Goal: Task Accomplishment & Management: Manage account settings

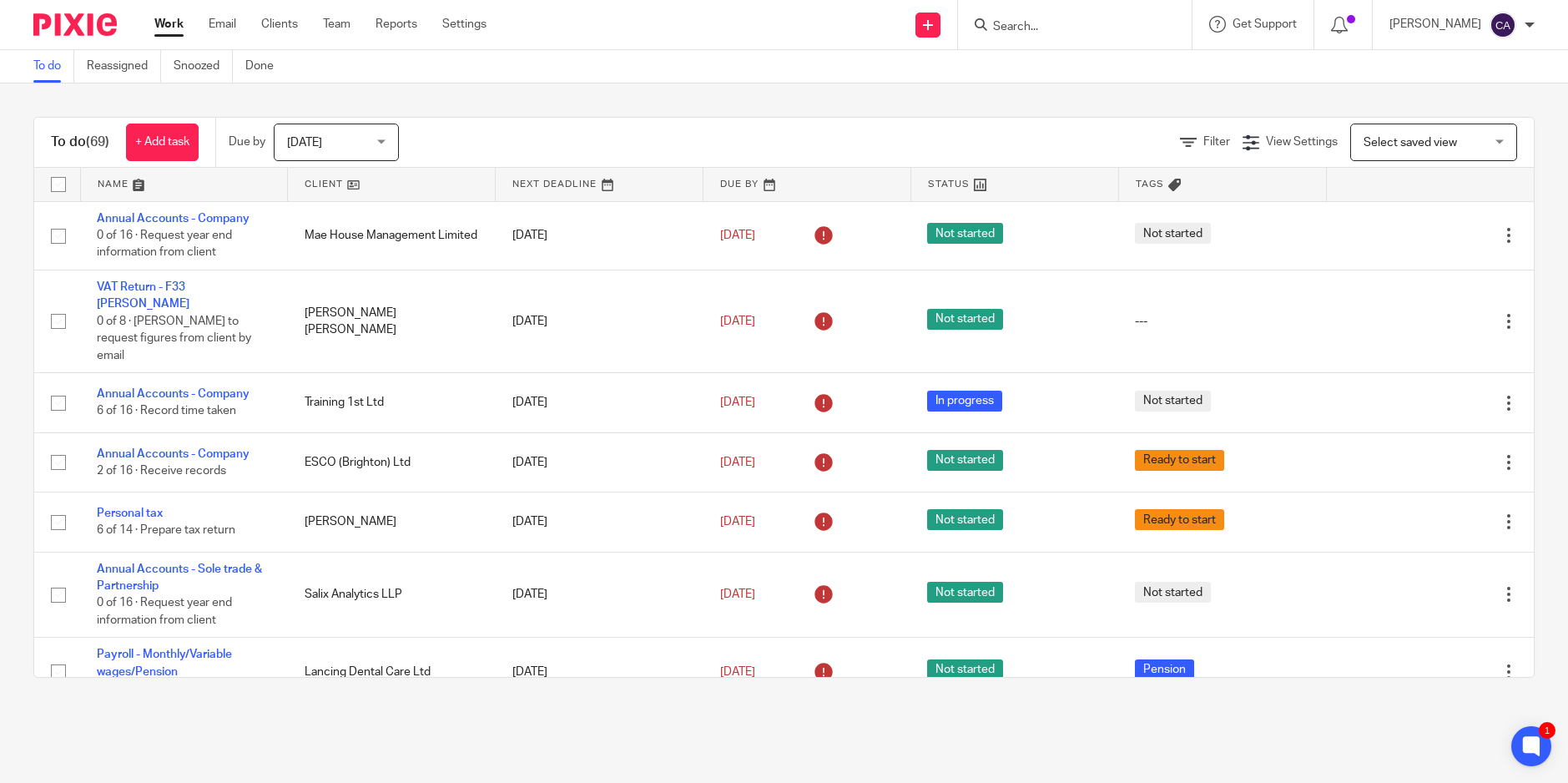
click at [316, 183] on link at bounding box center [392, 185] width 207 height 33
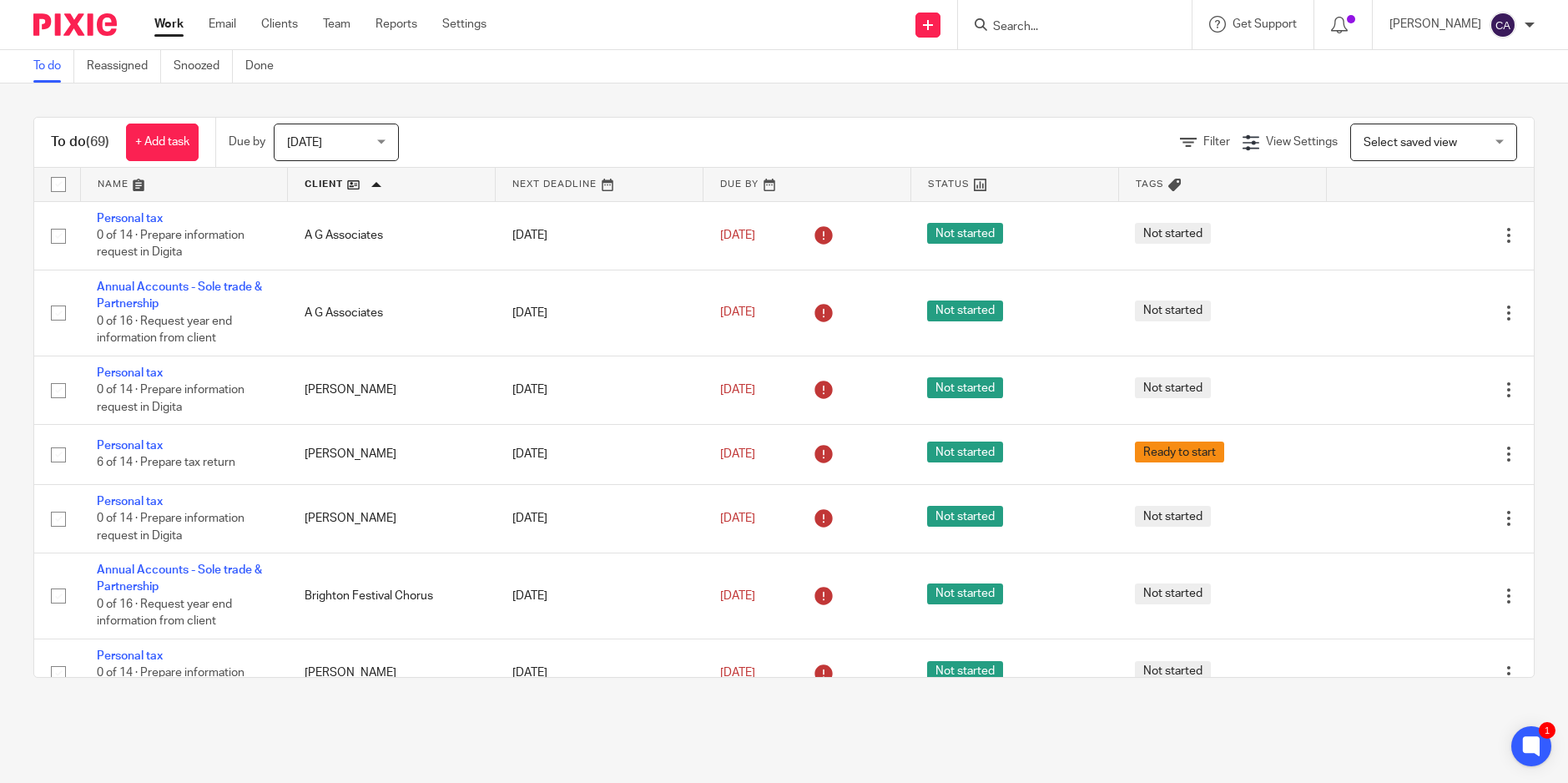
click at [375, 143] on span "Today" at bounding box center [332, 142] width 89 height 35
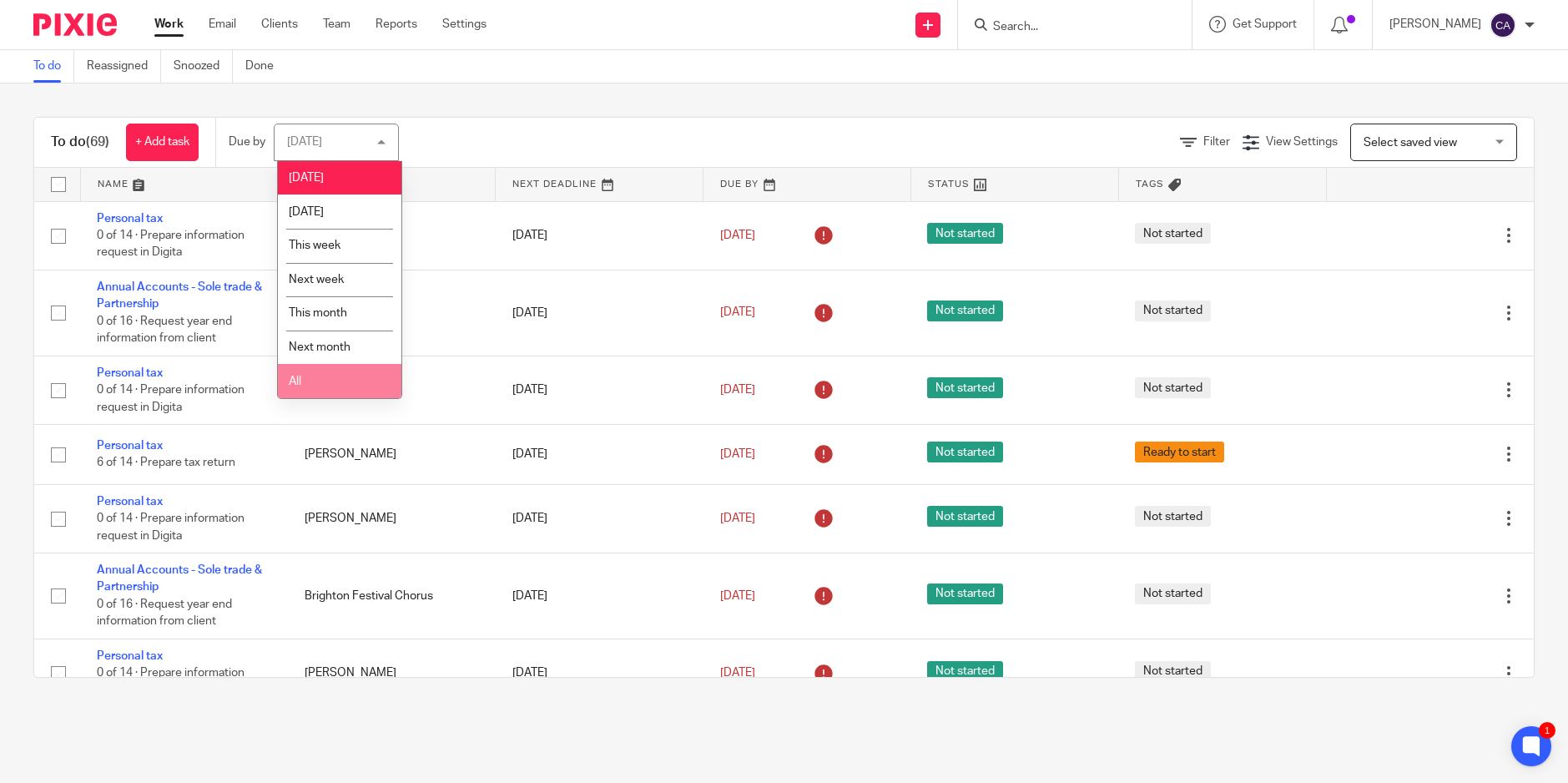
click at [336, 373] on li "All" at bounding box center [340, 381] width 124 height 34
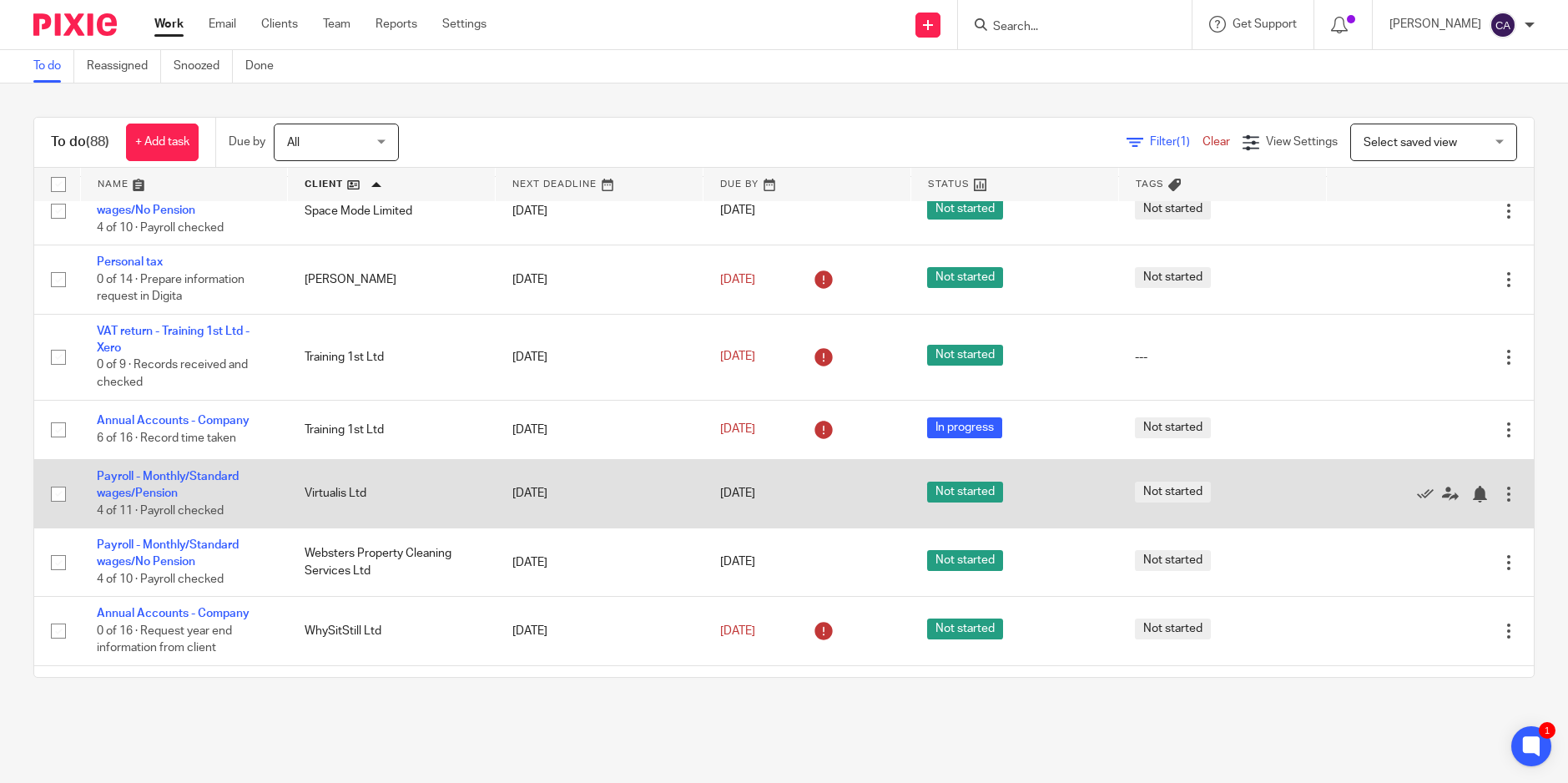
scroll to position [5609, 0]
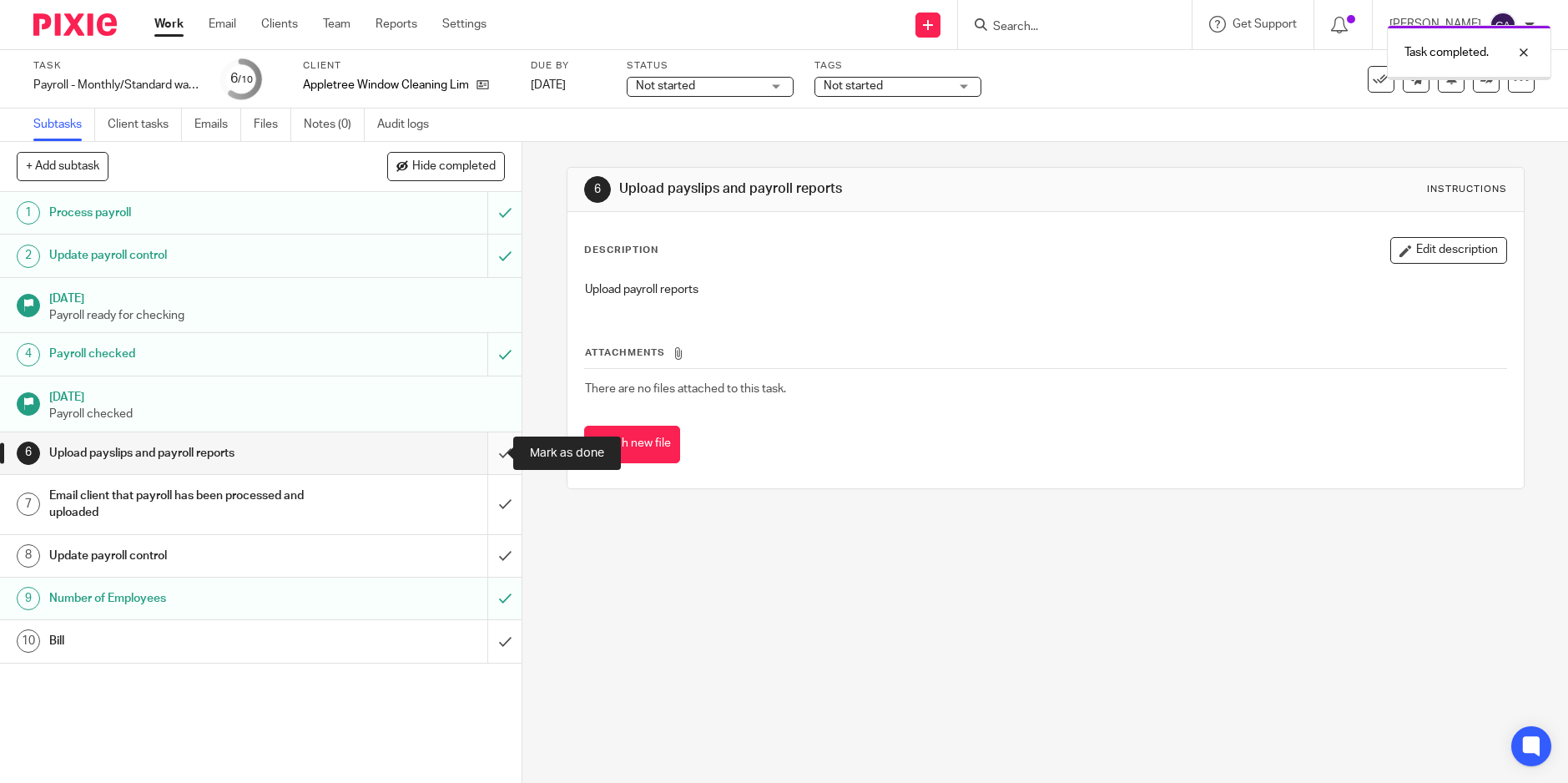
click at [489, 464] on input "submit" at bounding box center [260, 453] width 522 height 42
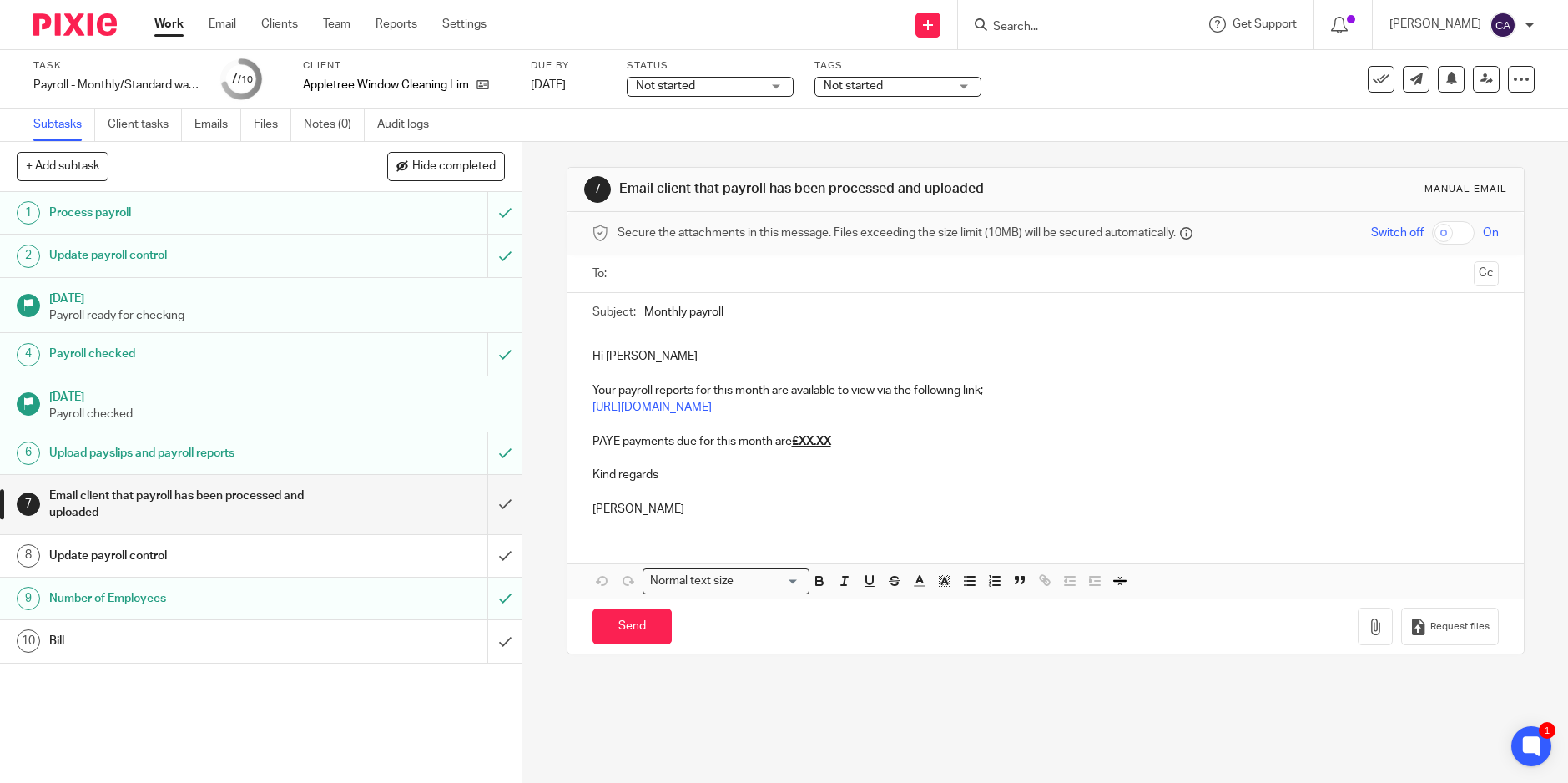
click at [838, 439] on p "PAYE payments due for this month are £XX.XX" at bounding box center [1045, 441] width 907 height 17
click at [650, 496] on p at bounding box center [1045, 491] width 907 height 17
click at [673, 280] on input "text" at bounding box center [1045, 274] width 844 height 19
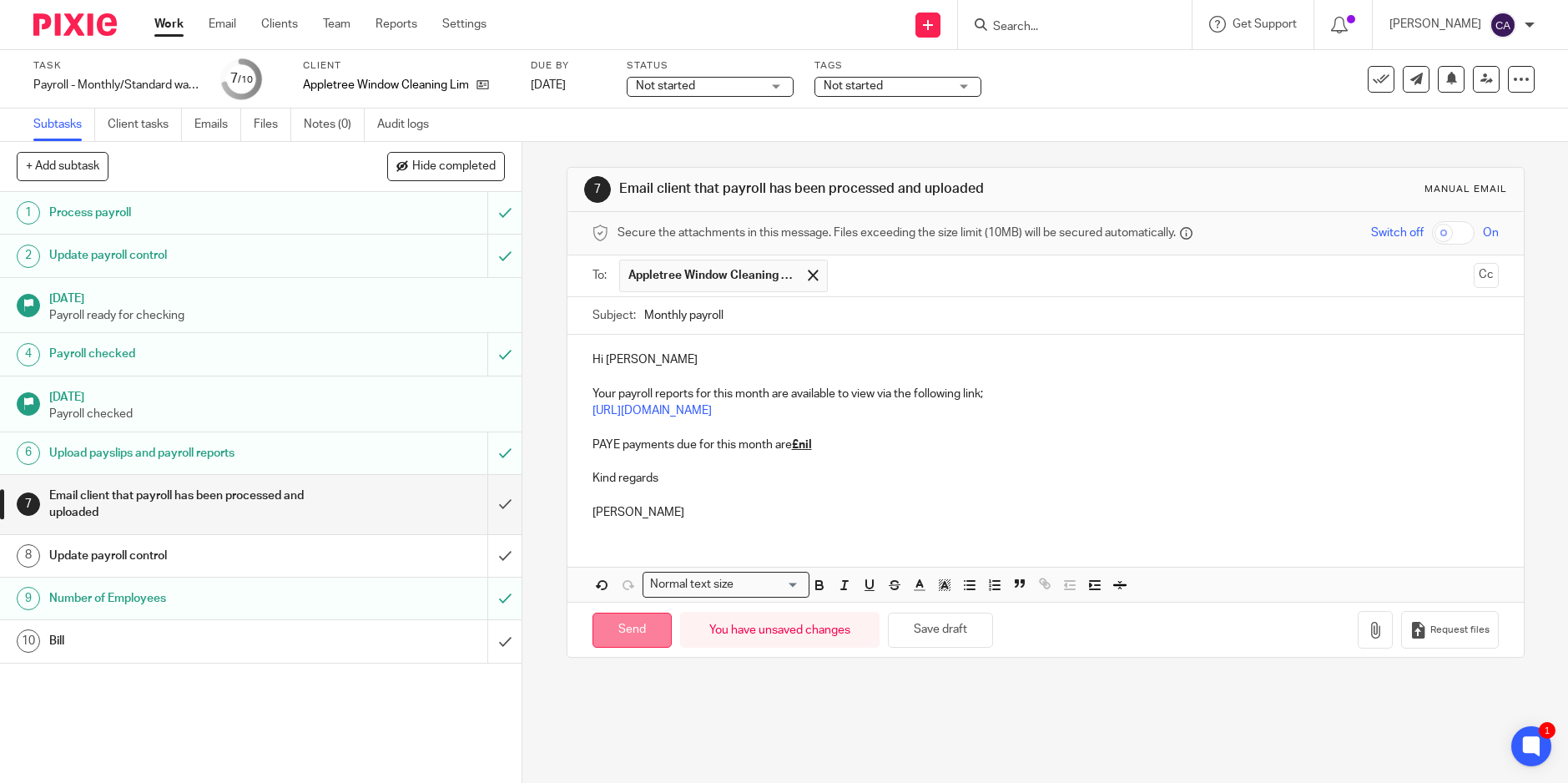
click at [608, 643] on input "Send" at bounding box center [632, 630] width 79 height 36
type input "Sent"
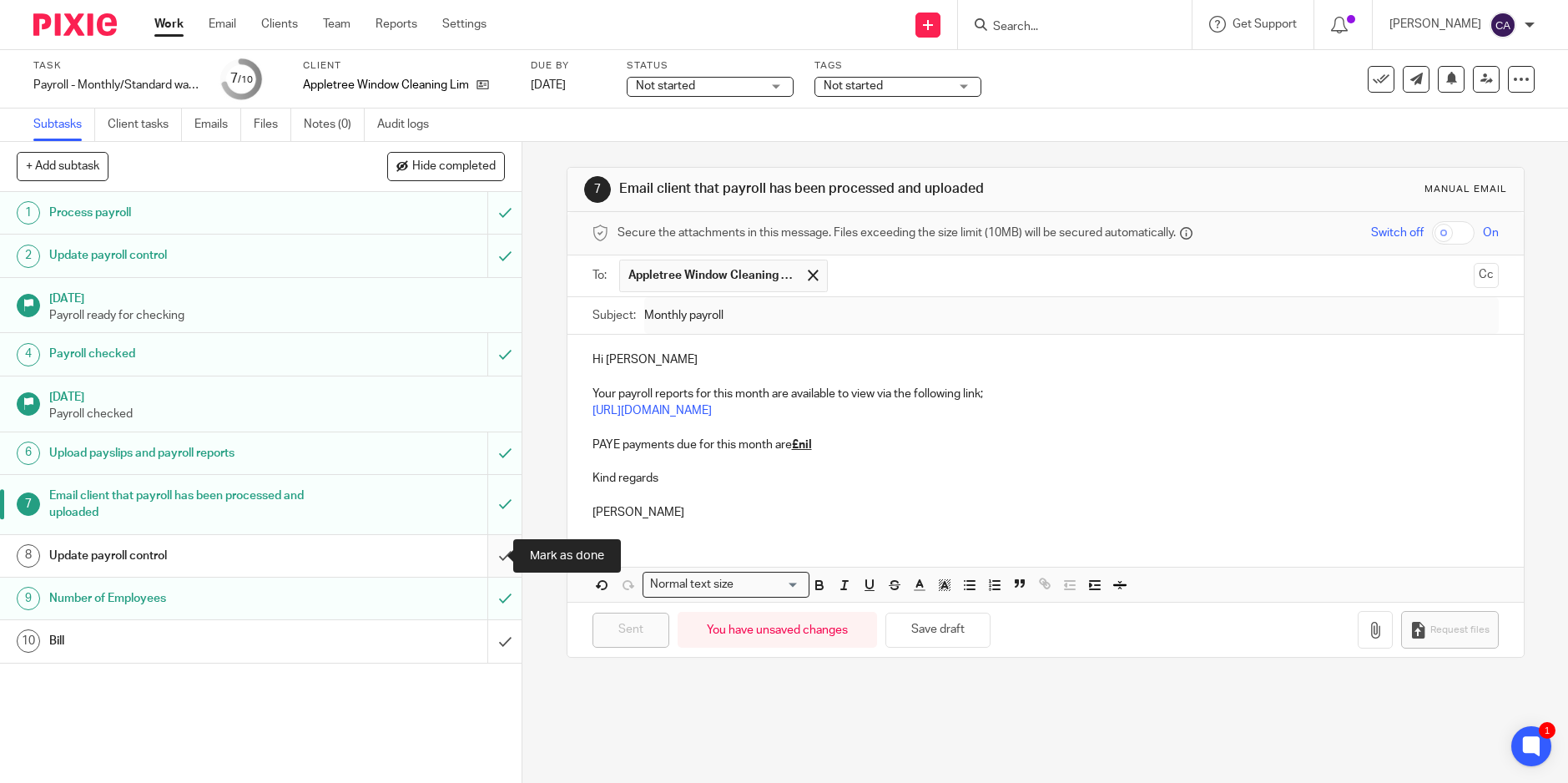
click at [491, 563] on input "submit" at bounding box center [260, 556] width 522 height 42
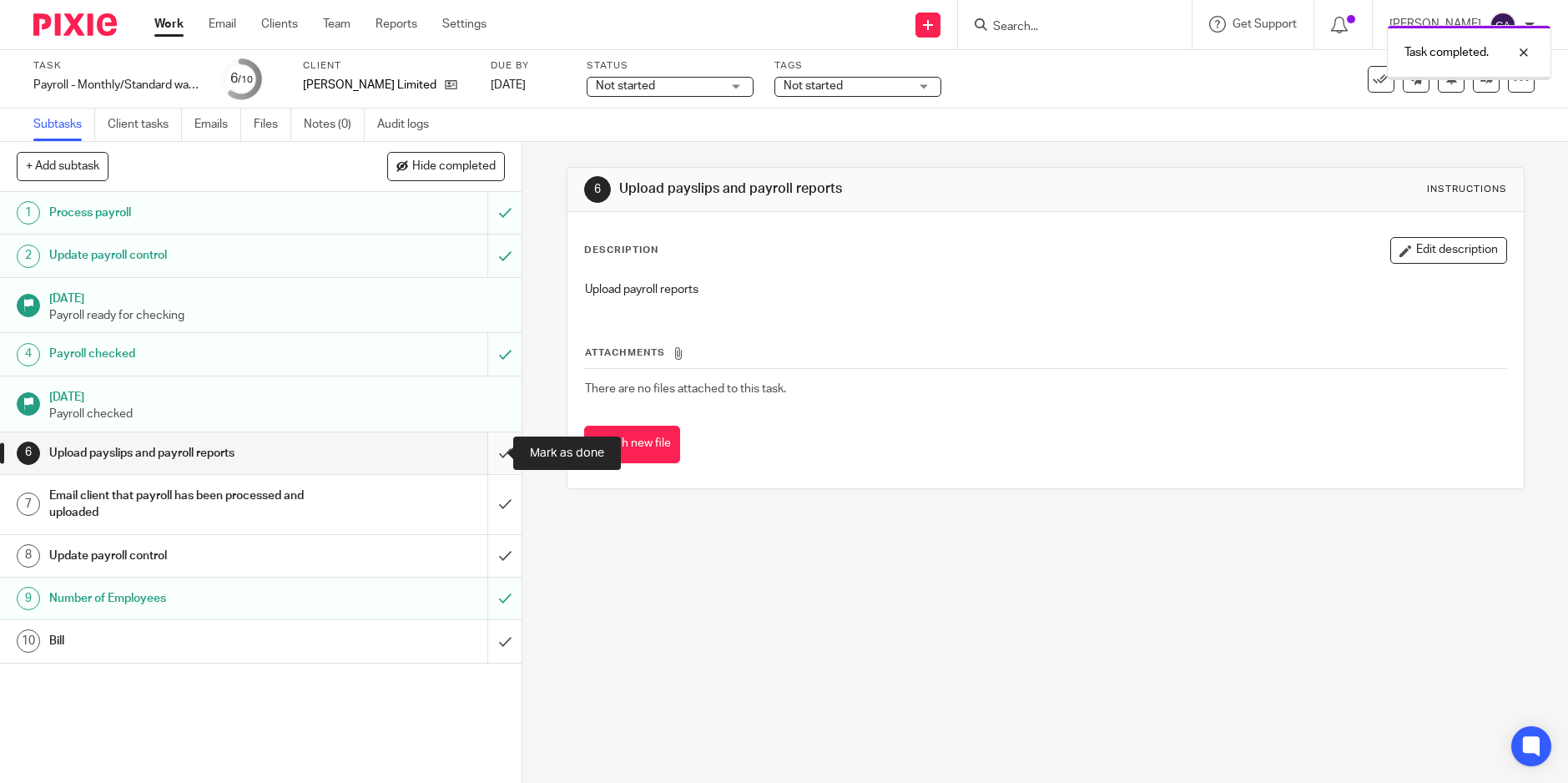
click at [485, 456] on input "submit" at bounding box center [260, 453] width 522 height 42
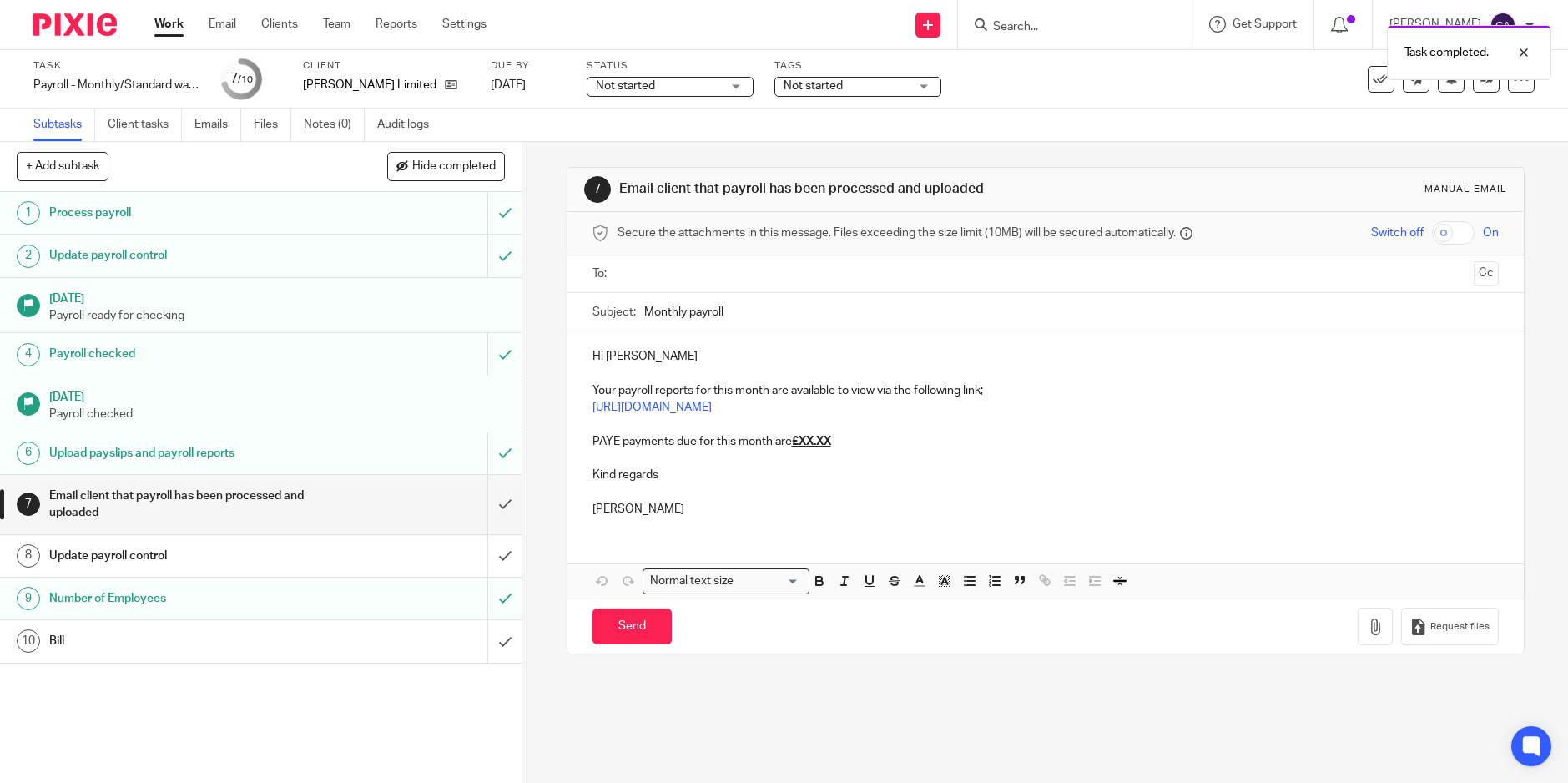
drag, startPoint x: 801, startPoint y: 721, endPoint x: 603, endPoint y: 445, distance: 339.7
click at [801, 721] on div "7 Email client that payroll has been processed and uploaded Manual email Secure…" at bounding box center [1045, 462] width 1046 height 641
click at [850, 435] on p "PAYE payments due for this month are £XX.XX" at bounding box center [1045, 441] width 907 height 17
click at [713, 501] on p "Chris" at bounding box center [1045, 509] width 907 height 17
click at [655, 258] on div at bounding box center [1046, 273] width 855 height 37
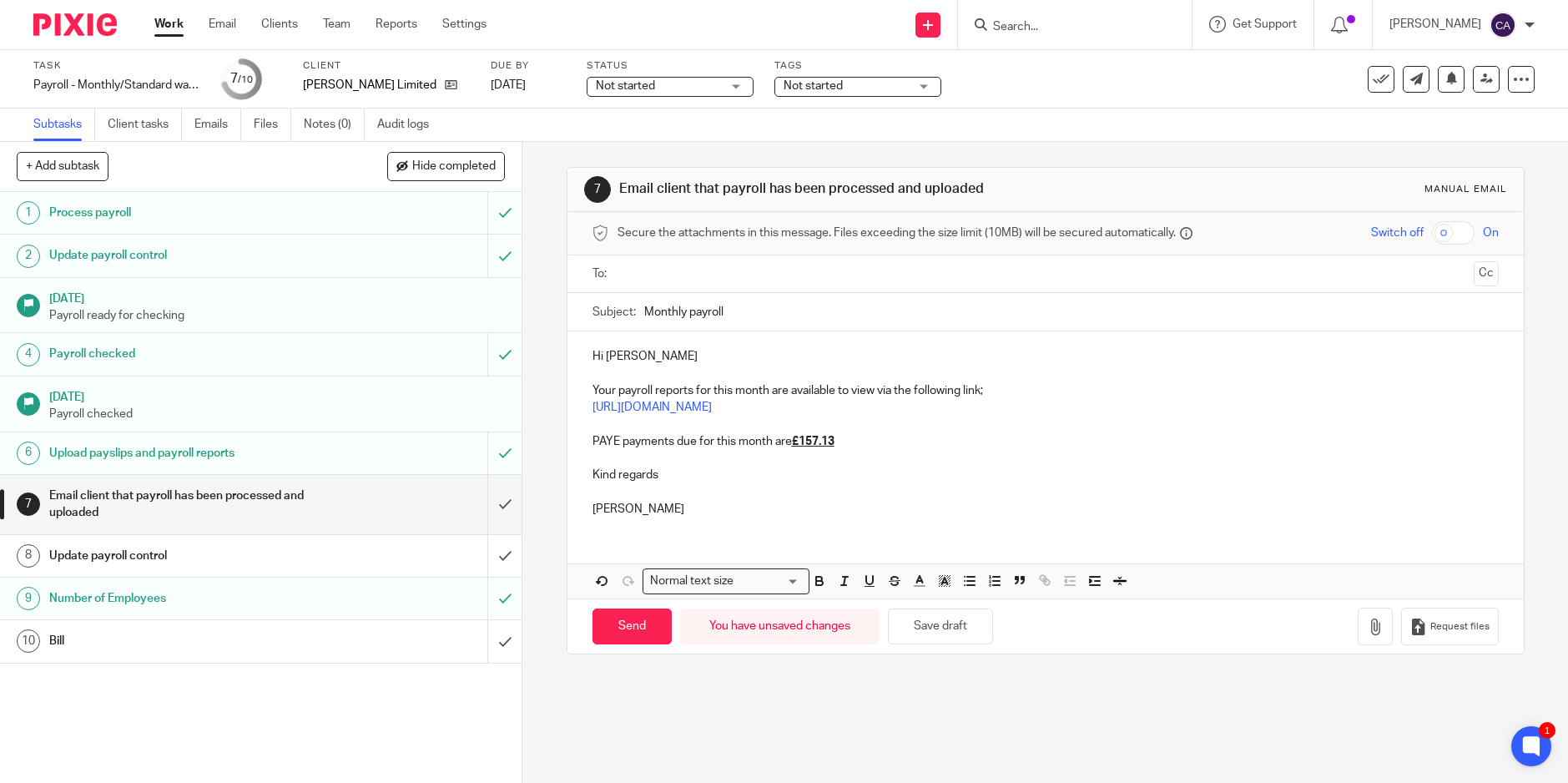
click at [668, 277] on input "text" at bounding box center [1045, 274] width 844 height 19
click at [622, 625] on input "Send" at bounding box center [632, 630] width 79 height 36
type input "Sent"
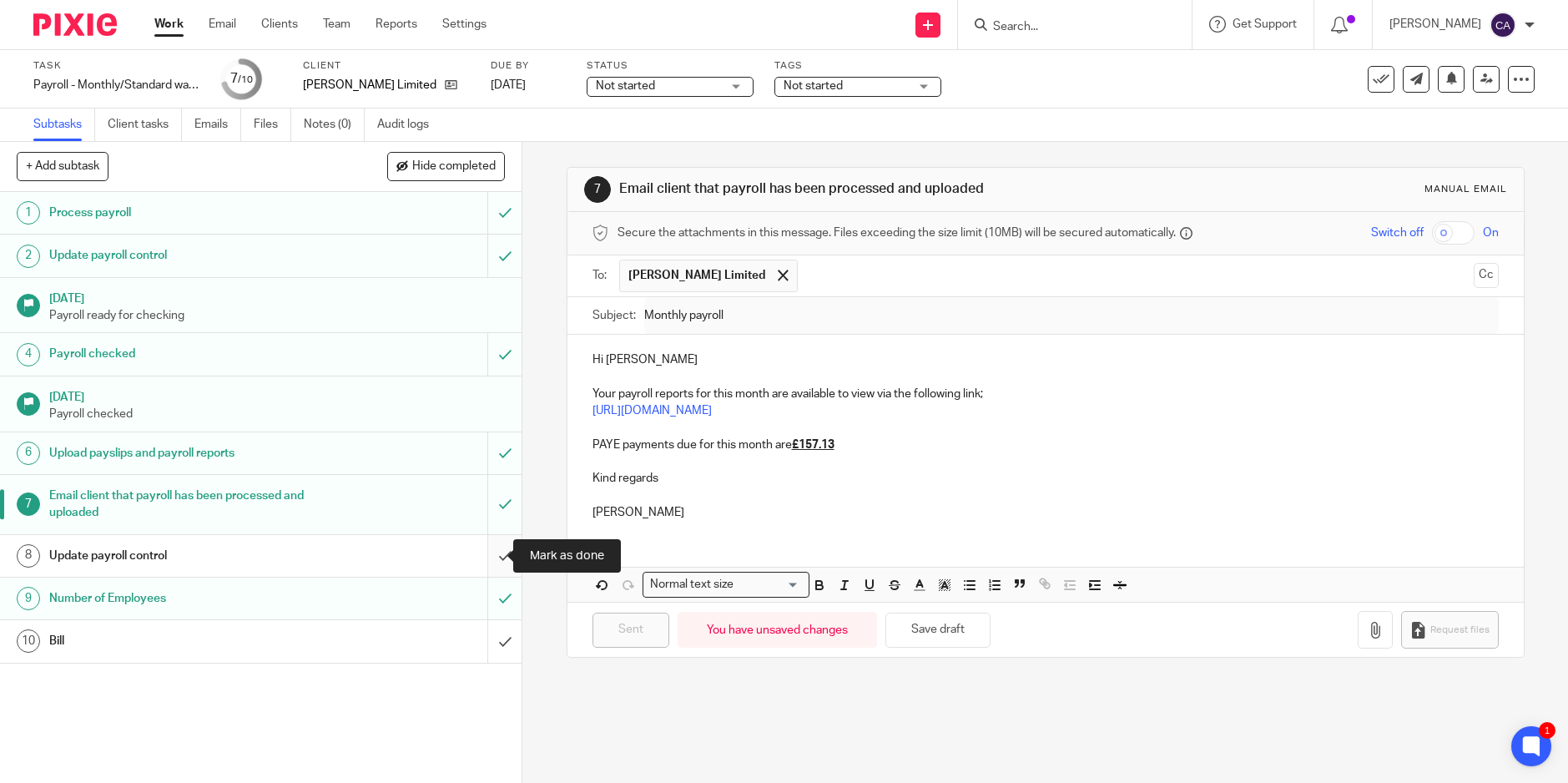
click at [489, 555] on input "submit" at bounding box center [260, 556] width 522 height 42
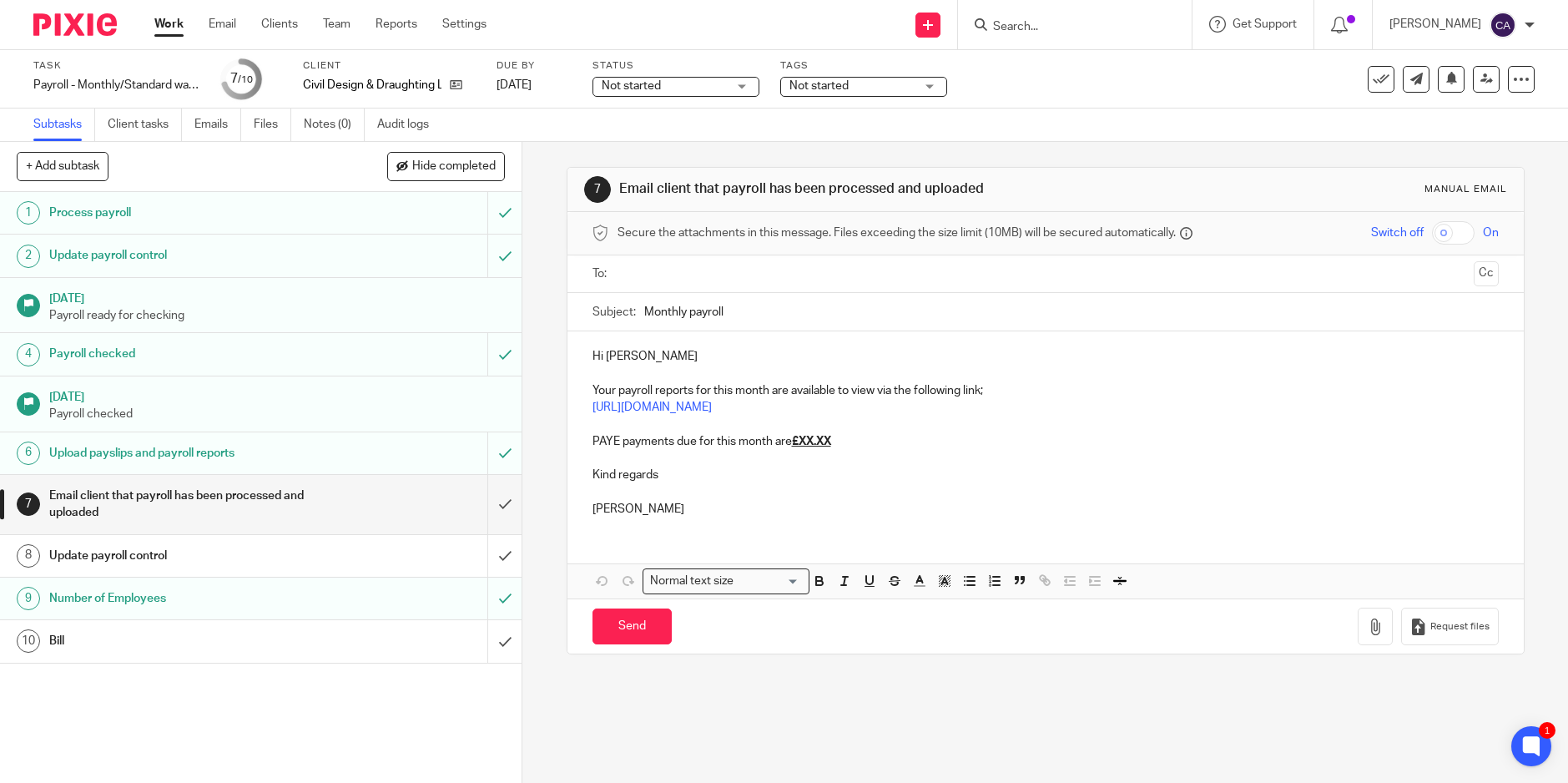
click at [853, 448] on p "PAYE payments due for this month are £XX.XX" at bounding box center [1045, 441] width 907 height 17
click at [686, 280] on input "text" at bounding box center [1045, 274] width 844 height 19
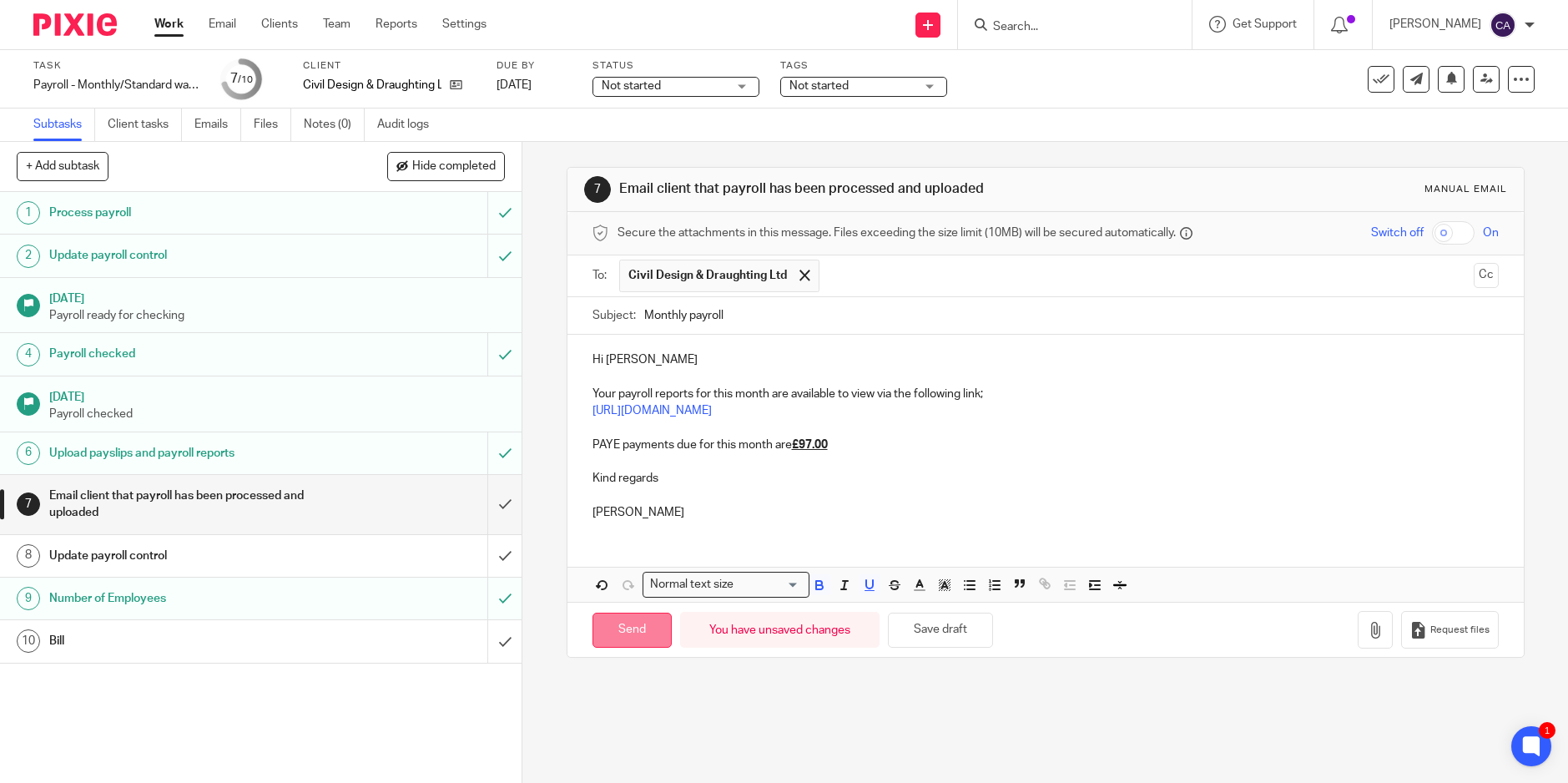
click at [621, 624] on input "Send" at bounding box center [632, 630] width 79 height 36
type input "Sent"
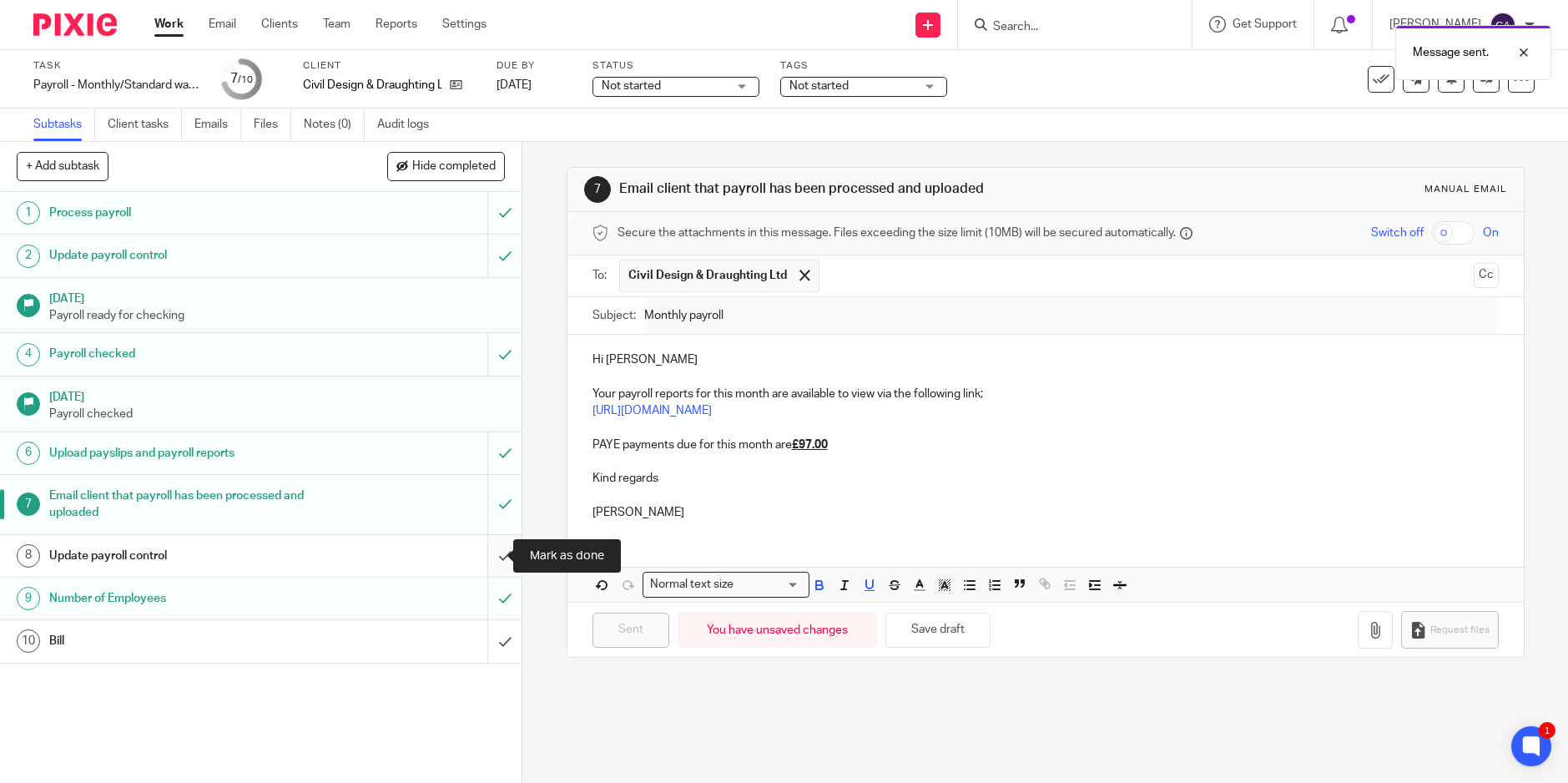
click at [489, 557] on input "submit" at bounding box center [260, 556] width 522 height 42
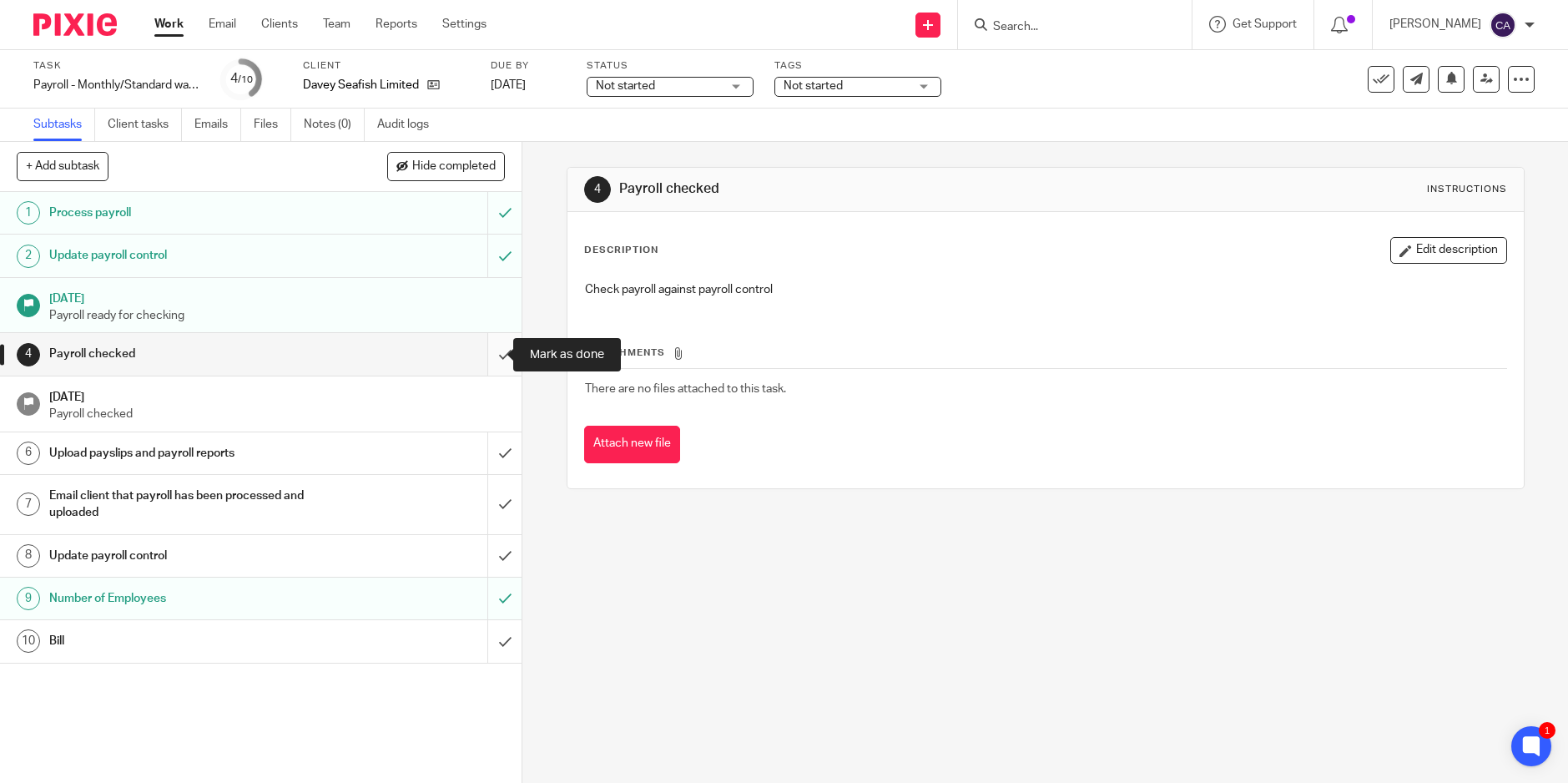
click at [493, 358] on input "submit" at bounding box center [260, 354] width 522 height 42
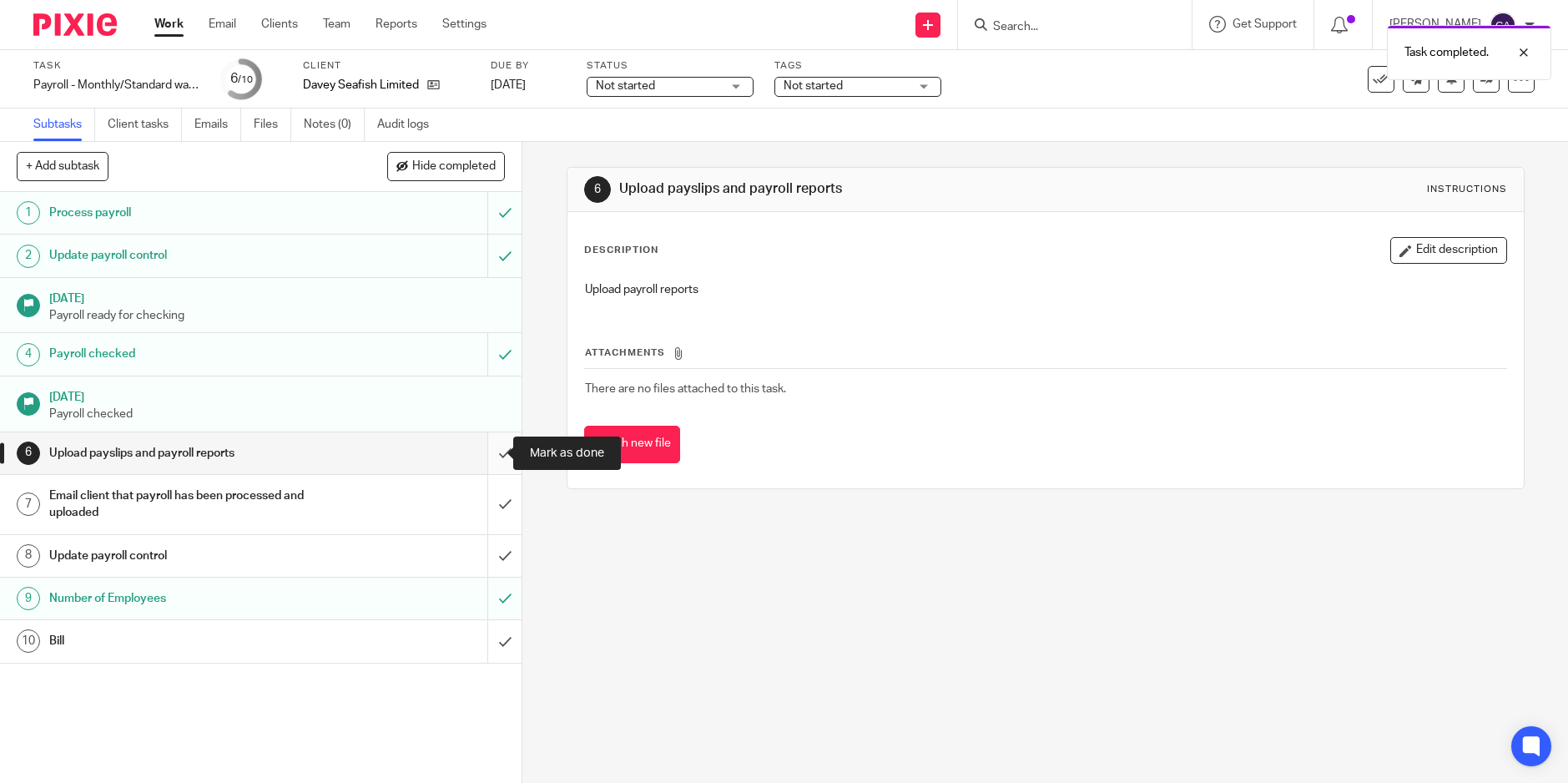
click at [490, 451] on input "submit" at bounding box center [260, 453] width 522 height 42
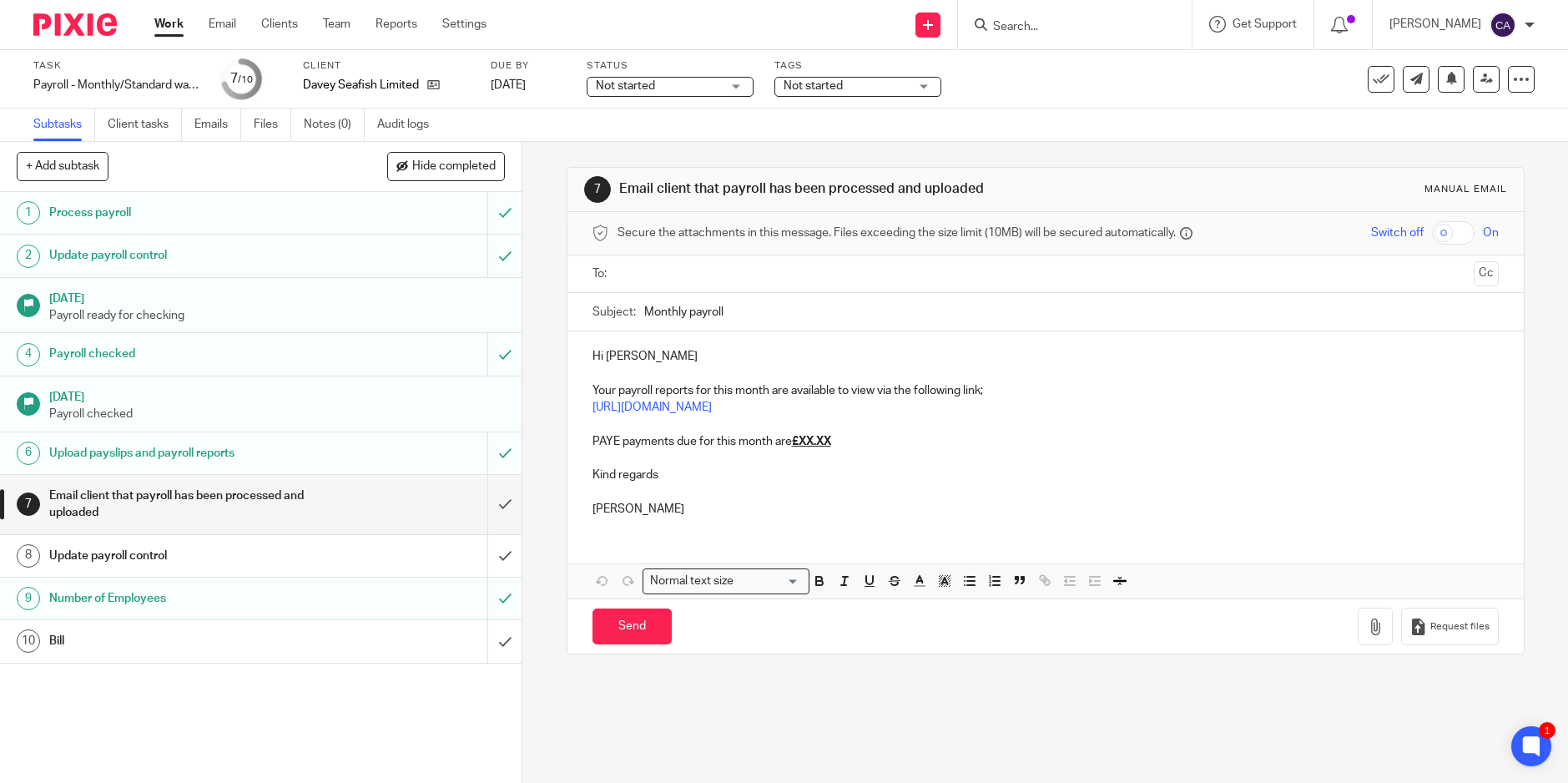
click at [848, 442] on p "PAYE payments due for this month are £XX.XX" at bounding box center [1045, 441] width 907 height 17
click at [652, 268] on input "text" at bounding box center [1045, 274] width 844 height 19
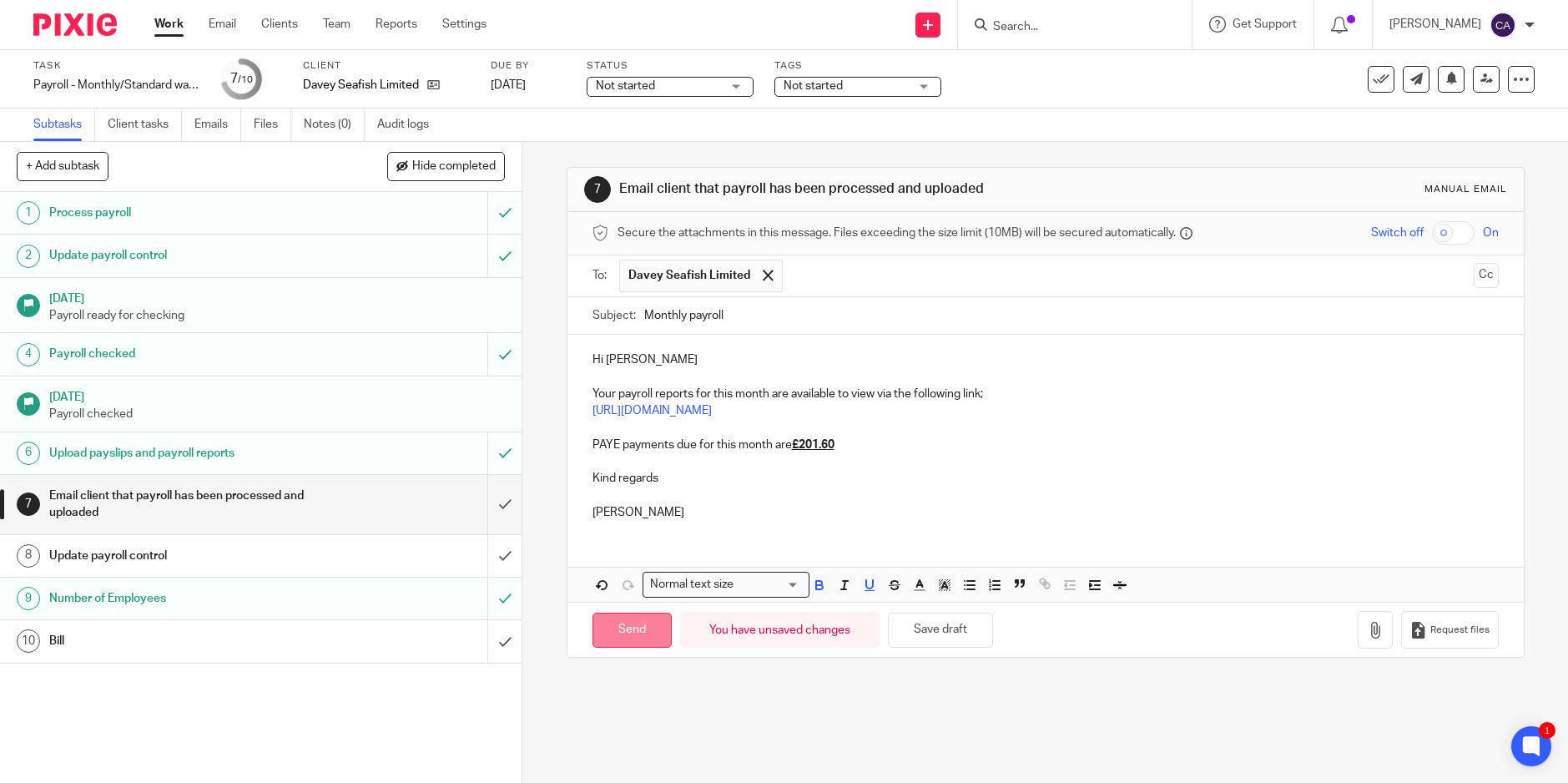
click at [625, 632] on input "Send" at bounding box center [632, 630] width 79 height 36
type input "Sent"
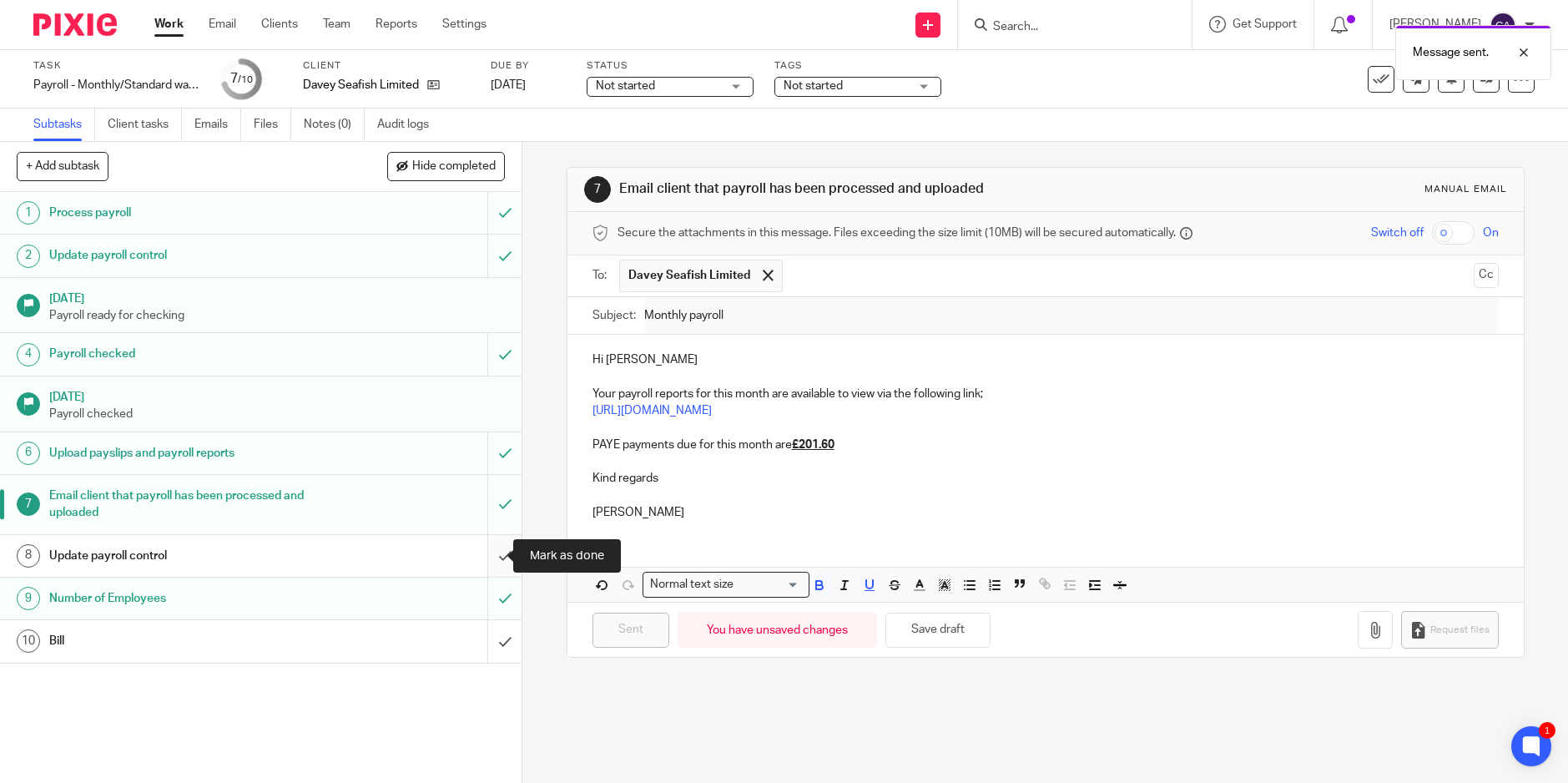
click at [484, 554] on input "submit" at bounding box center [260, 556] width 522 height 42
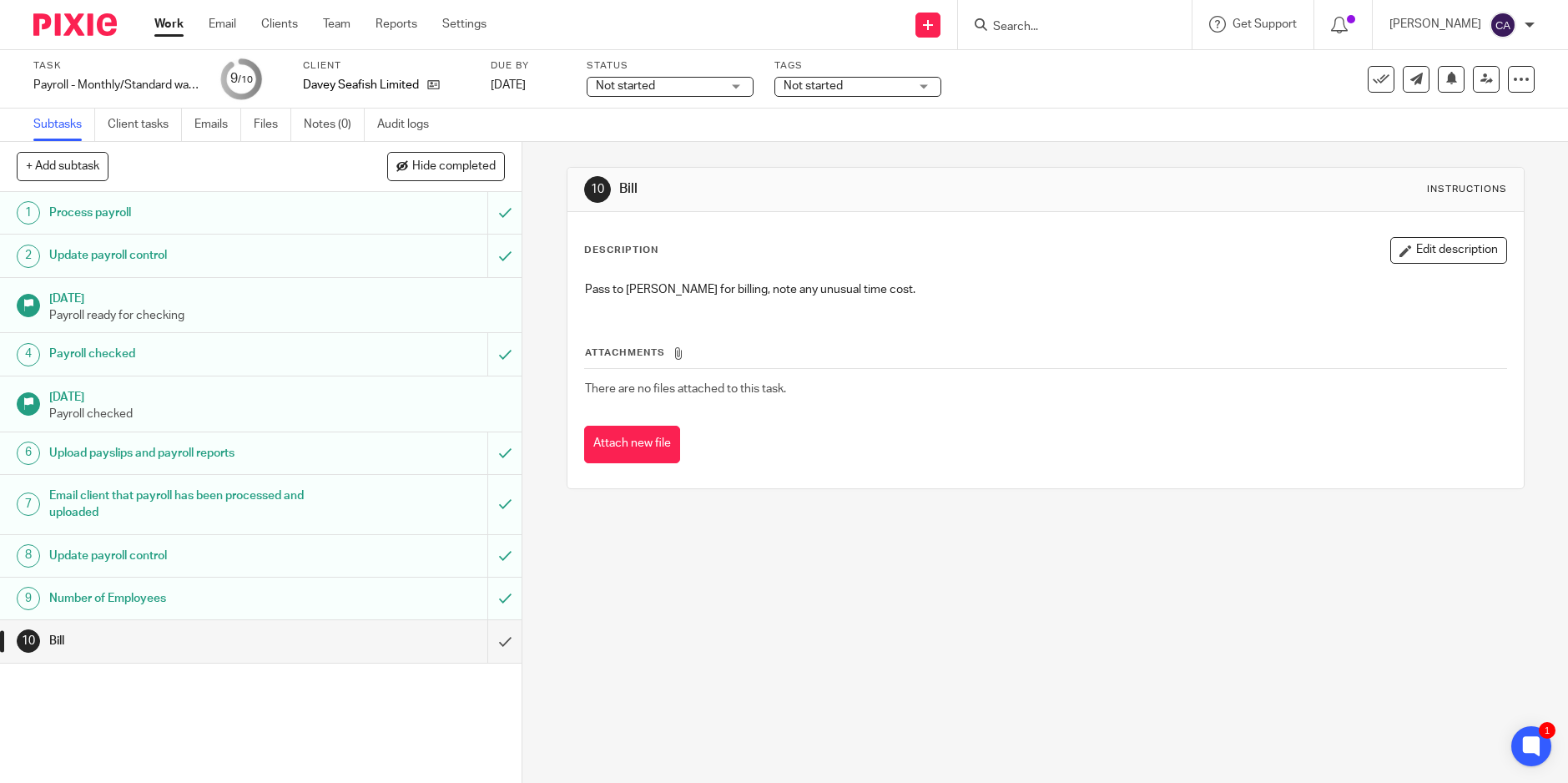
click at [691, 88] on span "Not started" at bounding box center [659, 86] width 125 height 17
click at [866, 78] on span "Not started" at bounding box center [847, 86] width 125 height 17
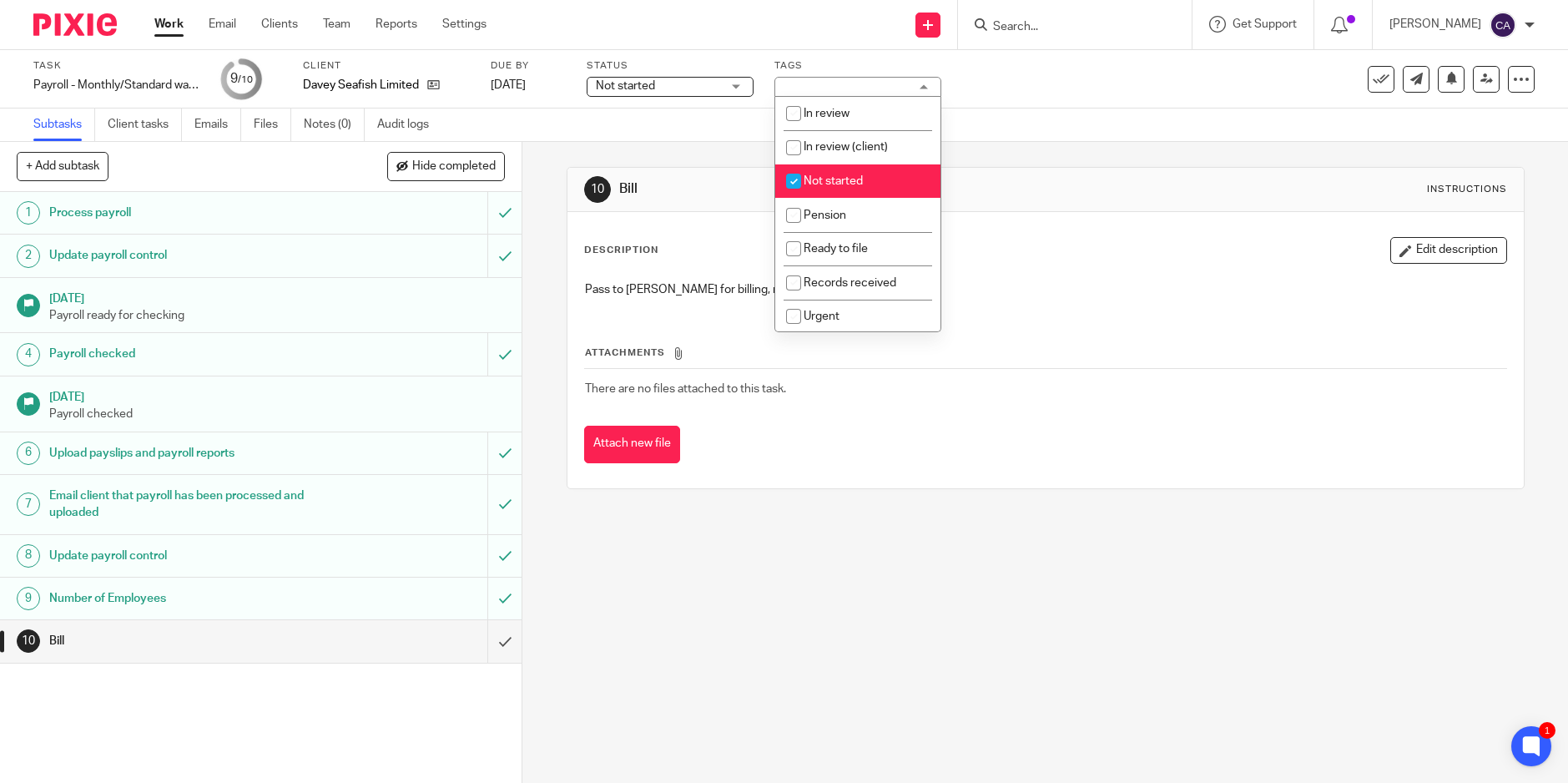
click at [790, 180] on input "checkbox" at bounding box center [794, 181] width 31 height 31
checkbox input "false"
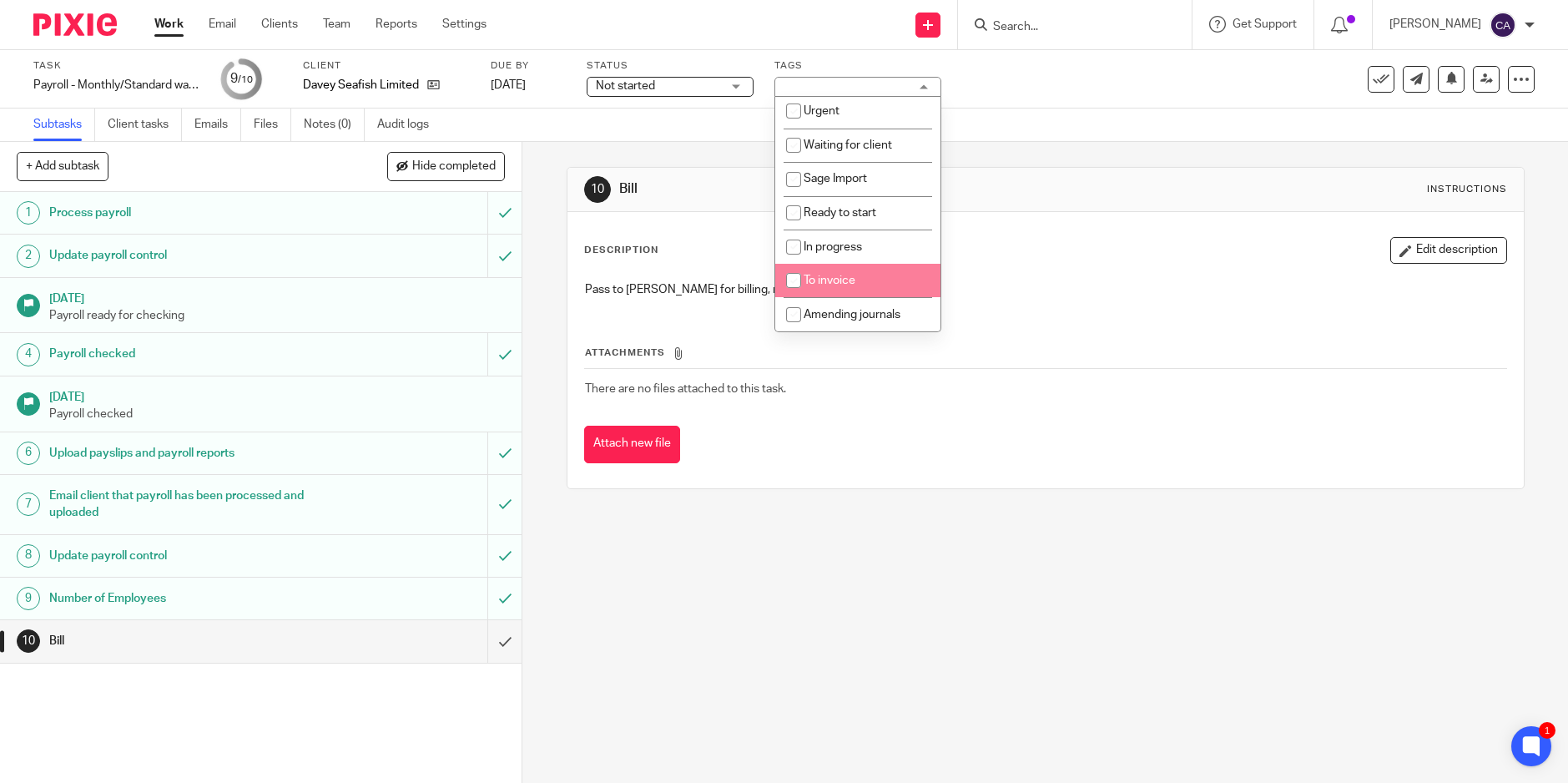
click at [794, 286] on input "checkbox" at bounding box center [794, 280] width 31 height 31
checkbox input "true"
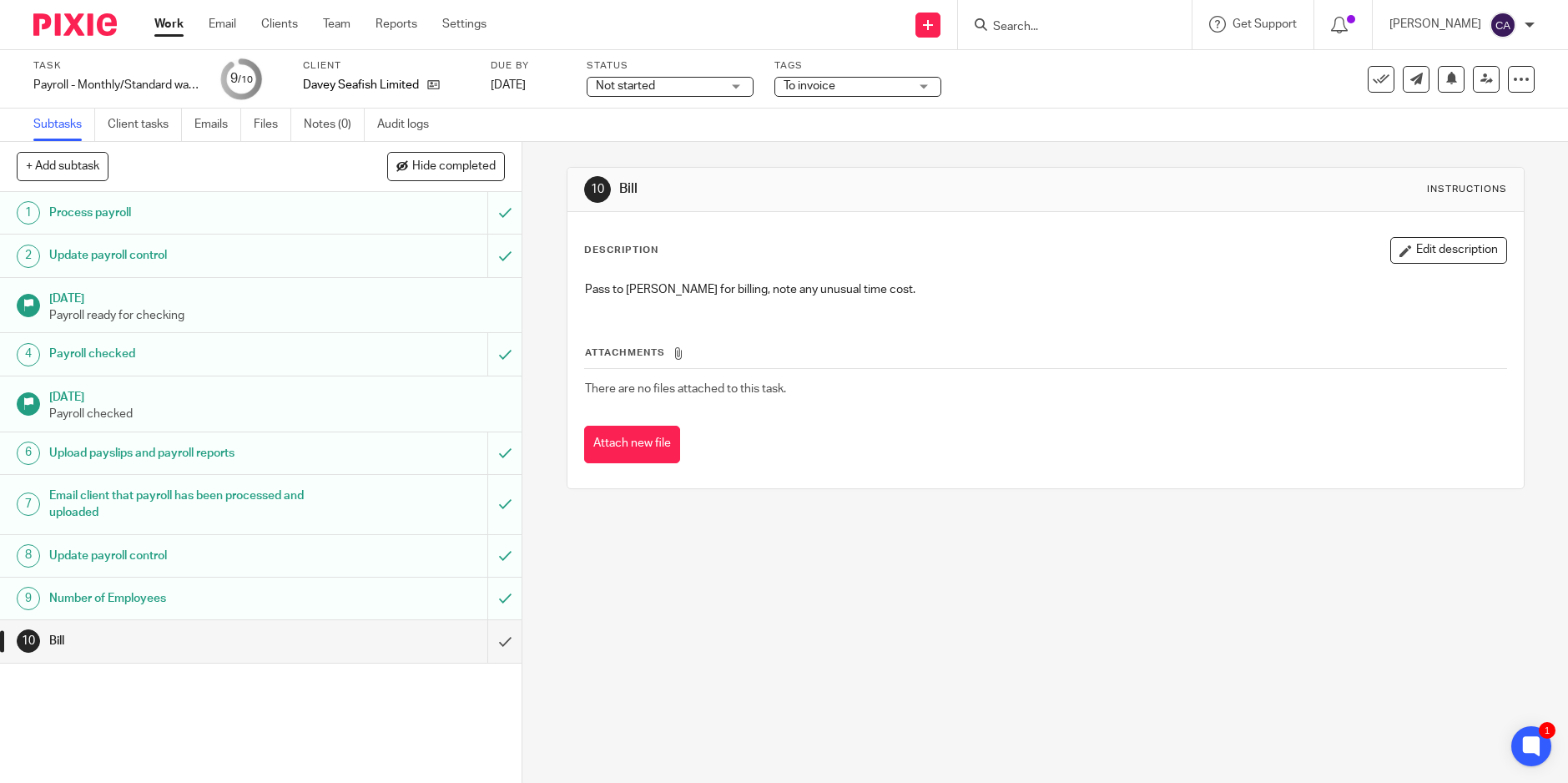
click at [792, 585] on div "10 Bill Instructions Description Edit description Pass to Brian for billing, no…" at bounding box center [1045, 462] width 1046 height 641
click at [1481, 80] on icon at bounding box center [1487, 78] width 12 height 12
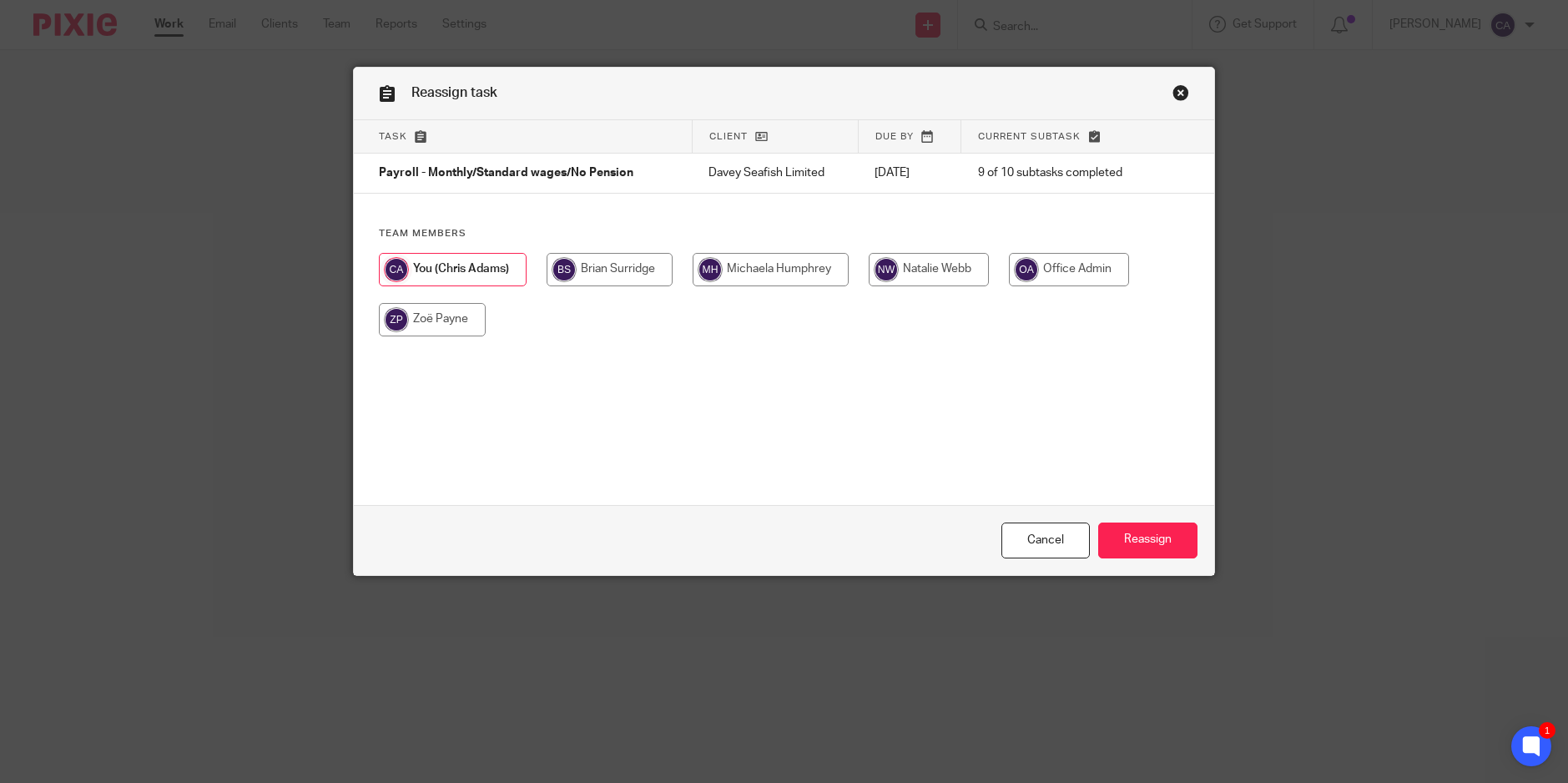
click at [642, 273] on input "radio" at bounding box center [610, 269] width 126 height 33
radio input "true"
click at [1139, 542] on input "Reassign" at bounding box center [1148, 540] width 99 height 36
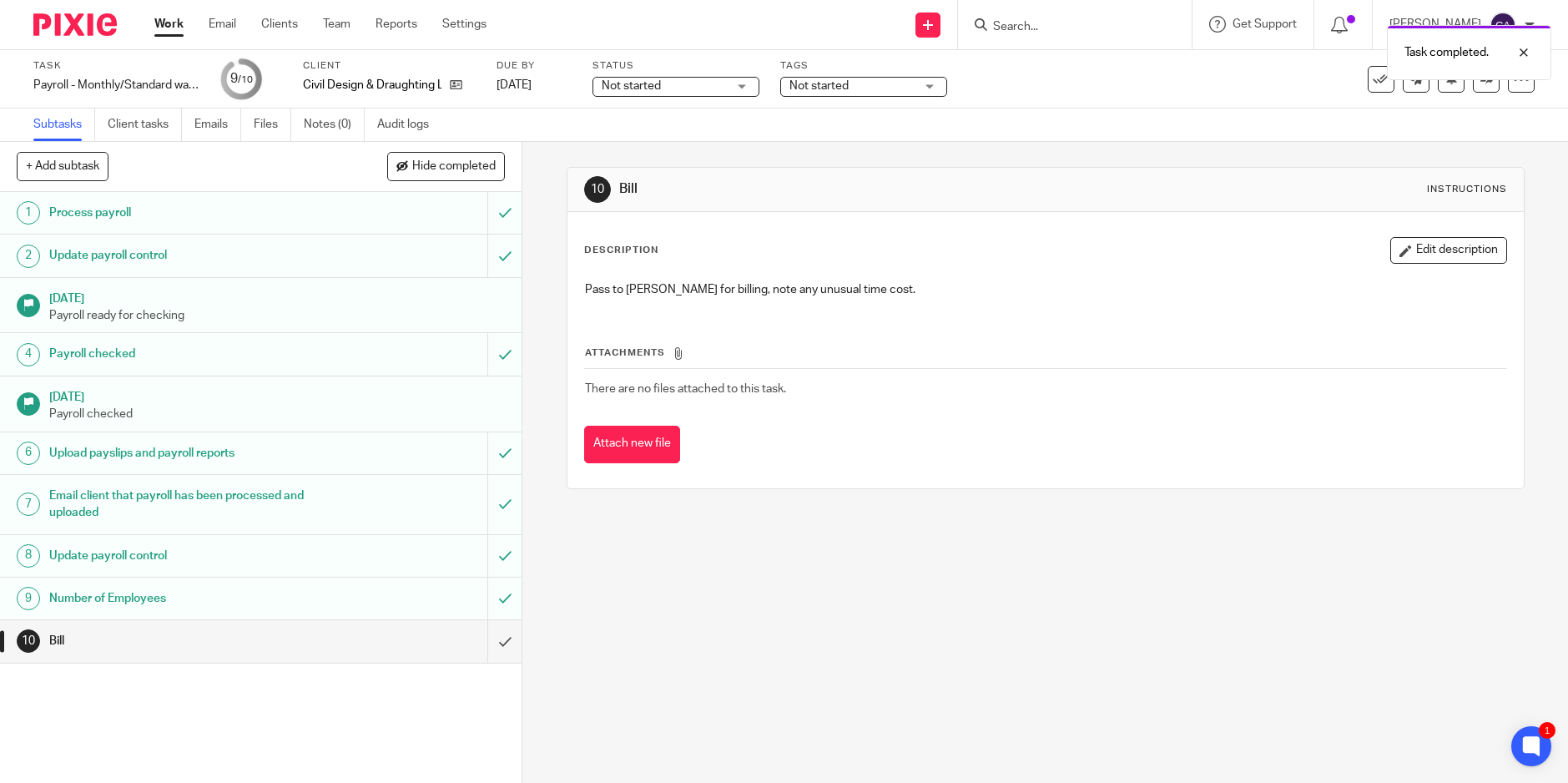
click at [895, 96] on div "Not started" at bounding box center [864, 86] width 167 height 20
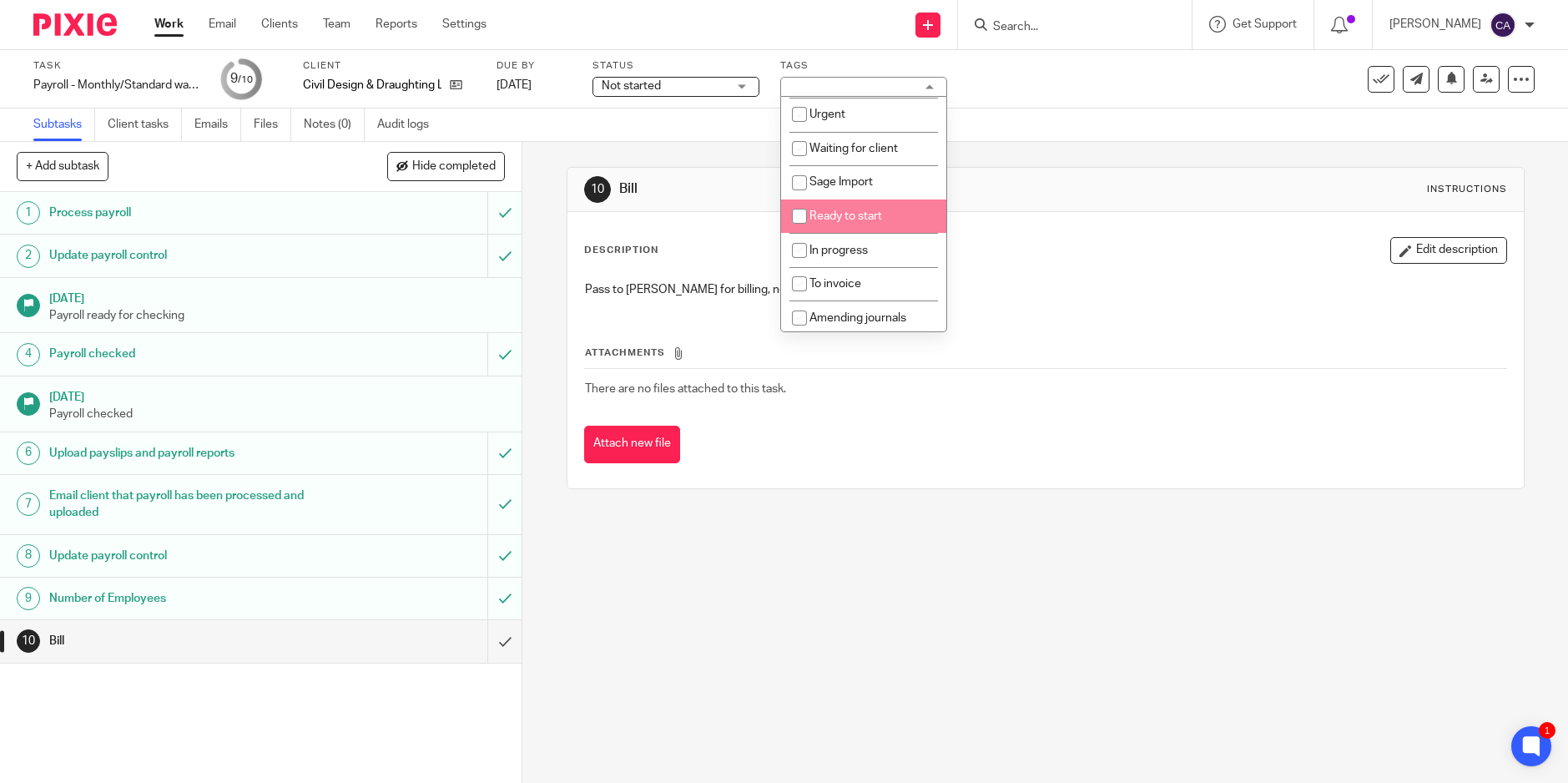
scroll to position [206, 0]
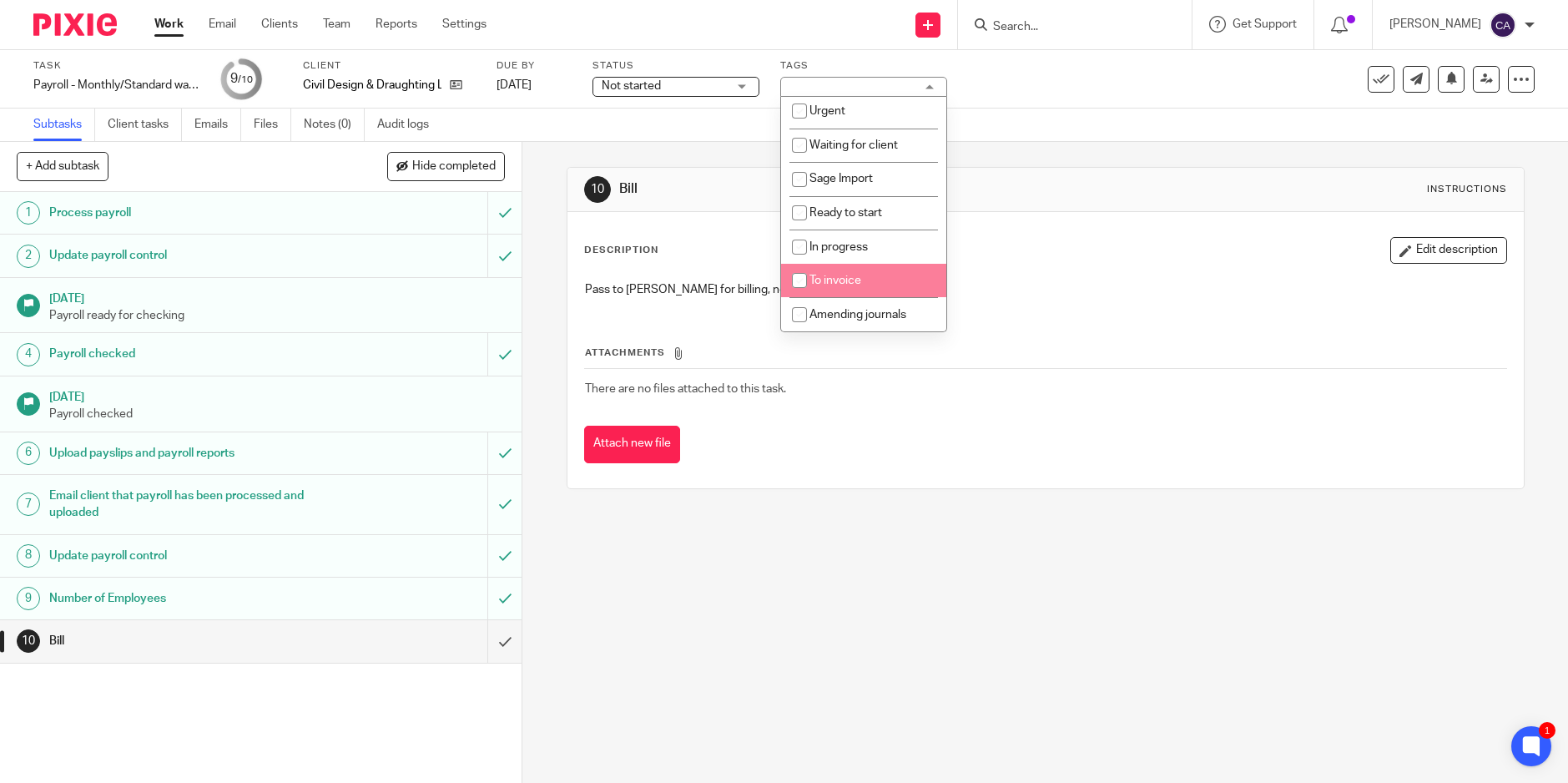
click at [796, 274] on input "checkbox" at bounding box center [800, 280] width 31 height 31
checkbox input "true"
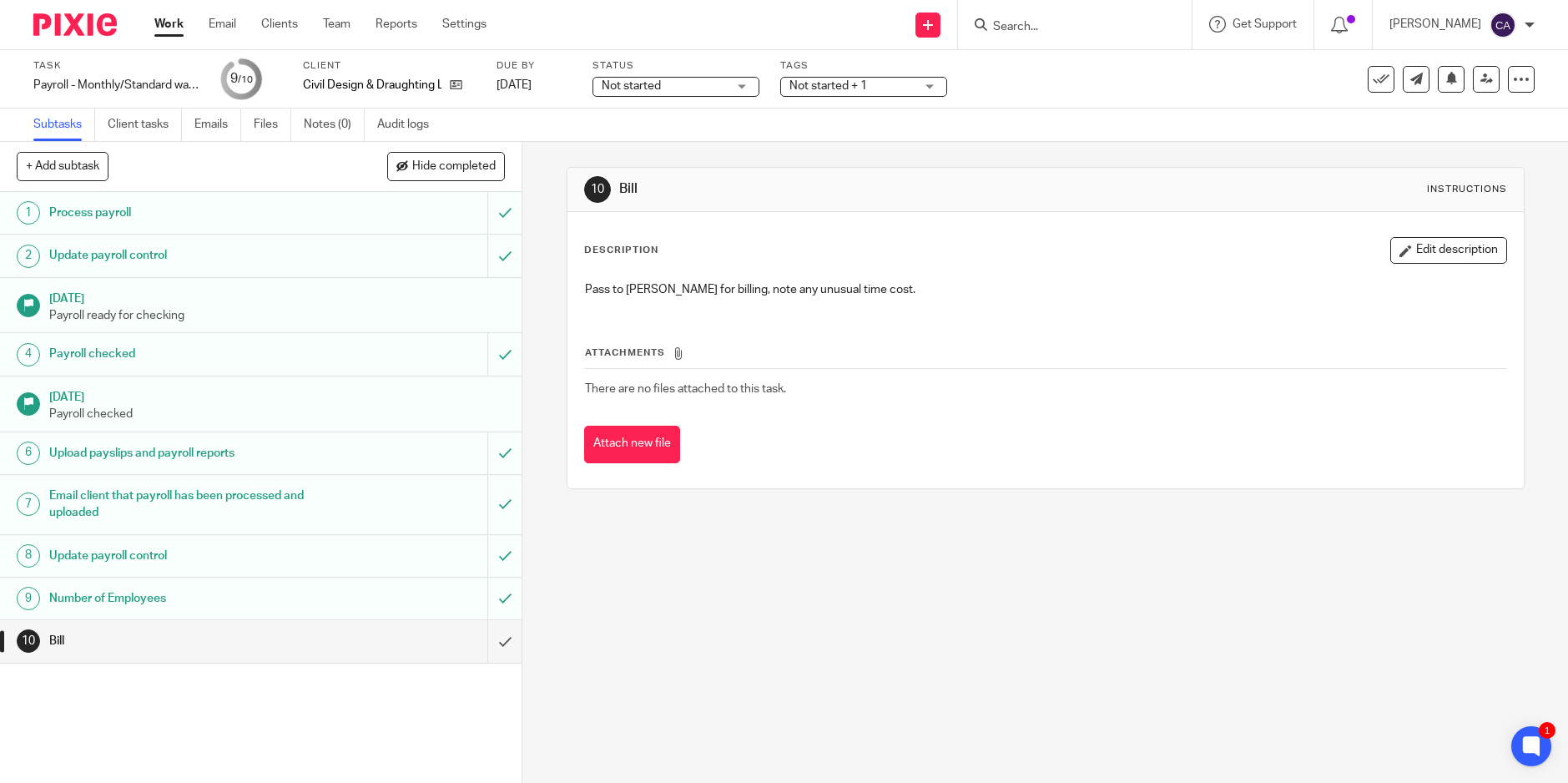
click at [665, 568] on div "10 Bill Instructions Description Edit description Pass to [PERSON_NAME] for bil…" at bounding box center [1045, 462] width 1046 height 641
click at [916, 85] on div "Not started + 1" at bounding box center [864, 86] width 167 height 20
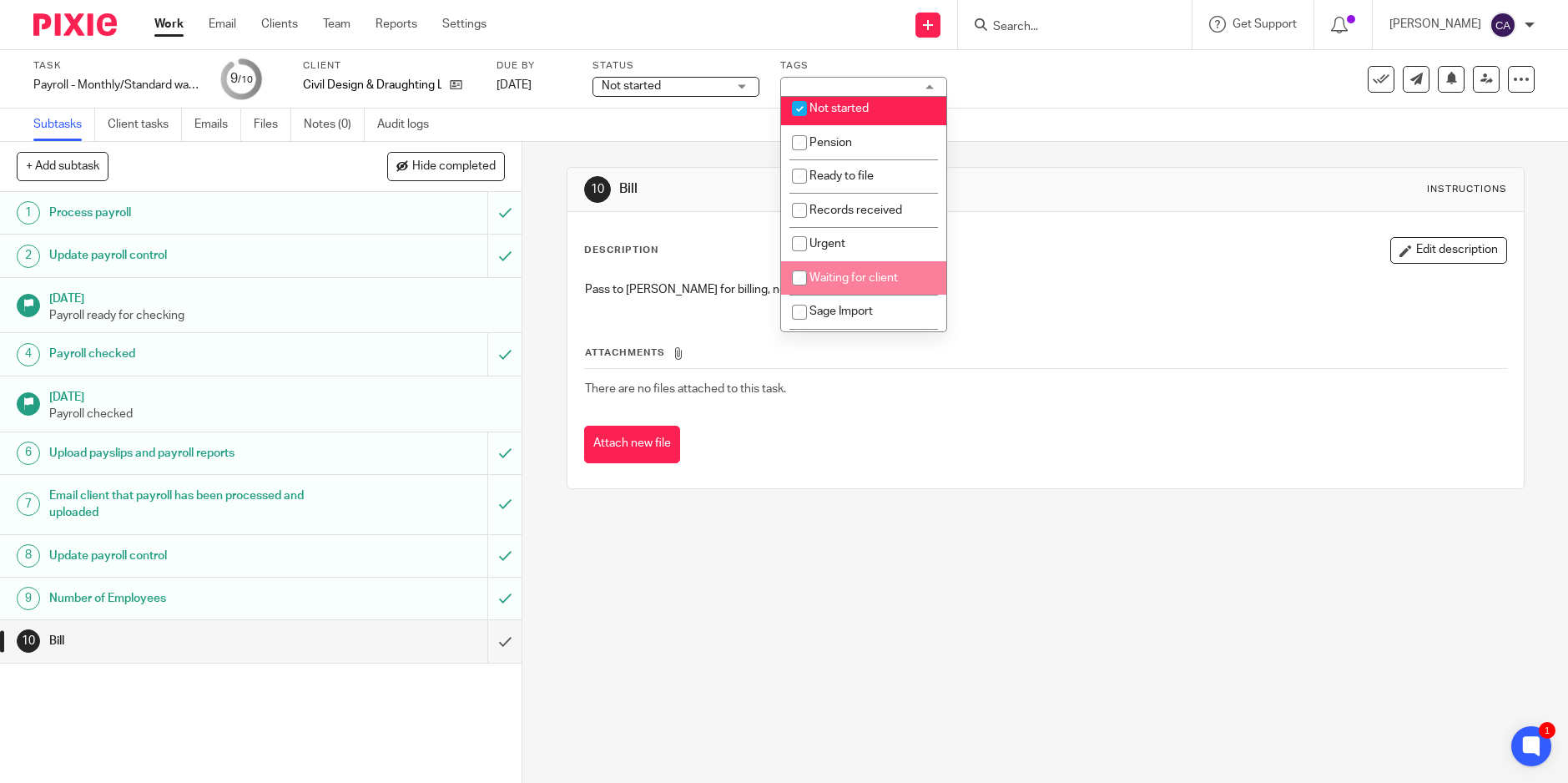
scroll to position [0, 0]
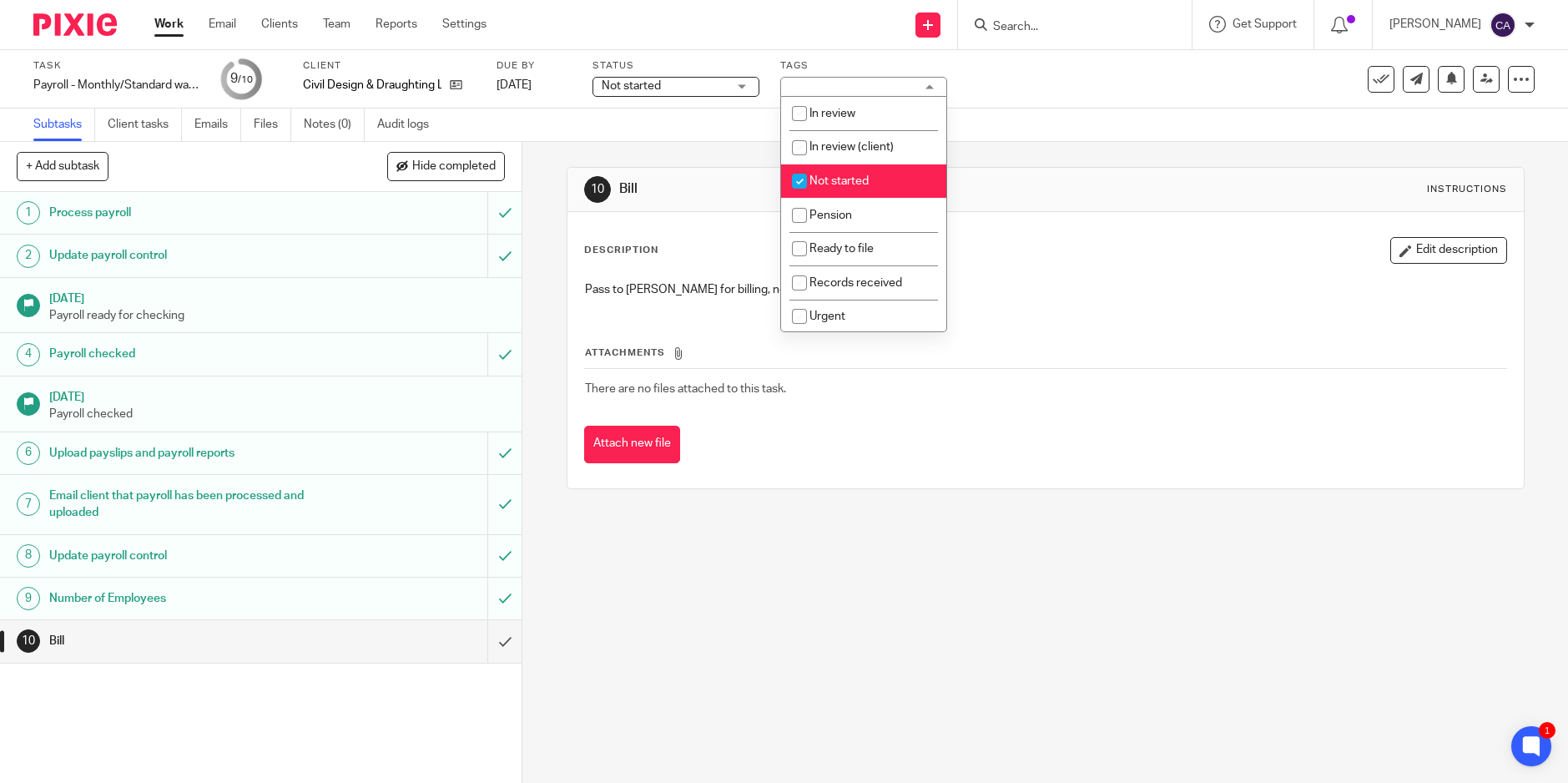
click at [801, 175] on input "checkbox" at bounding box center [800, 181] width 31 height 31
checkbox input "false"
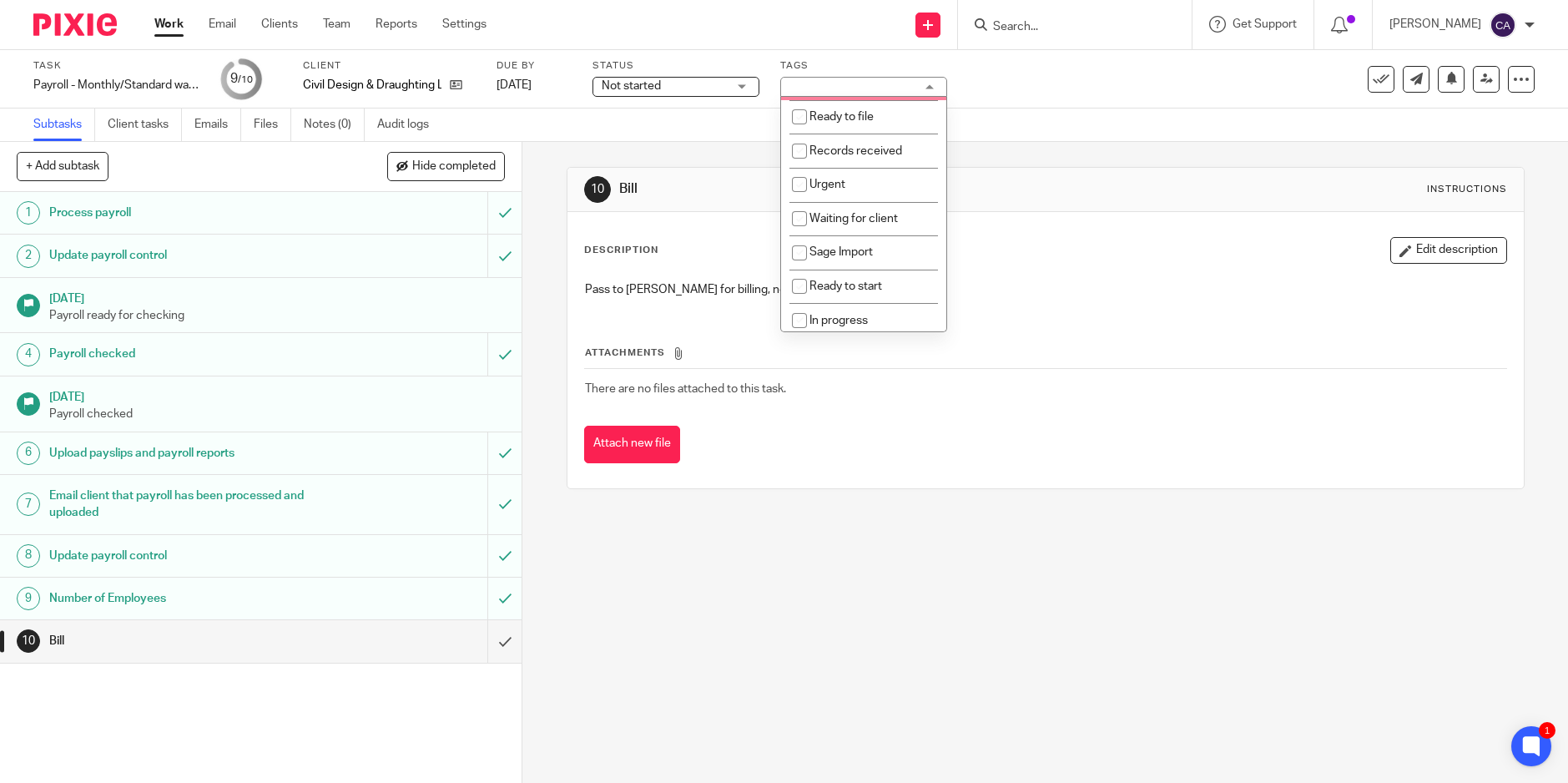
scroll to position [206, 0]
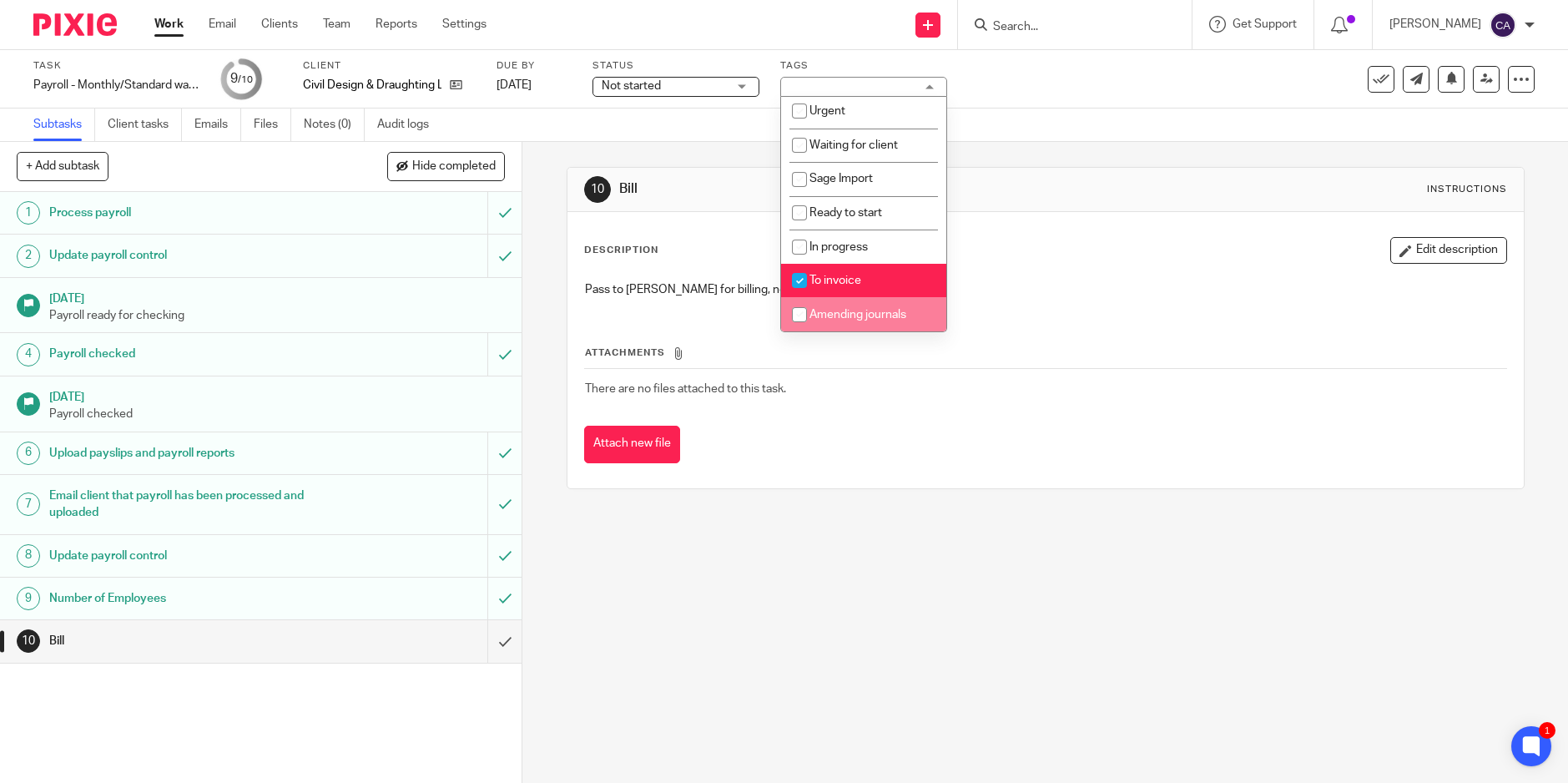
click at [830, 534] on div "10 Bill Instructions Description Edit description Pass to [PERSON_NAME] for bil…" at bounding box center [1045, 462] width 1046 height 641
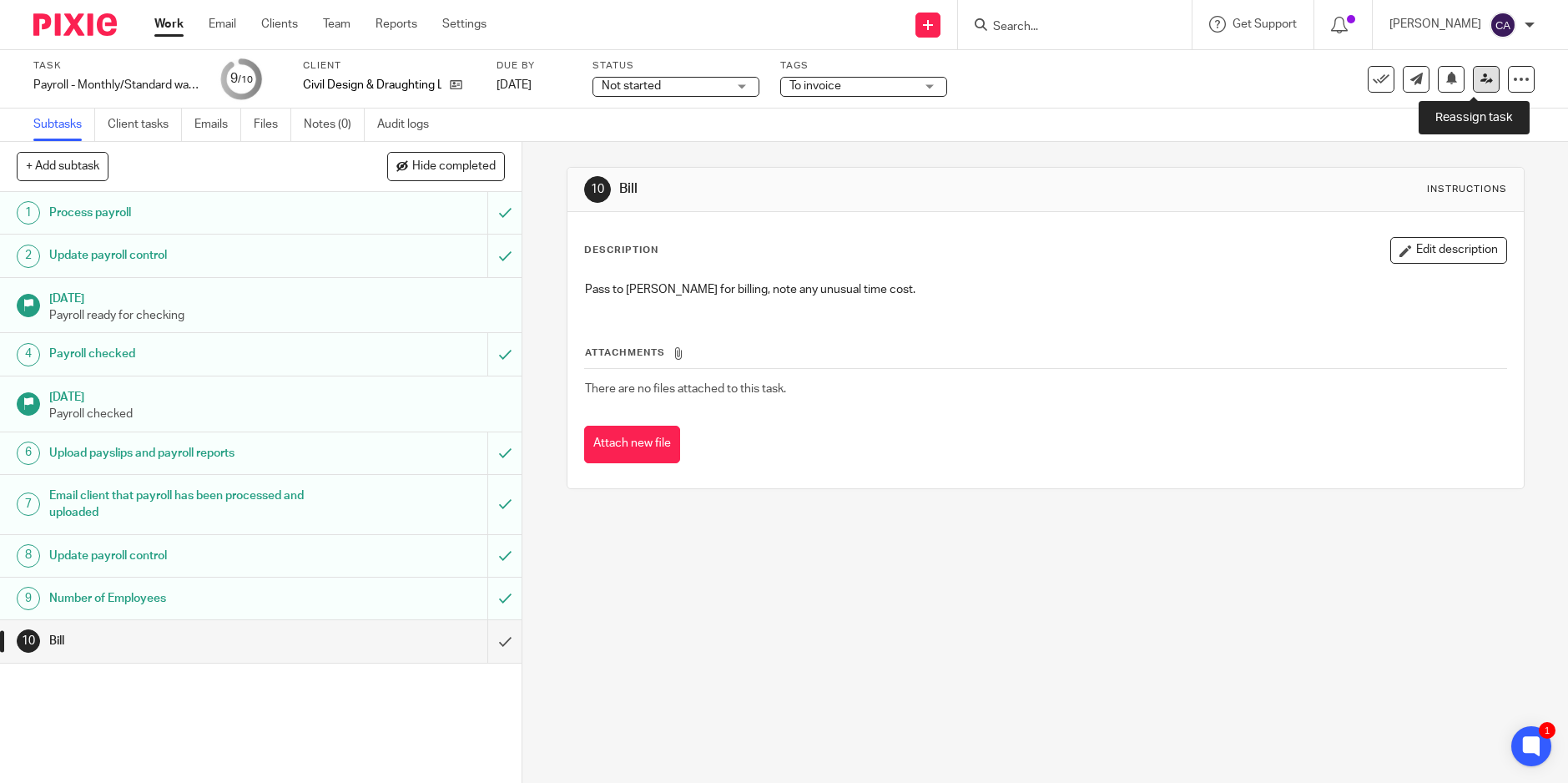
click at [1481, 78] on icon at bounding box center [1487, 78] width 12 height 12
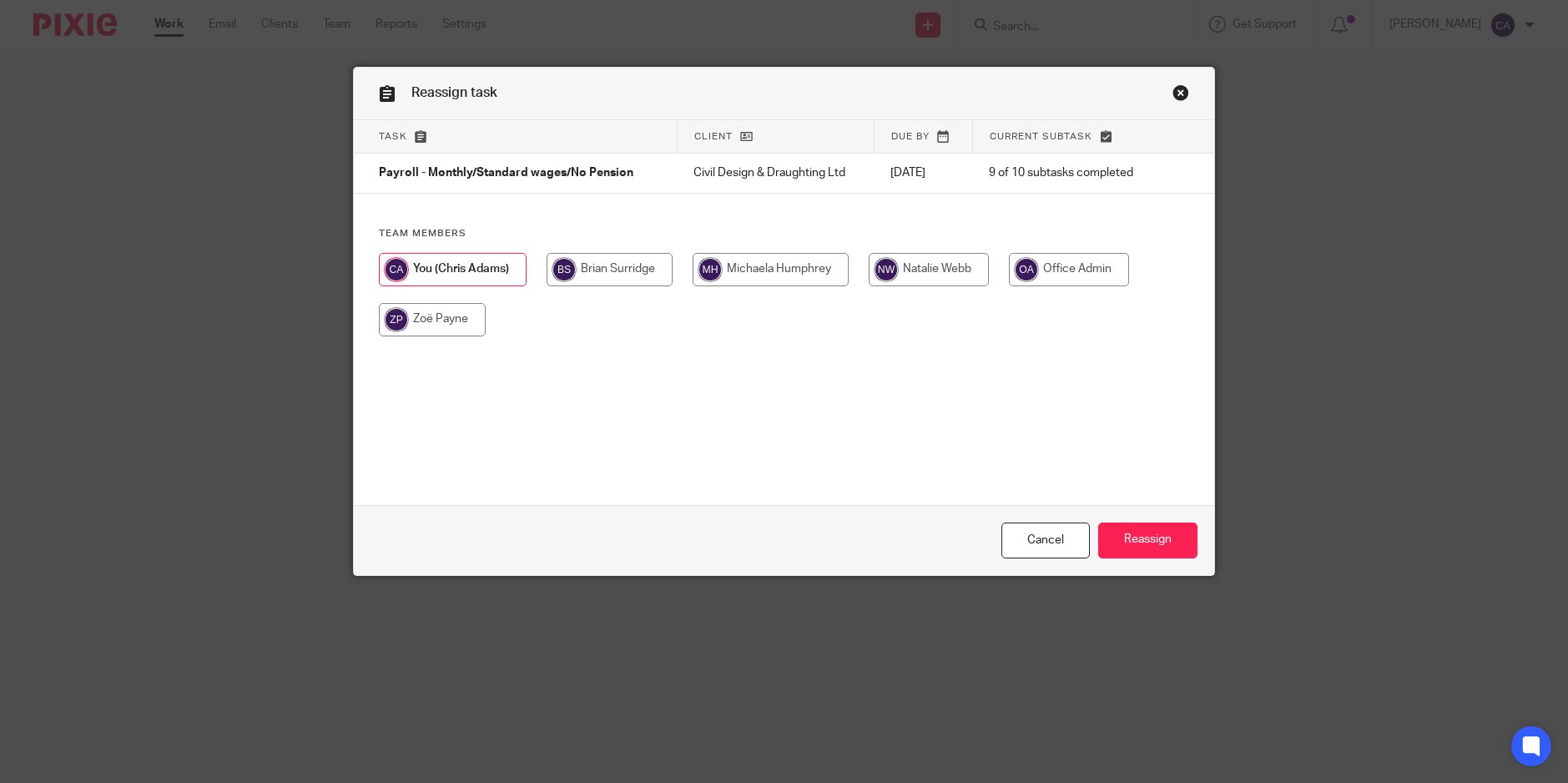
click at [626, 267] on input "radio" at bounding box center [610, 269] width 126 height 33
radio input "true"
click at [1156, 535] on input "Reassign" at bounding box center [1148, 540] width 99 height 36
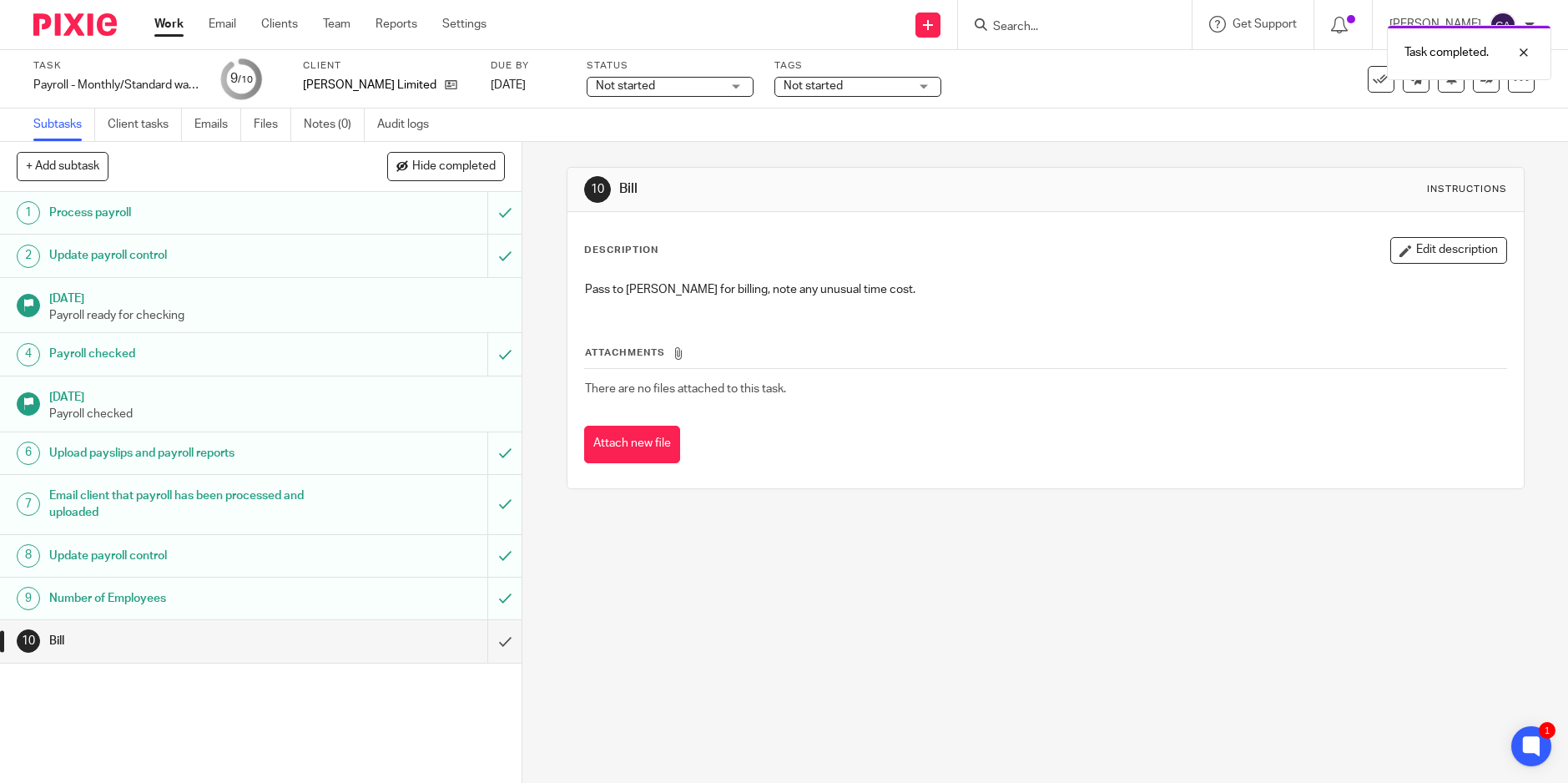
click at [919, 89] on div "Not started" at bounding box center [858, 86] width 167 height 20
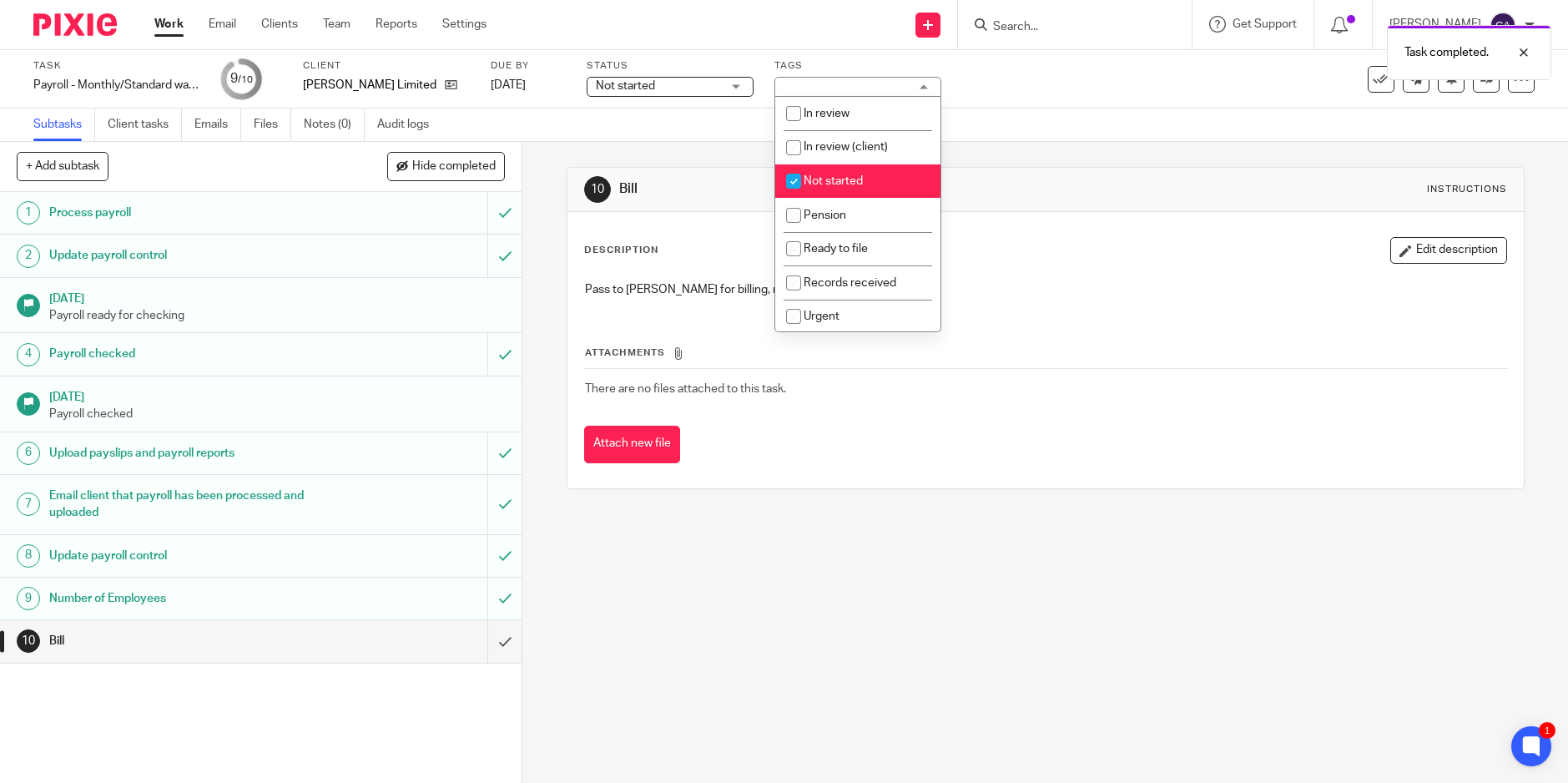
click at [801, 184] on input "checkbox" at bounding box center [794, 181] width 31 height 31
checkbox input "false"
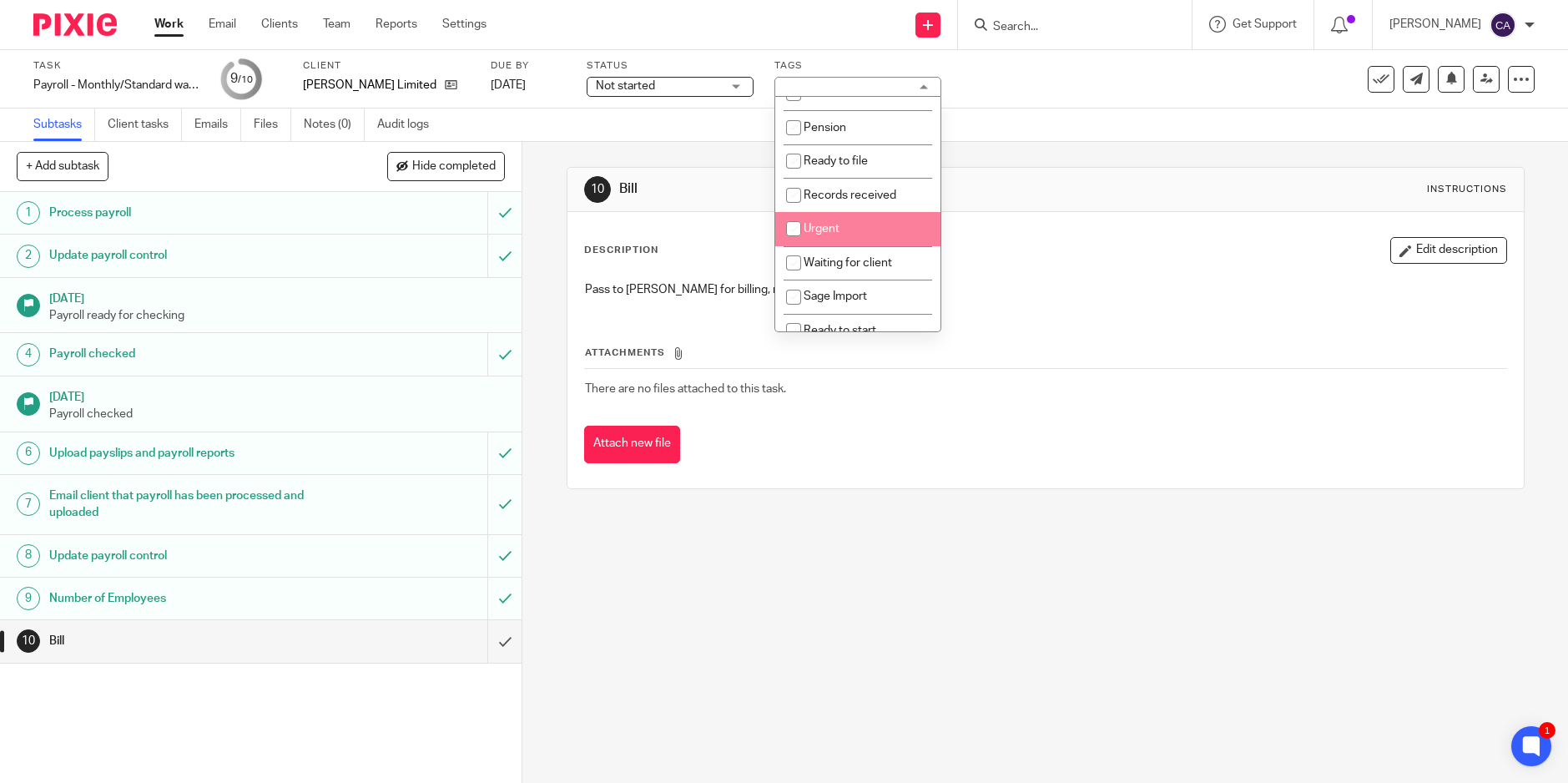
scroll to position [206, 0]
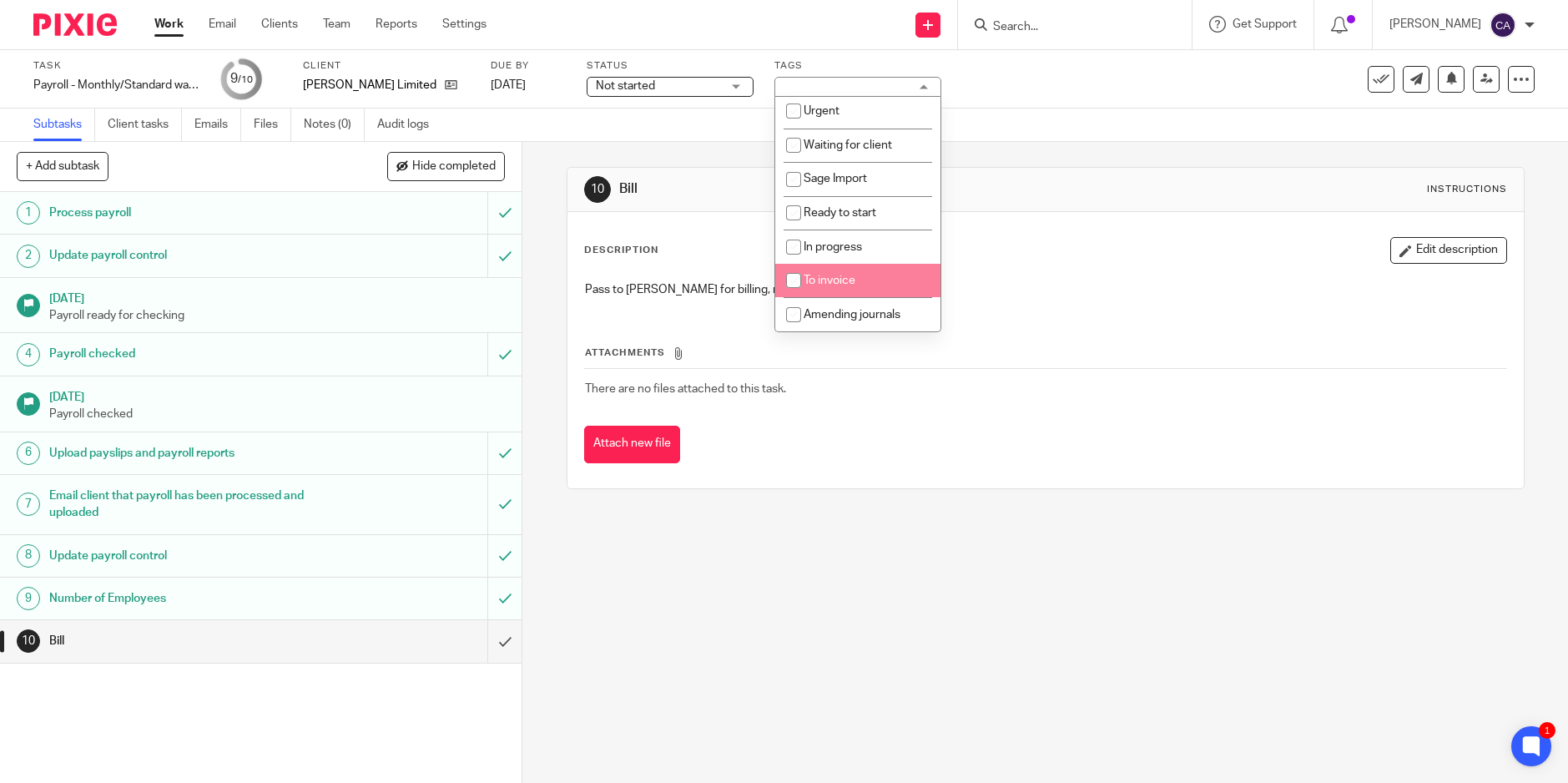
click at [794, 287] on input "checkbox" at bounding box center [794, 280] width 31 height 31
checkbox input "true"
click at [680, 780] on div "10 Bill Instructions Description Edit description Pass to [PERSON_NAME] for bil…" at bounding box center [1045, 462] width 1046 height 641
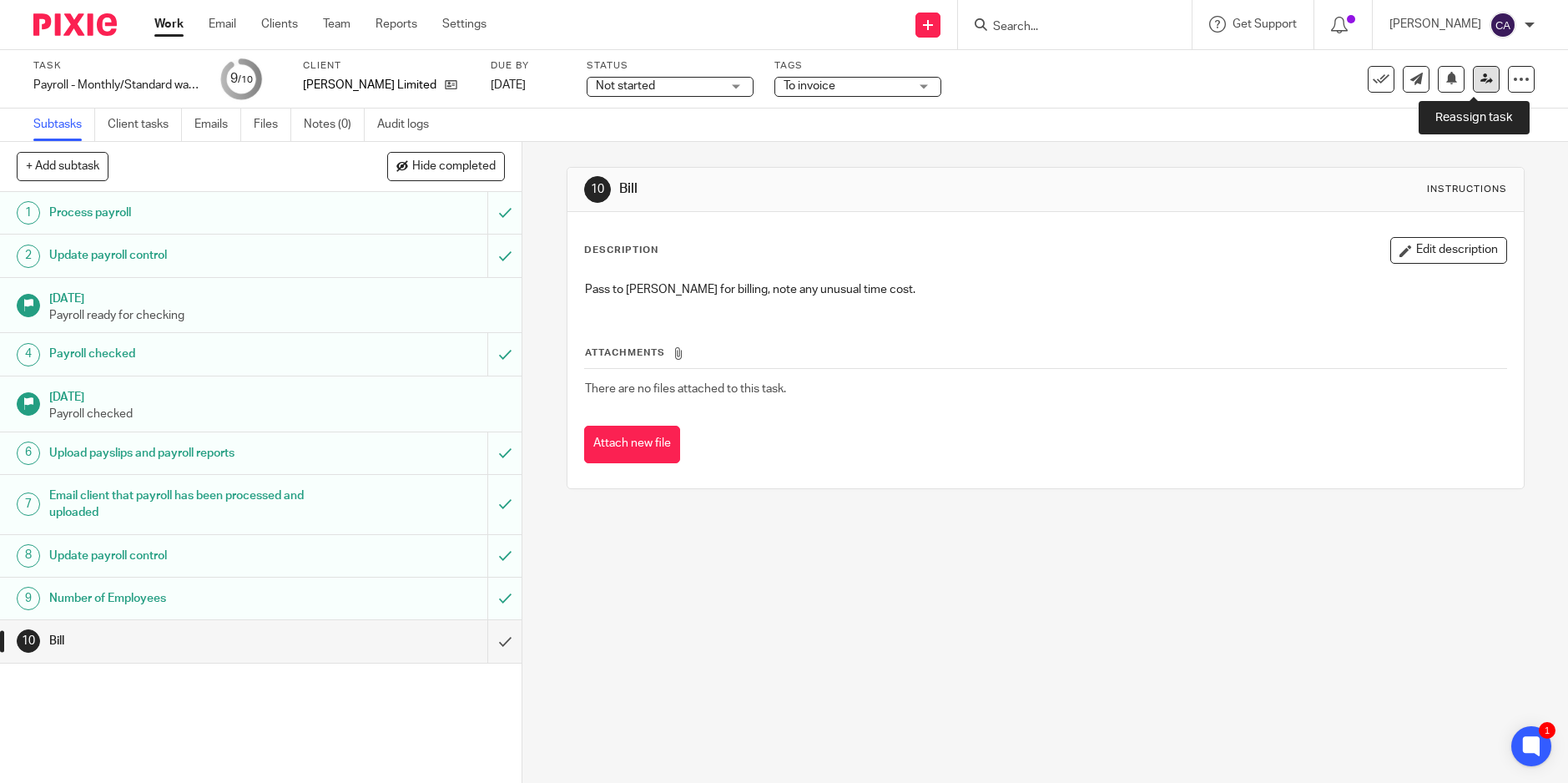
click at [1481, 84] on icon at bounding box center [1487, 78] width 12 height 12
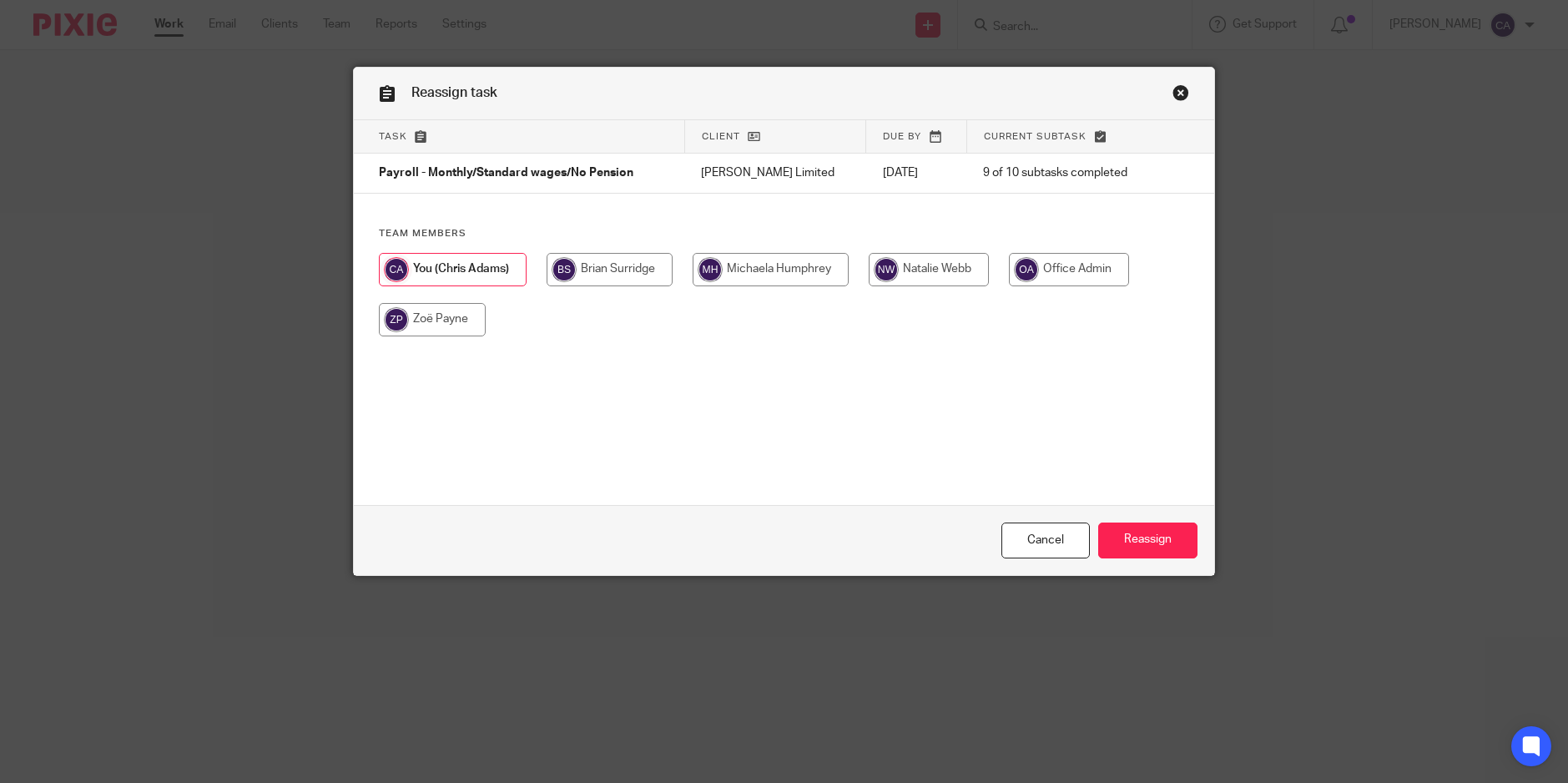
click at [602, 261] on input "radio" at bounding box center [610, 269] width 126 height 33
radio input "true"
click at [1120, 529] on input "Reassign" at bounding box center [1148, 540] width 99 height 36
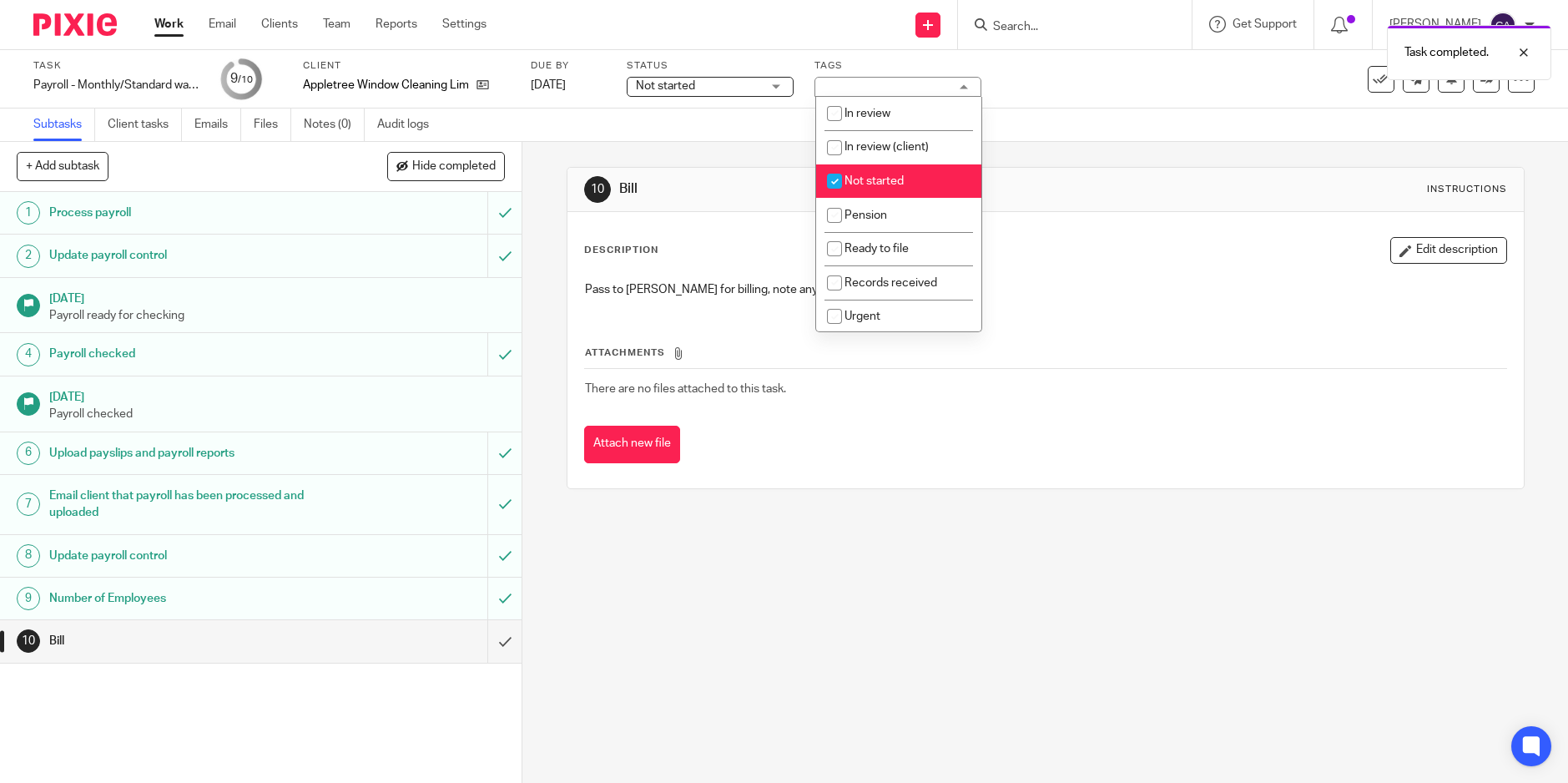
click at [838, 174] on input "checkbox" at bounding box center [835, 181] width 31 height 31
checkbox input "false"
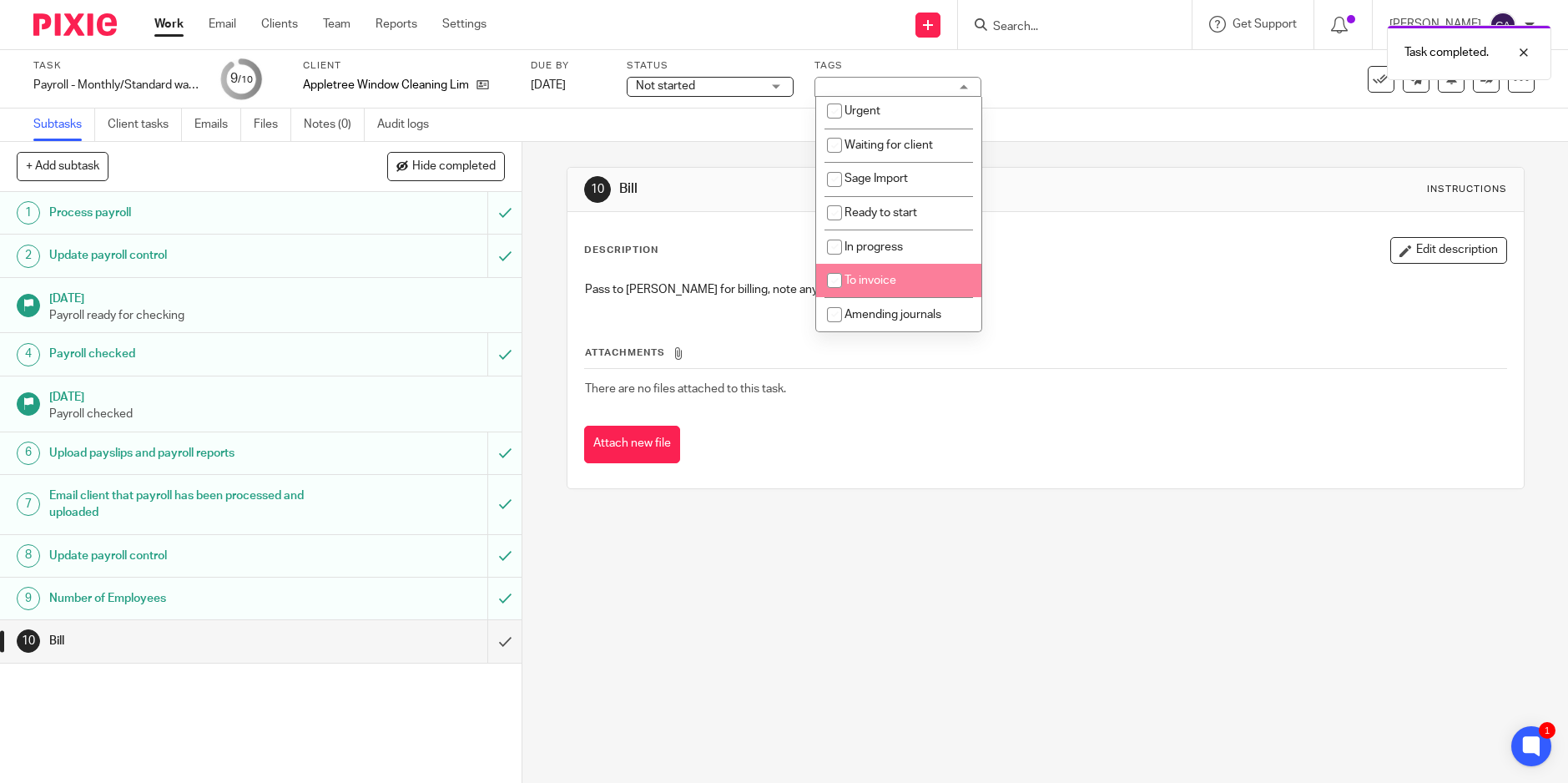
click at [830, 280] on input "checkbox" at bounding box center [835, 280] width 31 height 31
checkbox input "true"
click at [740, 133] on div "Subtasks Client tasks Emails Files Notes (0) Audit logs" at bounding box center [784, 125] width 1568 height 33
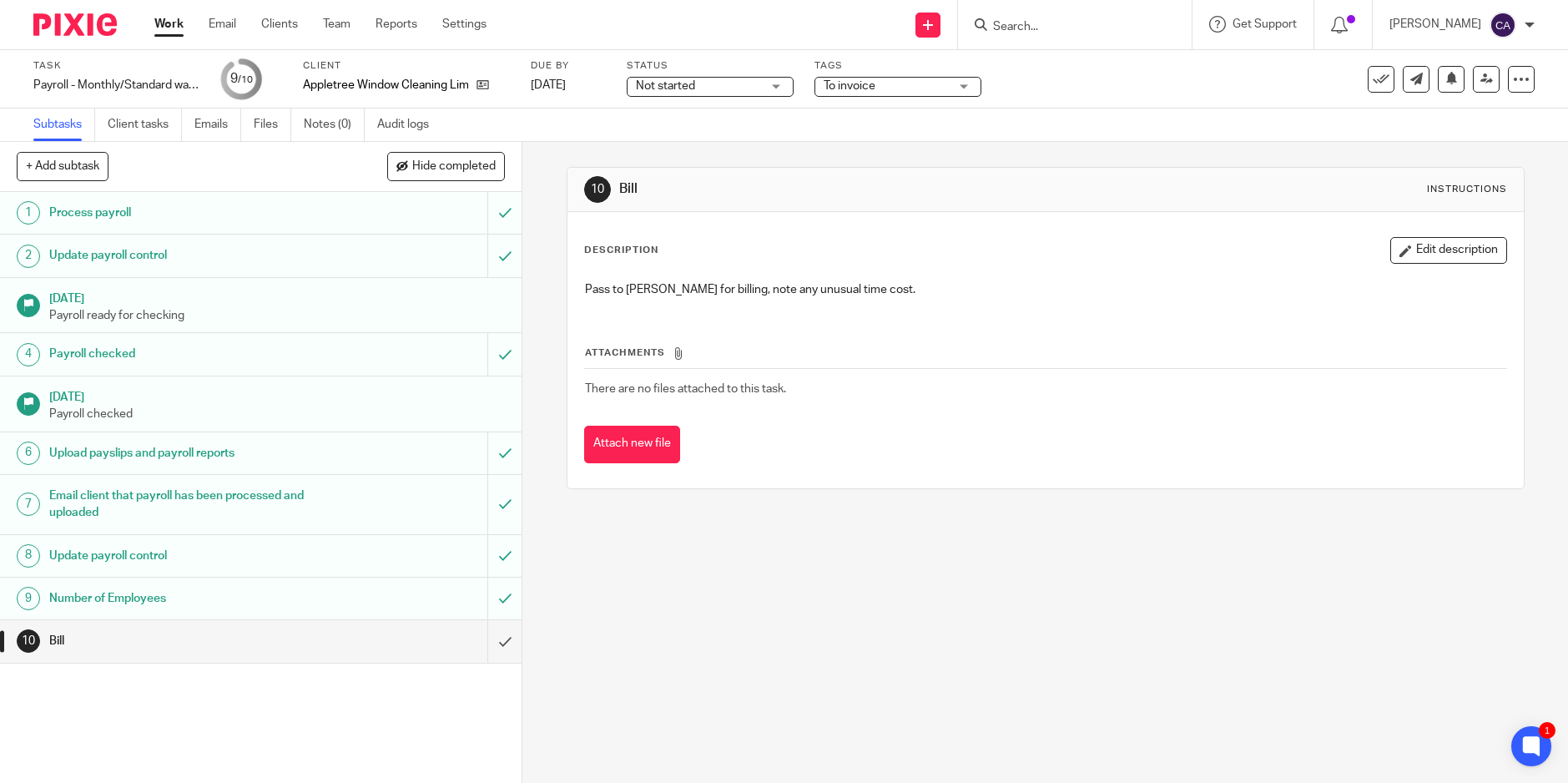
click at [752, 85] on span "Not started" at bounding box center [699, 86] width 125 height 17
click at [892, 133] on div "Subtasks Client tasks Emails Files Notes (0) Audit logs" at bounding box center [784, 125] width 1568 height 33
click at [1481, 80] on icon at bounding box center [1487, 78] width 12 height 12
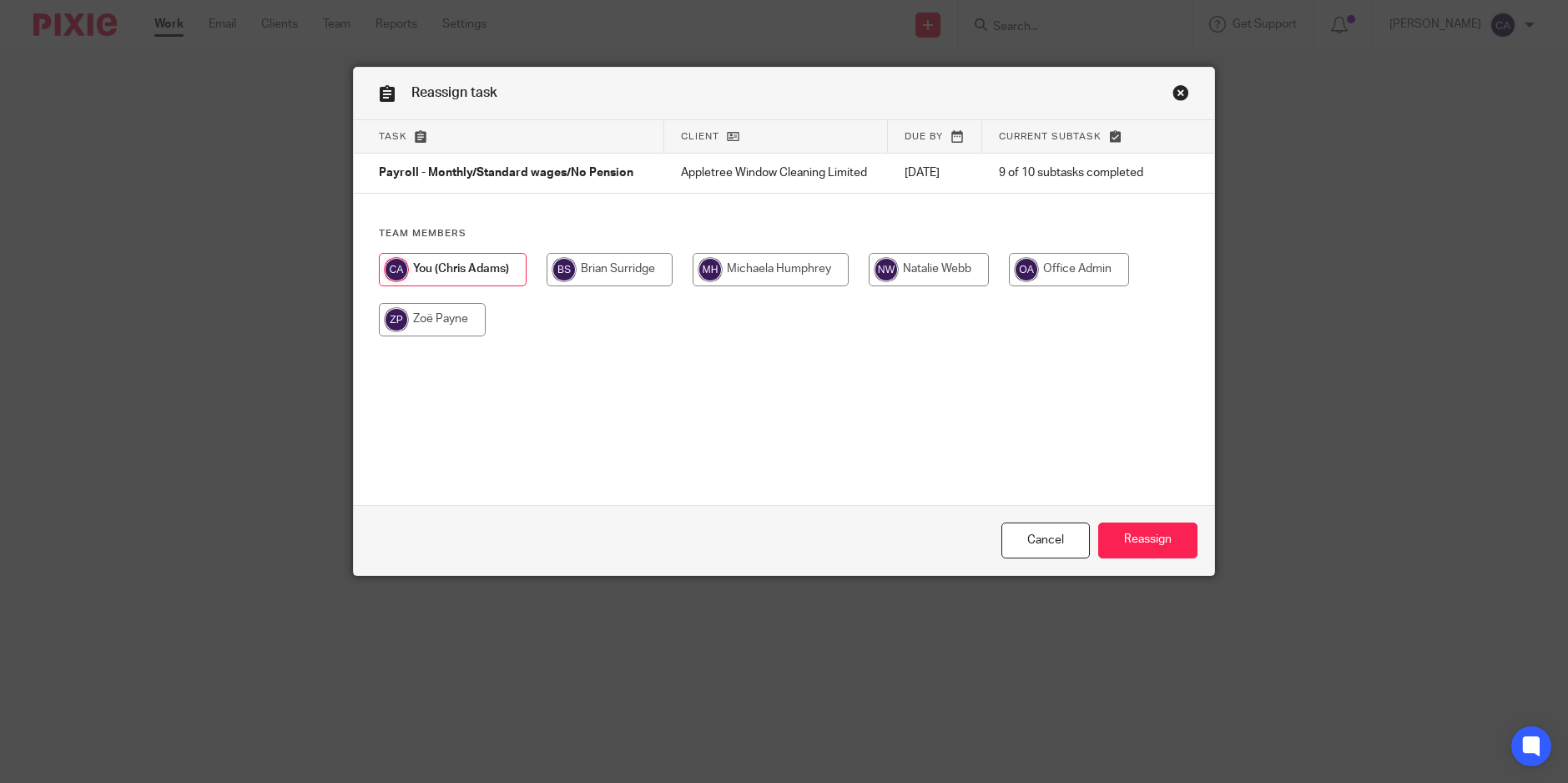
click at [578, 267] on input "radio" at bounding box center [610, 269] width 126 height 33
radio input "true"
click at [1156, 547] on input "Reassign" at bounding box center [1148, 540] width 99 height 36
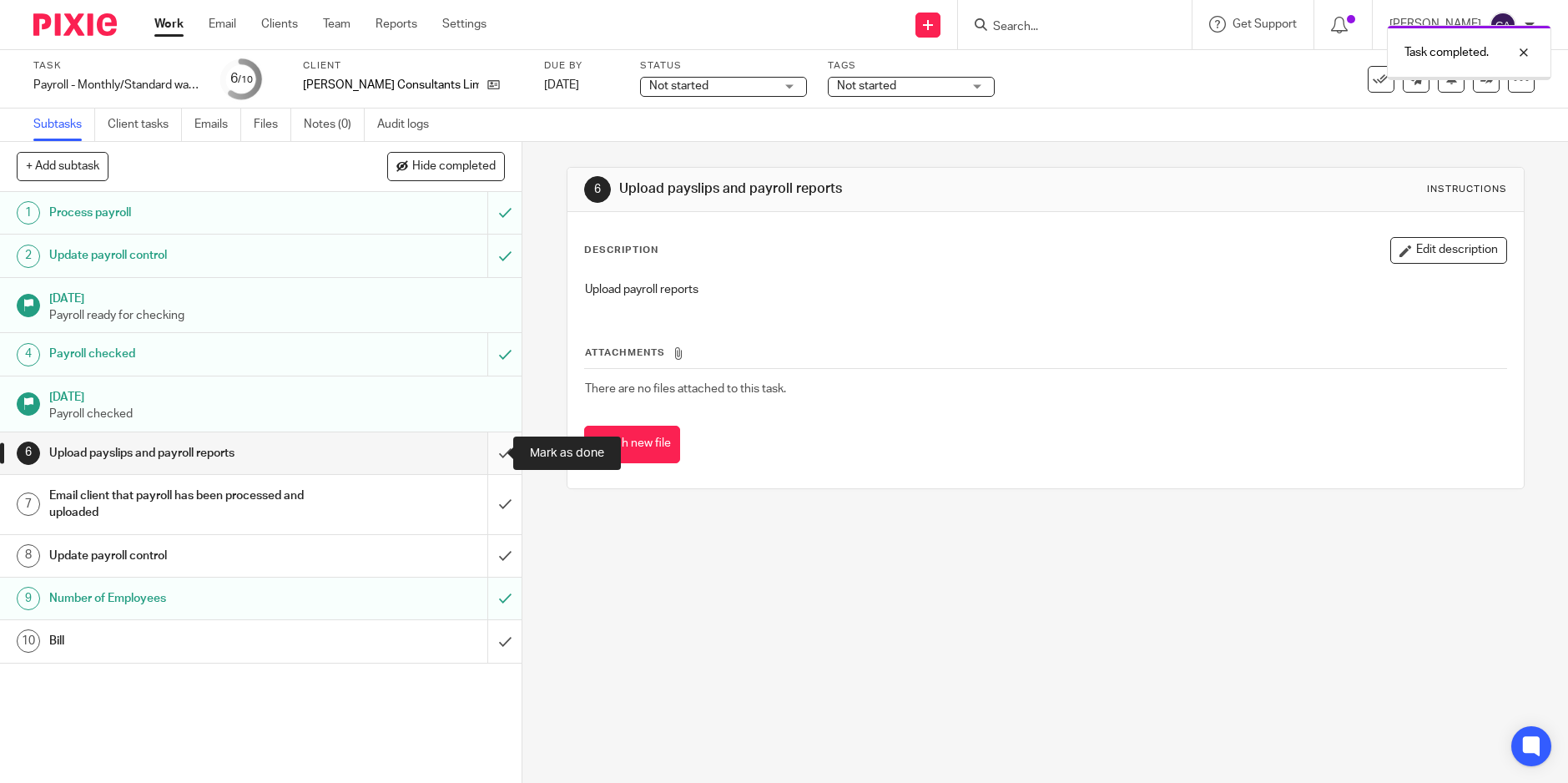
click at [489, 458] on input "submit" at bounding box center [260, 453] width 522 height 42
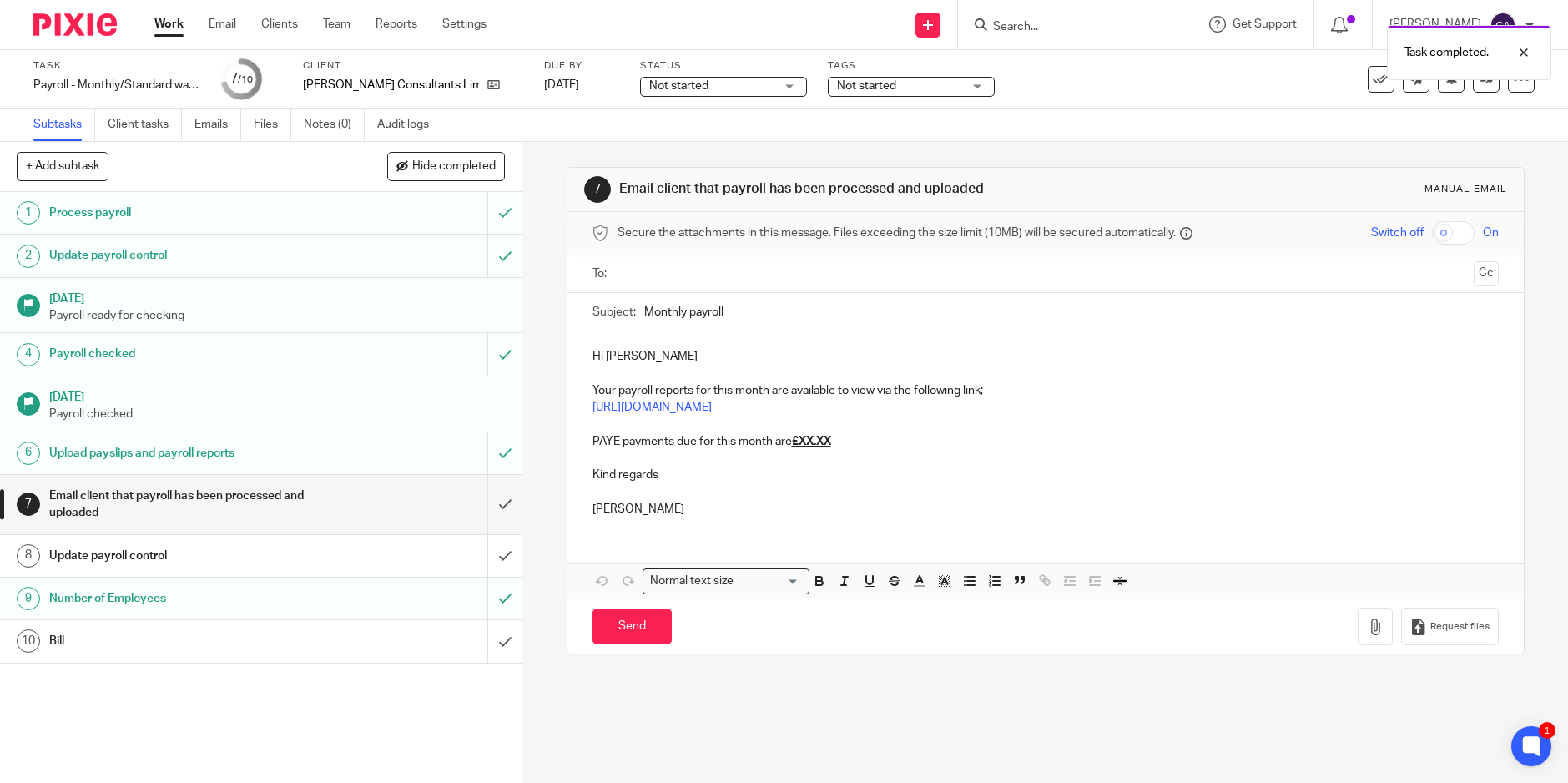
click at [848, 440] on p "PAYE payments due for this month are £XX.XX" at bounding box center [1045, 441] width 907 height 17
click at [686, 266] on input "text" at bounding box center [1045, 274] width 844 height 19
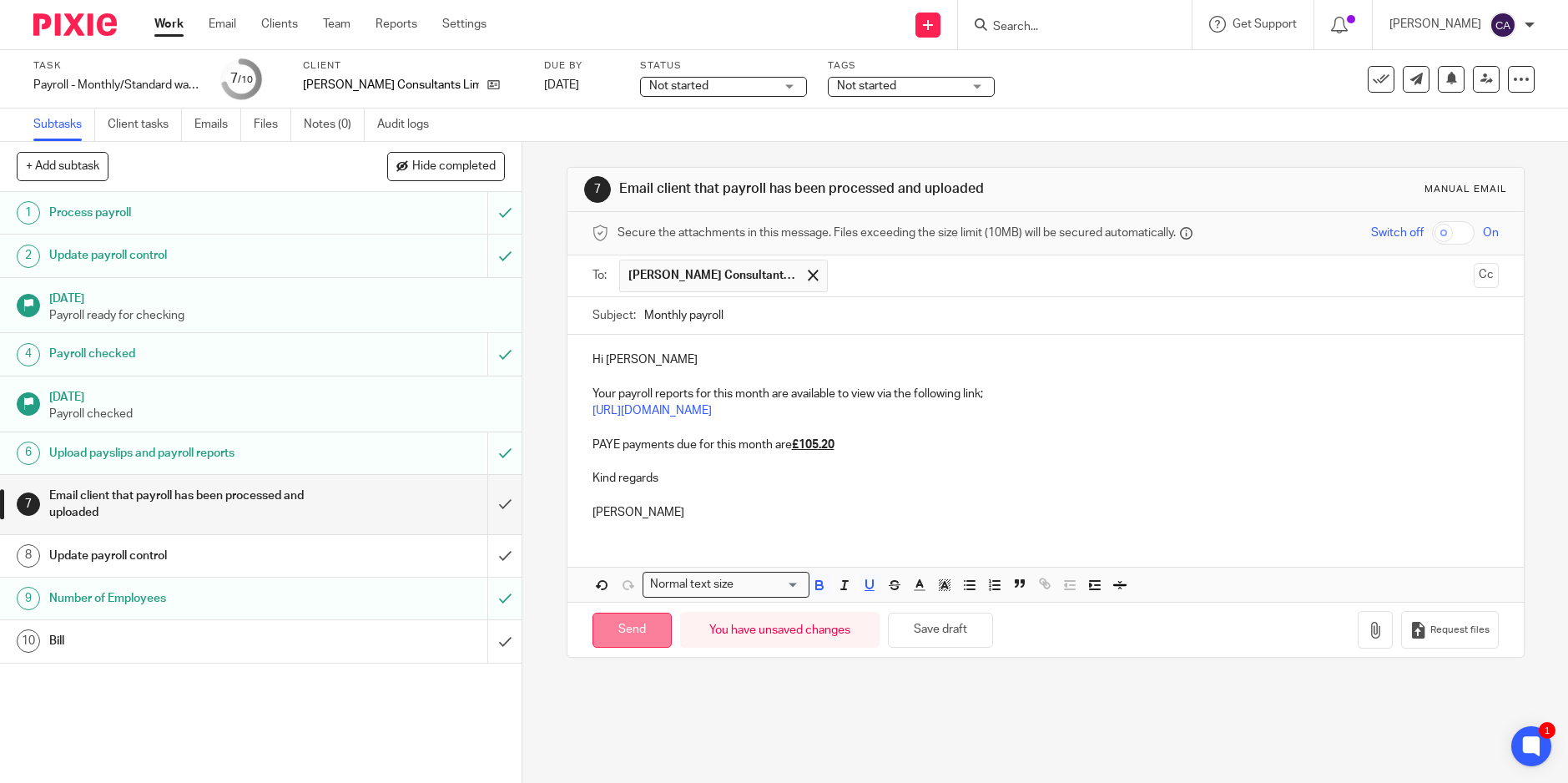
click at [622, 628] on input "Send" at bounding box center [632, 630] width 79 height 36
type input "Sent"
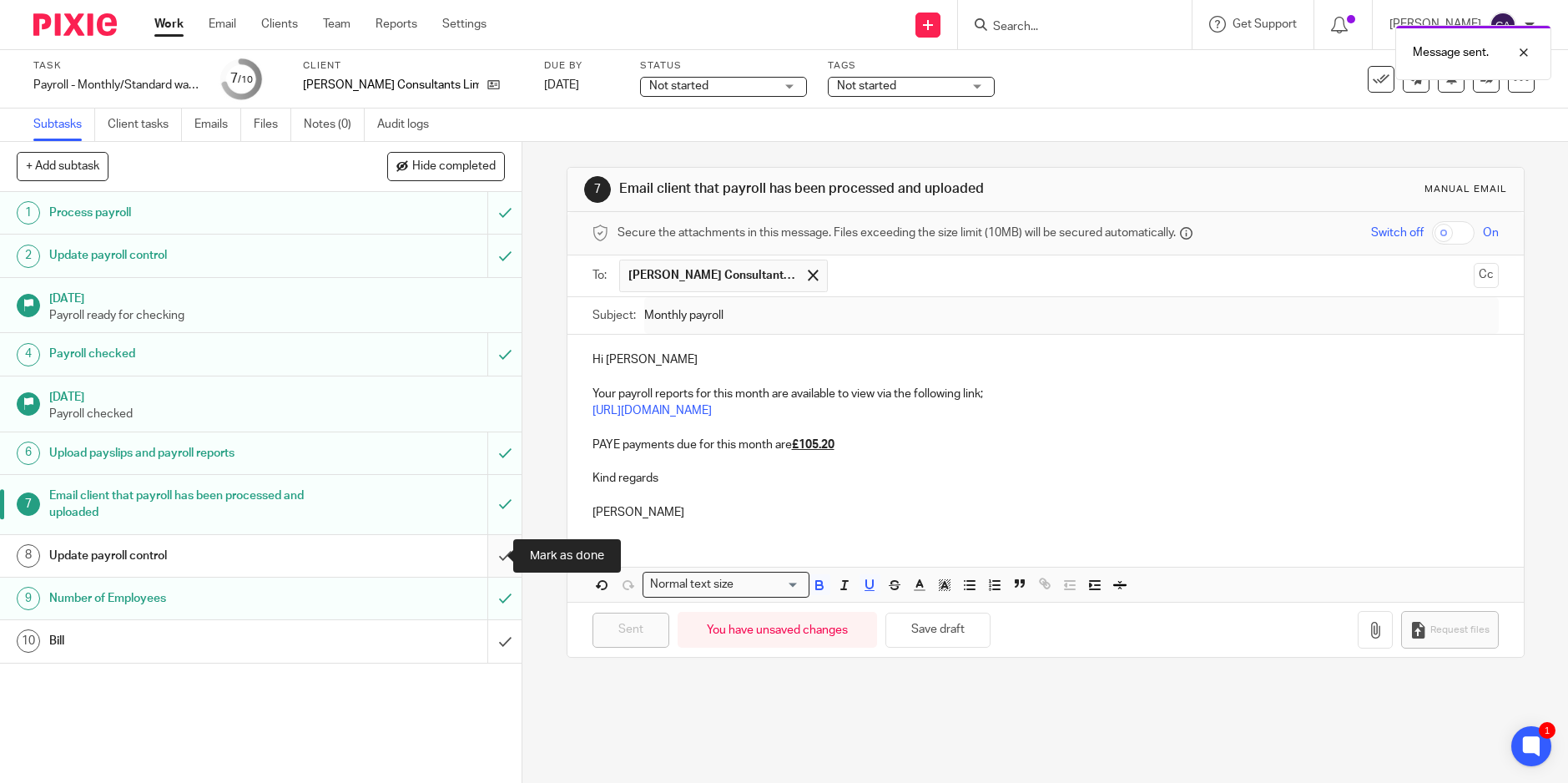
click at [488, 551] on input "submit" at bounding box center [260, 556] width 522 height 42
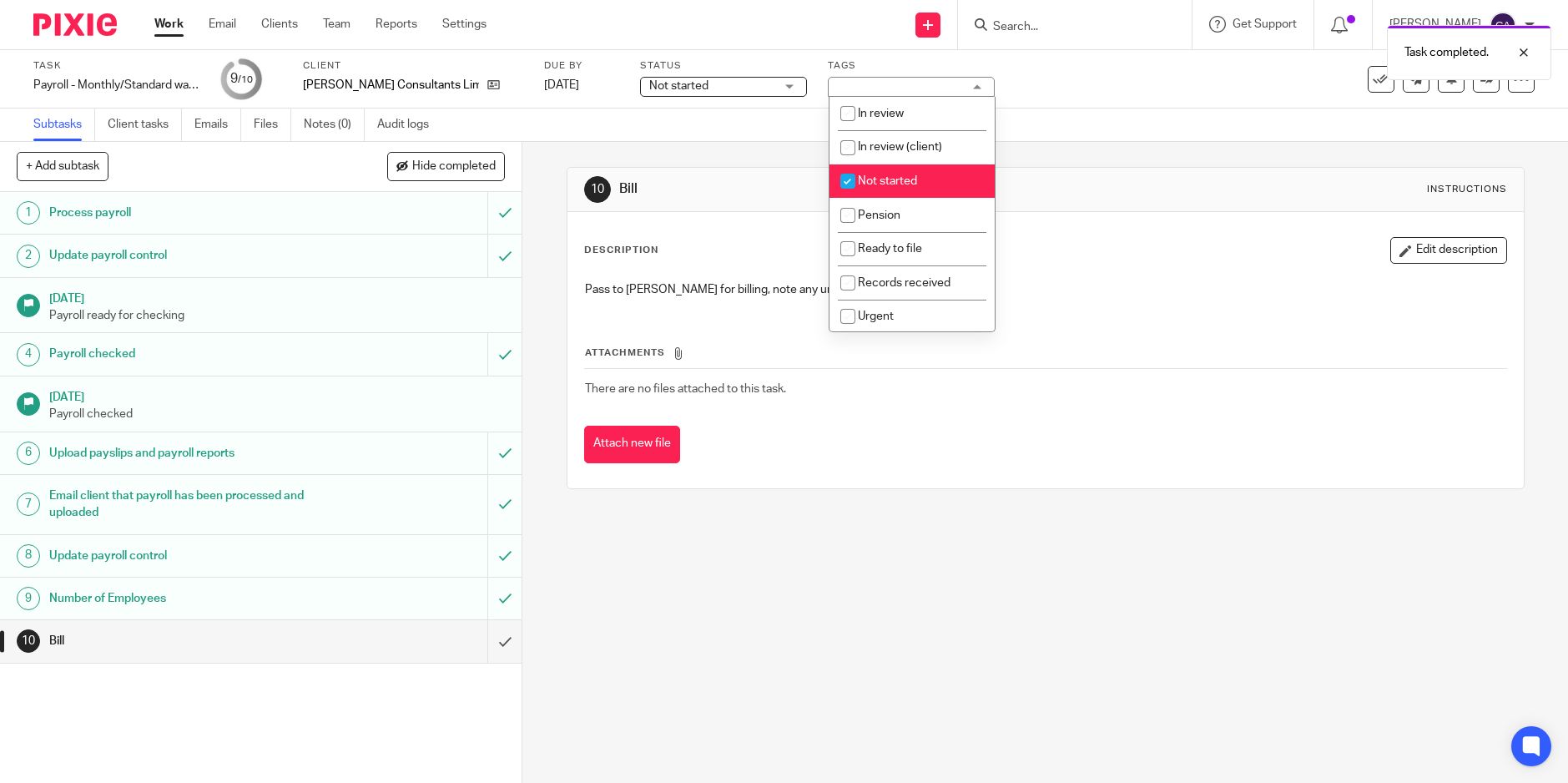
click at [854, 182] on input "checkbox" at bounding box center [848, 181] width 31 height 31
checkbox input "false"
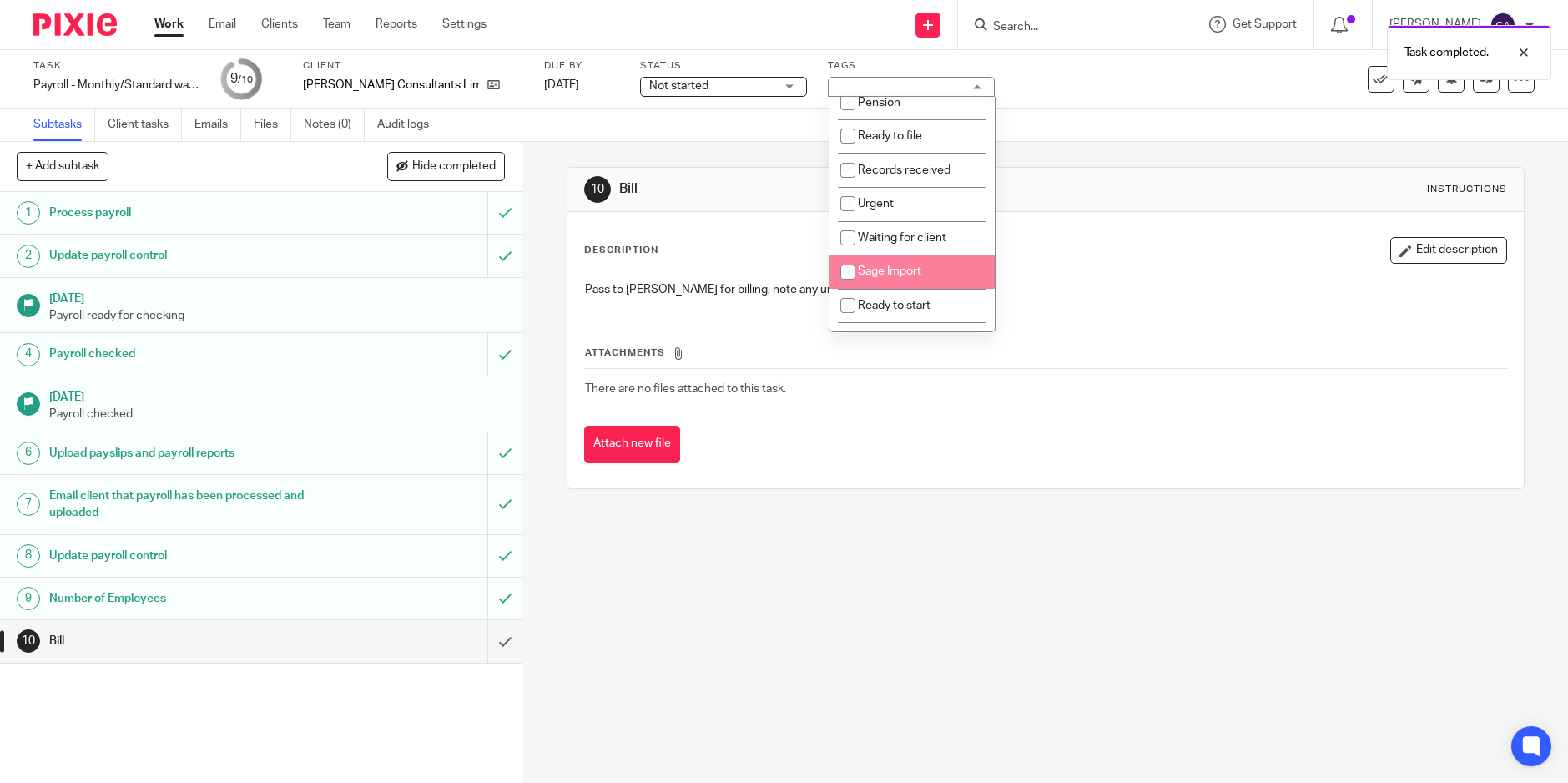
scroll to position [206, 0]
click at [850, 280] on input "checkbox" at bounding box center [848, 280] width 31 height 31
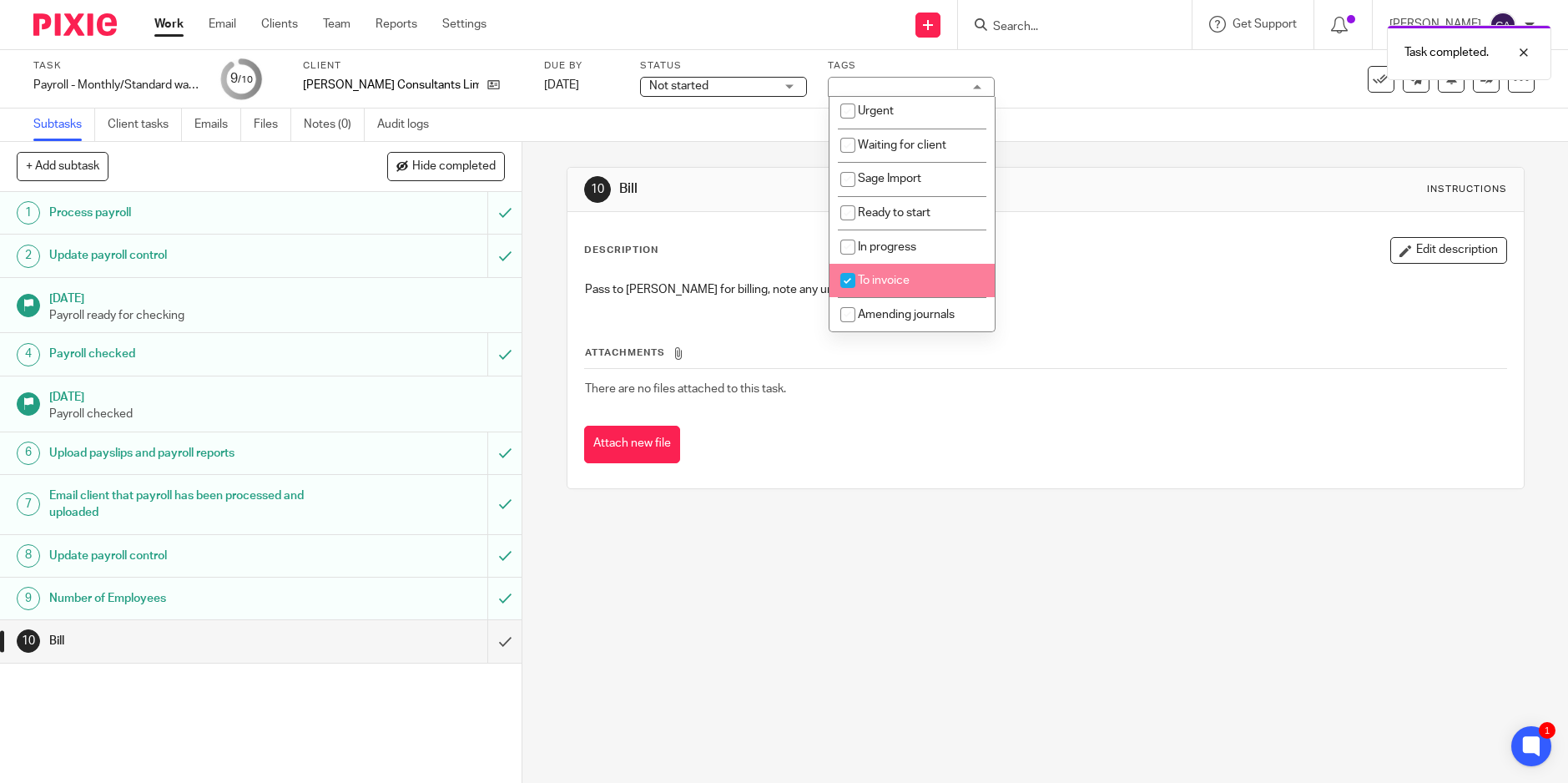
checkbox input "true"
click at [1267, 116] on div "Subtasks Client tasks Emails Files Notes (0) Audit logs" at bounding box center [784, 125] width 1568 height 33
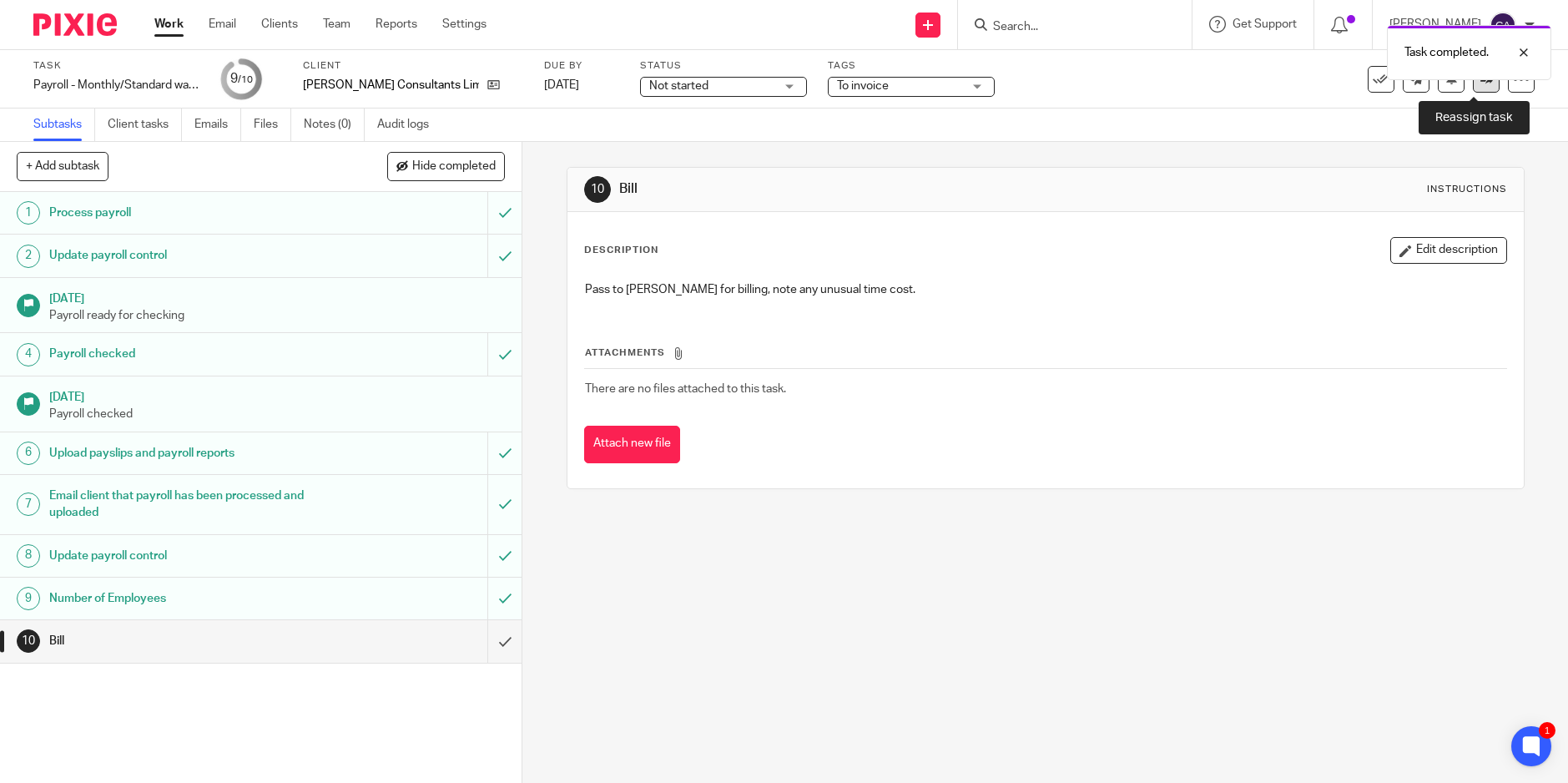
click at [1479, 89] on link at bounding box center [1486, 79] width 27 height 27
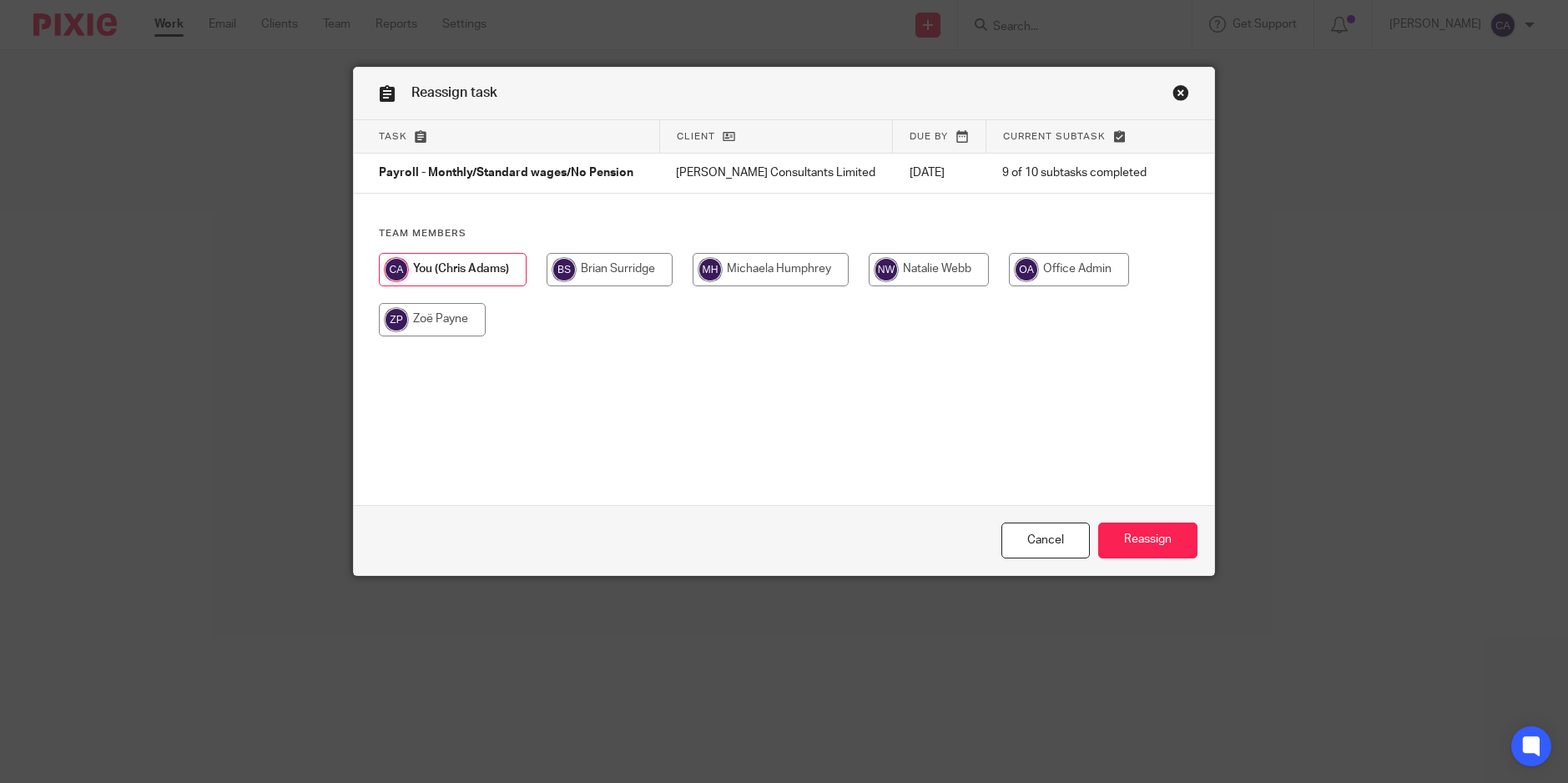
click at [614, 287] on input "radio" at bounding box center [610, 269] width 126 height 33
radio input "true"
click at [1159, 529] on input "Reassign" at bounding box center [1148, 540] width 99 height 36
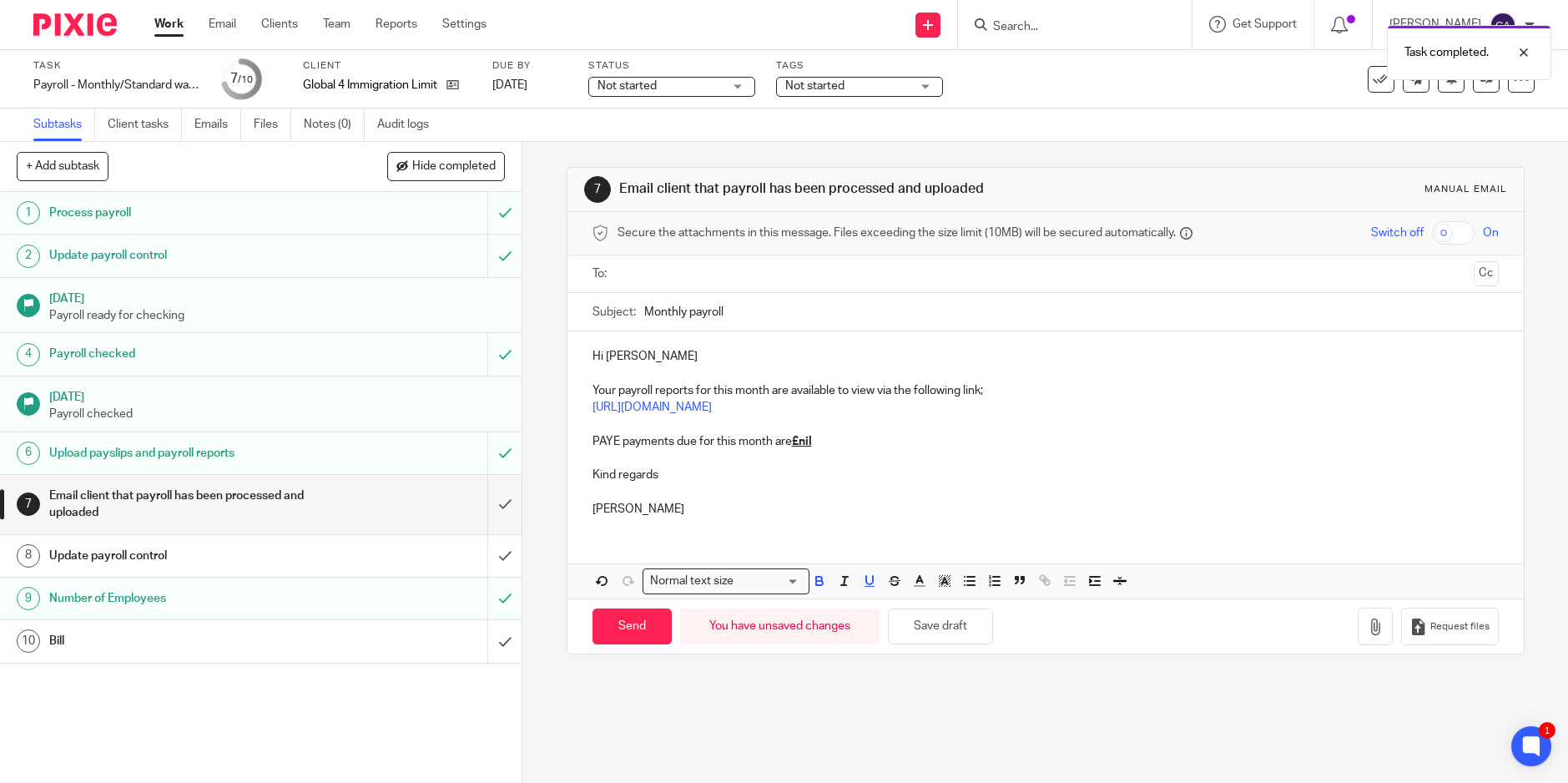
click at [703, 260] on ul at bounding box center [1046, 274] width 855 height 28
click at [707, 271] on input "text" at bounding box center [1045, 274] width 844 height 19
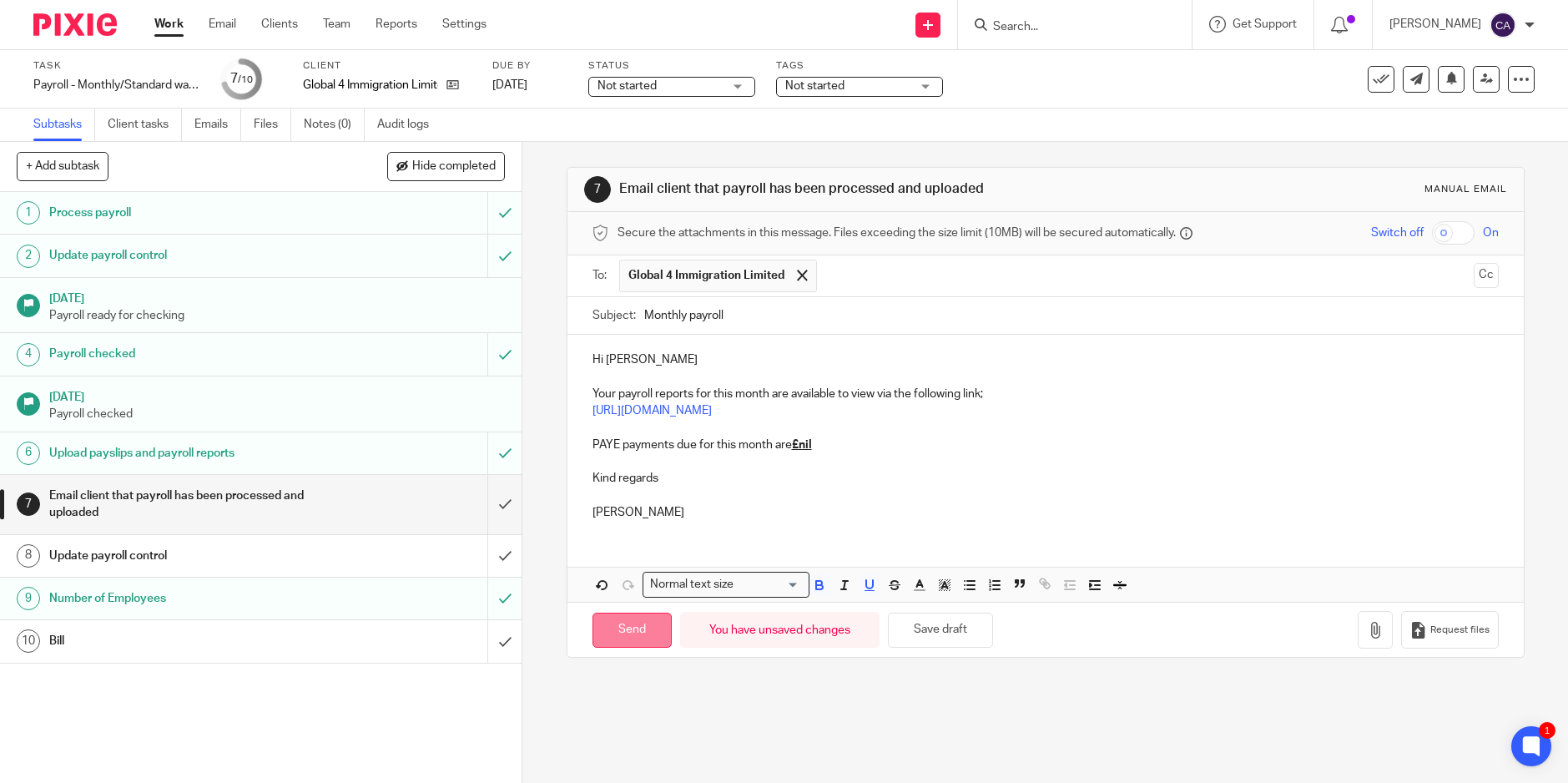
click at [603, 636] on input "Send" at bounding box center [632, 630] width 79 height 36
type input "Sent"
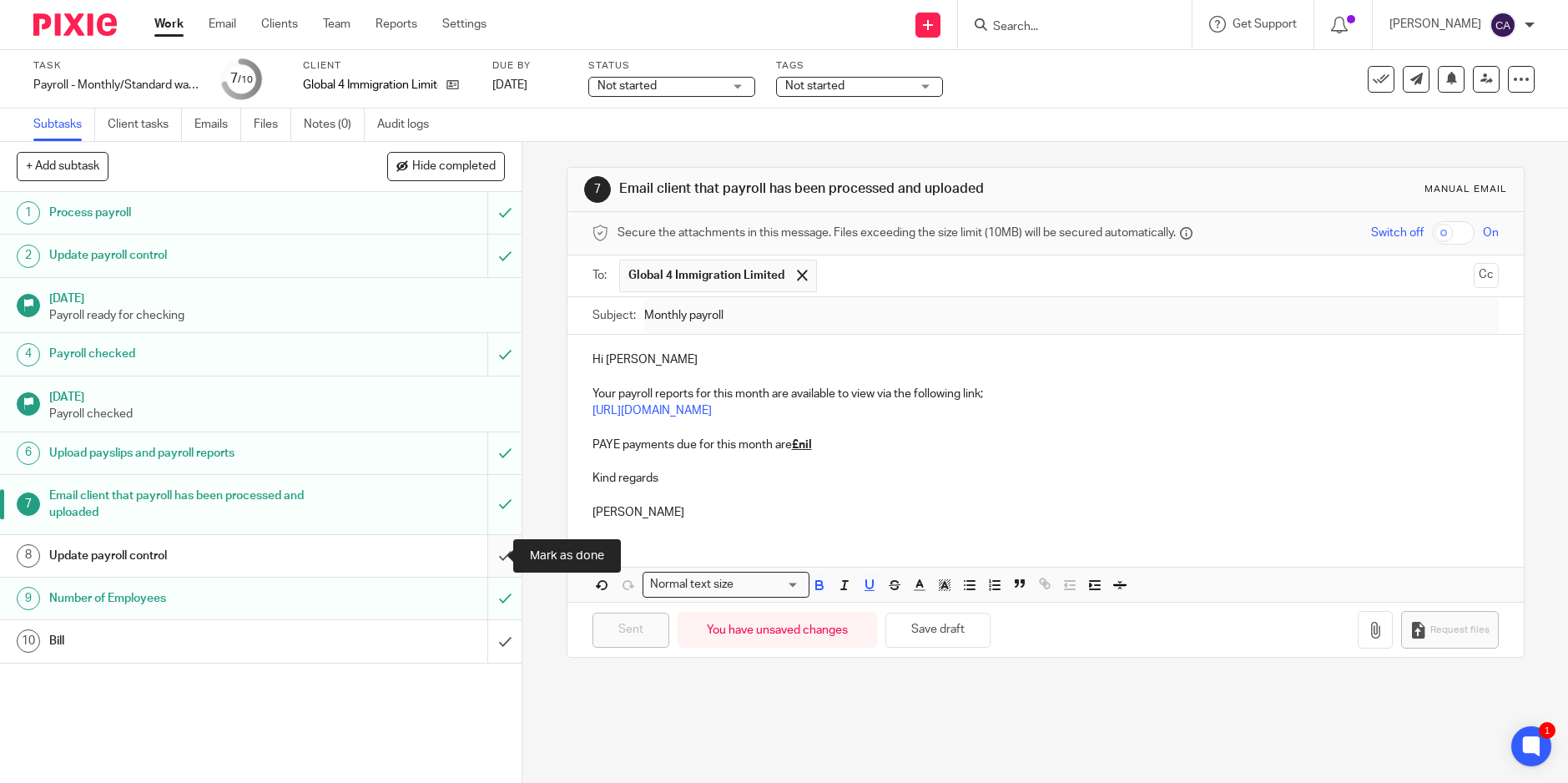
click at [488, 565] on input "submit" at bounding box center [260, 556] width 522 height 42
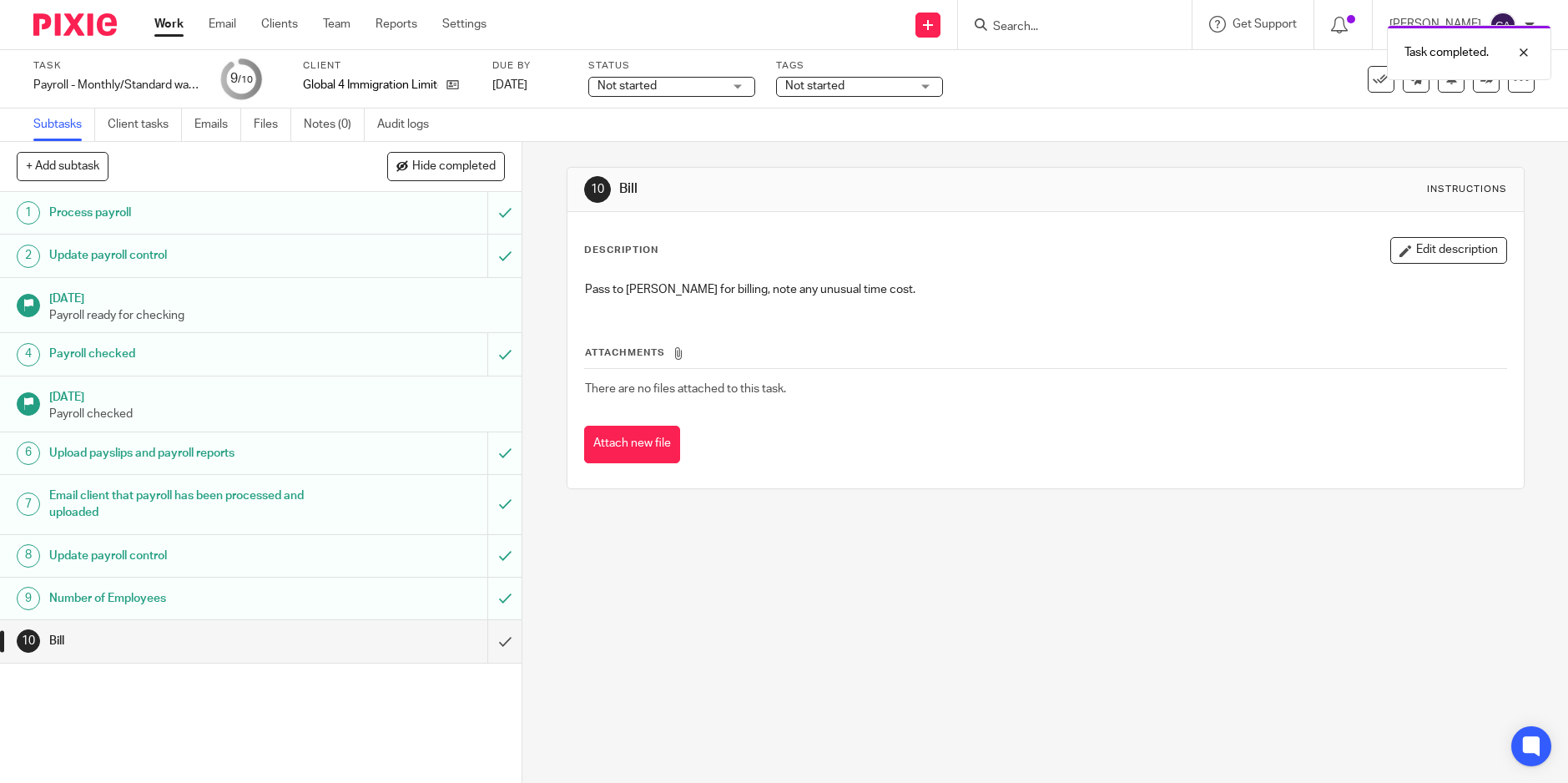
click at [888, 76] on div "Task completed." at bounding box center [1169, 48] width 768 height 64
click at [889, 81] on span "Not started" at bounding box center [848, 86] width 125 height 17
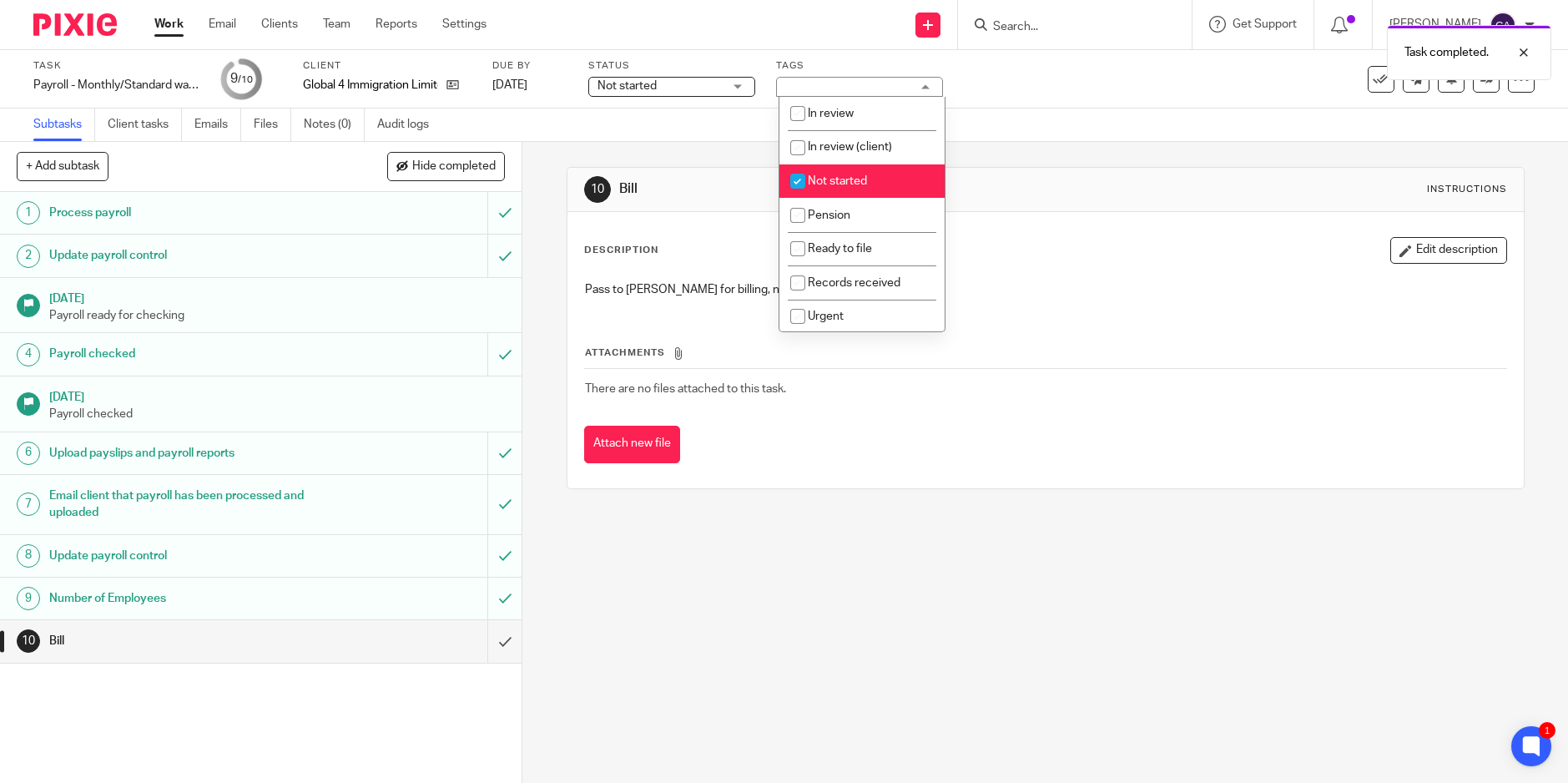
click at [793, 184] on input "checkbox" at bounding box center [798, 181] width 31 height 31
checkbox input "false"
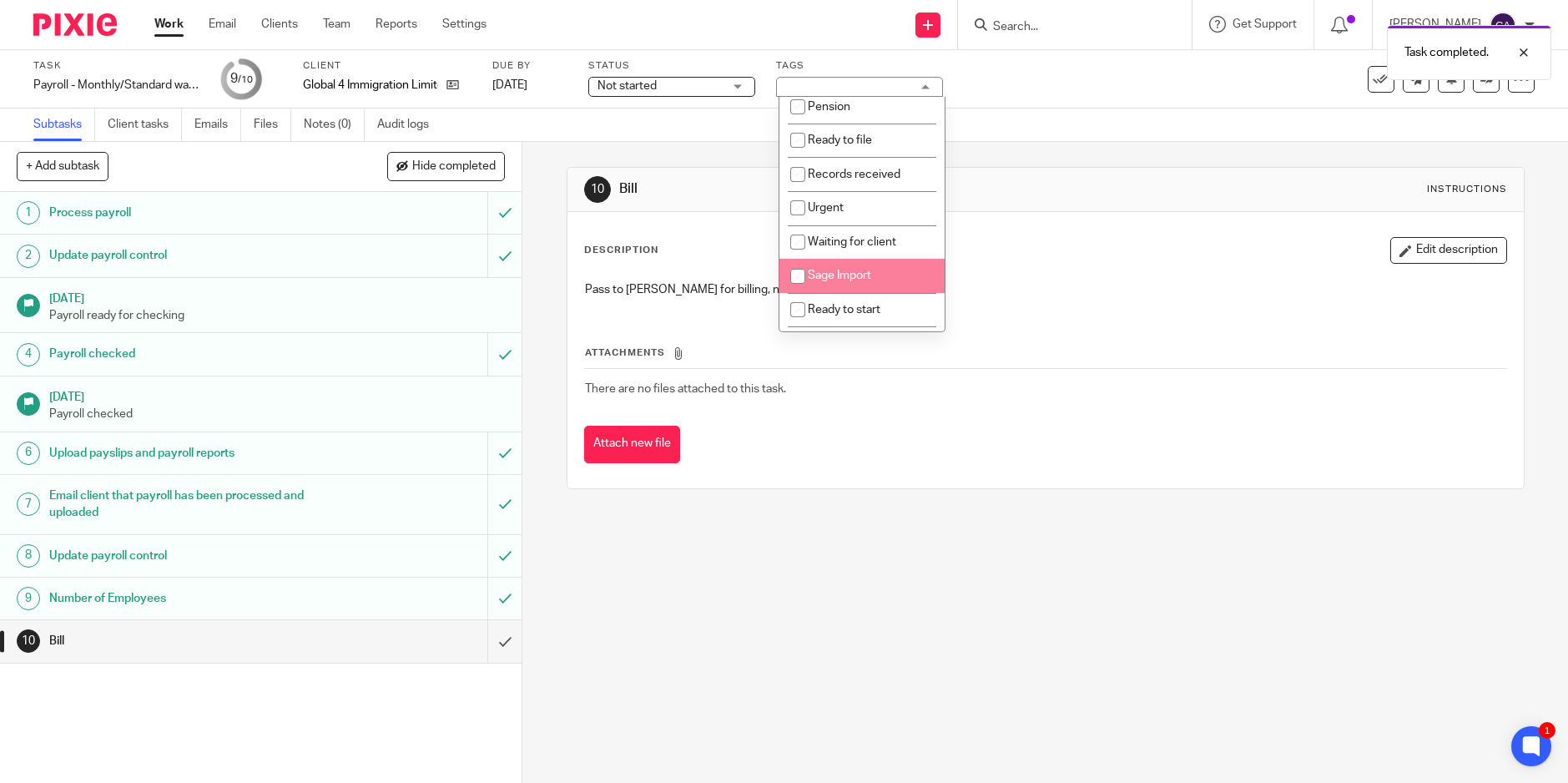
scroll to position [206, 0]
click at [799, 282] on input "checkbox" at bounding box center [798, 280] width 31 height 31
checkbox input "true"
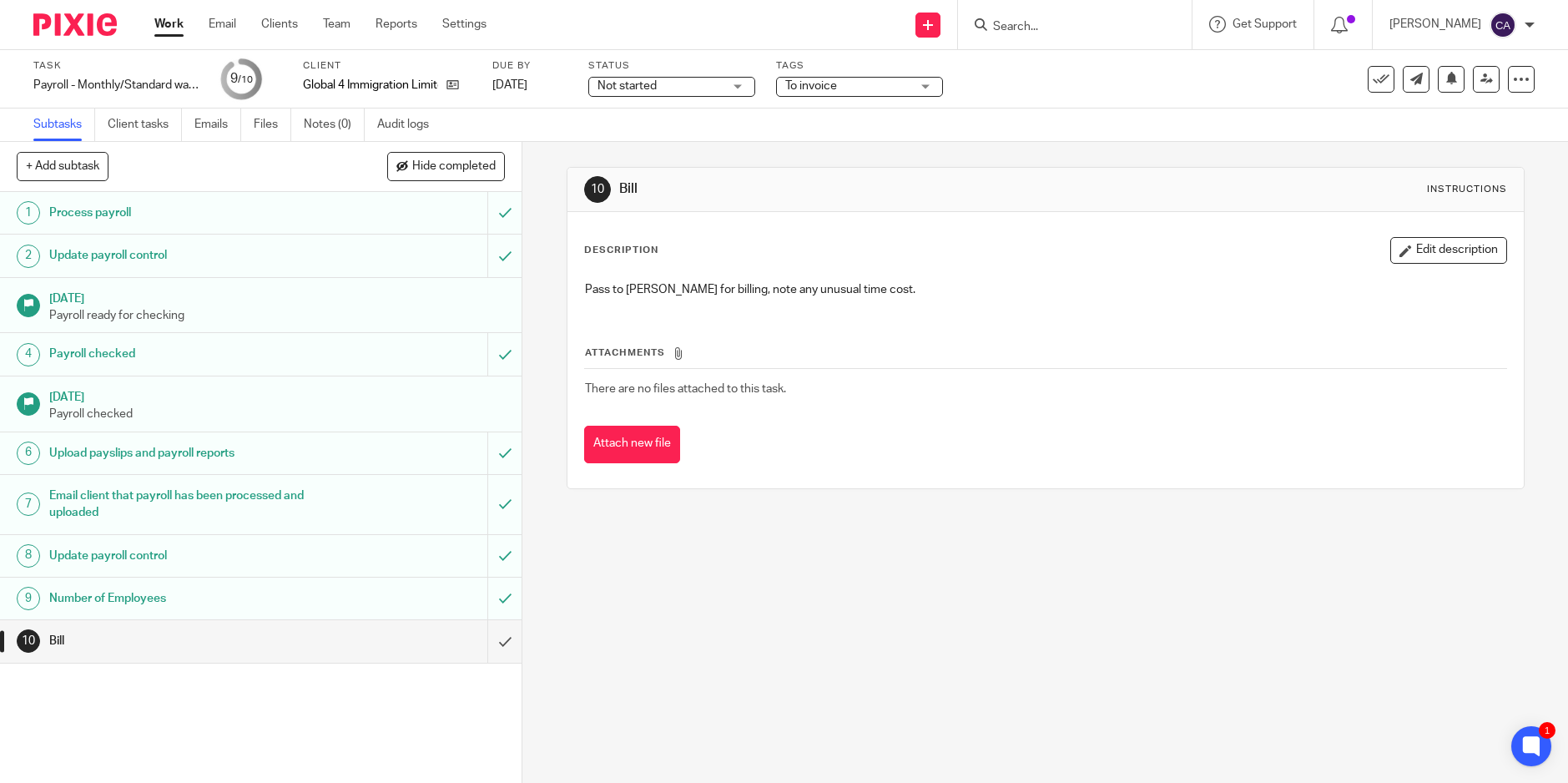
click at [1151, 162] on div "10 Bill Instructions Description Edit description Pass to [PERSON_NAME] for bil…" at bounding box center [1046, 327] width 958 height 372
click at [1481, 81] on icon at bounding box center [1487, 78] width 12 height 12
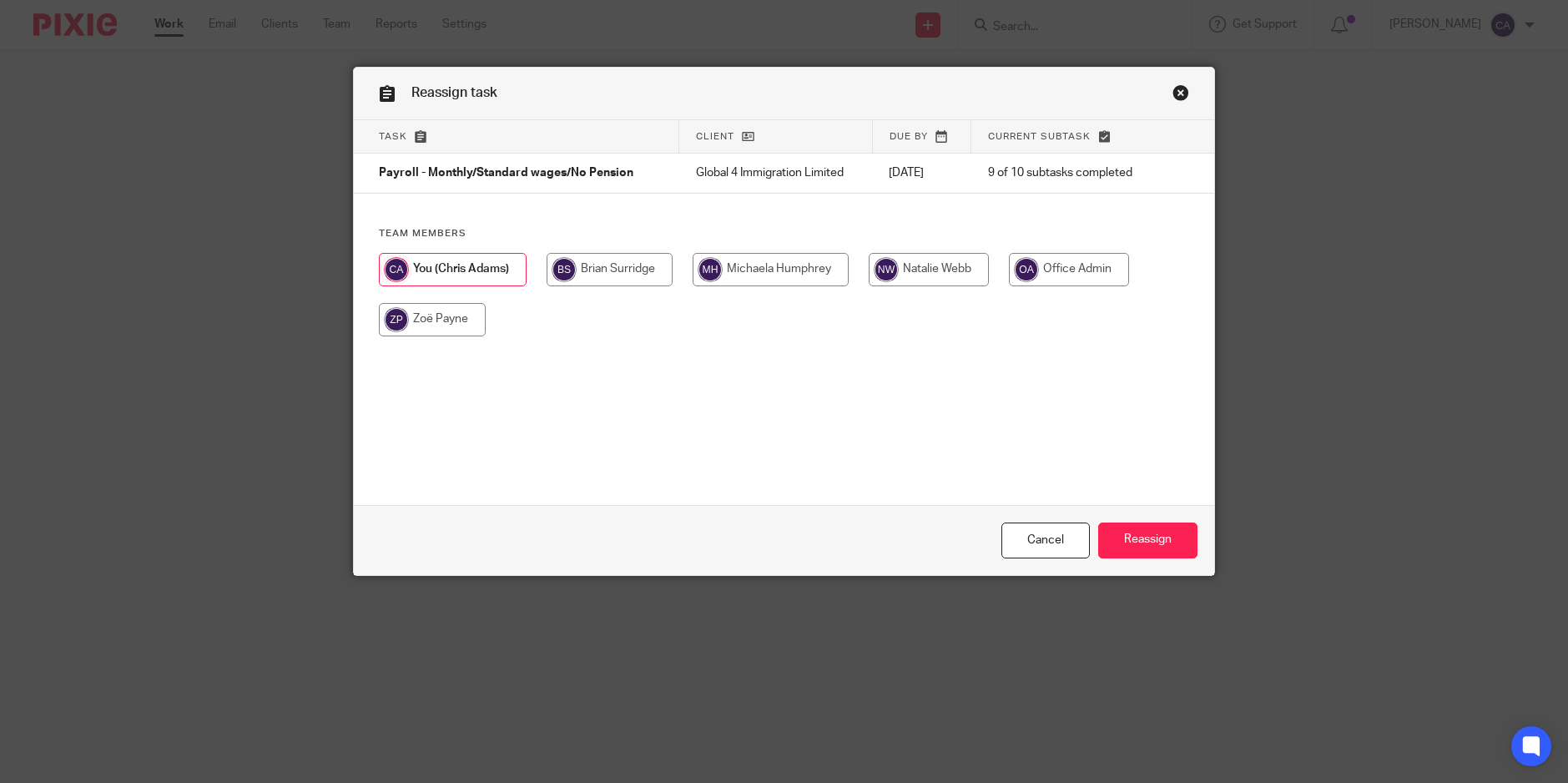
click at [625, 260] on input "radio" at bounding box center [610, 269] width 126 height 33
radio input "true"
click at [1170, 523] on input "Reassign" at bounding box center [1148, 540] width 99 height 36
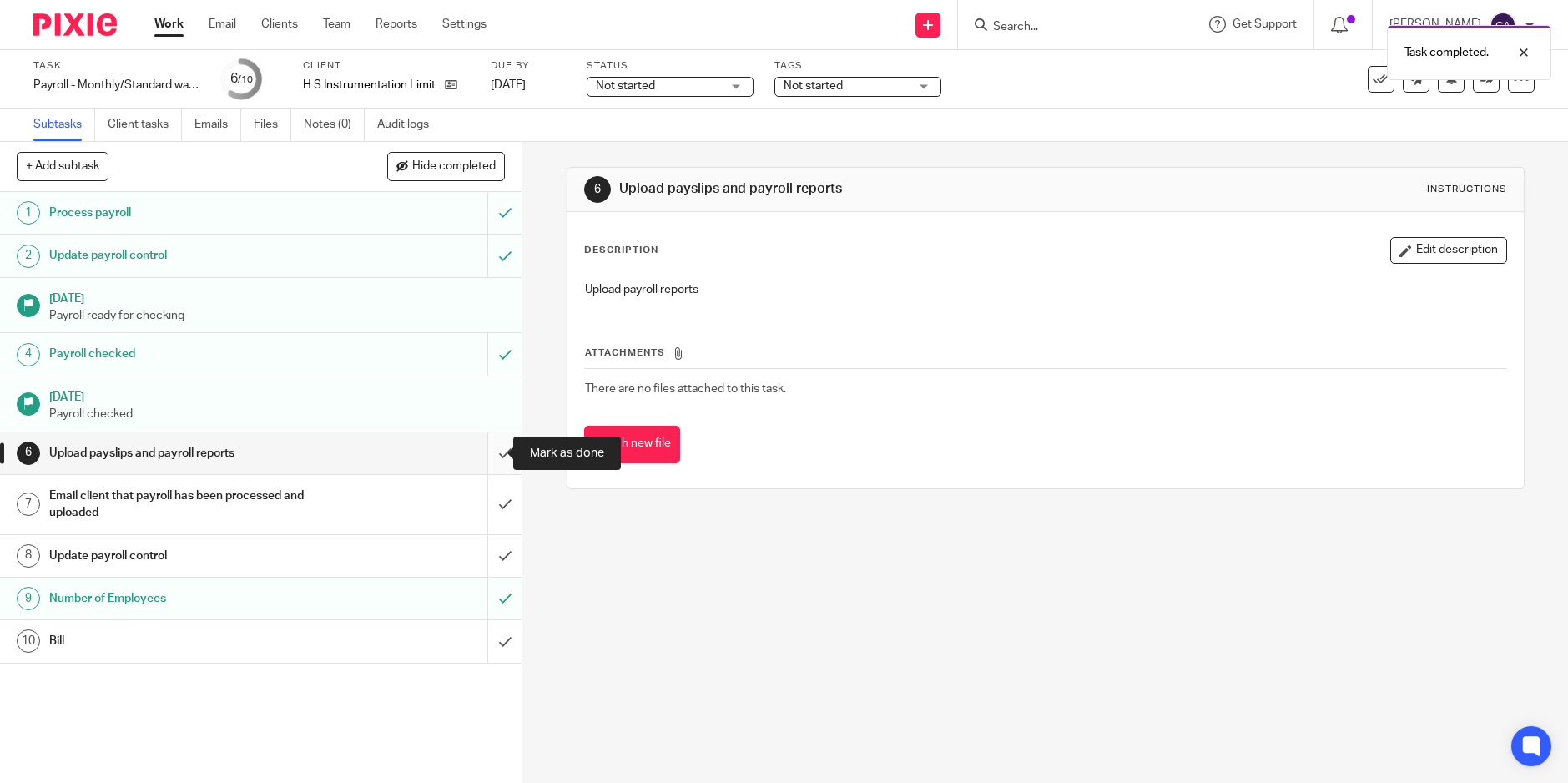
click at [483, 465] on input "submit" at bounding box center [260, 453] width 522 height 42
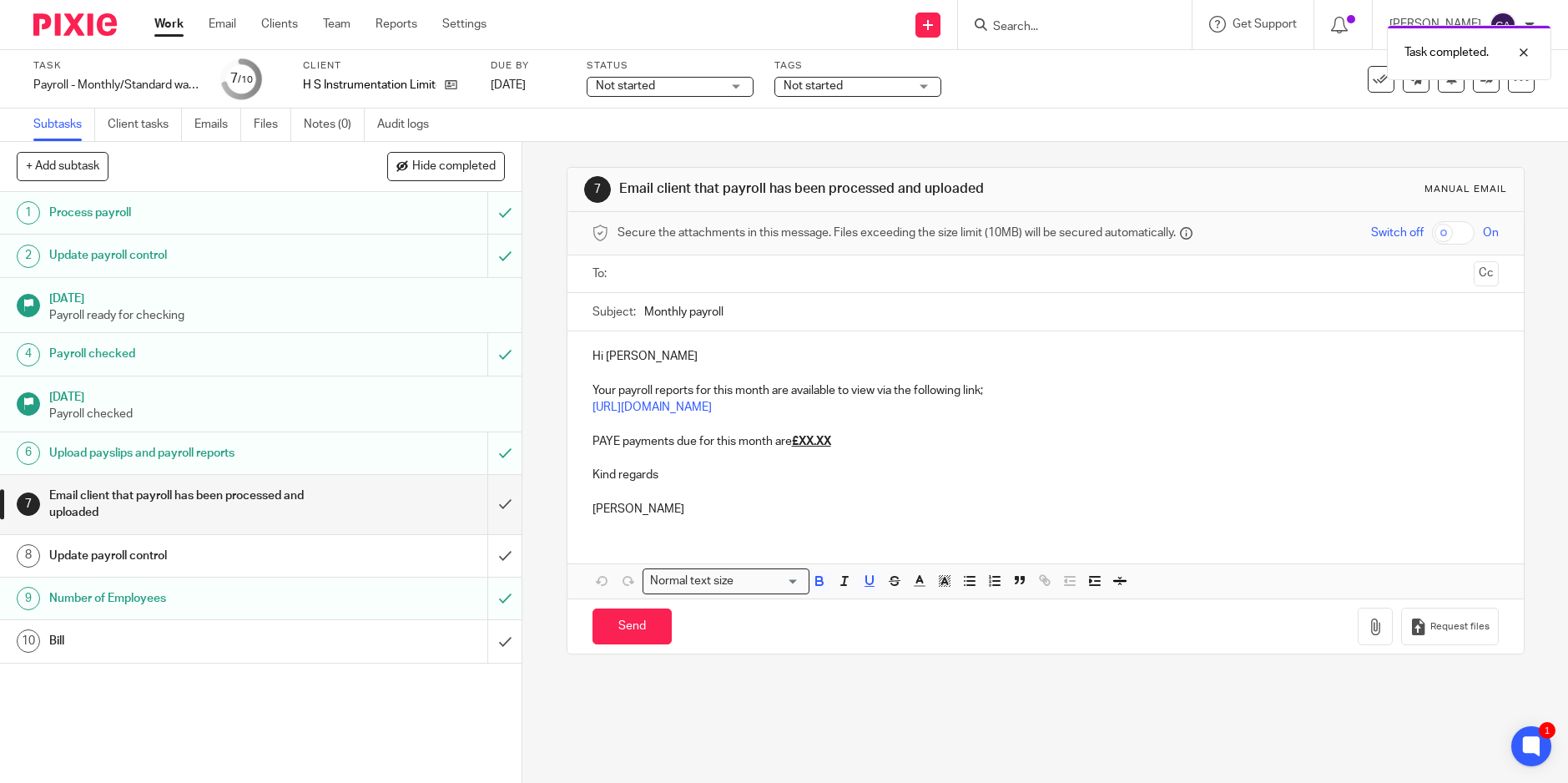
click at [850, 436] on p "PAYE payments due for this month are £XX.XX" at bounding box center [1045, 441] width 907 height 17
click at [873, 432] on div "Hi Ian Your payroll reports for this month are available to view via the follow…" at bounding box center [1046, 430] width 956 height 199
click at [851, 440] on p "PAYE payments due for this month are £XX.XX" at bounding box center [1045, 441] width 907 height 17
click at [665, 267] on input "text" at bounding box center [1045, 274] width 844 height 19
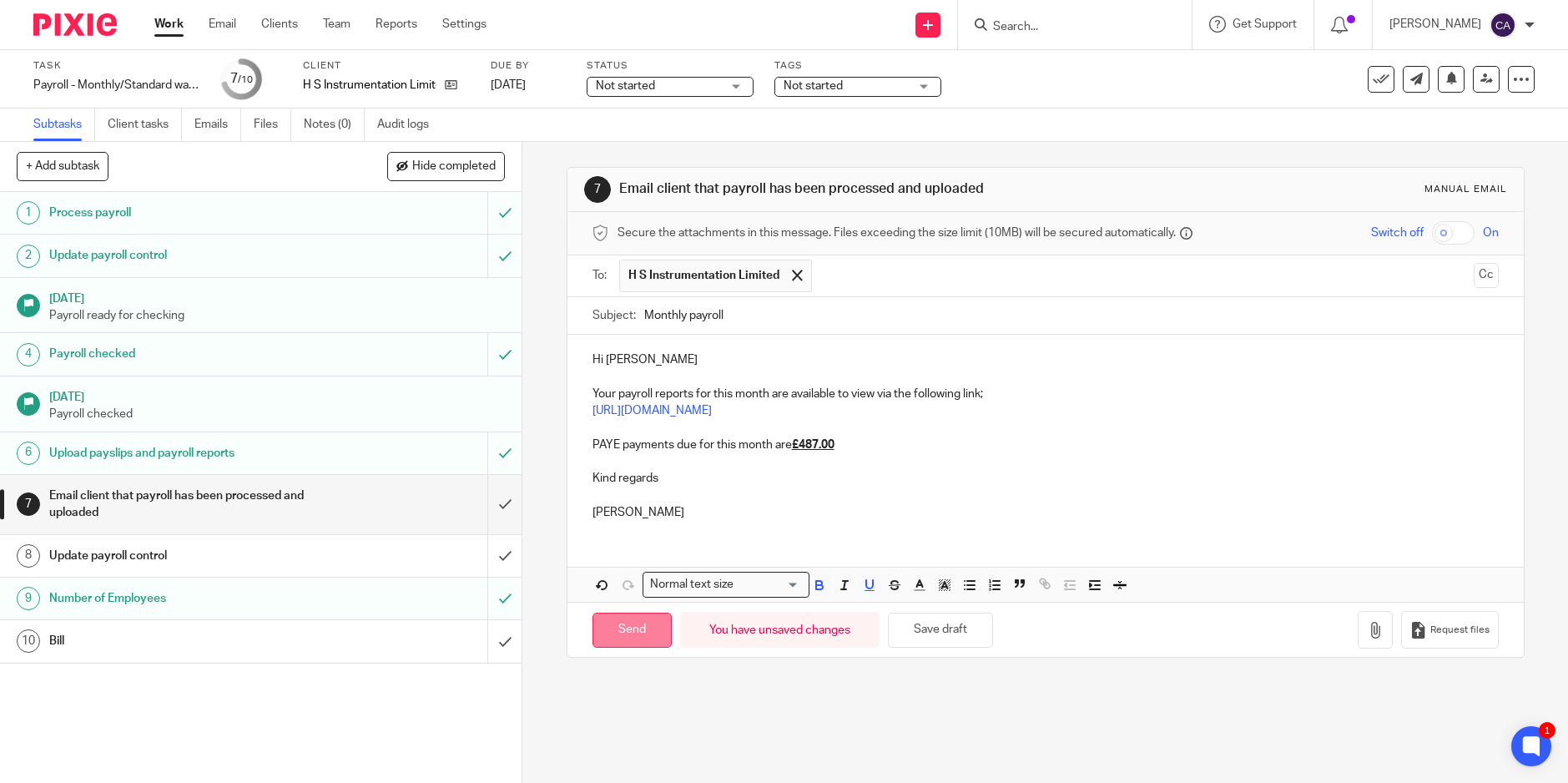
click at [628, 631] on input "Send" at bounding box center [632, 630] width 79 height 36
type input "Sent"
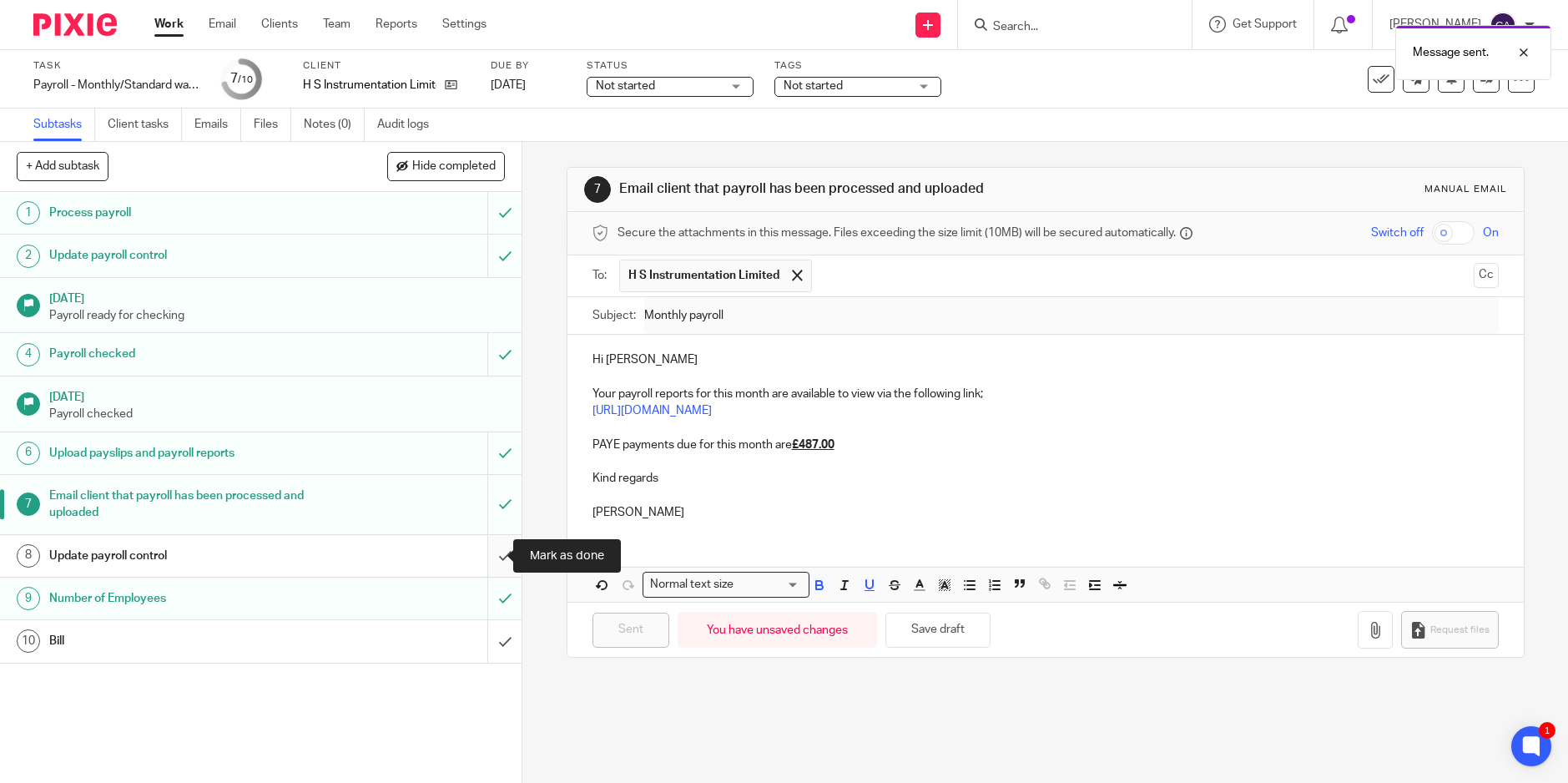
click at [492, 558] on input "submit" at bounding box center [260, 556] width 522 height 42
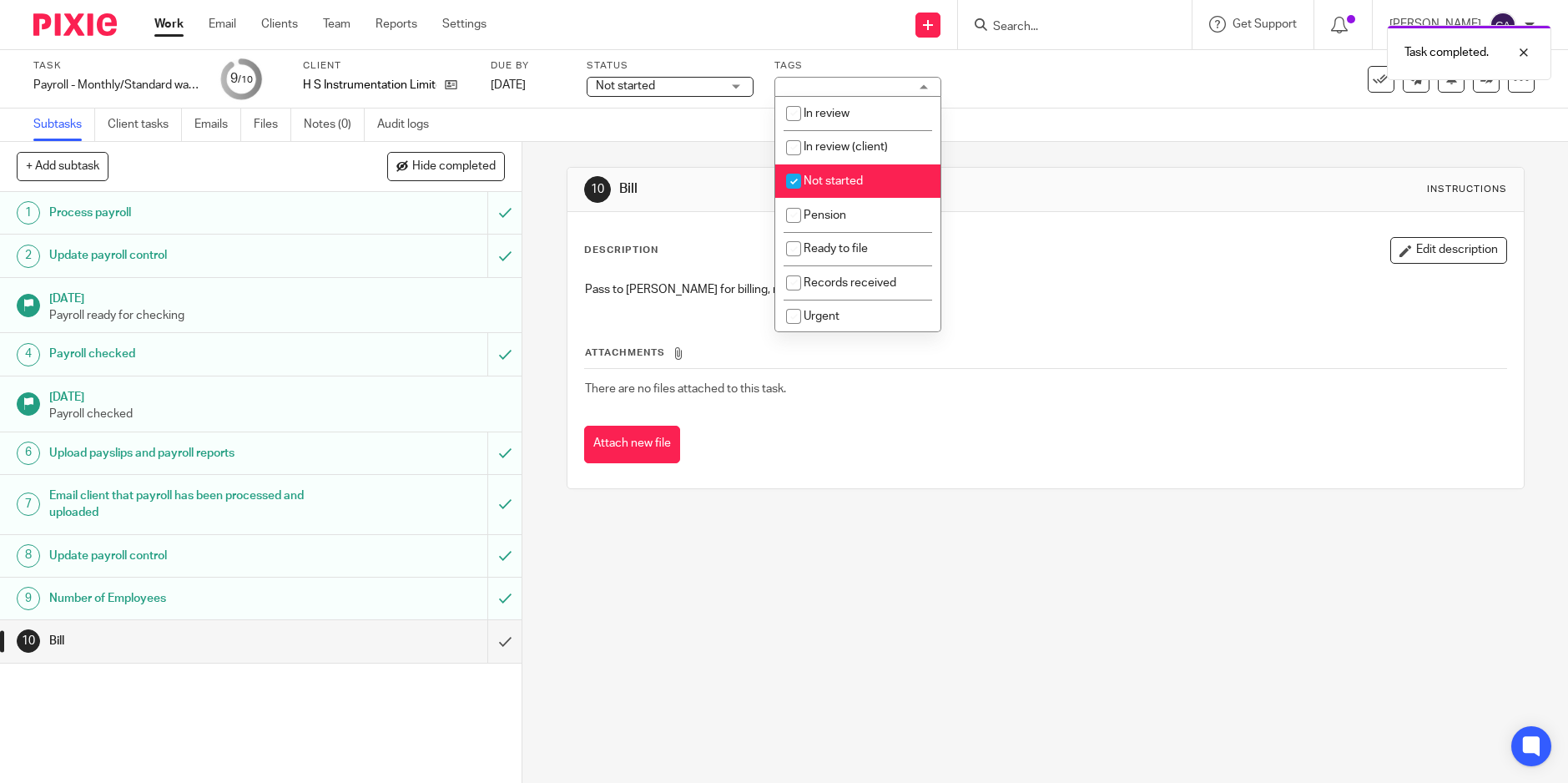
click at [794, 175] on input "checkbox" at bounding box center [794, 181] width 31 height 31
checkbox input "false"
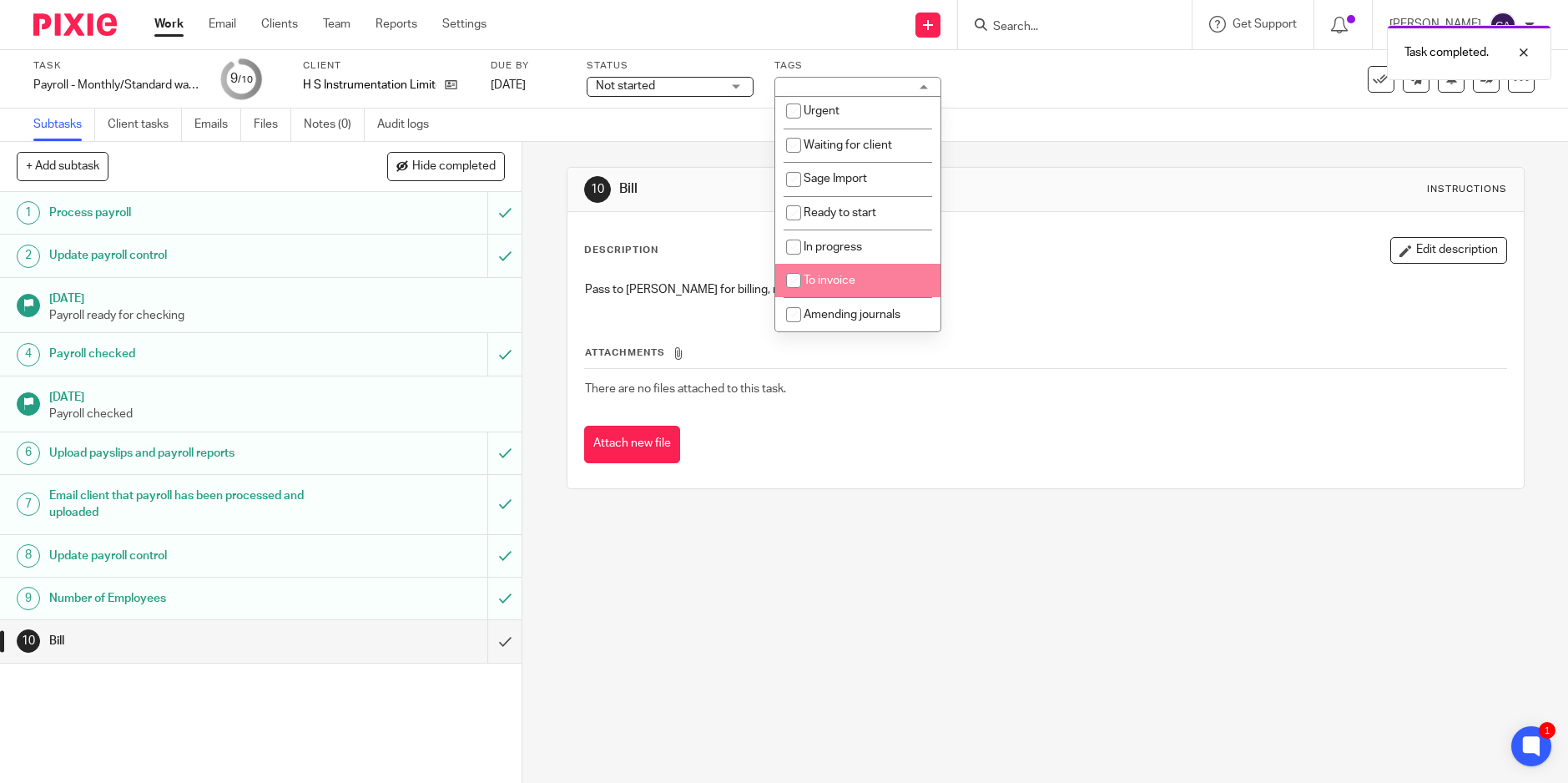
click at [793, 275] on input "checkbox" at bounding box center [794, 280] width 31 height 31
checkbox input "true"
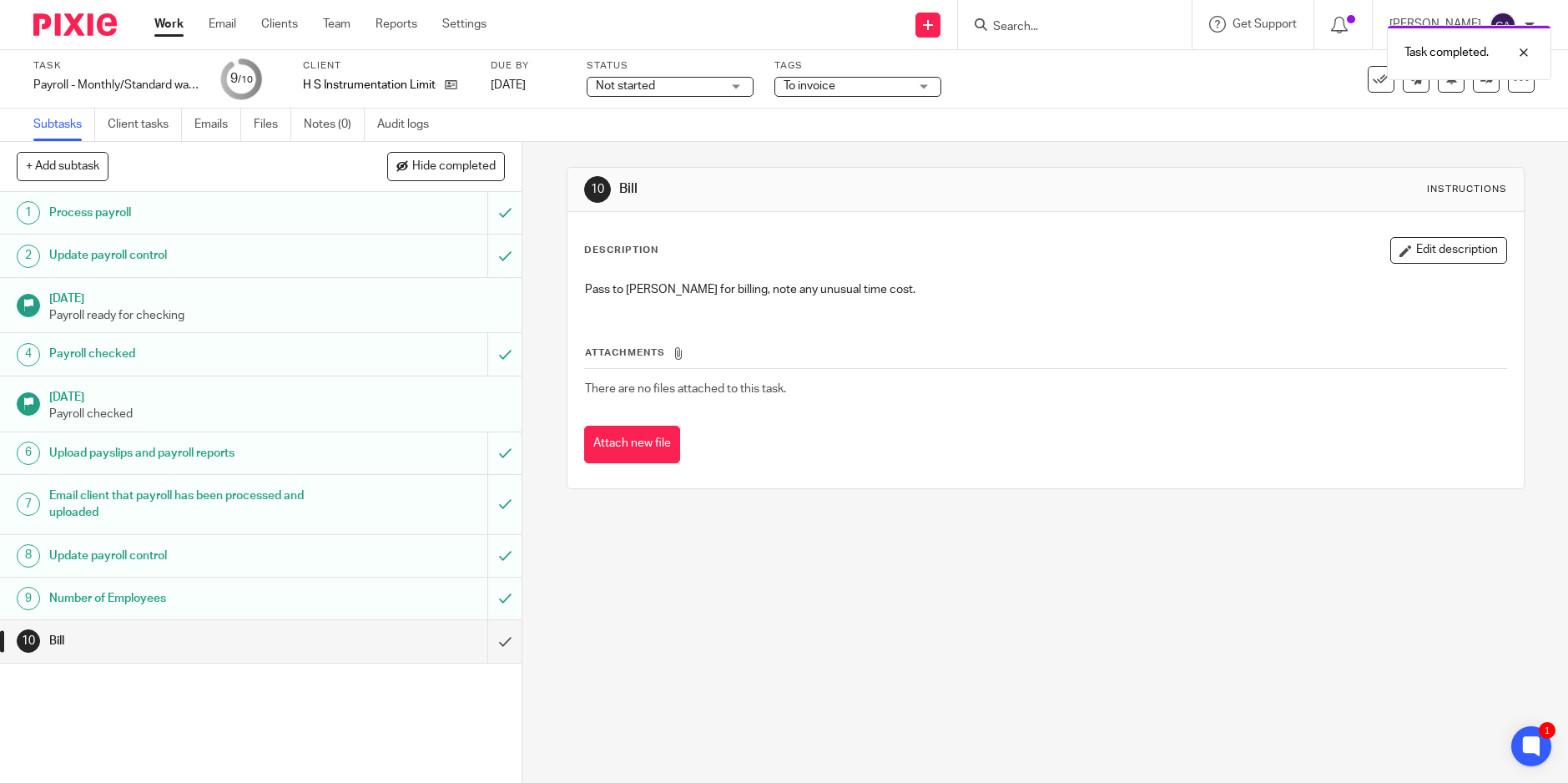
click at [1045, 168] on div "10 Bill Instructions" at bounding box center [1046, 190] width 956 height 44
click at [1473, 89] on link at bounding box center [1486, 79] width 27 height 27
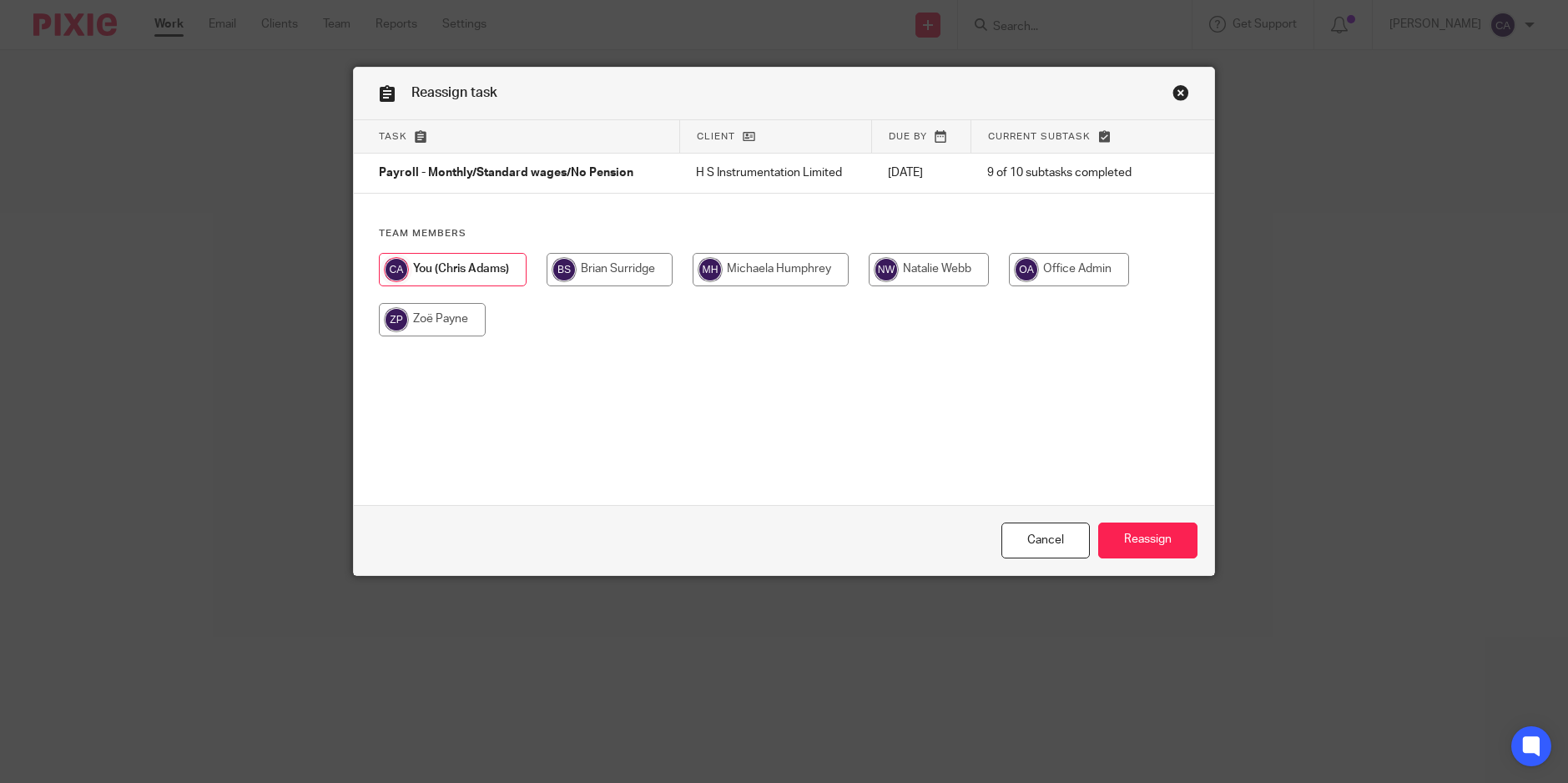
click at [620, 260] on input "radio" at bounding box center [610, 269] width 126 height 33
radio input "true"
click at [1122, 537] on input "Reassign" at bounding box center [1148, 540] width 99 height 36
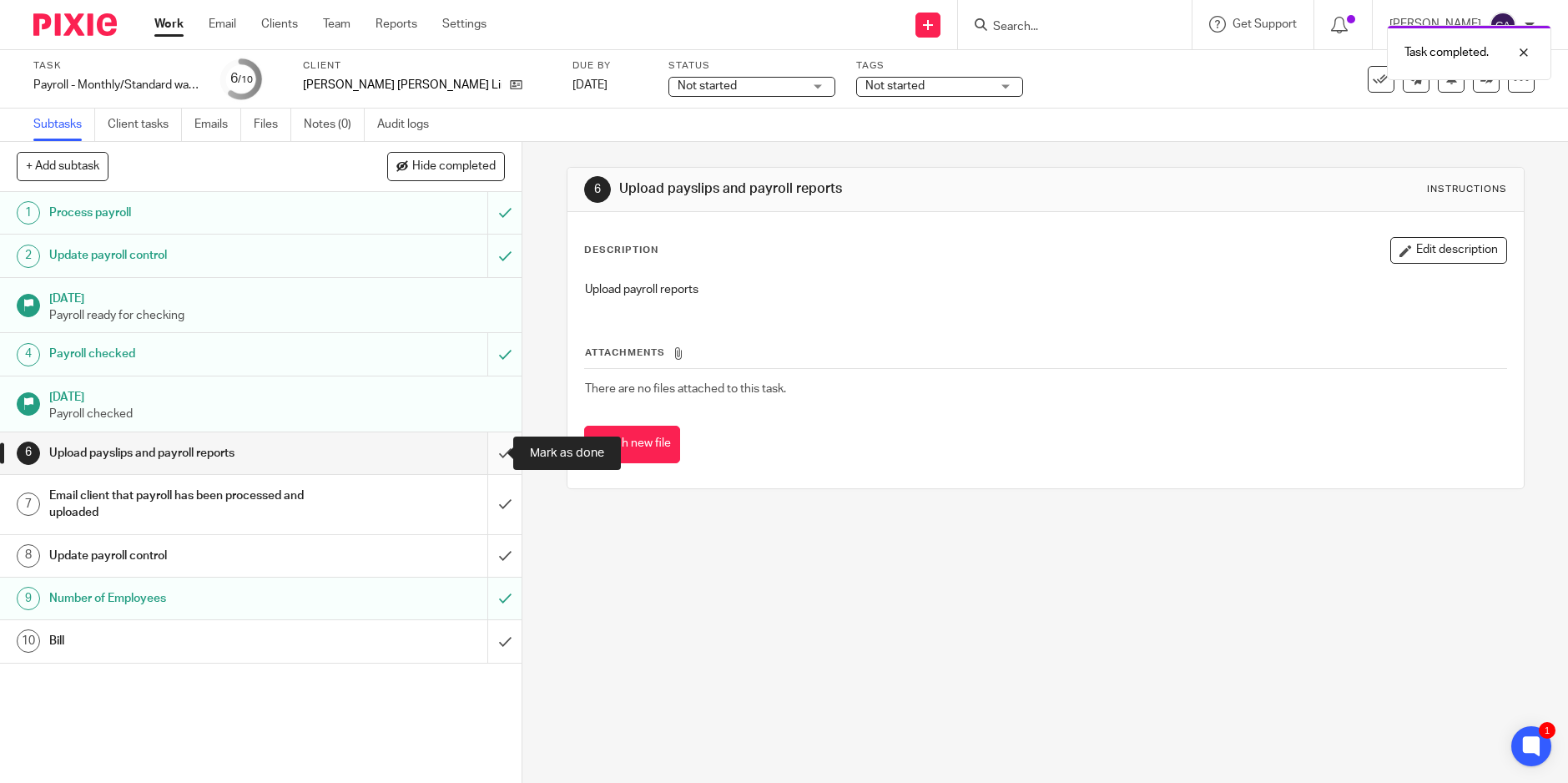
click at [483, 460] on input "submit" at bounding box center [260, 453] width 522 height 42
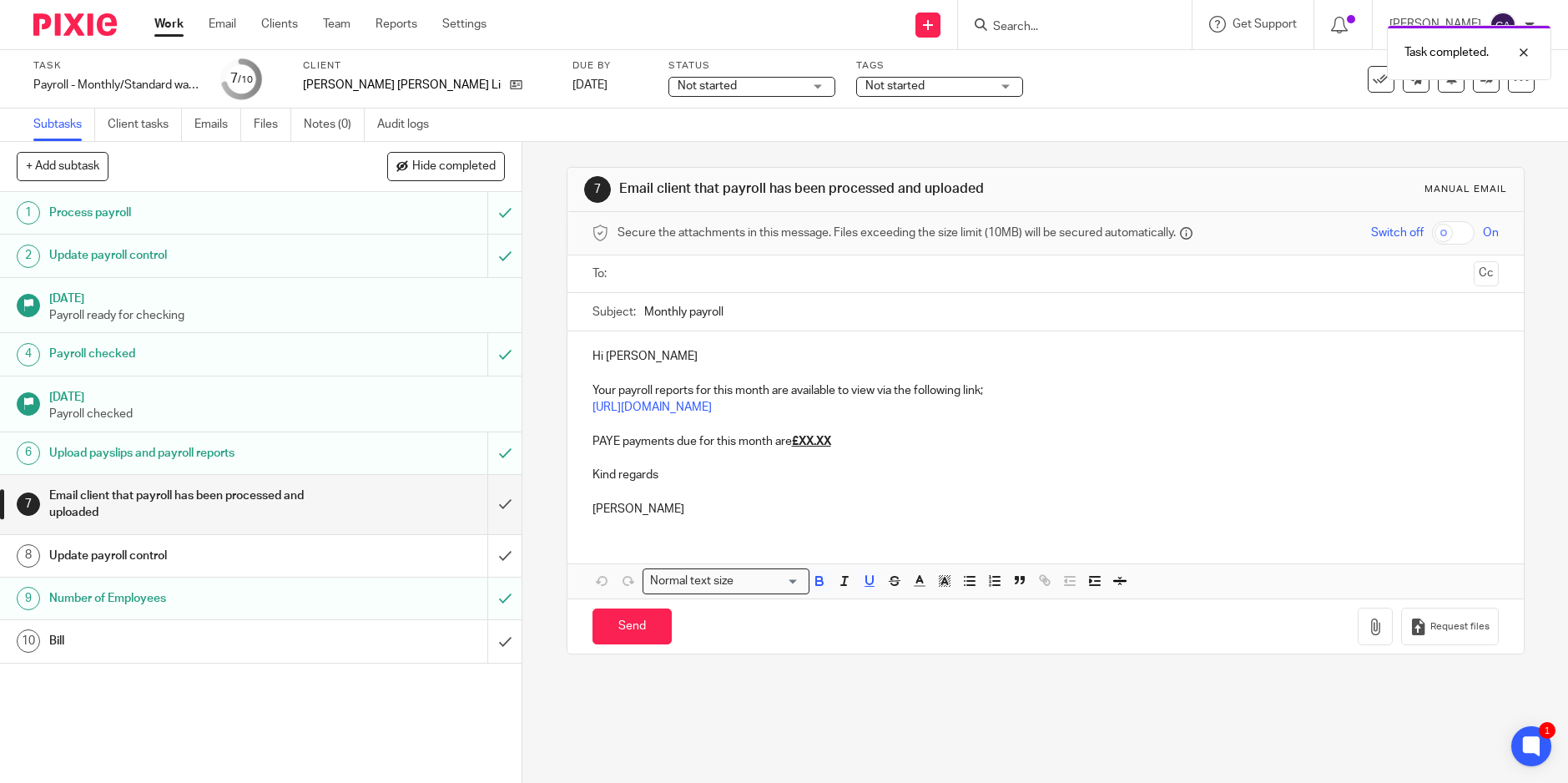
click at [857, 437] on p "PAYE payments due for this month are £XX.XX" at bounding box center [1045, 441] width 907 height 17
click at [717, 265] on input "text" at bounding box center [1045, 274] width 844 height 19
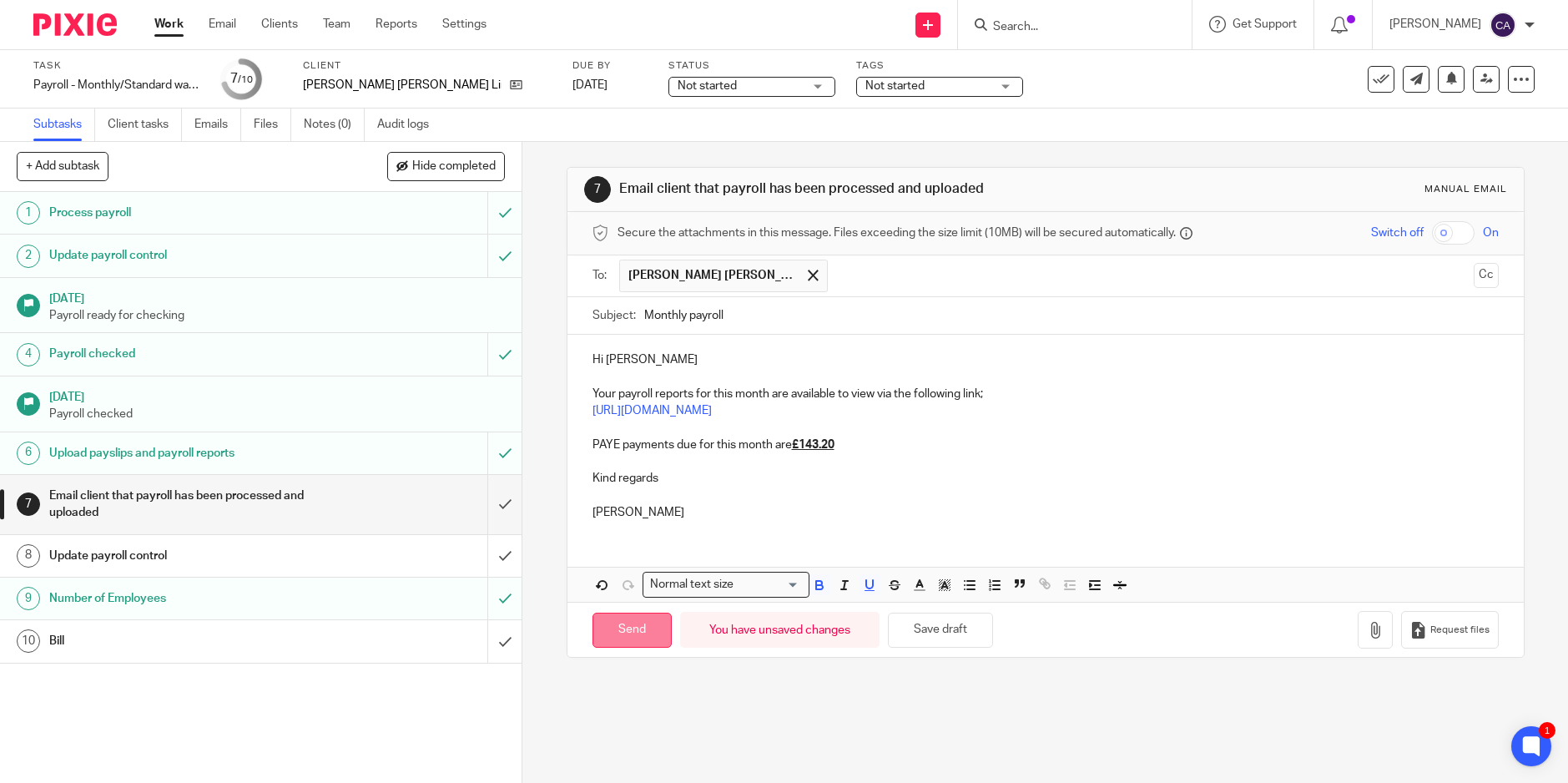
click at [645, 631] on input "Send" at bounding box center [632, 630] width 79 height 36
type input "Sent"
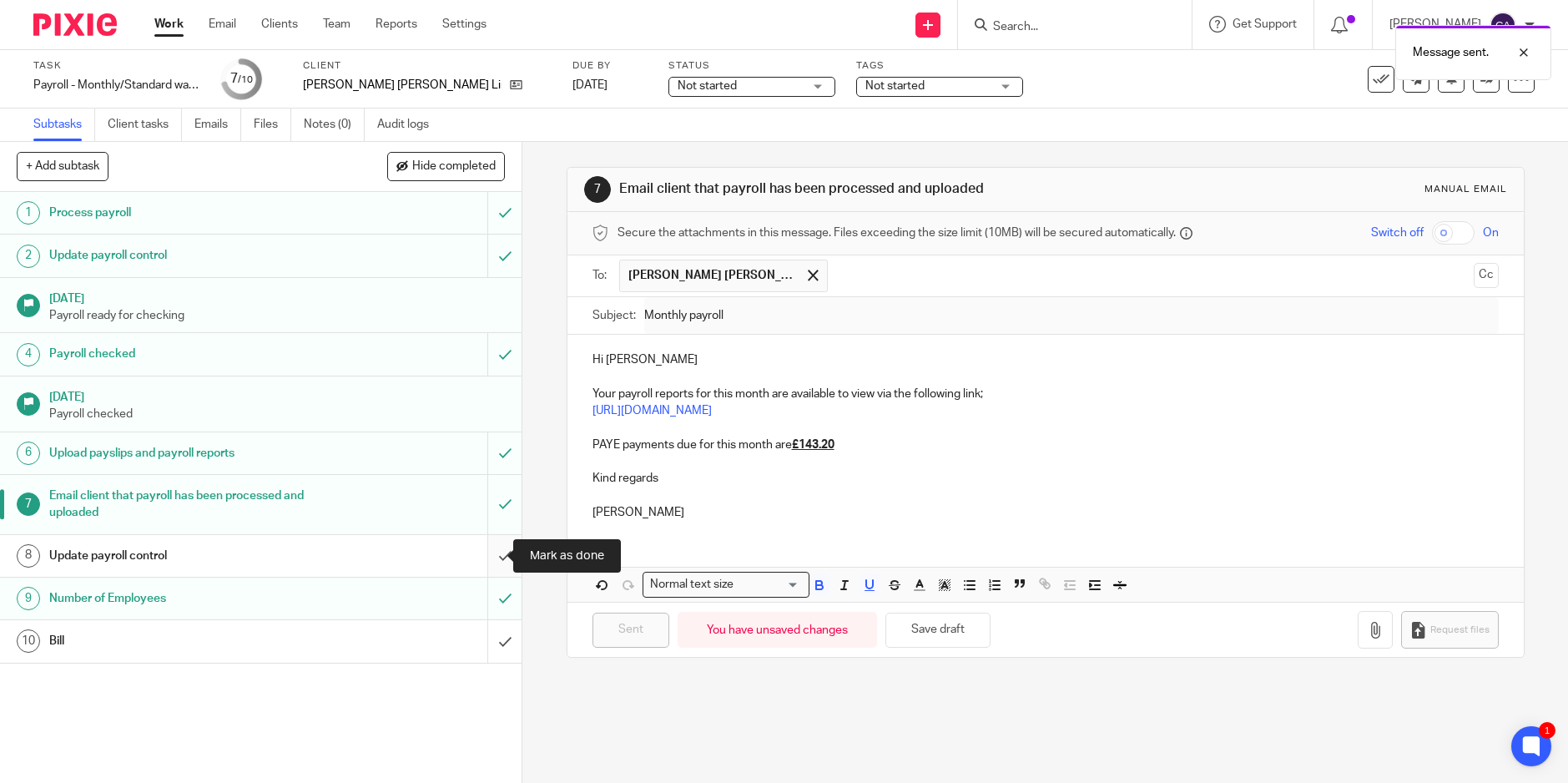
click at [484, 554] on input "submit" at bounding box center [260, 556] width 522 height 42
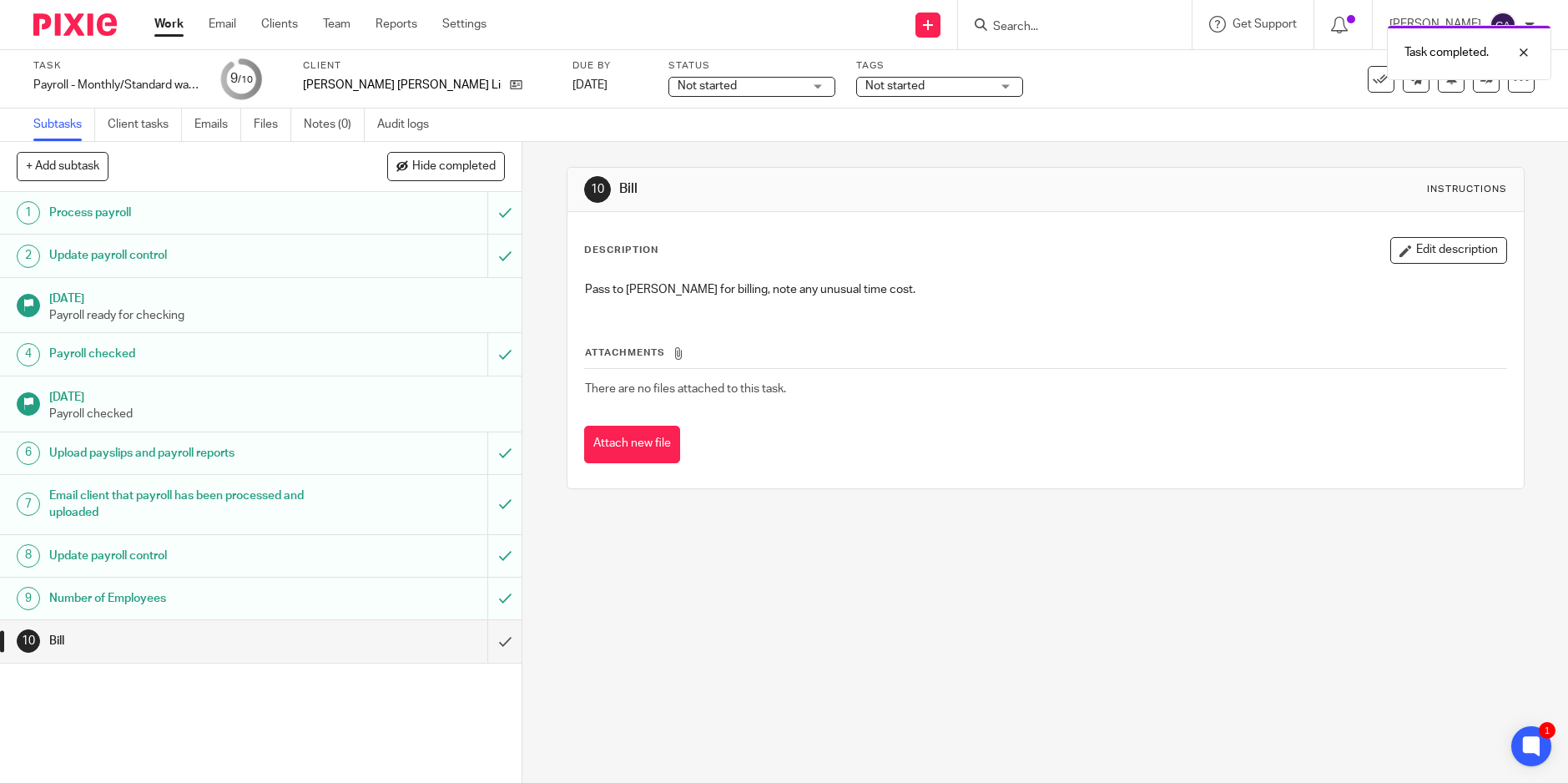
click at [886, 84] on span "Not started" at bounding box center [929, 86] width 125 height 17
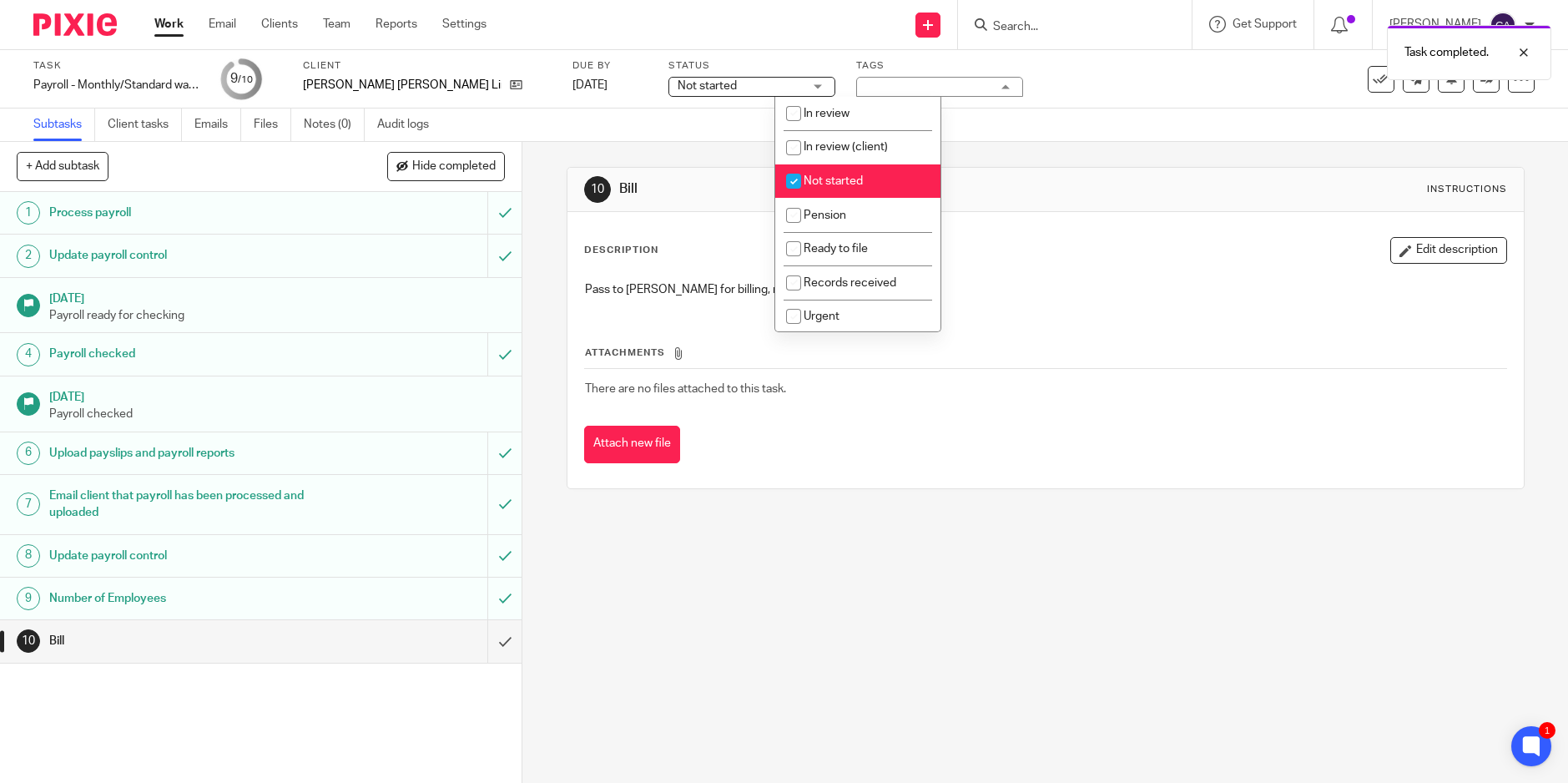
click at [794, 178] on input "checkbox" at bounding box center [794, 181] width 31 height 31
checkbox input "false"
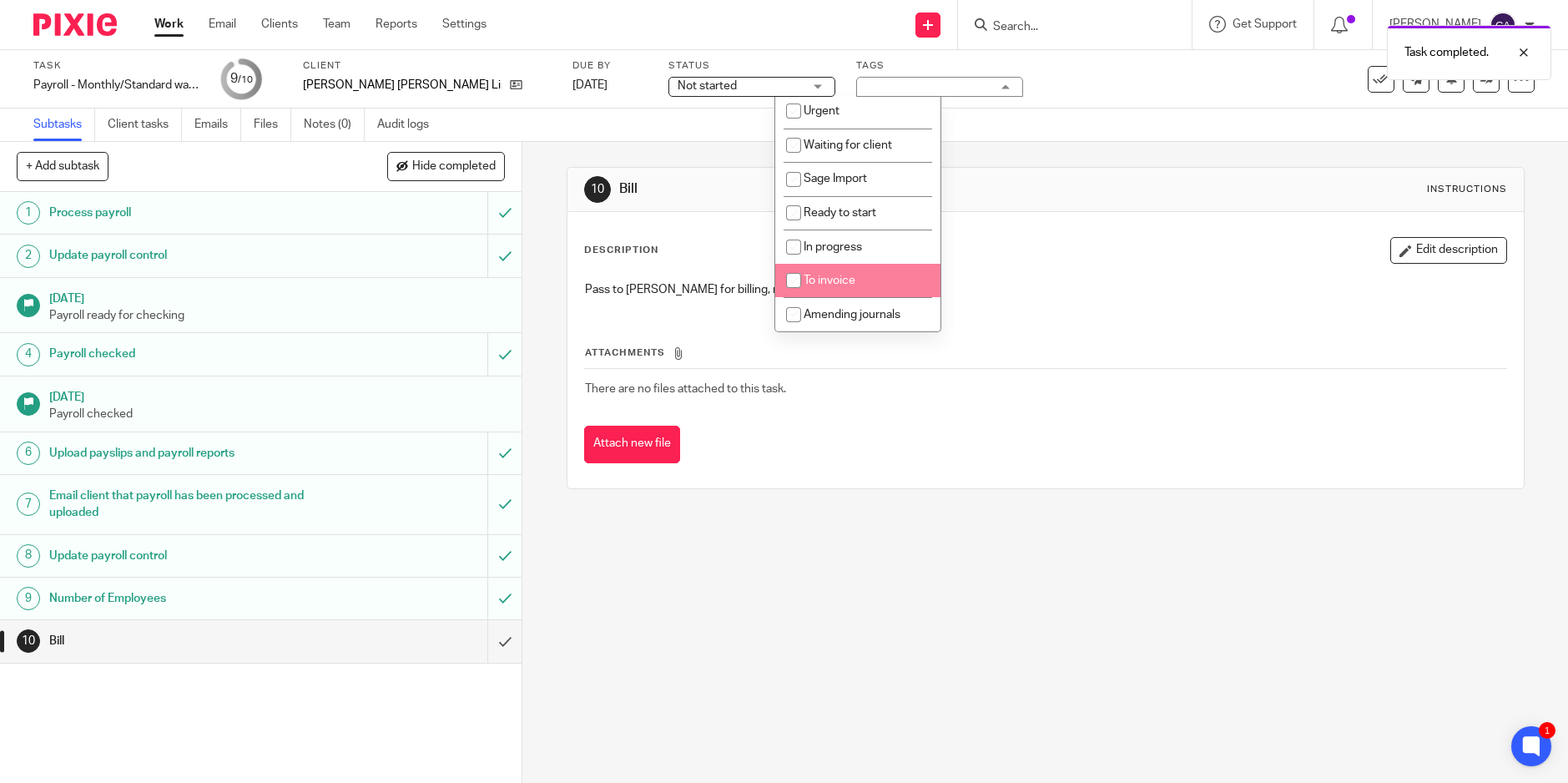
click at [794, 281] on input "checkbox" at bounding box center [794, 280] width 31 height 31
checkbox input "true"
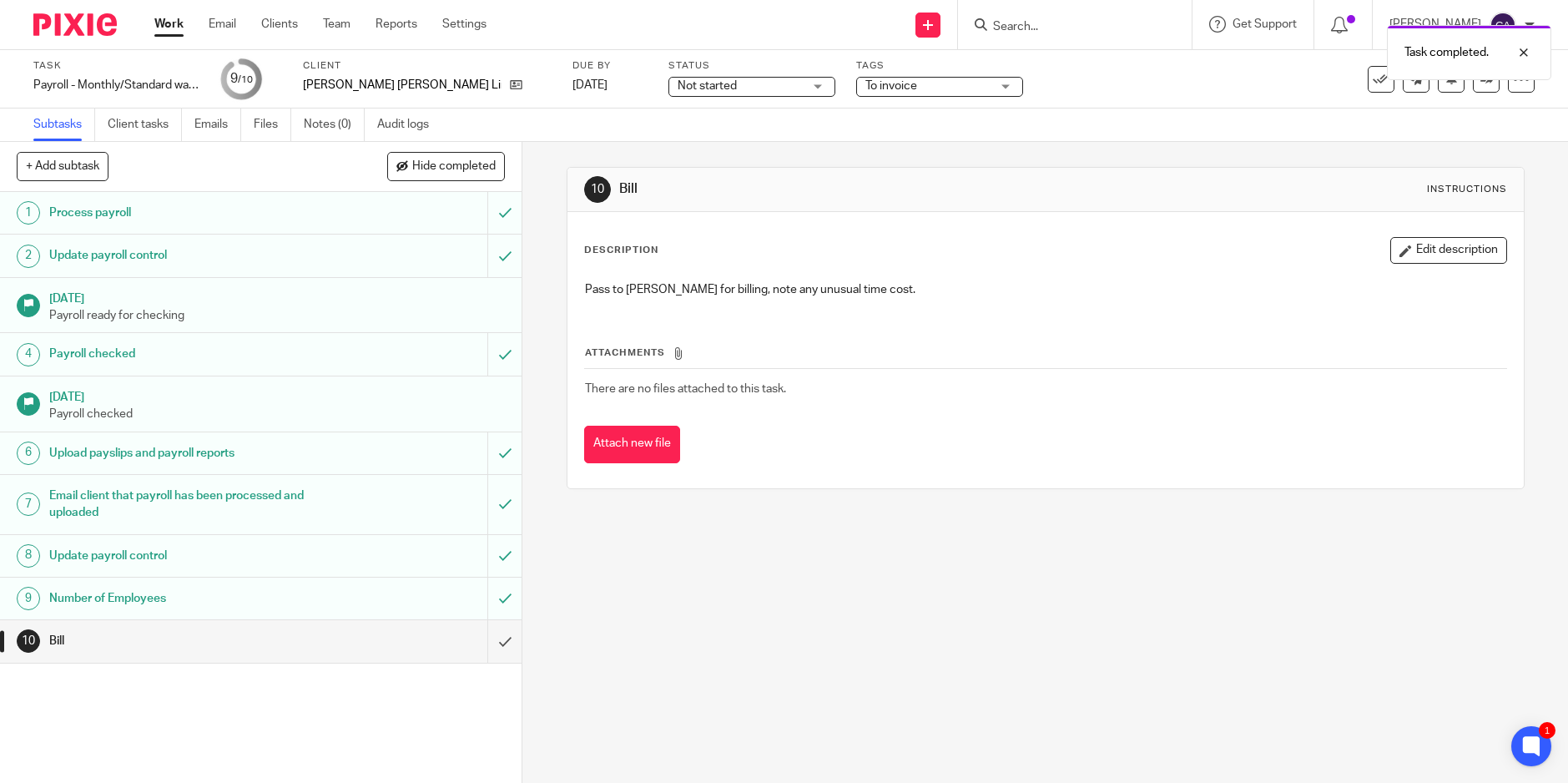
click at [1098, 161] on div "10 Bill Instructions Description Edit description Pass to Brian for billing, no…" at bounding box center [1046, 327] width 958 height 372
click at [1486, 91] on link at bounding box center [1486, 79] width 27 height 27
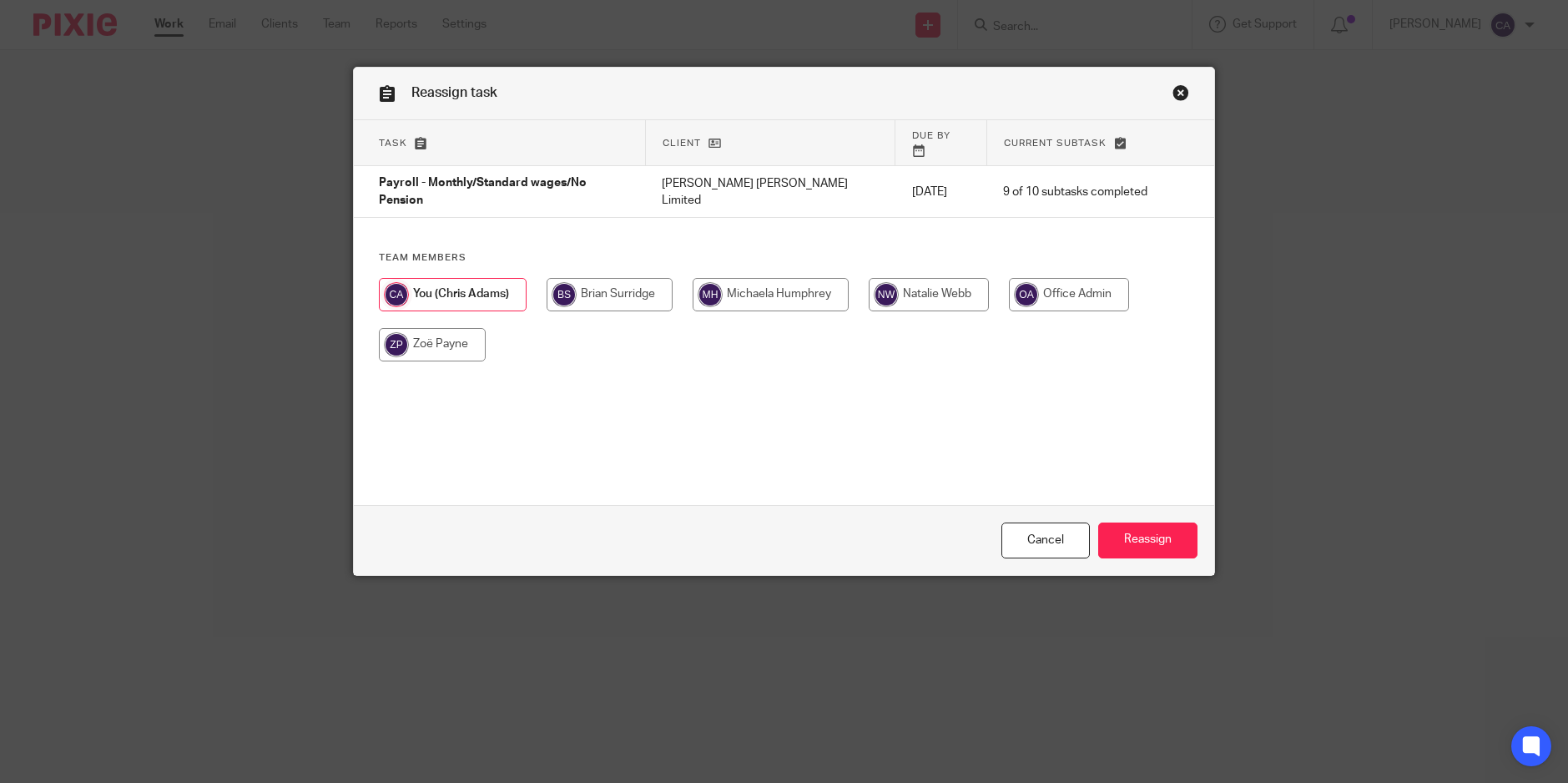
click at [587, 280] on input "radio" at bounding box center [610, 294] width 126 height 33
radio input "true"
click at [1197, 546] on div "Cancel Reassign" at bounding box center [784, 540] width 861 height 70
click at [1158, 543] on input "Reassign" at bounding box center [1148, 540] width 99 height 36
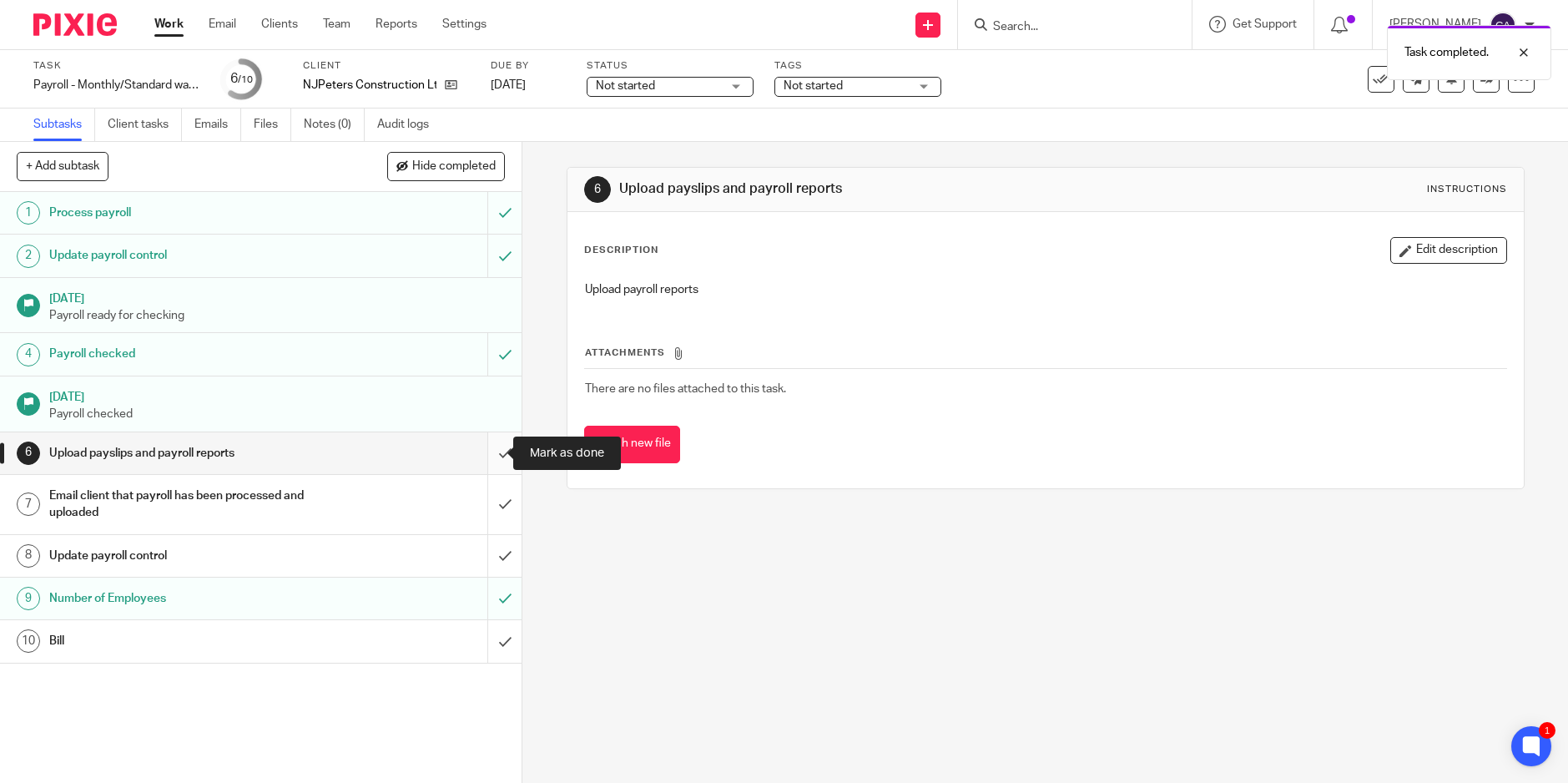
click at [489, 456] on input "submit" at bounding box center [260, 453] width 522 height 42
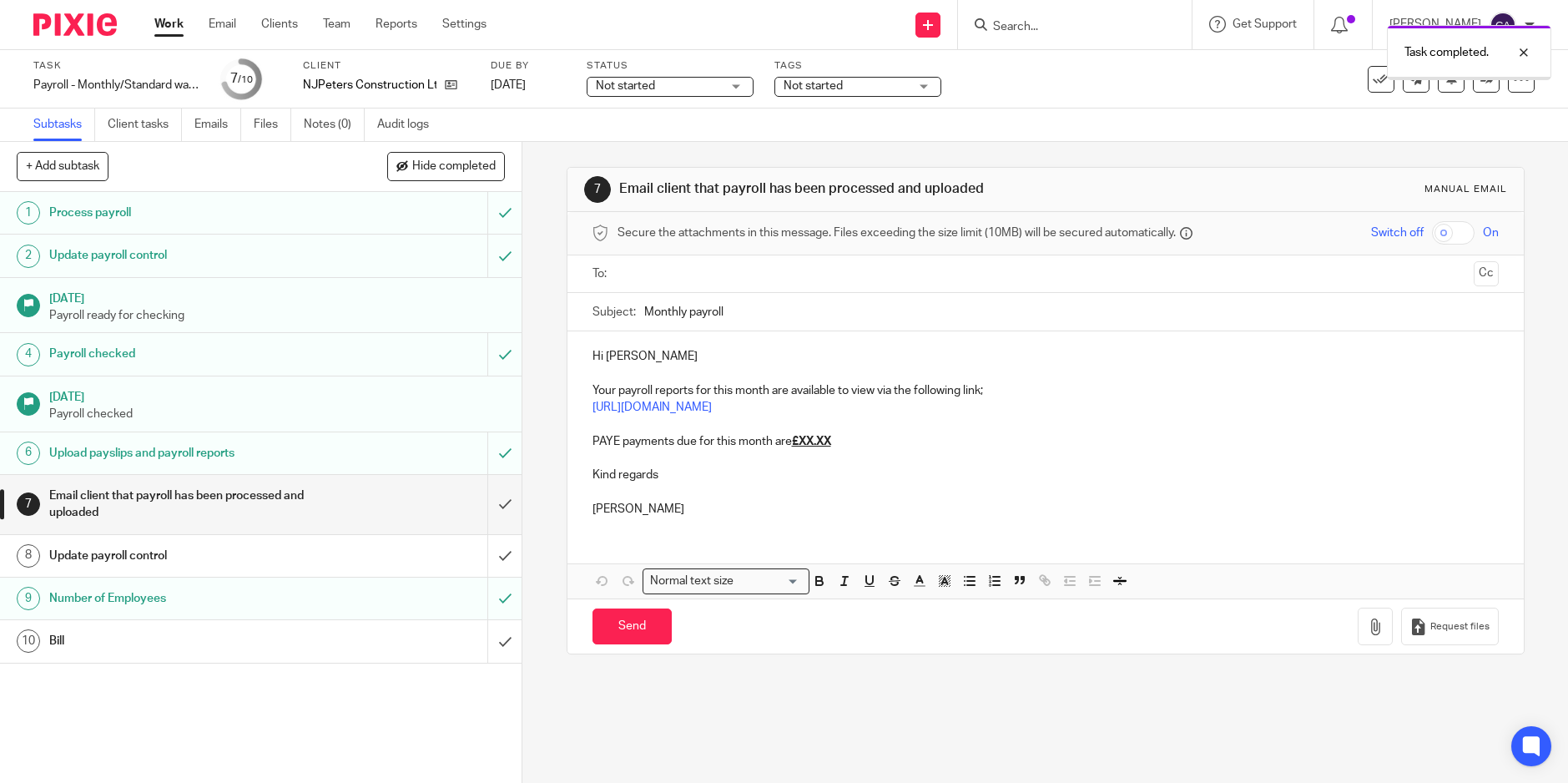
drag, startPoint x: 830, startPoint y: 446, endPoint x: 841, endPoint y: 446, distance: 11.0
click at [830, 446] on u "£XX.XX" at bounding box center [811, 441] width 39 height 11
click at [680, 274] on input "text" at bounding box center [1045, 274] width 844 height 19
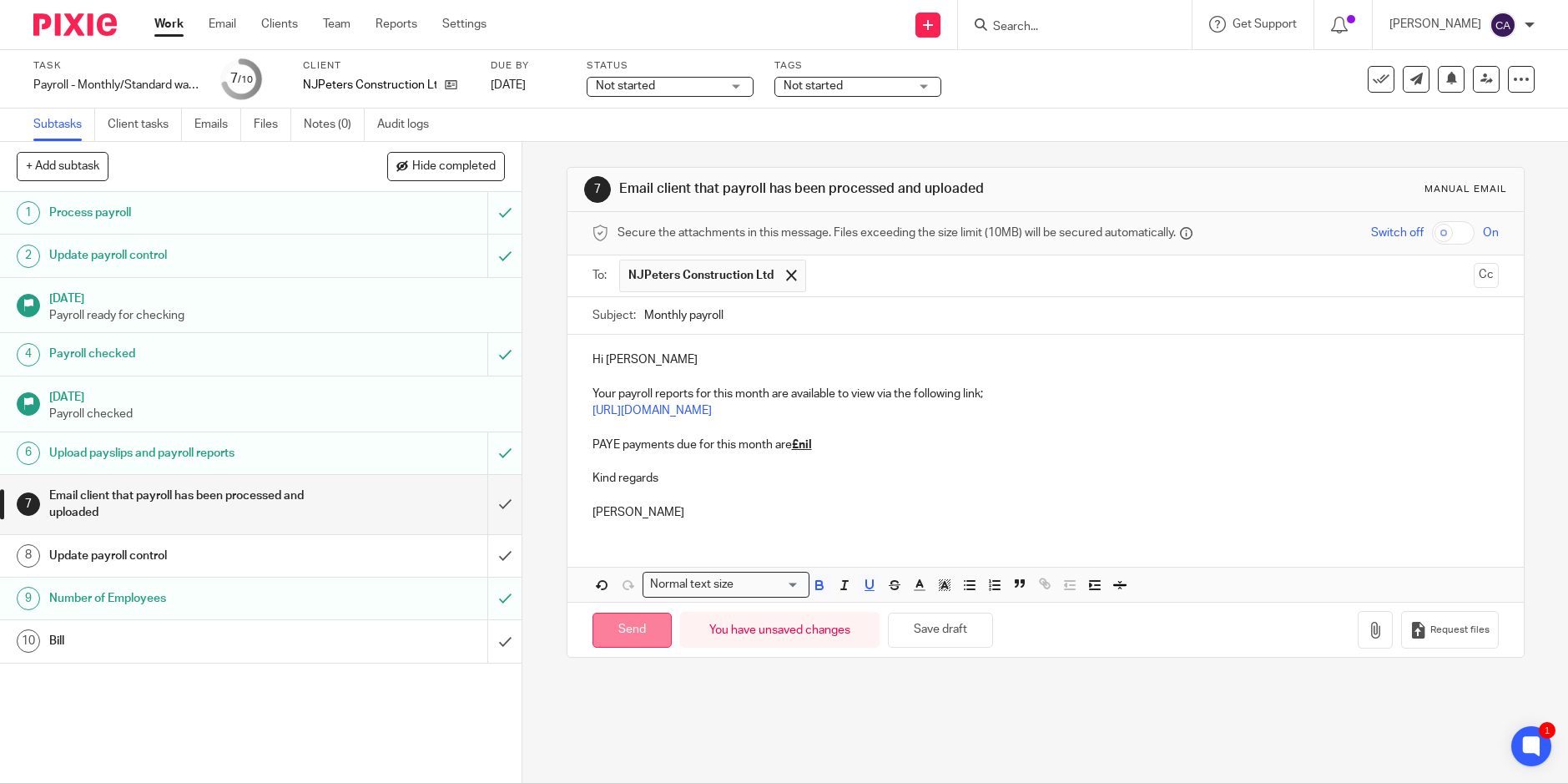
click at [618, 631] on input "Send" at bounding box center [632, 630] width 79 height 36
type input "Sent"
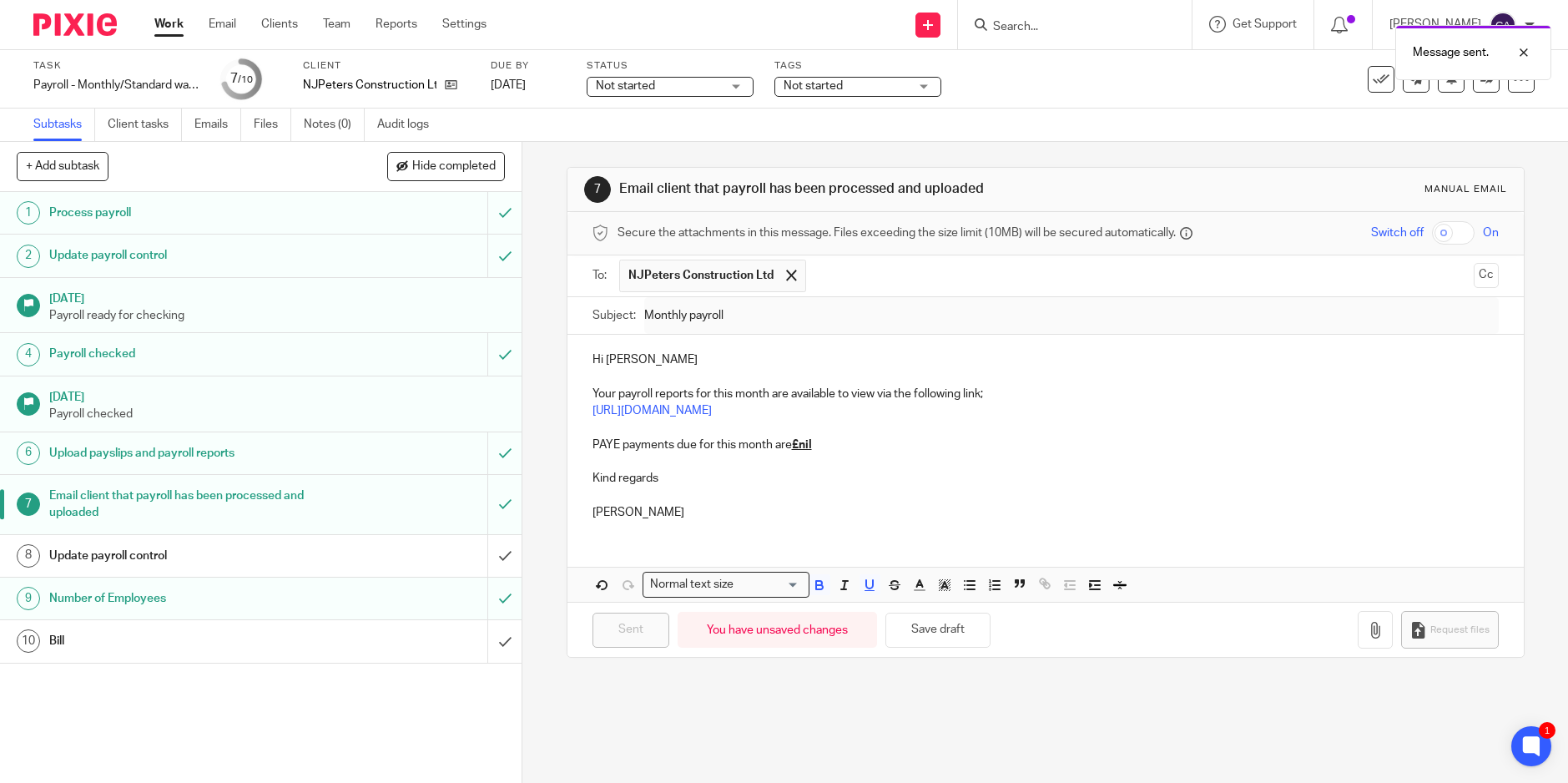
click at [853, 726] on div "7 Email client that payroll has been processed and uploaded Manual email Secure…" at bounding box center [1045, 462] width 1046 height 641
click at [486, 554] on input "submit" at bounding box center [260, 556] width 522 height 42
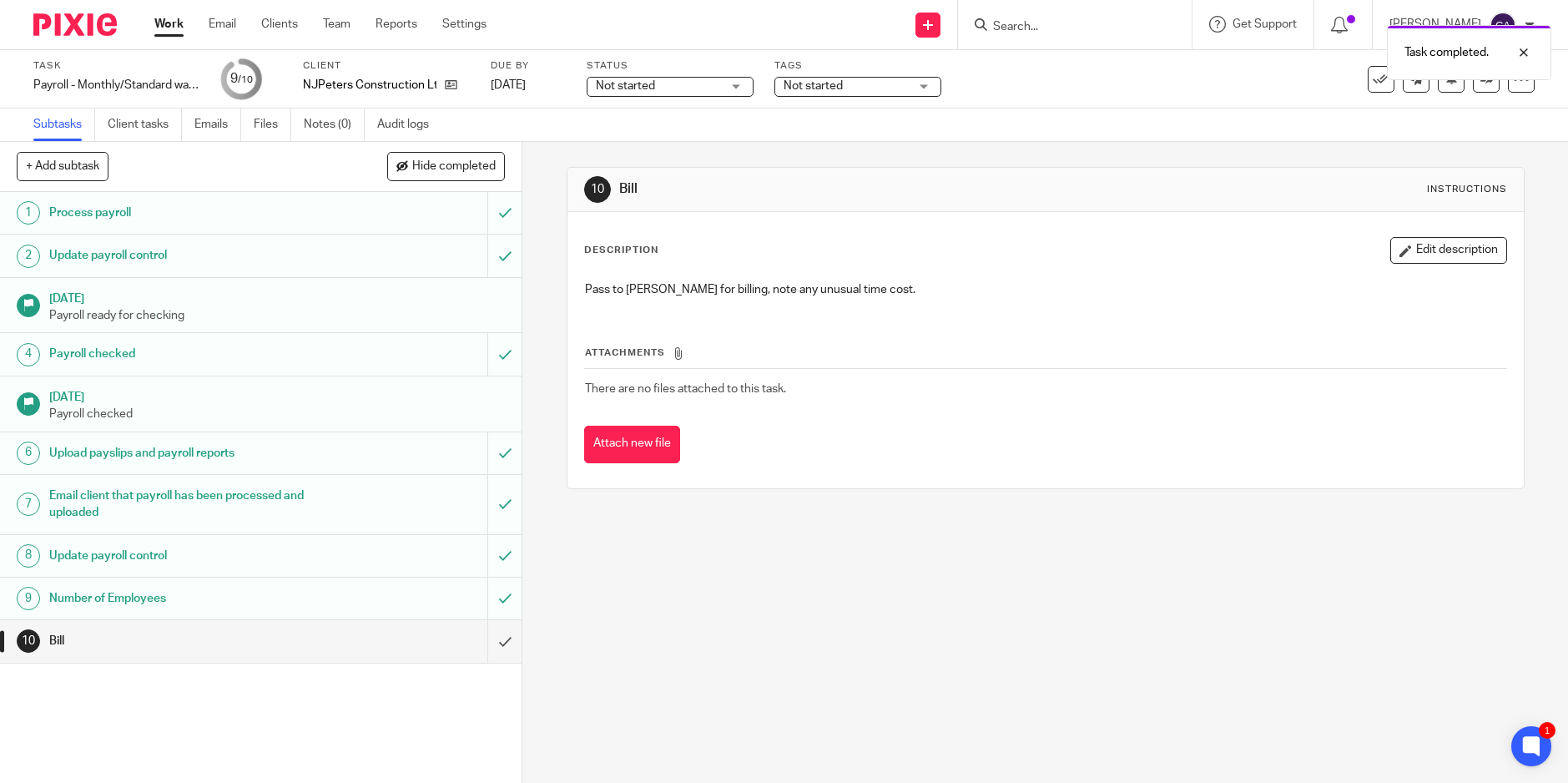
click at [870, 85] on span "Not started" at bounding box center [847, 86] width 125 height 17
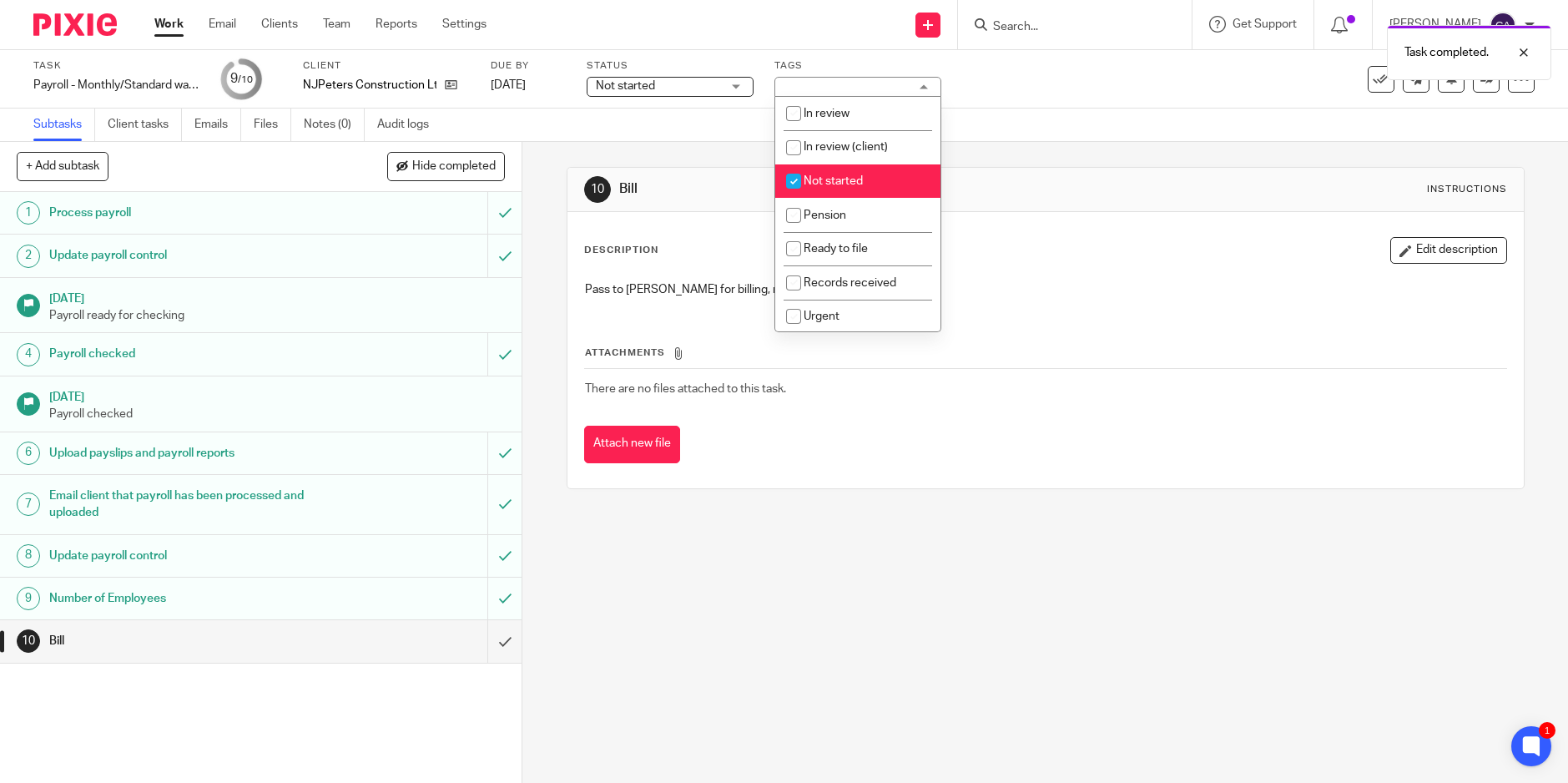
click at [787, 182] on input "checkbox" at bounding box center [794, 181] width 31 height 31
checkbox input "false"
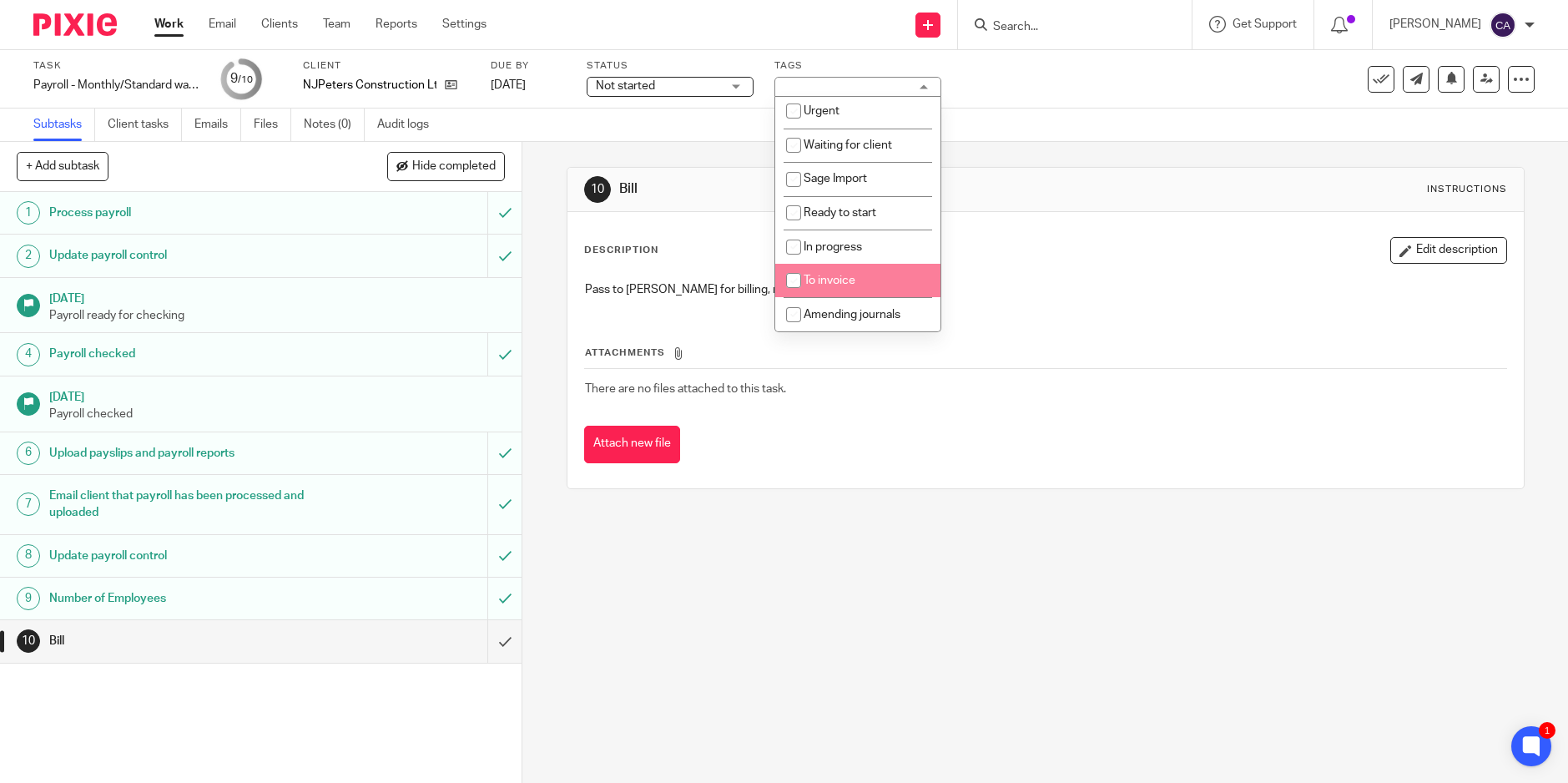
click at [795, 277] on input "checkbox" at bounding box center [794, 280] width 31 height 31
checkbox input "true"
click at [1205, 125] on div "Subtasks Client tasks Emails Files Notes (0) Audit logs" at bounding box center [784, 125] width 1568 height 33
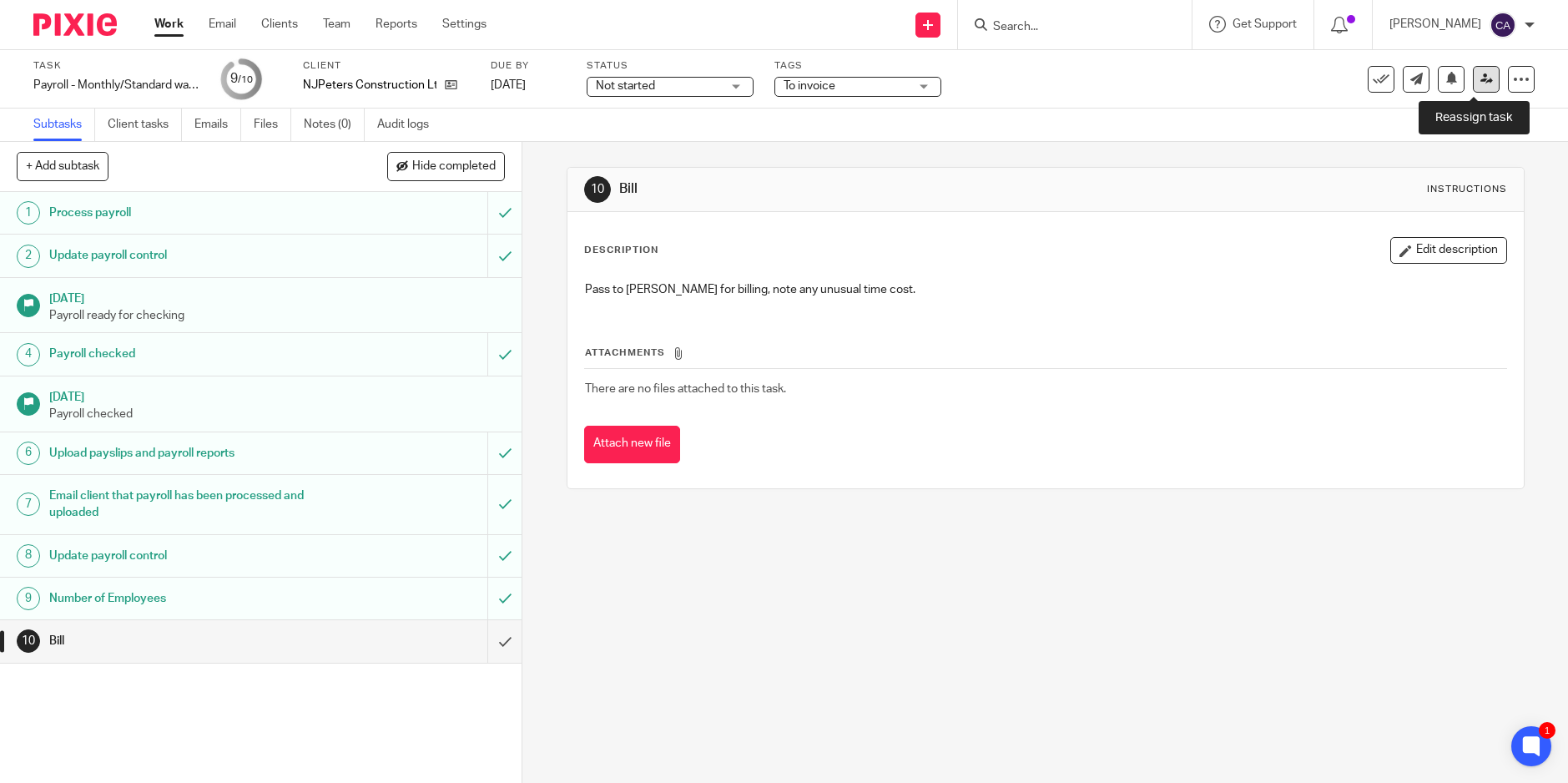
click at [1478, 91] on link at bounding box center [1486, 79] width 27 height 27
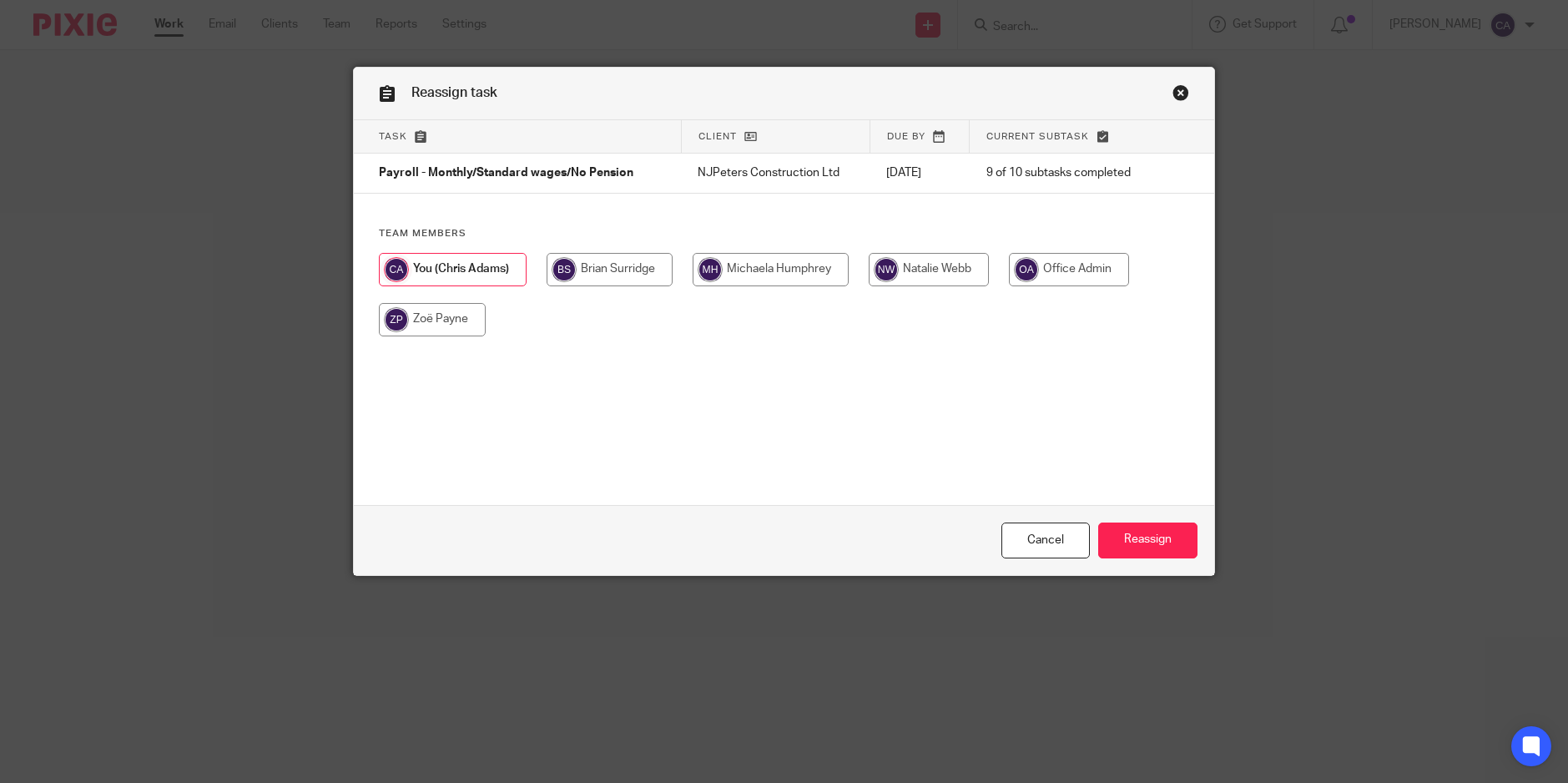
click at [594, 262] on input "radio" at bounding box center [610, 269] width 126 height 33
radio input "true"
click at [1138, 553] on input "Reassign" at bounding box center [1148, 540] width 99 height 36
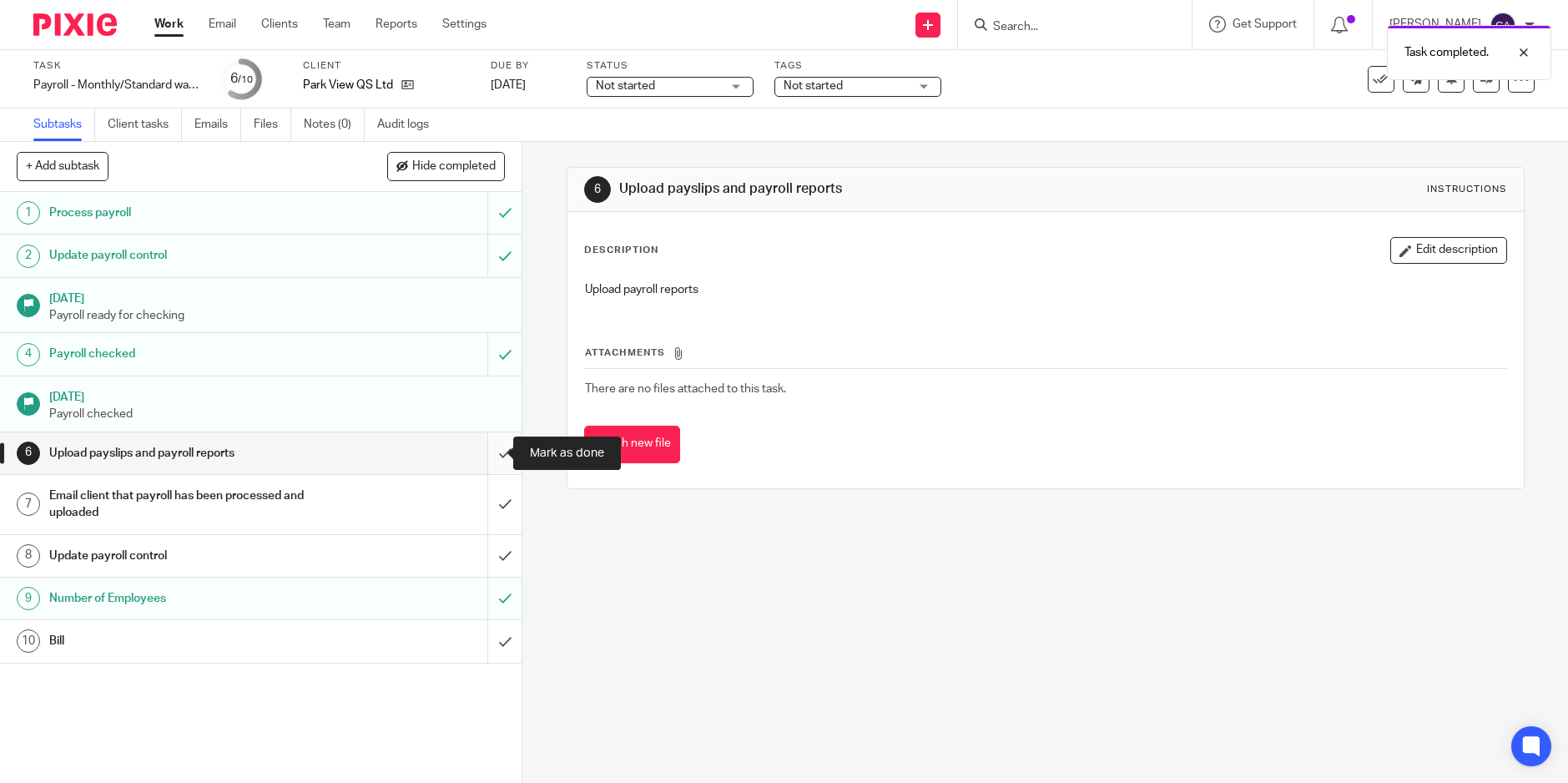
click at [487, 452] on input "submit" at bounding box center [260, 453] width 522 height 42
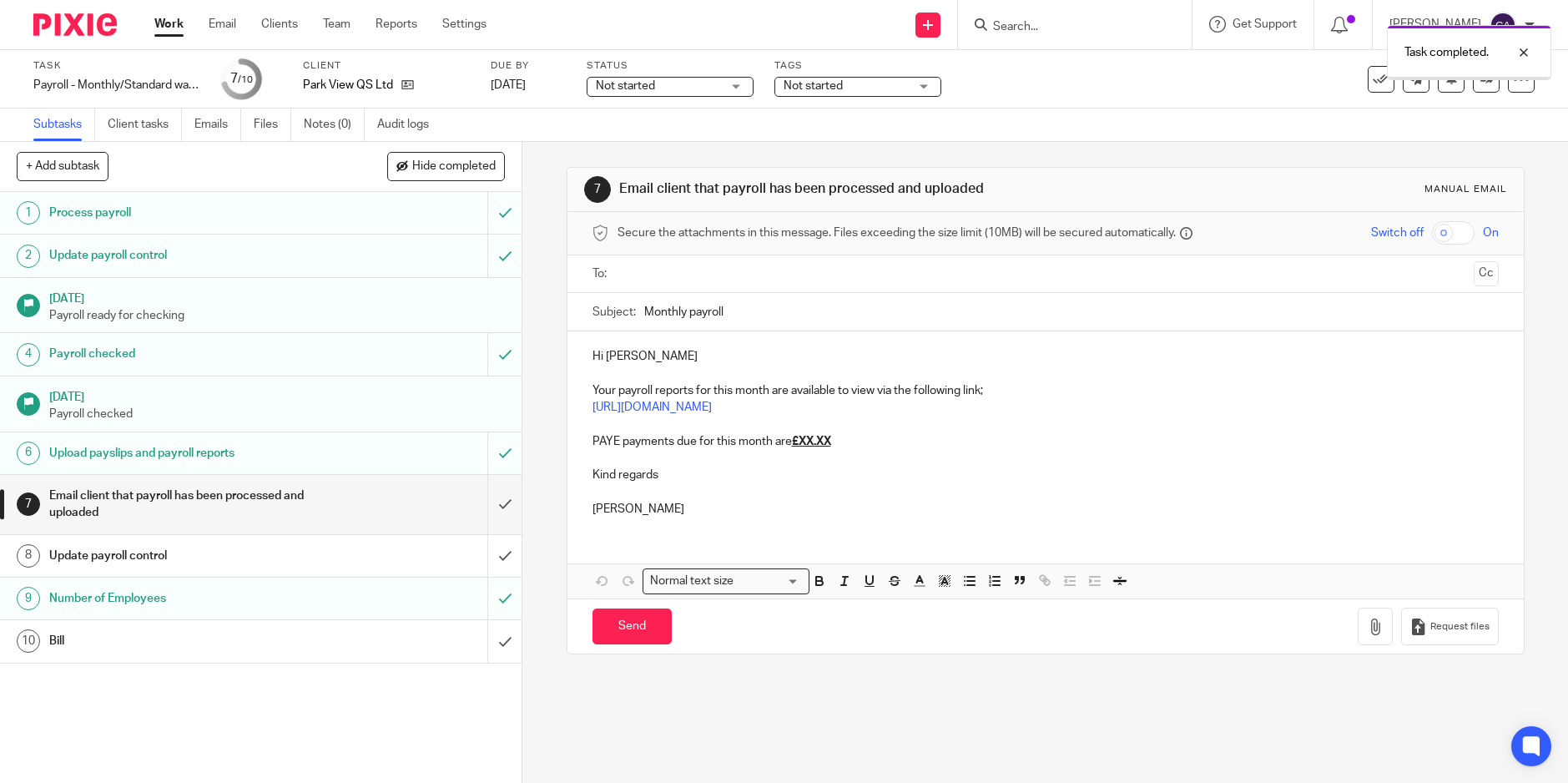
click at [848, 436] on p "PAYE payments due for this month are £XX.XX" at bounding box center [1045, 441] width 907 height 17
click at [718, 258] on div at bounding box center [1046, 273] width 855 height 37
click at [718, 273] on input "text" at bounding box center [1045, 274] width 844 height 19
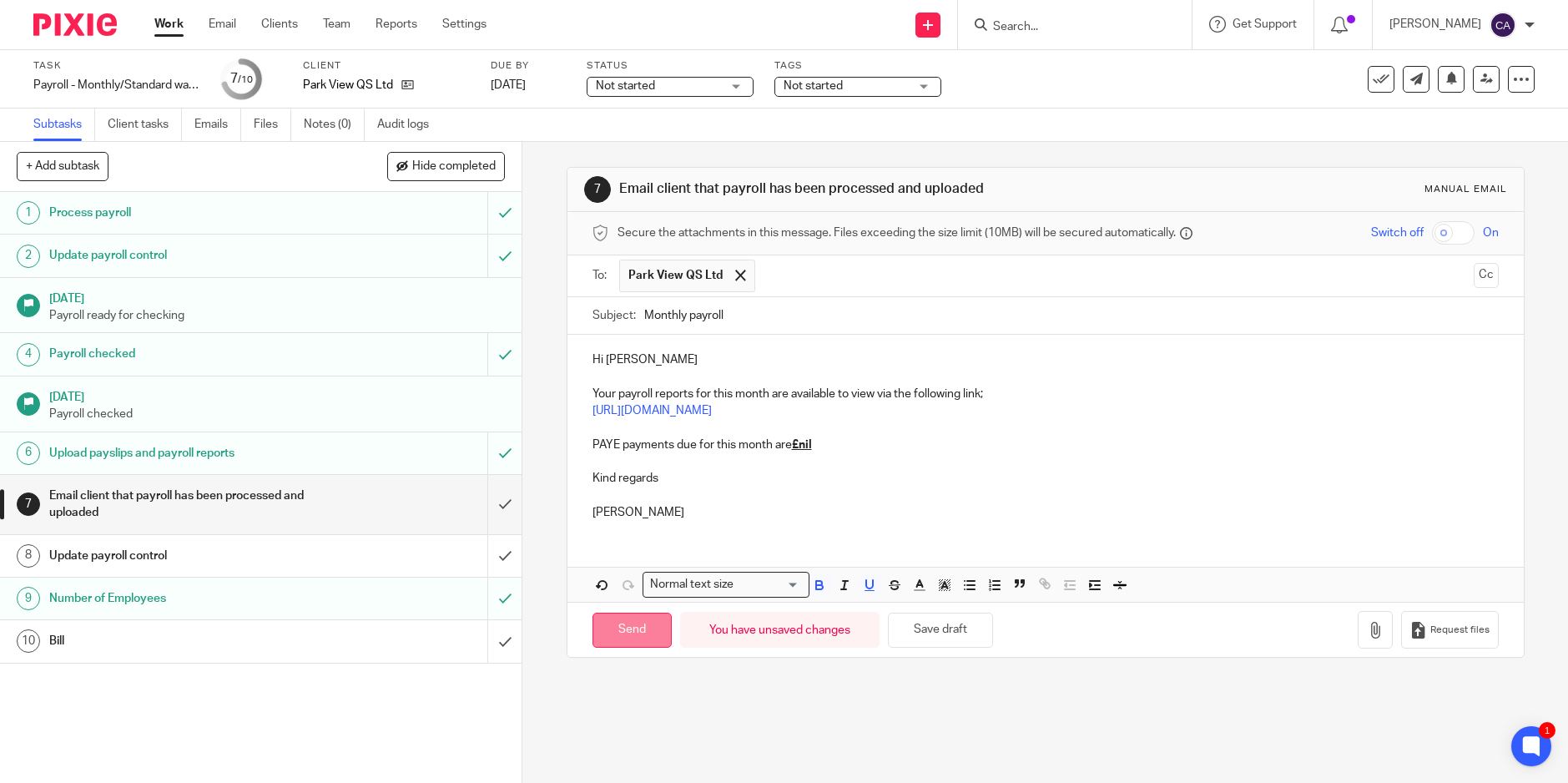
click at [618, 624] on input "Send" at bounding box center [632, 630] width 79 height 36
type input "Sent"
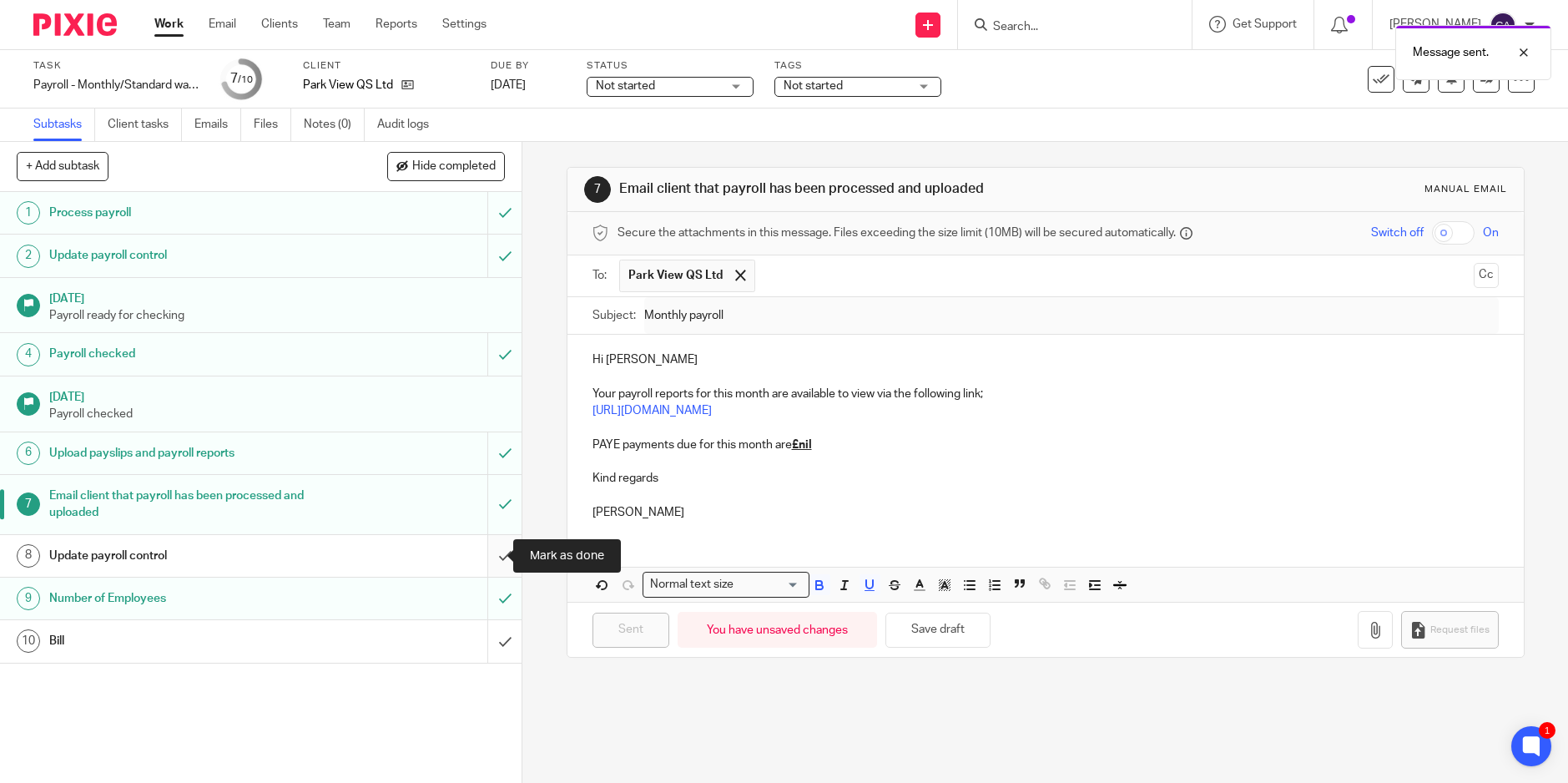
click at [491, 556] on input "submit" at bounding box center [260, 556] width 522 height 42
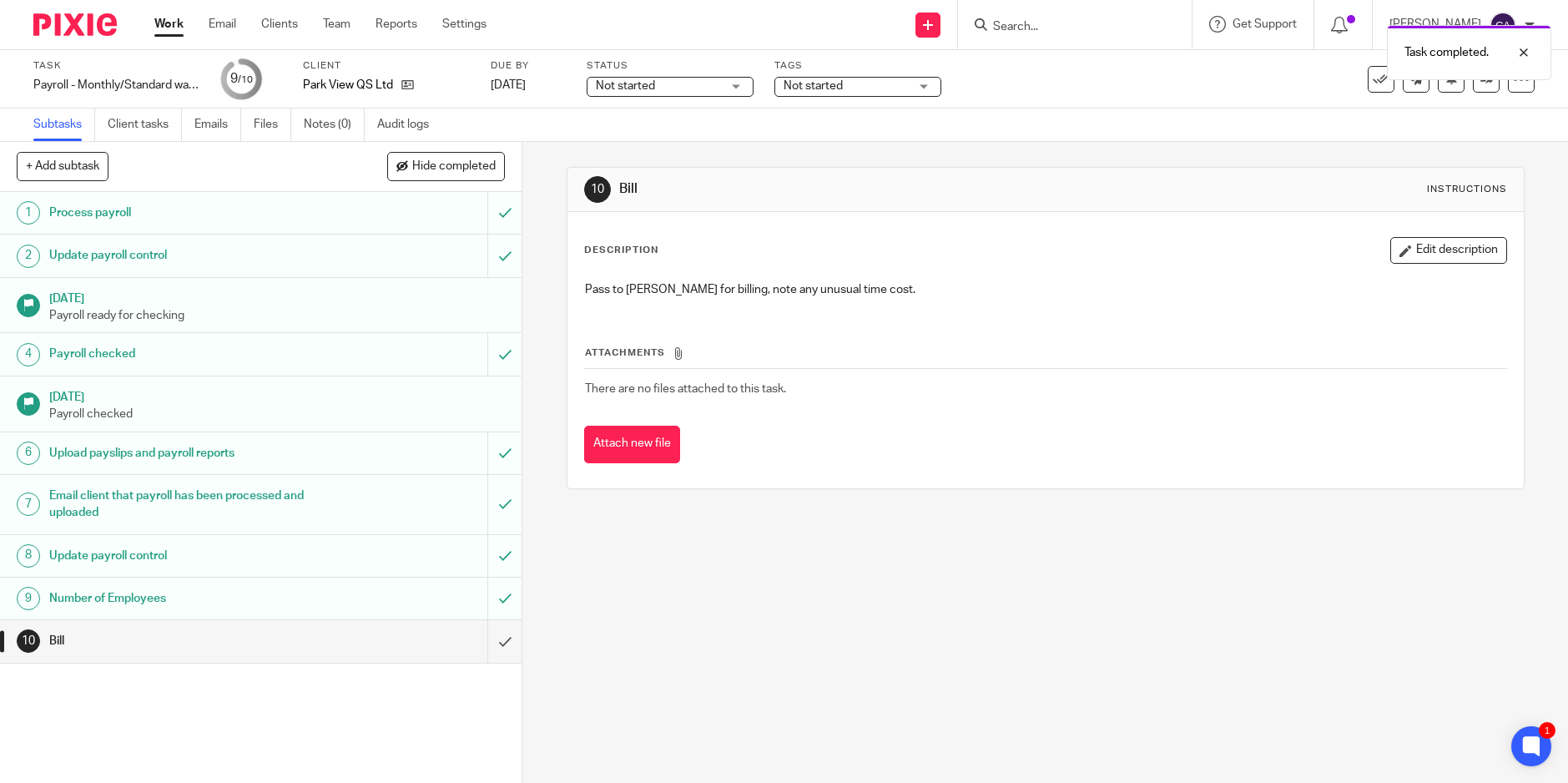
click at [879, 84] on span "Not started" at bounding box center [847, 86] width 125 height 17
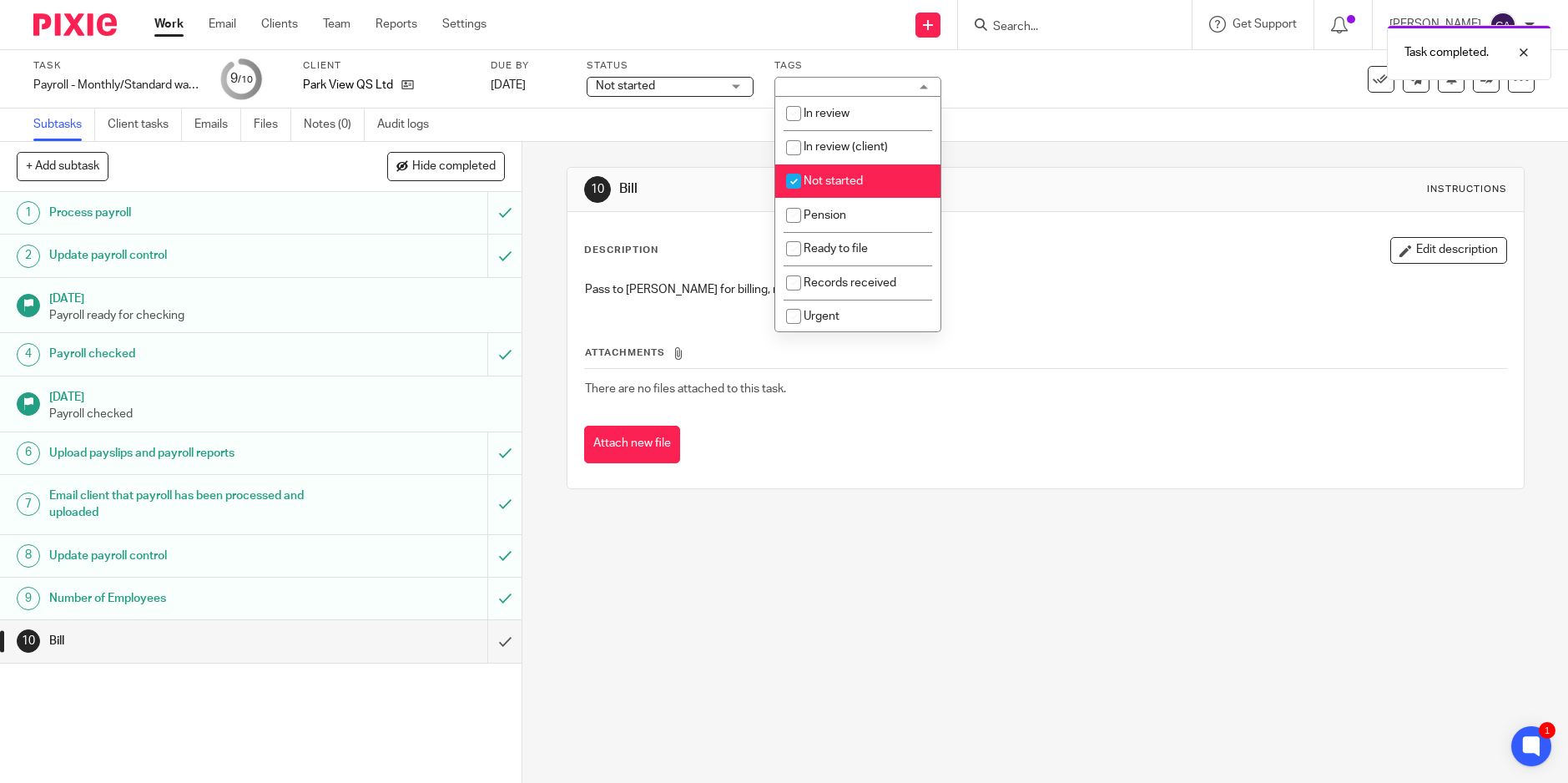
click at [795, 189] on input "checkbox" at bounding box center [794, 181] width 31 height 31
checkbox input "false"
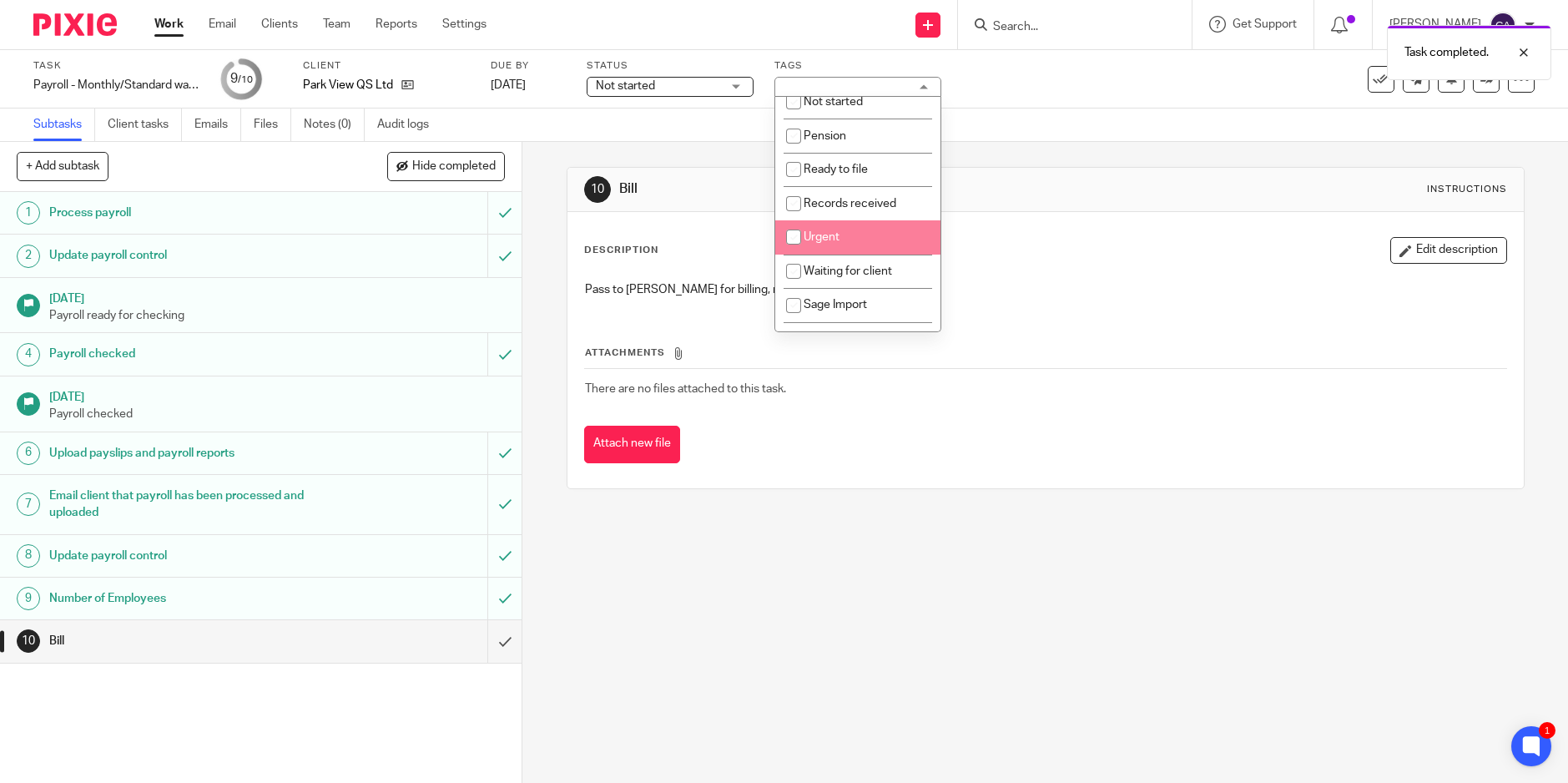
scroll to position [206, 0]
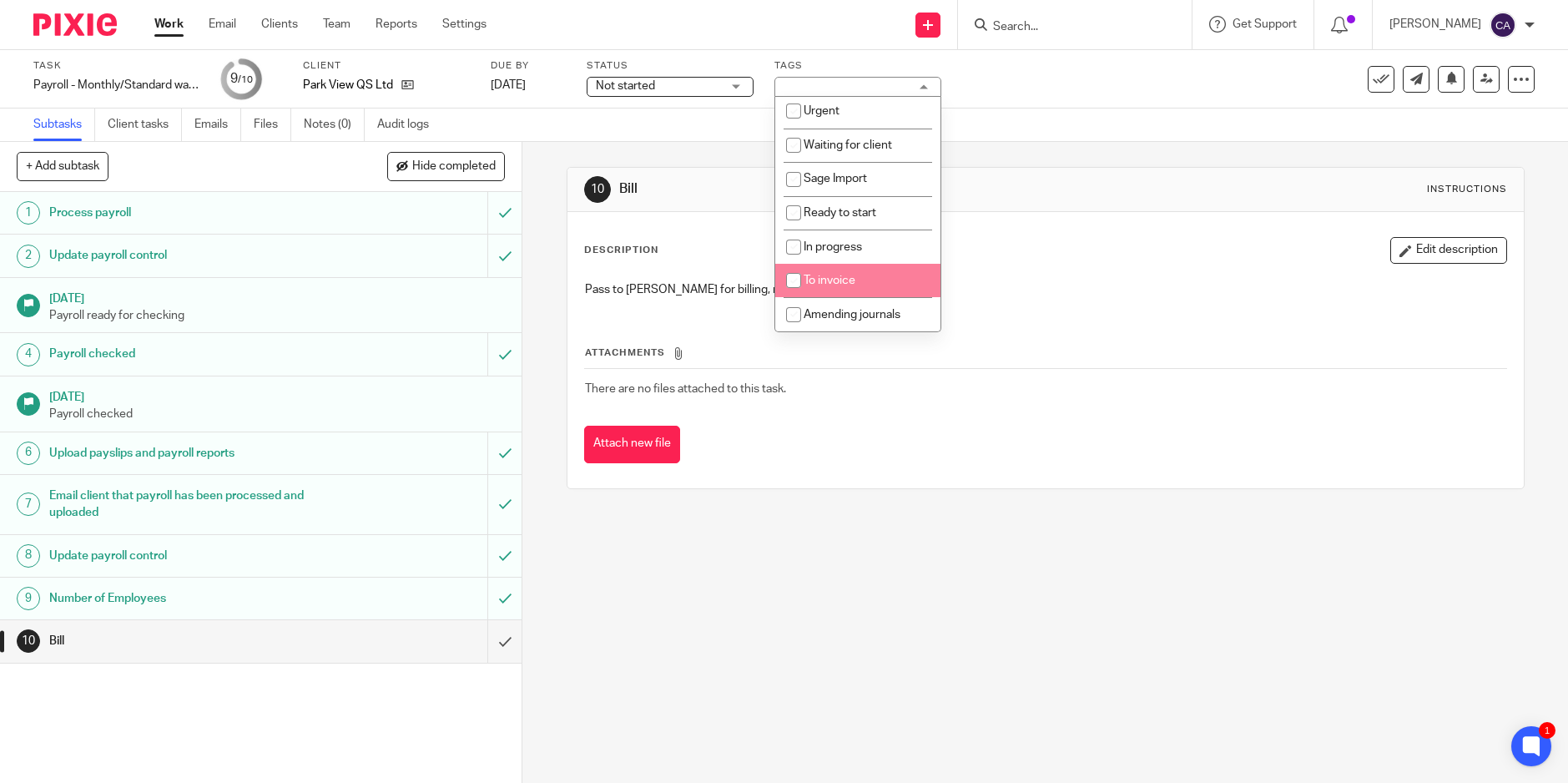
click at [796, 274] on input "checkbox" at bounding box center [794, 280] width 31 height 31
checkbox input "true"
click at [1069, 79] on div "Task Payroll - Monthly/Standard wages/No Pension Save Payroll - Monthly/Standar…" at bounding box center [659, 79] width 1251 height 40
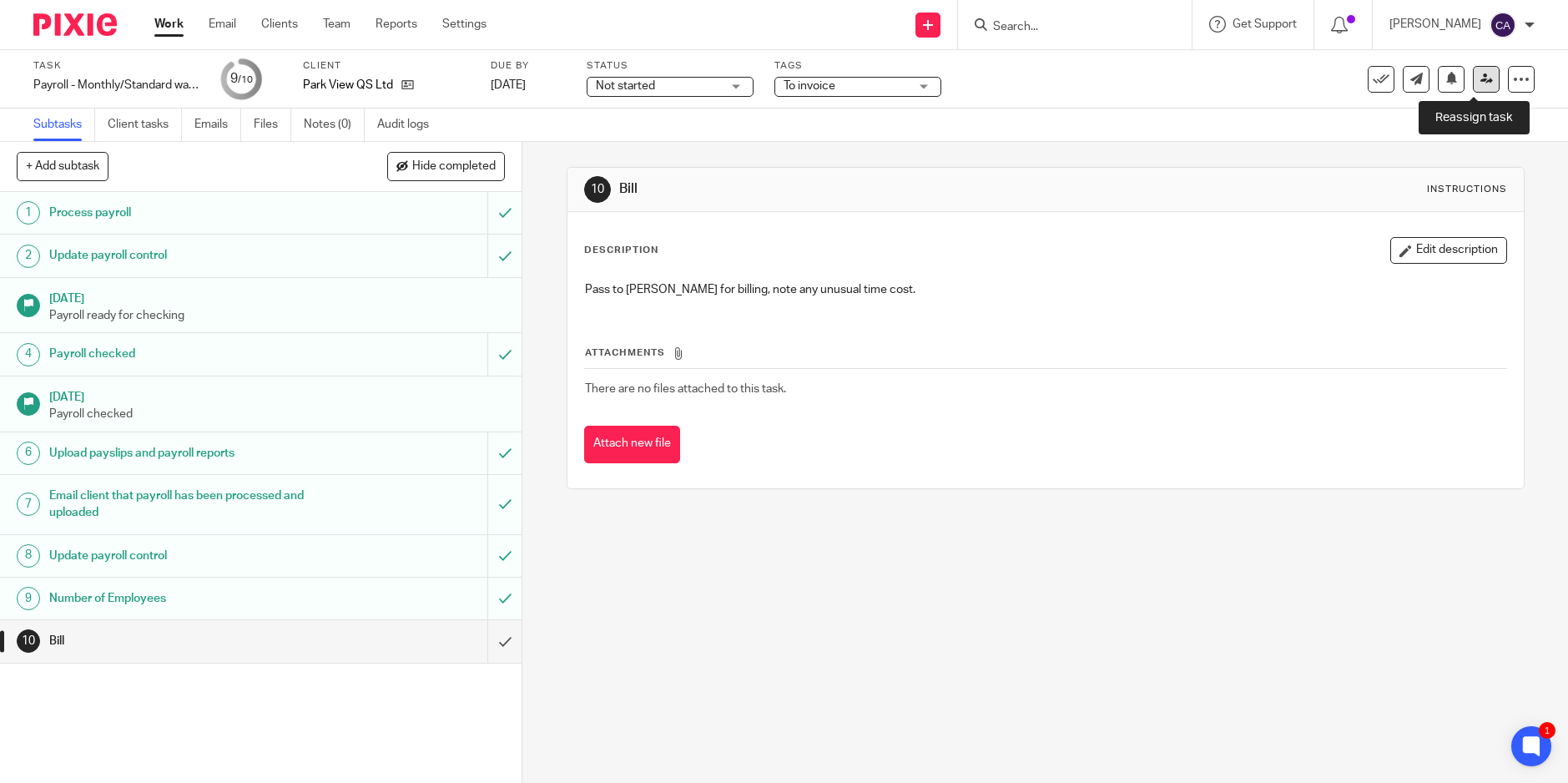
click at [1483, 87] on link at bounding box center [1486, 79] width 27 height 27
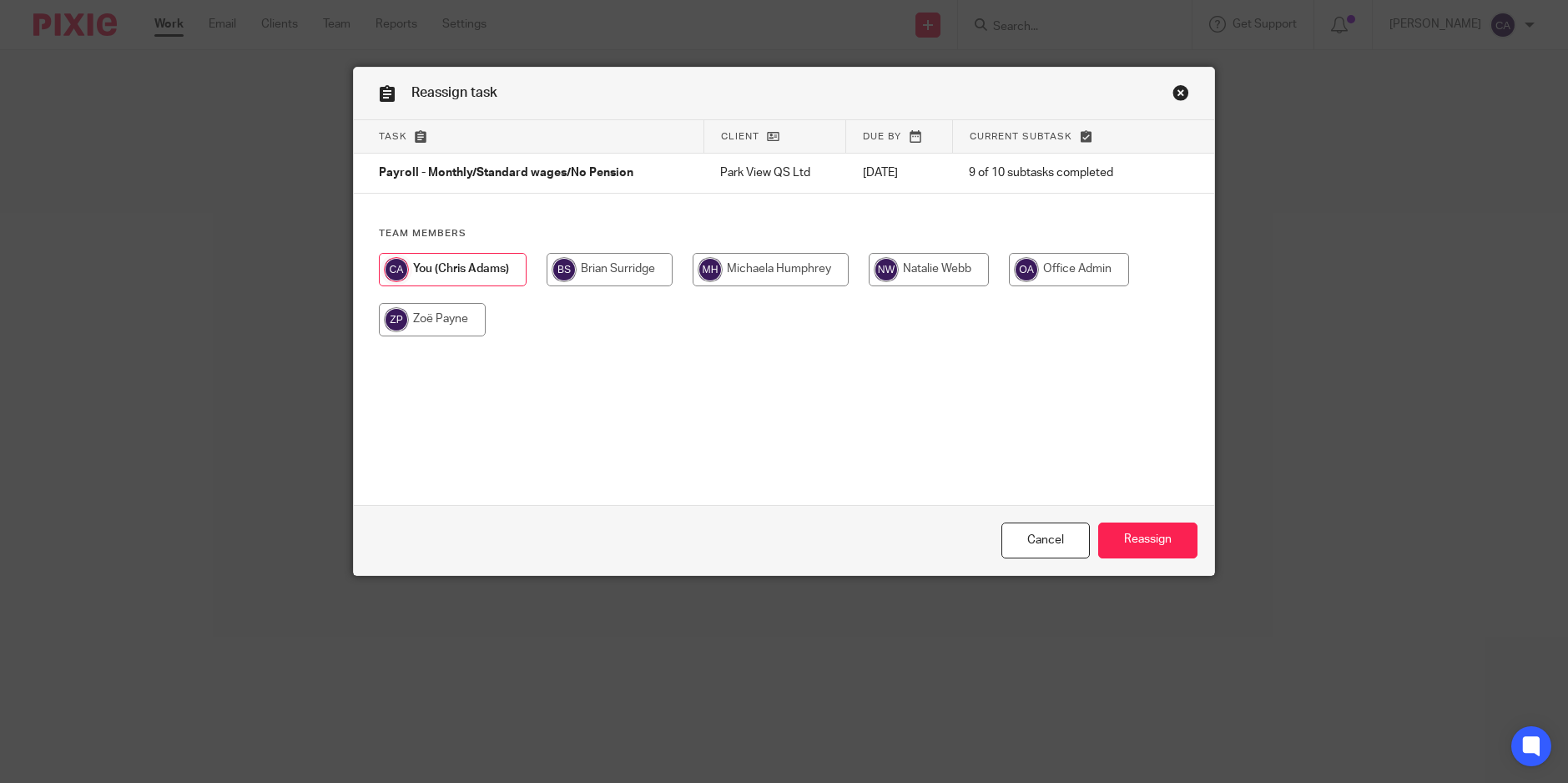
click at [613, 276] on input "radio" at bounding box center [610, 269] width 126 height 33
radio input "true"
click at [1166, 534] on input "Reassign" at bounding box center [1148, 540] width 99 height 36
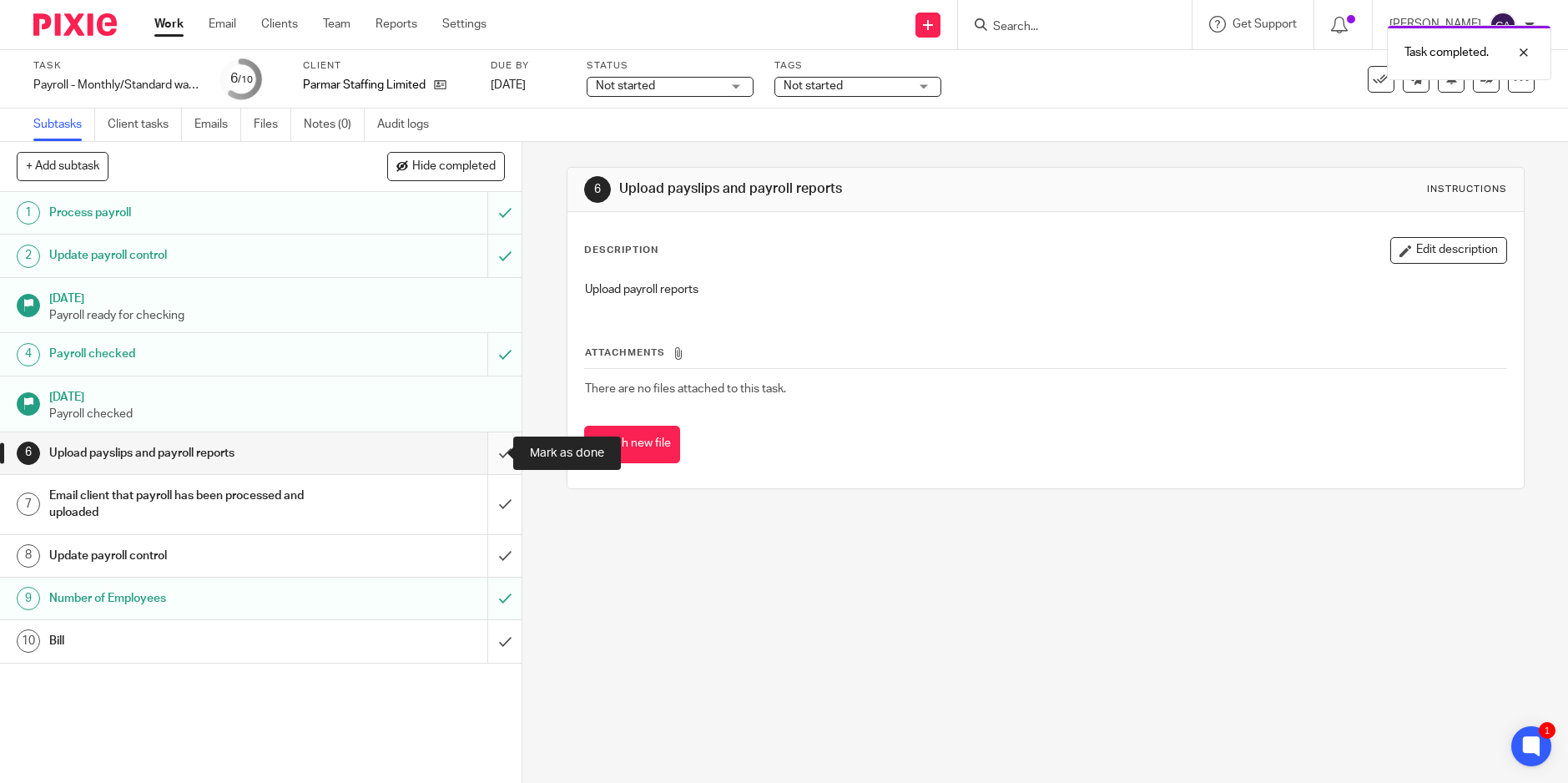
click at [490, 458] on input "submit" at bounding box center [260, 453] width 522 height 42
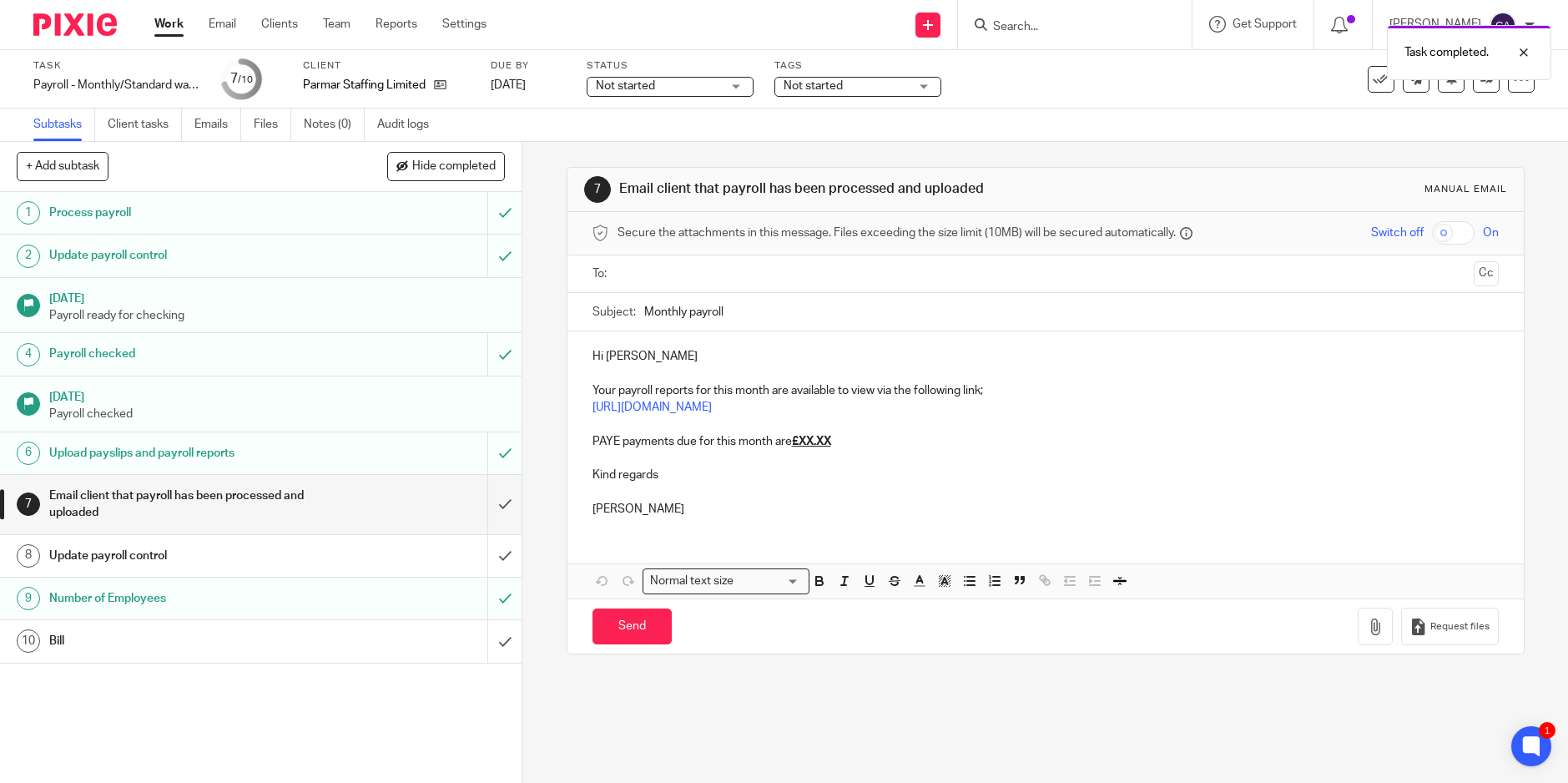
click at [851, 437] on p "PAYE payments due for this month are £XX.XX" at bounding box center [1045, 441] width 907 height 17
click at [724, 289] on div at bounding box center [1046, 273] width 855 height 37
click at [721, 271] on input "text" at bounding box center [1045, 274] width 844 height 19
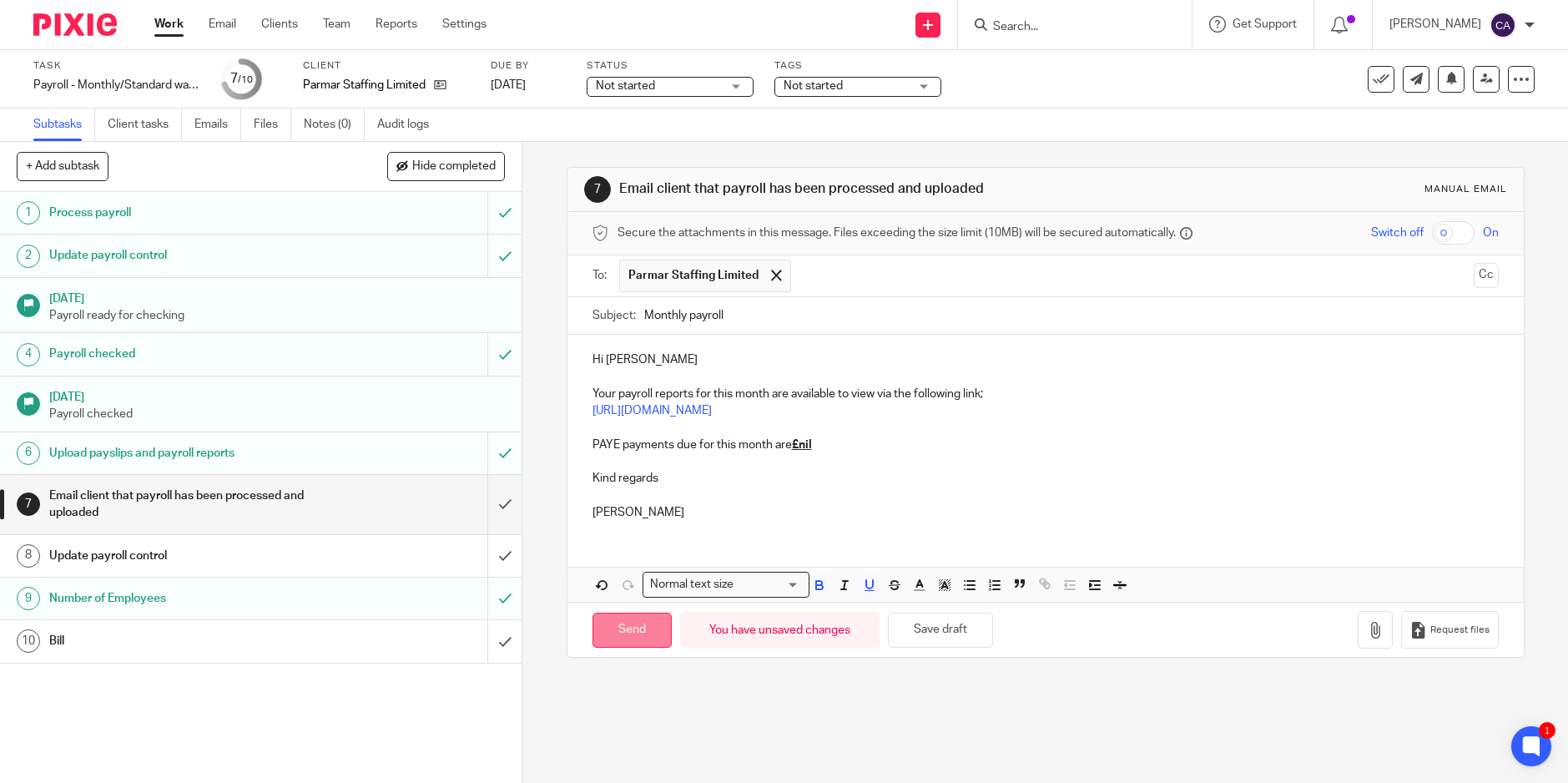
click at [624, 629] on input "Send" at bounding box center [632, 630] width 79 height 36
type input "Sent"
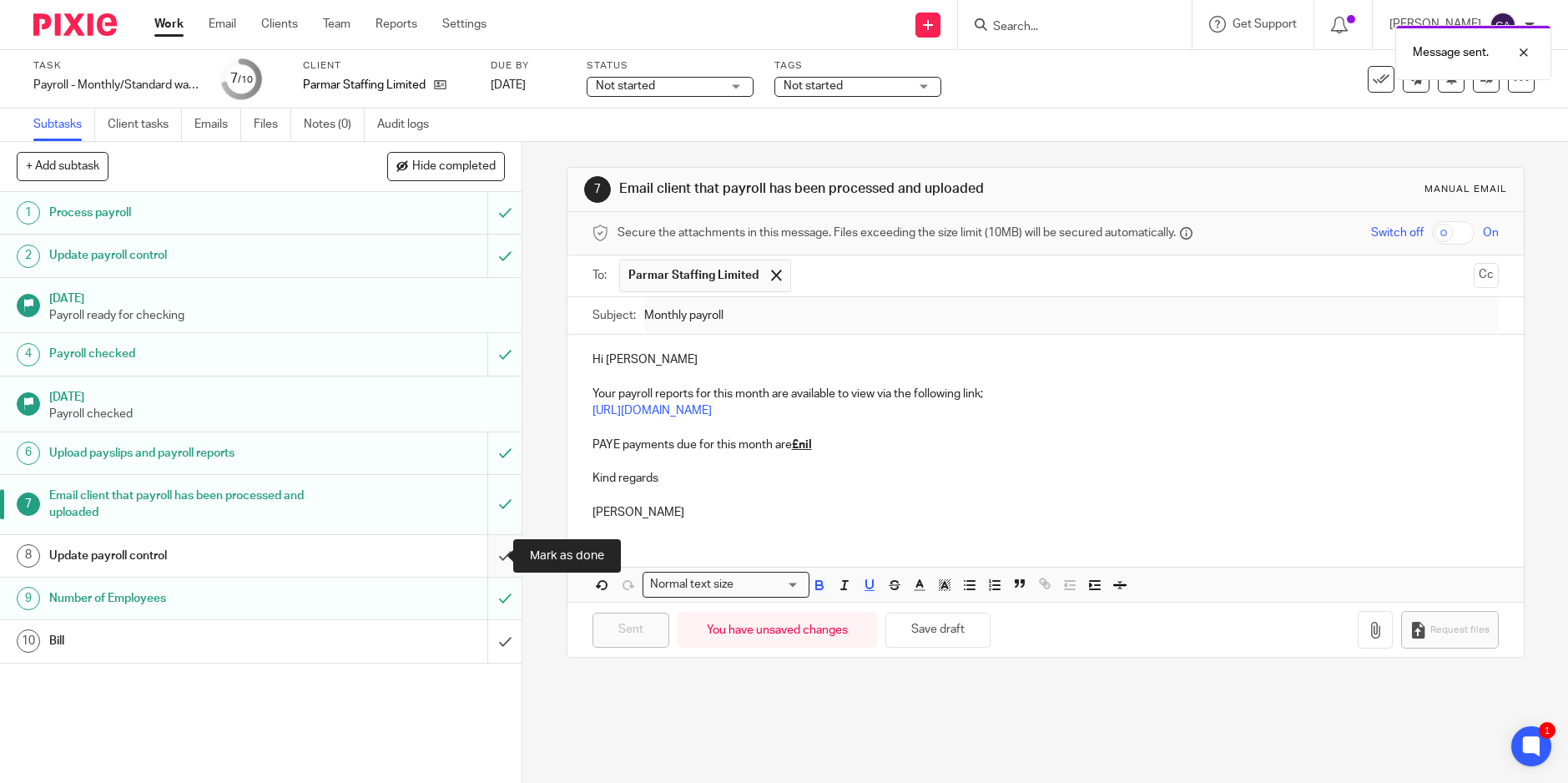
click at [489, 559] on input "submit" at bounding box center [260, 556] width 522 height 42
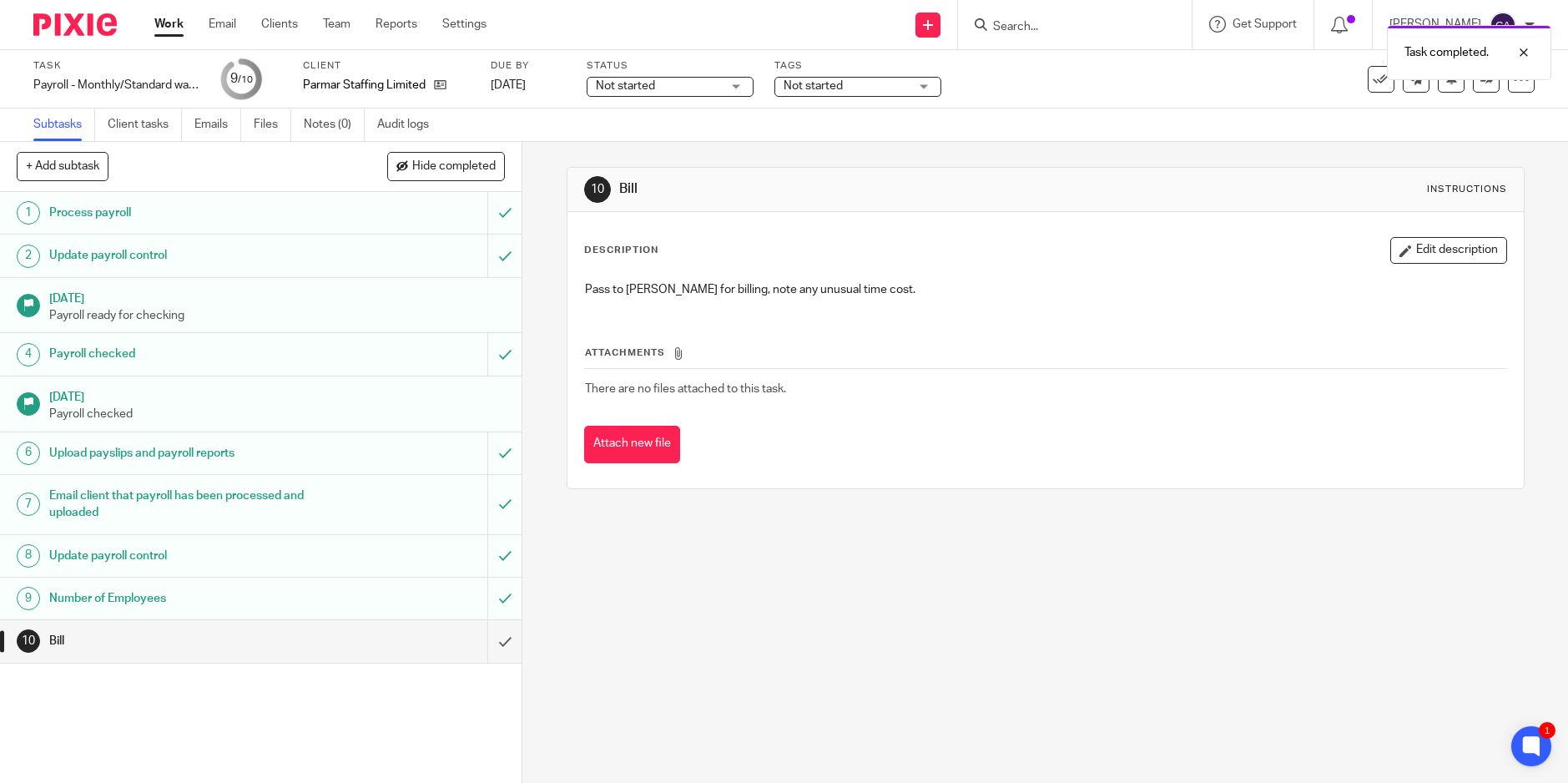
click at [855, 78] on div "Task completed." at bounding box center [1169, 48] width 768 height 64
click at [855, 100] on div "Task Payroll - Monthly/Standard wages/No Pension Save Payroll - Monthly/Standar…" at bounding box center [784, 78] width 1568 height 58
click at [857, 89] on span "Not started" at bounding box center [847, 86] width 125 height 17
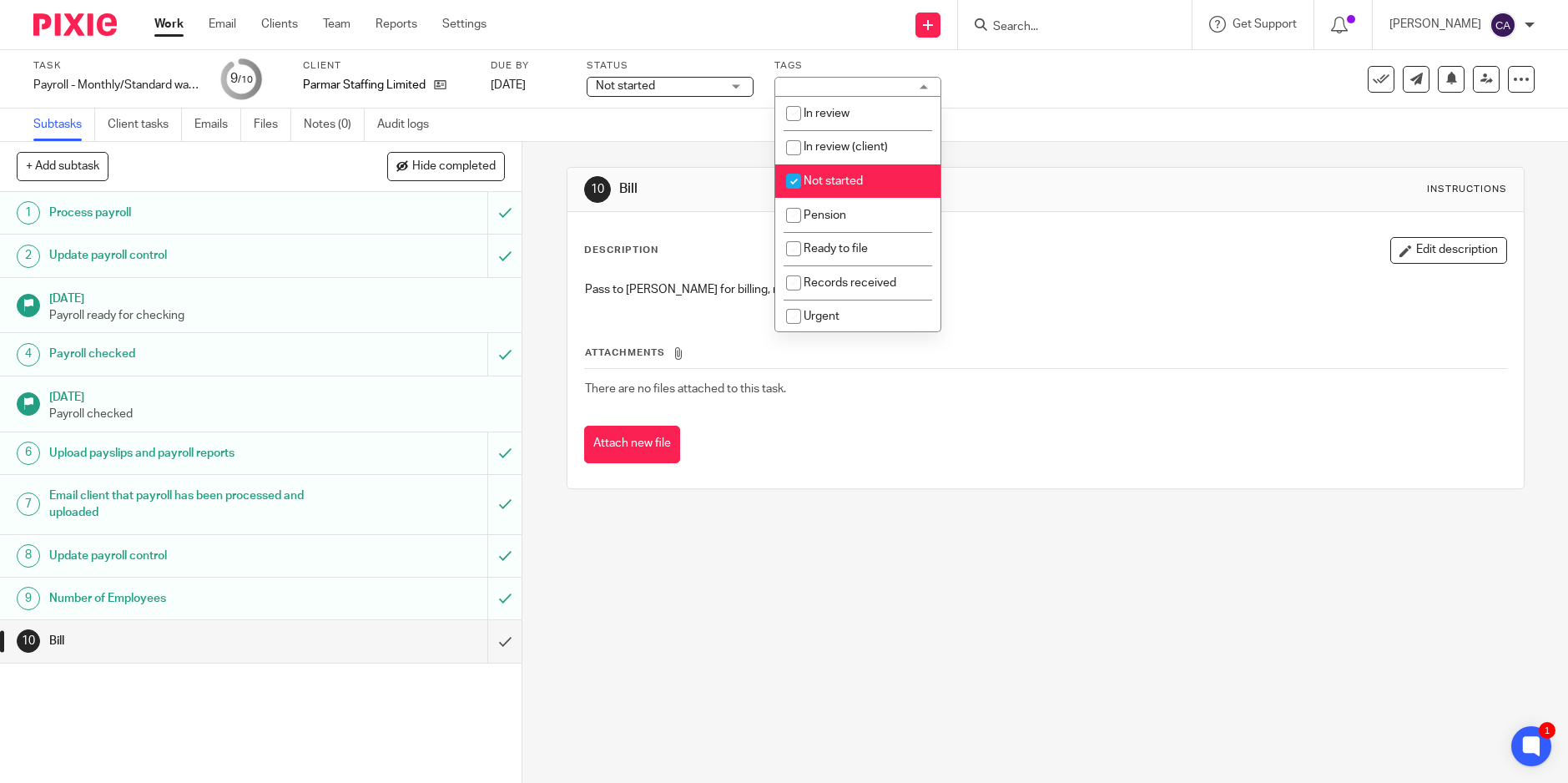
click at [798, 179] on input "checkbox" at bounding box center [794, 181] width 31 height 31
checkbox input "false"
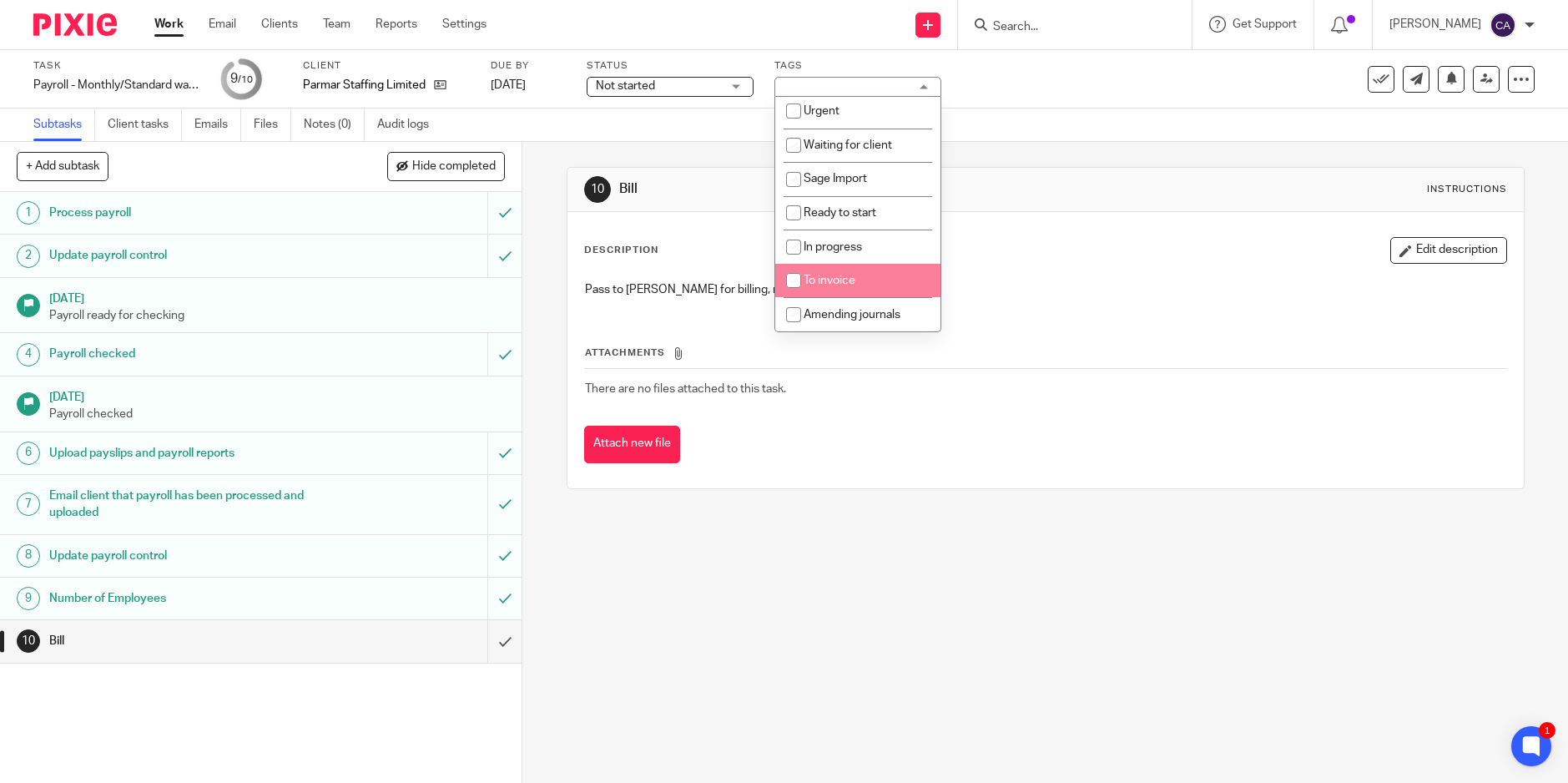
click at [795, 274] on input "checkbox" at bounding box center [794, 280] width 31 height 31
checkbox input "true"
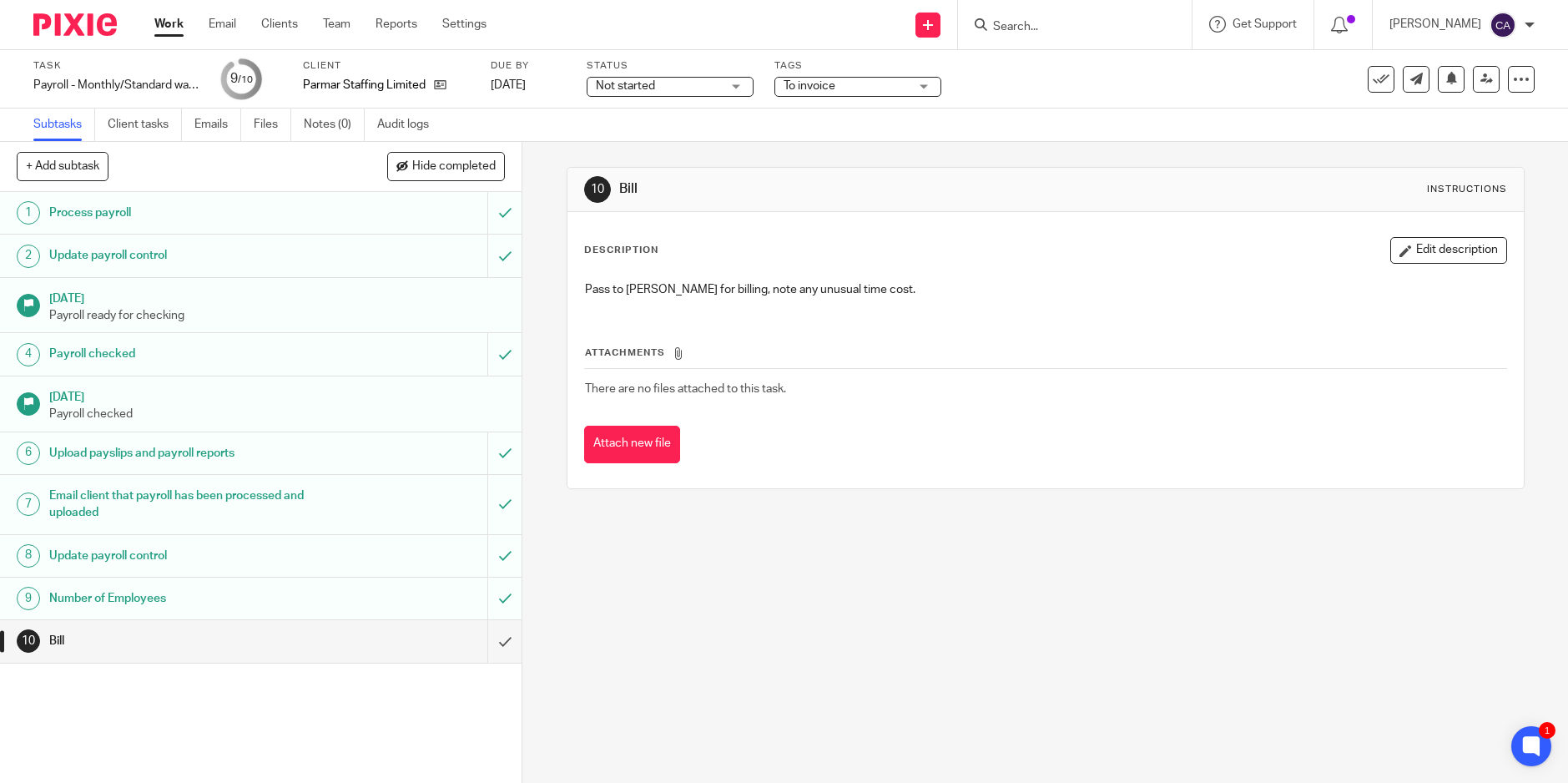
click at [1112, 128] on div "Subtasks Client tasks Emails Files Notes (0) Audit logs" at bounding box center [784, 125] width 1568 height 33
click at [1481, 84] on icon at bounding box center [1487, 78] width 12 height 12
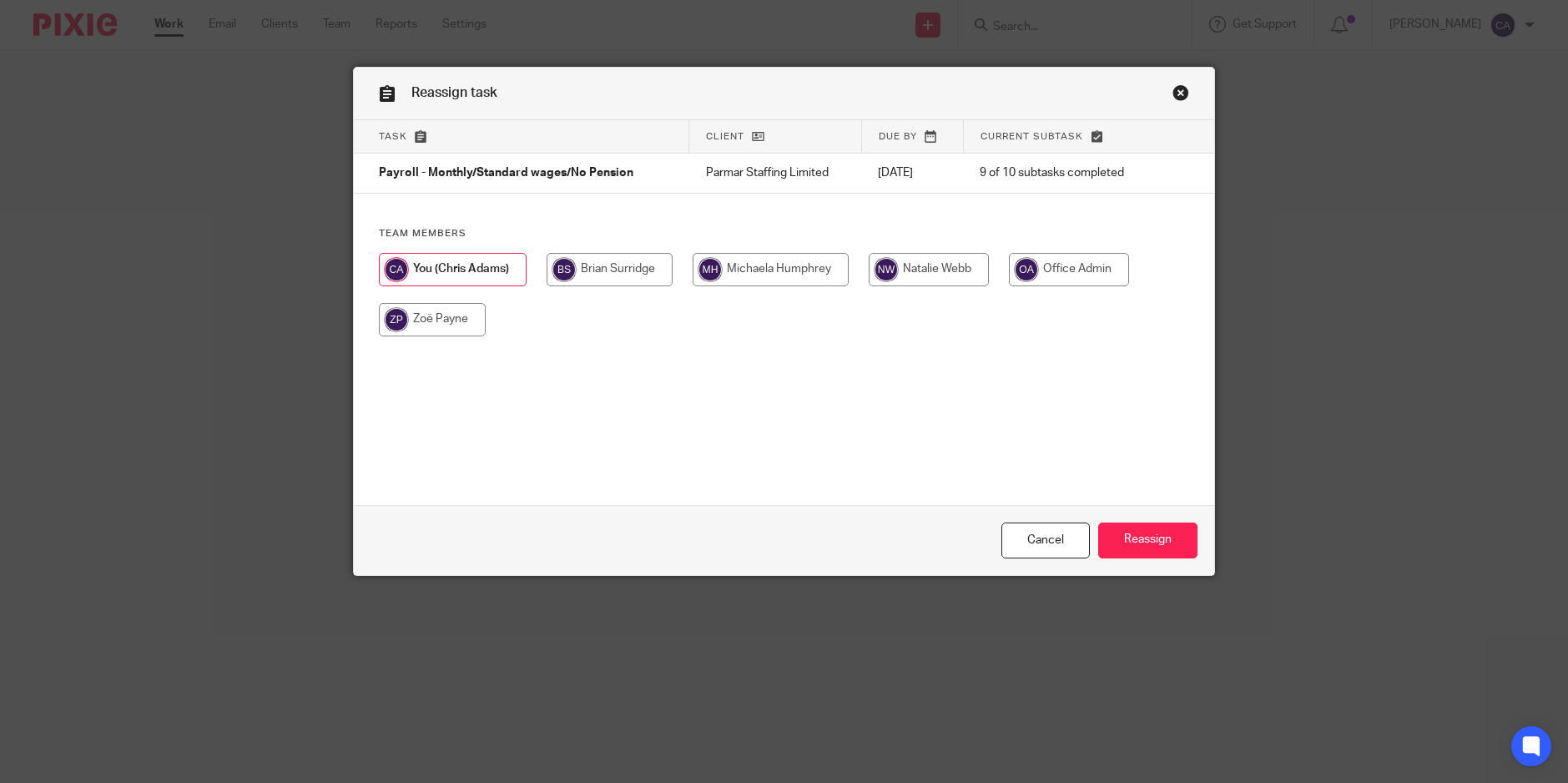
click at [592, 260] on input "radio" at bounding box center [610, 269] width 126 height 33
radio input "true"
click at [1163, 557] on input "Reassign" at bounding box center [1148, 540] width 99 height 36
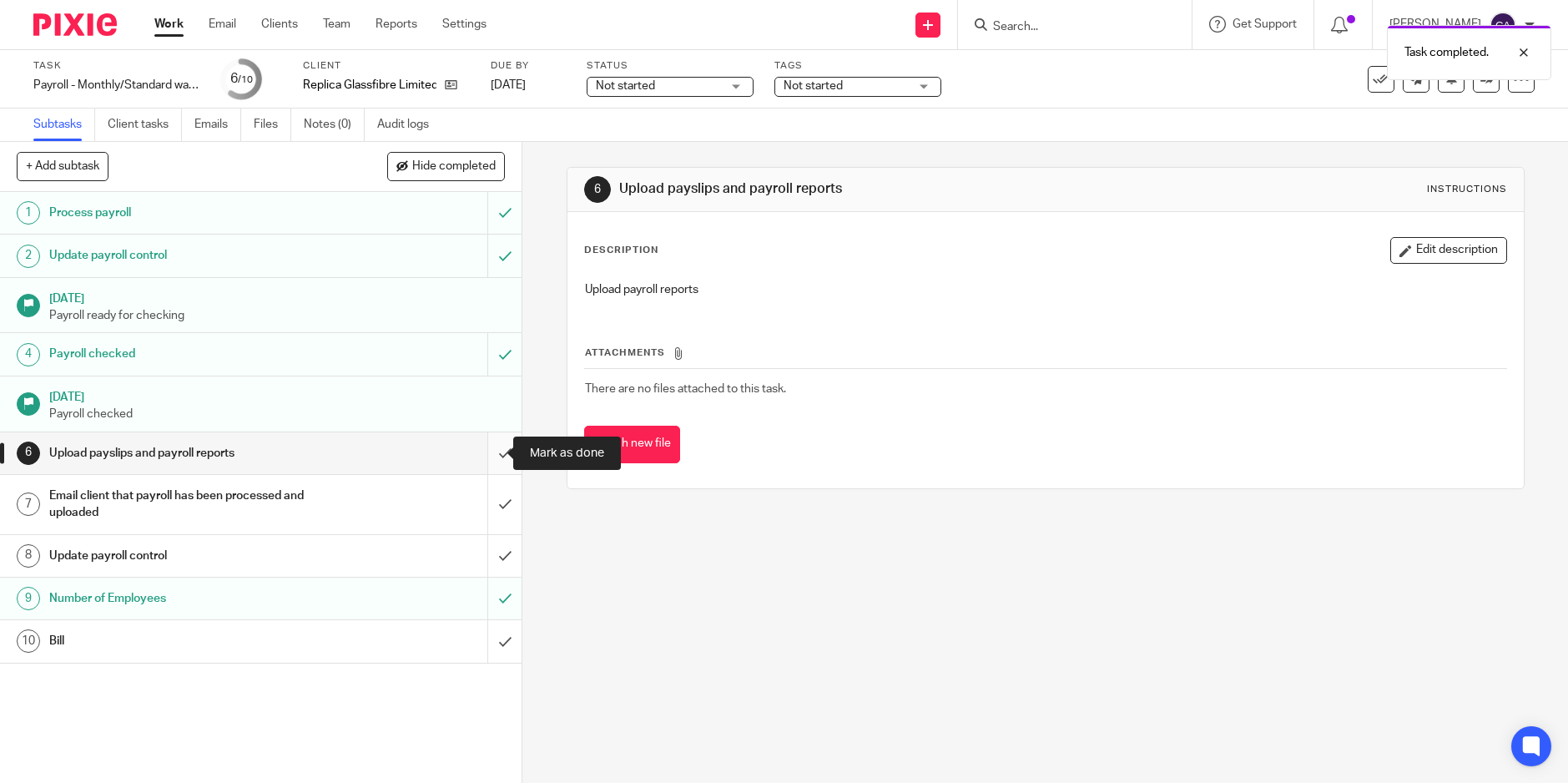
click at [490, 462] on input "submit" at bounding box center [260, 453] width 522 height 42
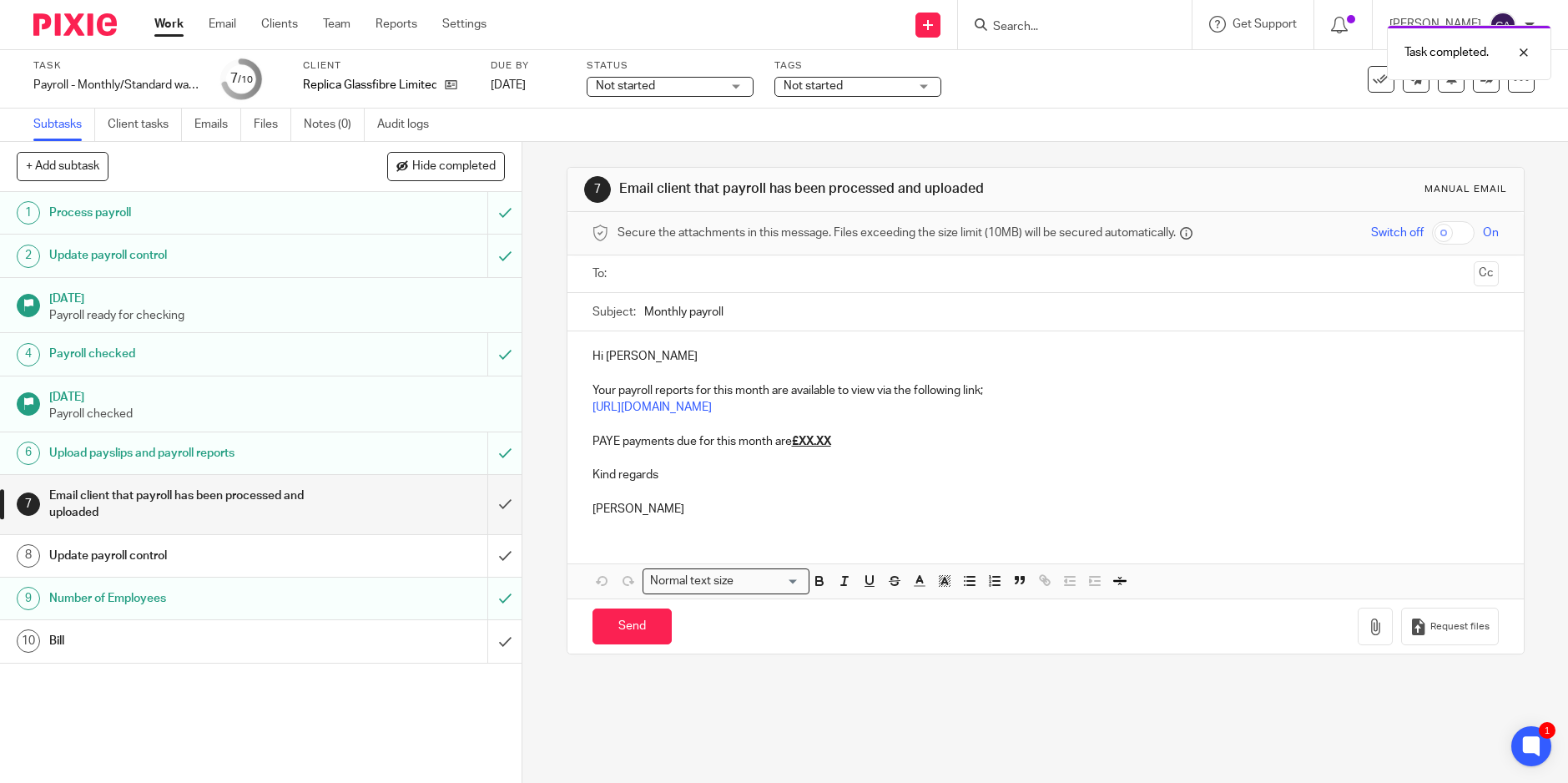
click at [845, 441] on p "PAYE payments due for this month are £XX.XX" at bounding box center [1045, 441] width 907 height 17
click at [767, 429] on p at bounding box center [1045, 423] width 907 height 17
click at [765, 437] on p "PAYE payments due for this month are £375.60" at bounding box center [1045, 441] width 907 height 17
click at [660, 270] on input "text" at bounding box center [1045, 274] width 844 height 19
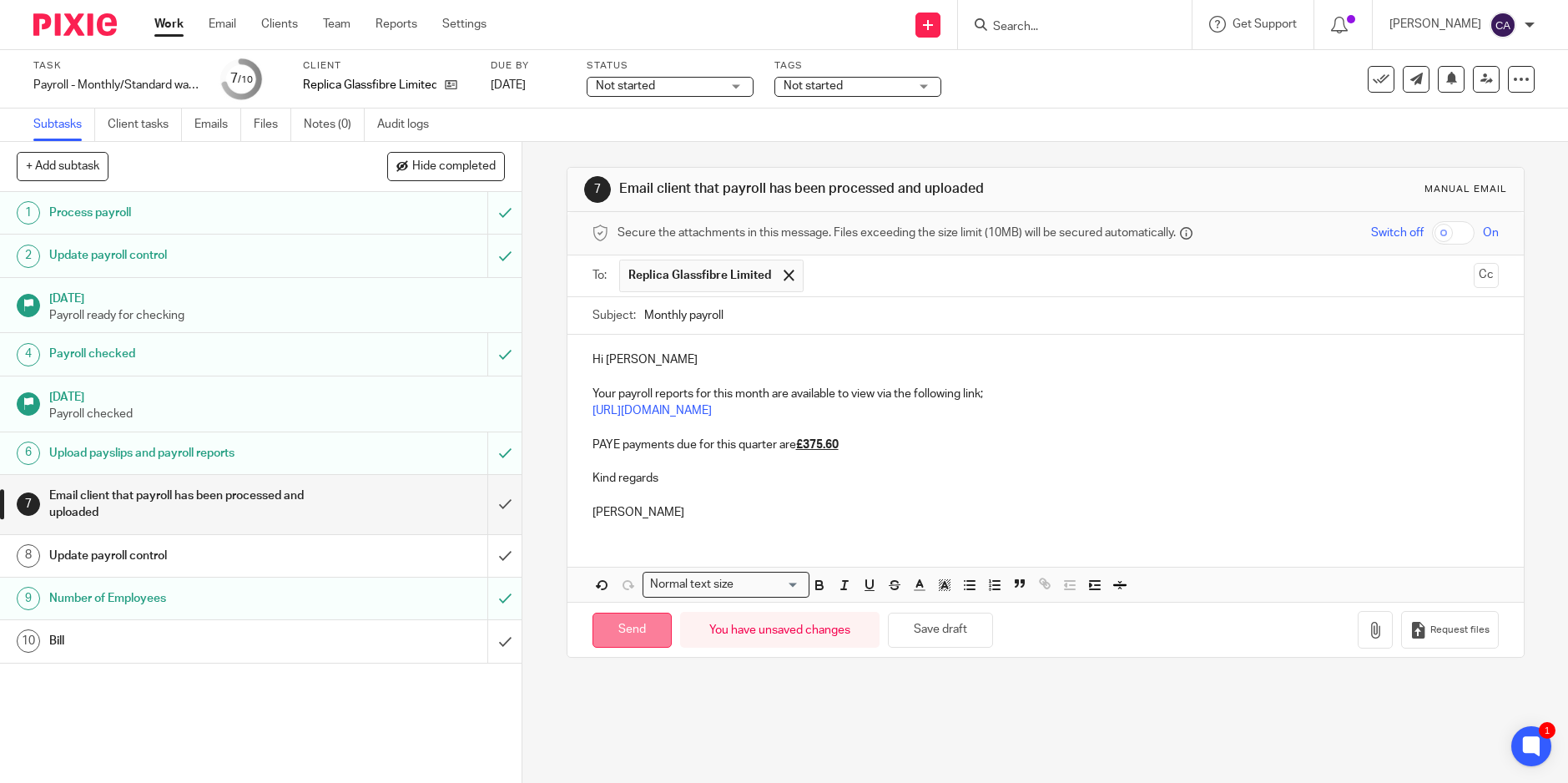
click at [630, 627] on input "Send" at bounding box center [632, 630] width 79 height 36
type input "Sent"
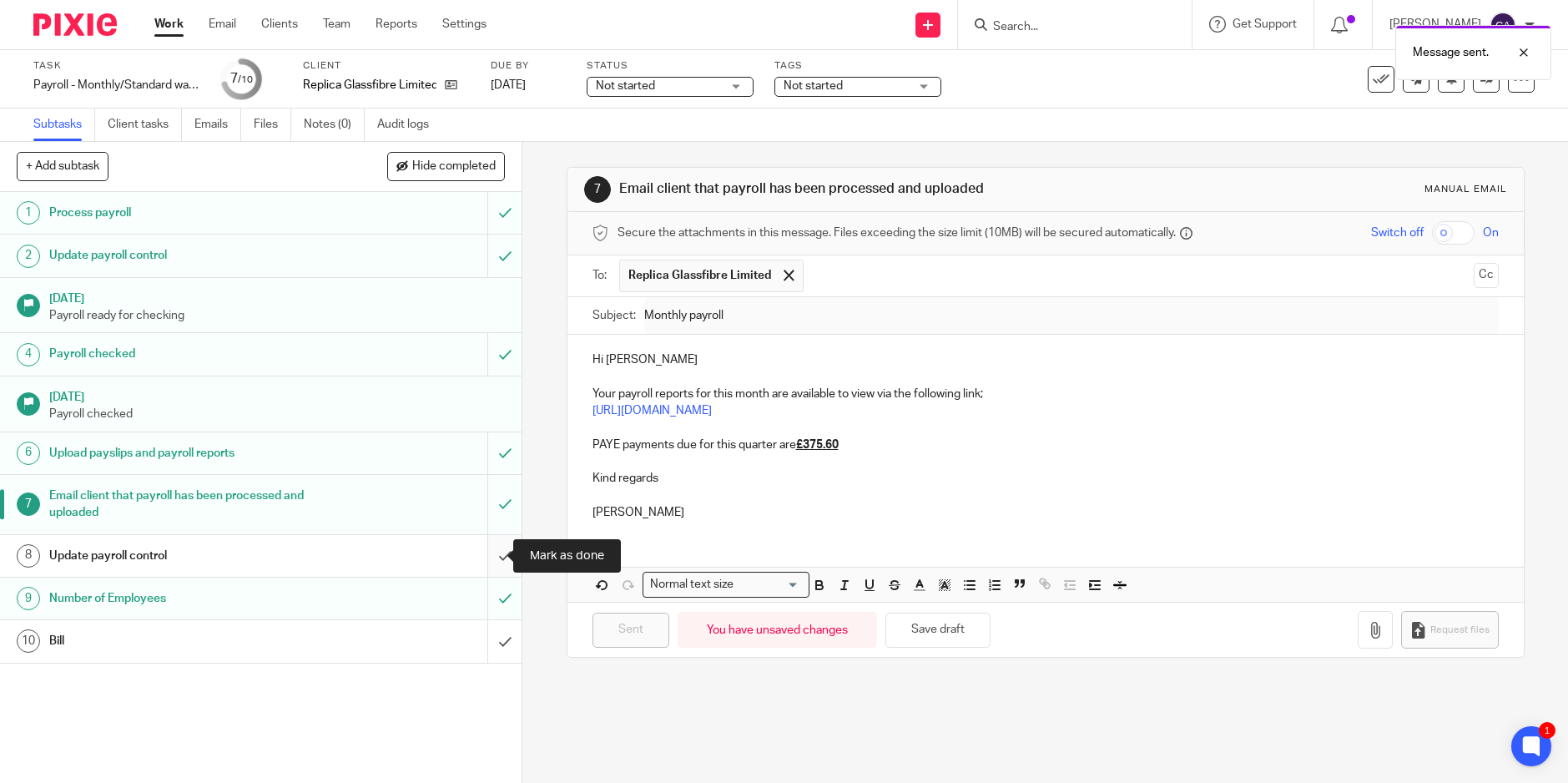
click at [493, 557] on input "submit" at bounding box center [260, 556] width 522 height 42
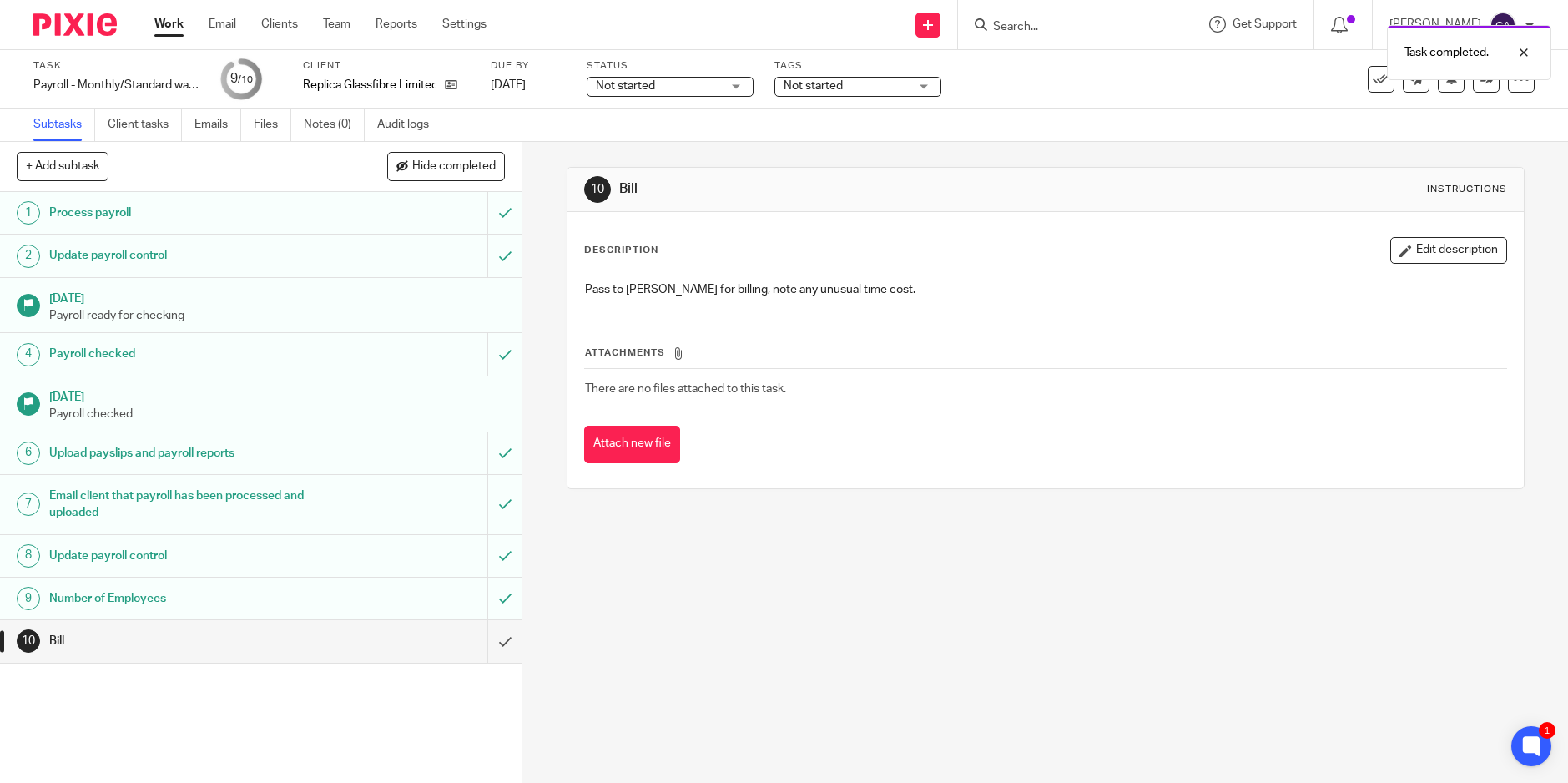
click at [862, 81] on span "Not started" at bounding box center [847, 86] width 125 height 17
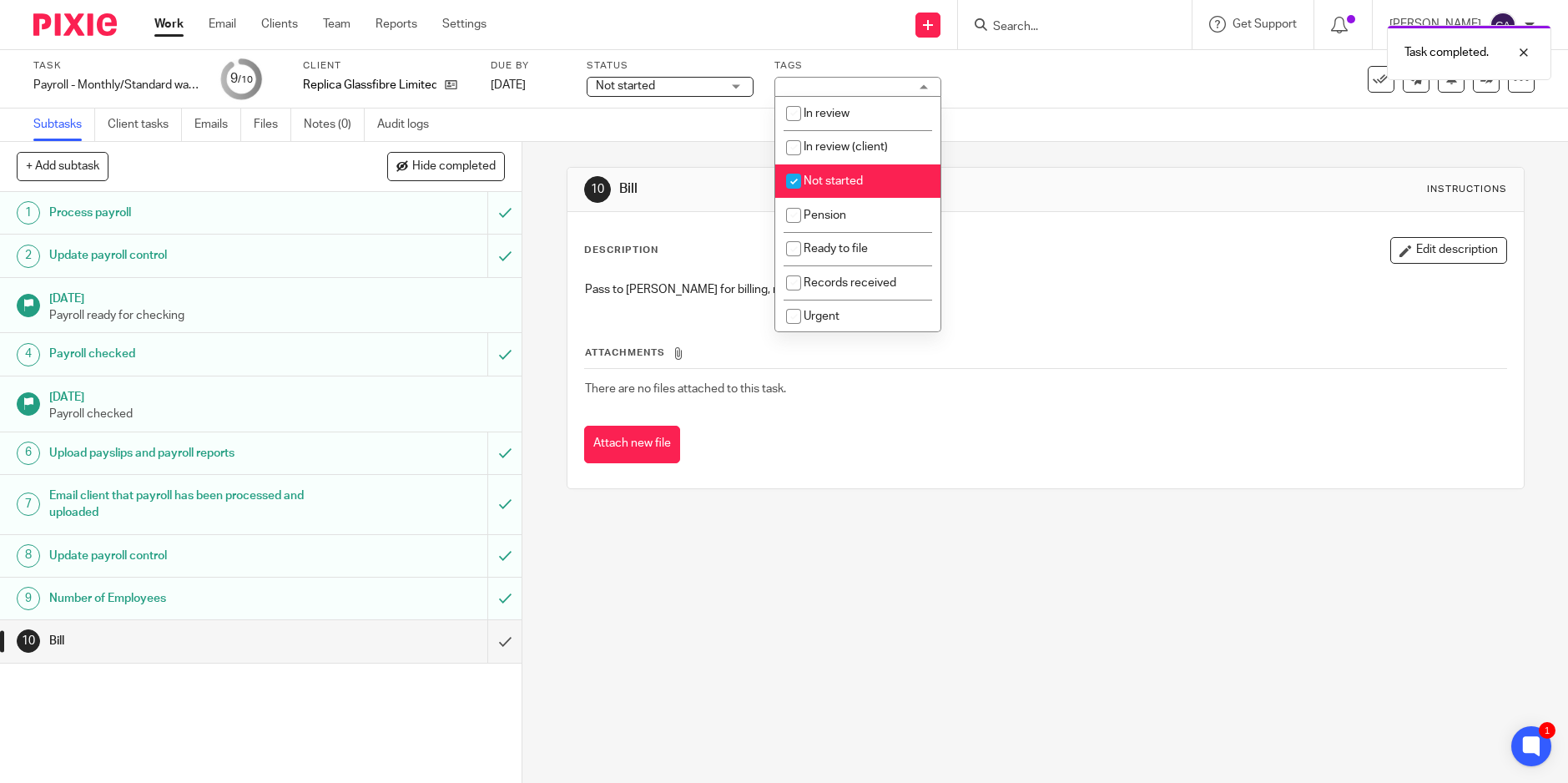
click at [786, 187] on input "checkbox" at bounding box center [794, 181] width 31 height 31
checkbox input "false"
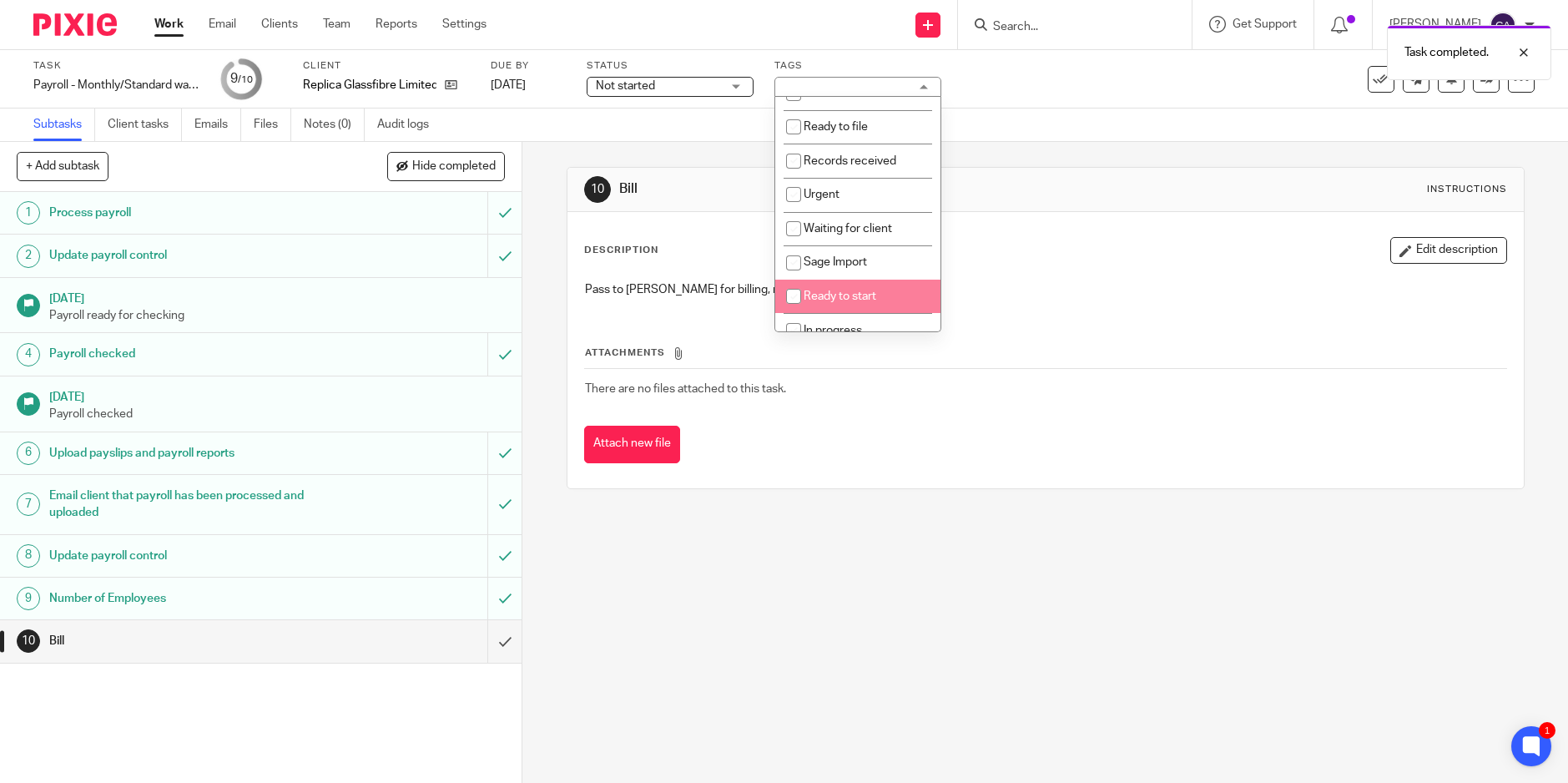
scroll to position [206, 0]
click at [788, 273] on input "checkbox" at bounding box center [794, 280] width 31 height 31
checkbox input "true"
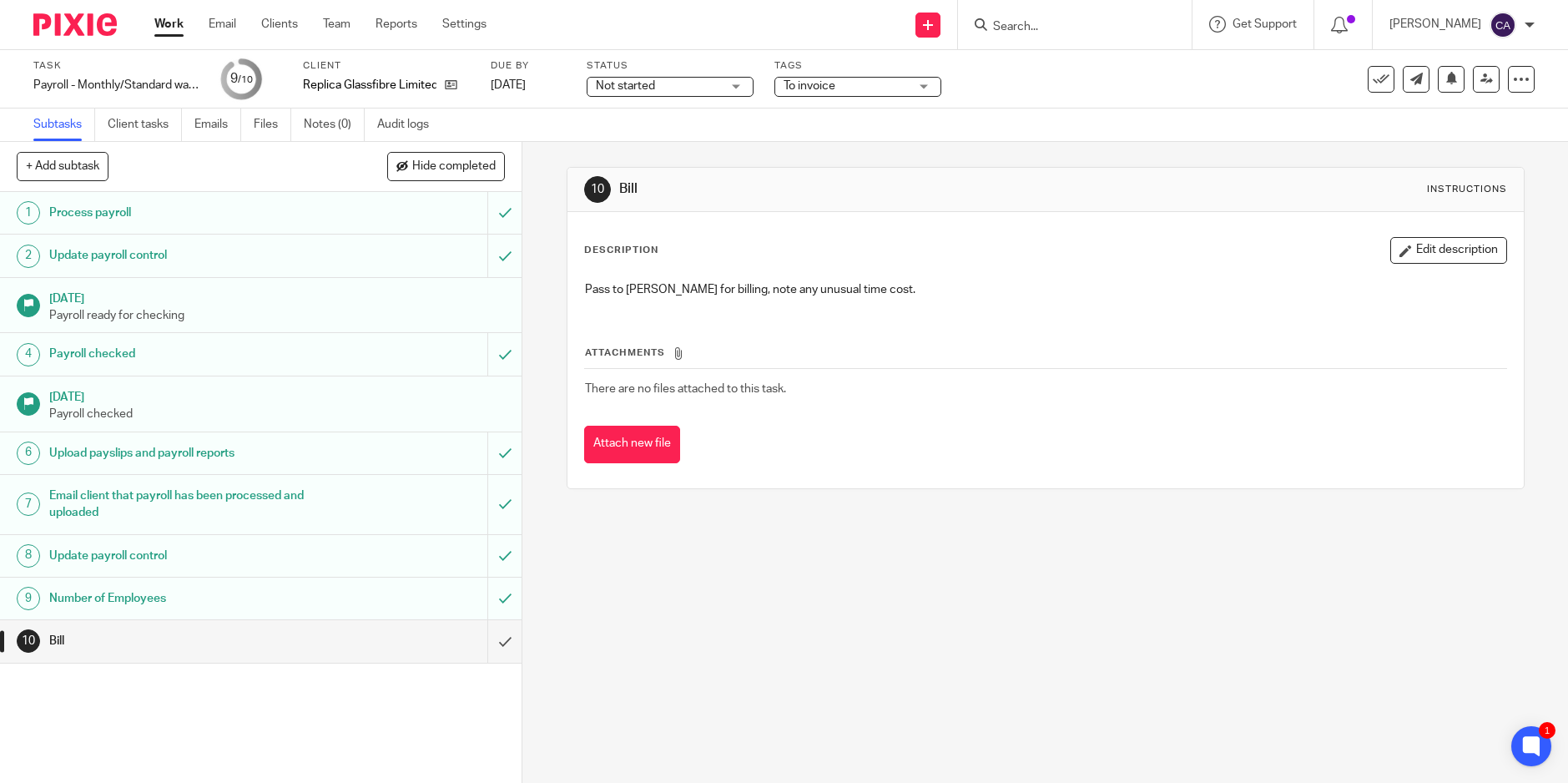
click at [1127, 150] on div "10 Bill Instructions Description Edit description Pass to [PERSON_NAME] for bil…" at bounding box center [1046, 327] width 958 height 372
click at [1473, 88] on link at bounding box center [1486, 79] width 27 height 27
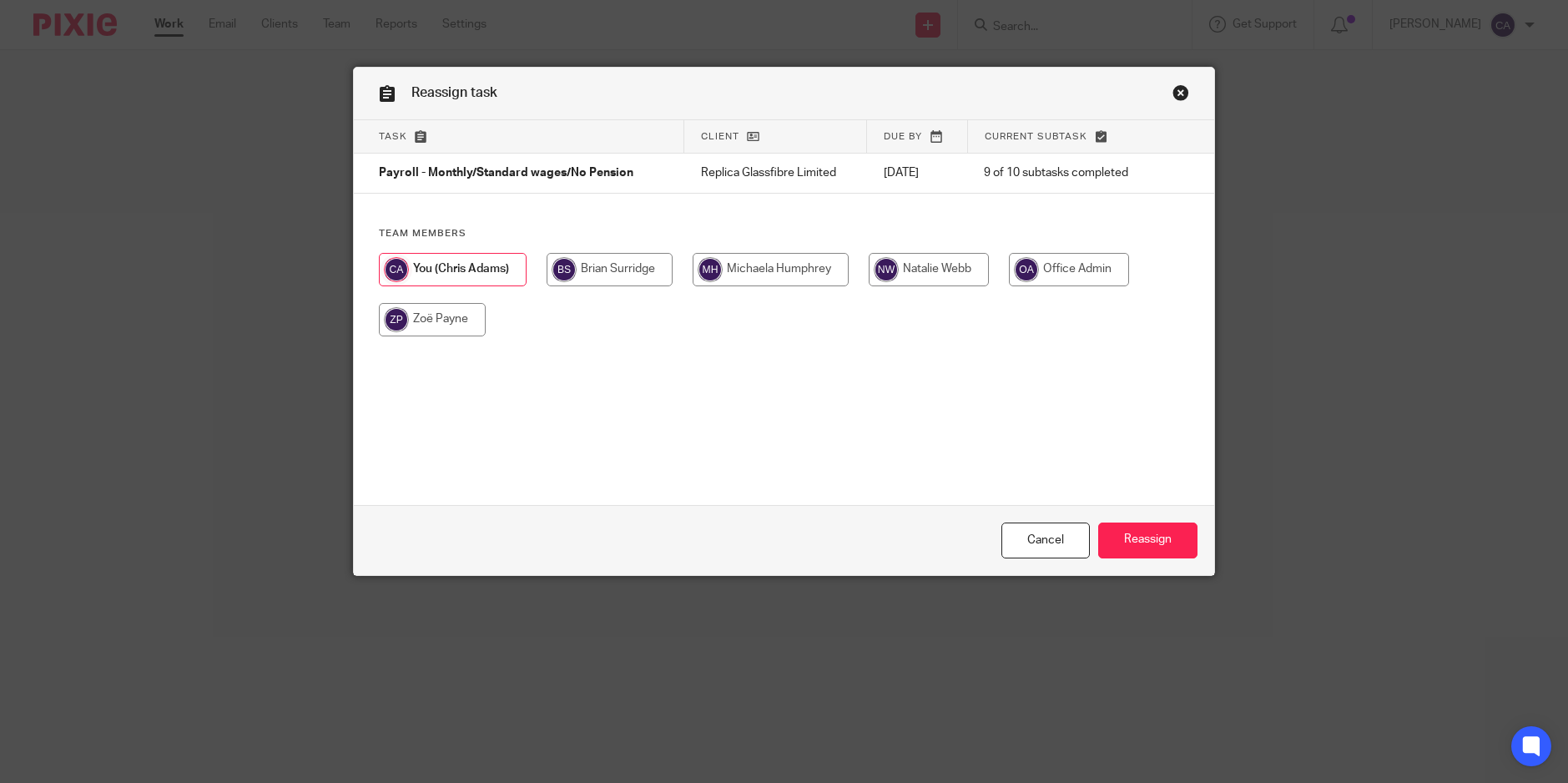
click at [587, 273] on input "radio" at bounding box center [610, 269] width 126 height 33
radio input "true"
click at [1180, 528] on input "Reassign" at bounding box center [1148, 540] width 99 height 36
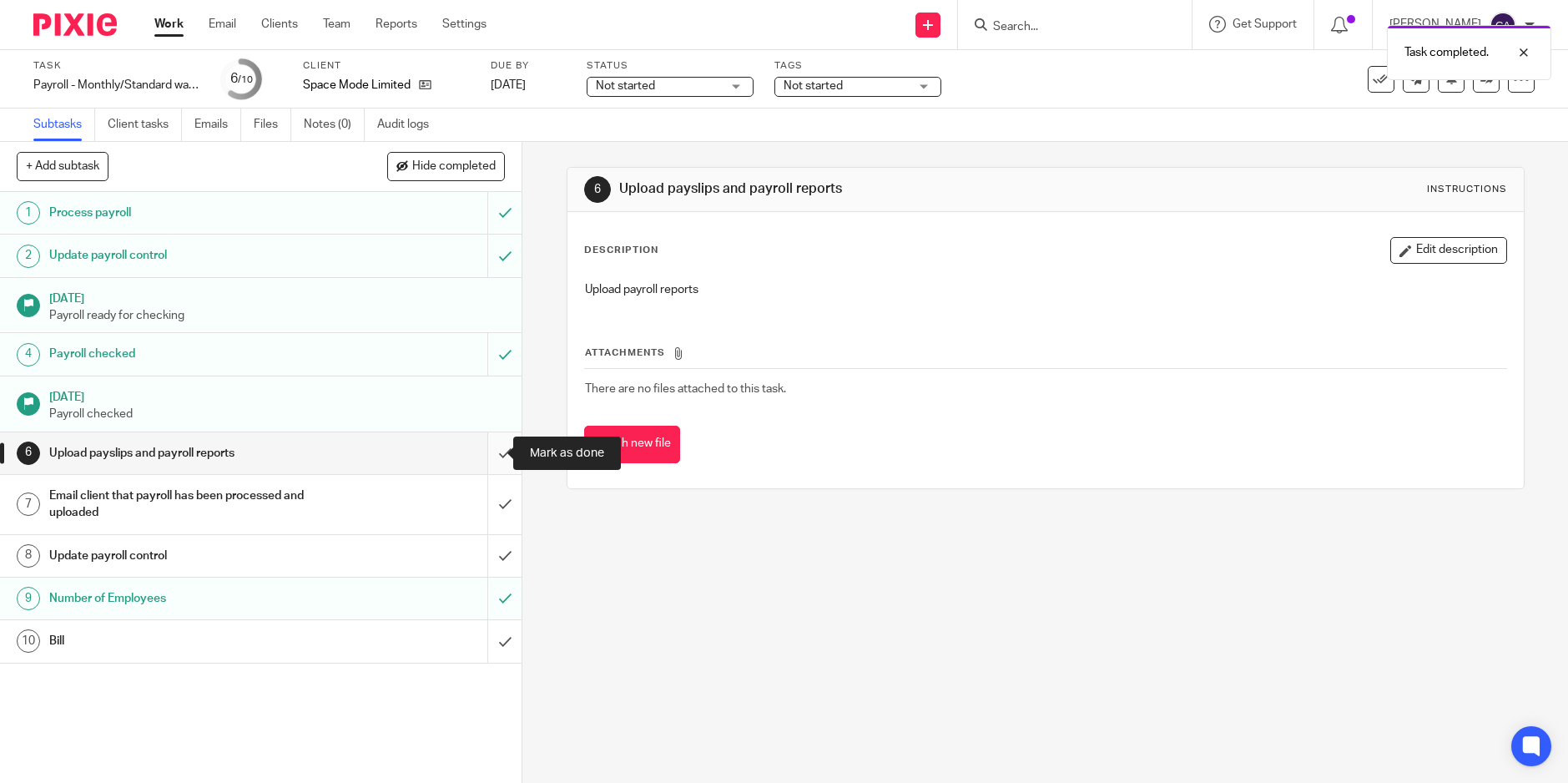
click at [489, 451] on input "submit" at bounding box center [260, 453] width 522 height 42
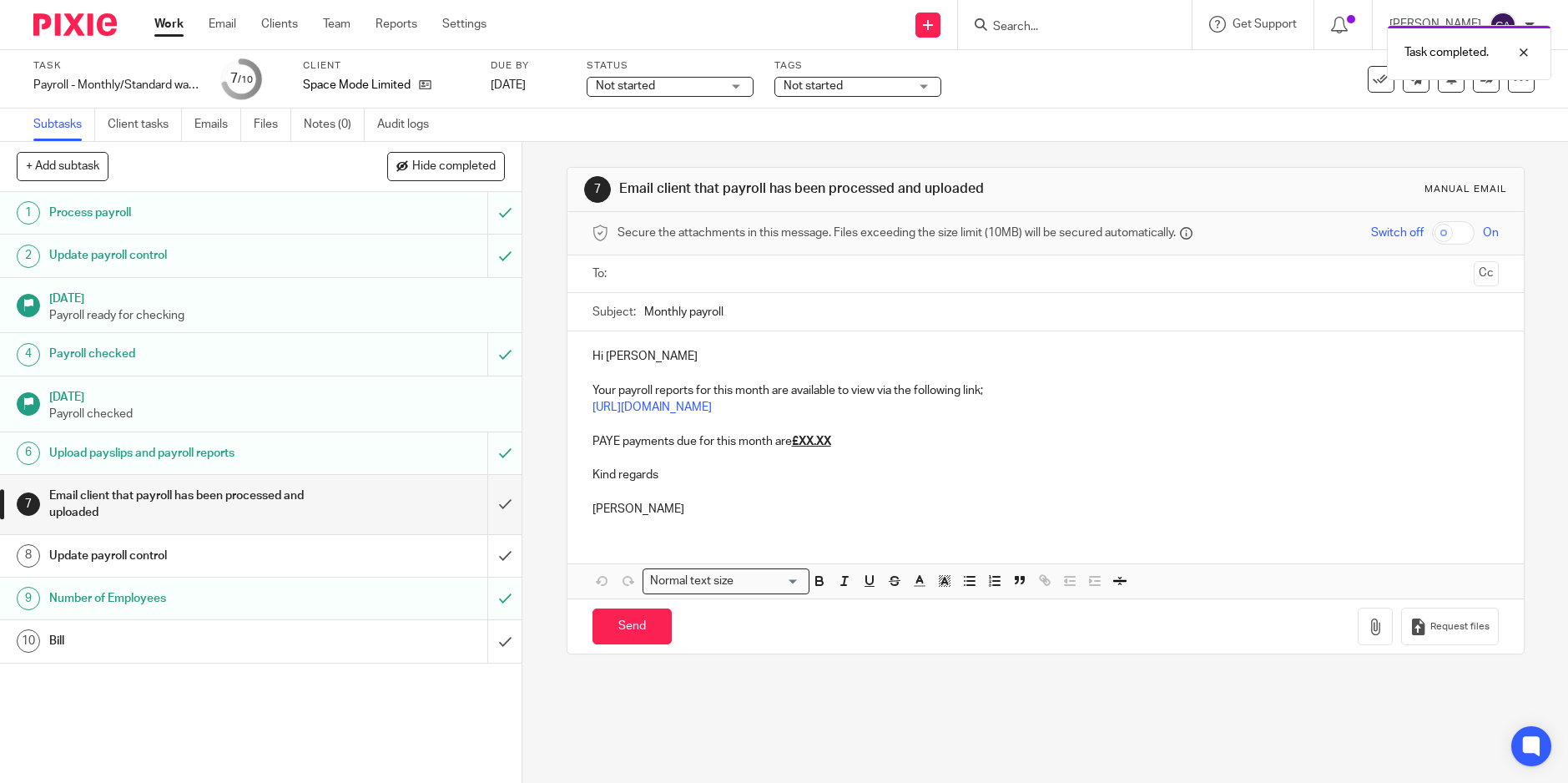
click at [841, 435] on p "PAYE payments due for this month are £XX.XX" at bounding box center [1045, 441] width 907 height 17
click at [635, 282] on input "text" at bounding box center [1045, 274] width 844 height 19
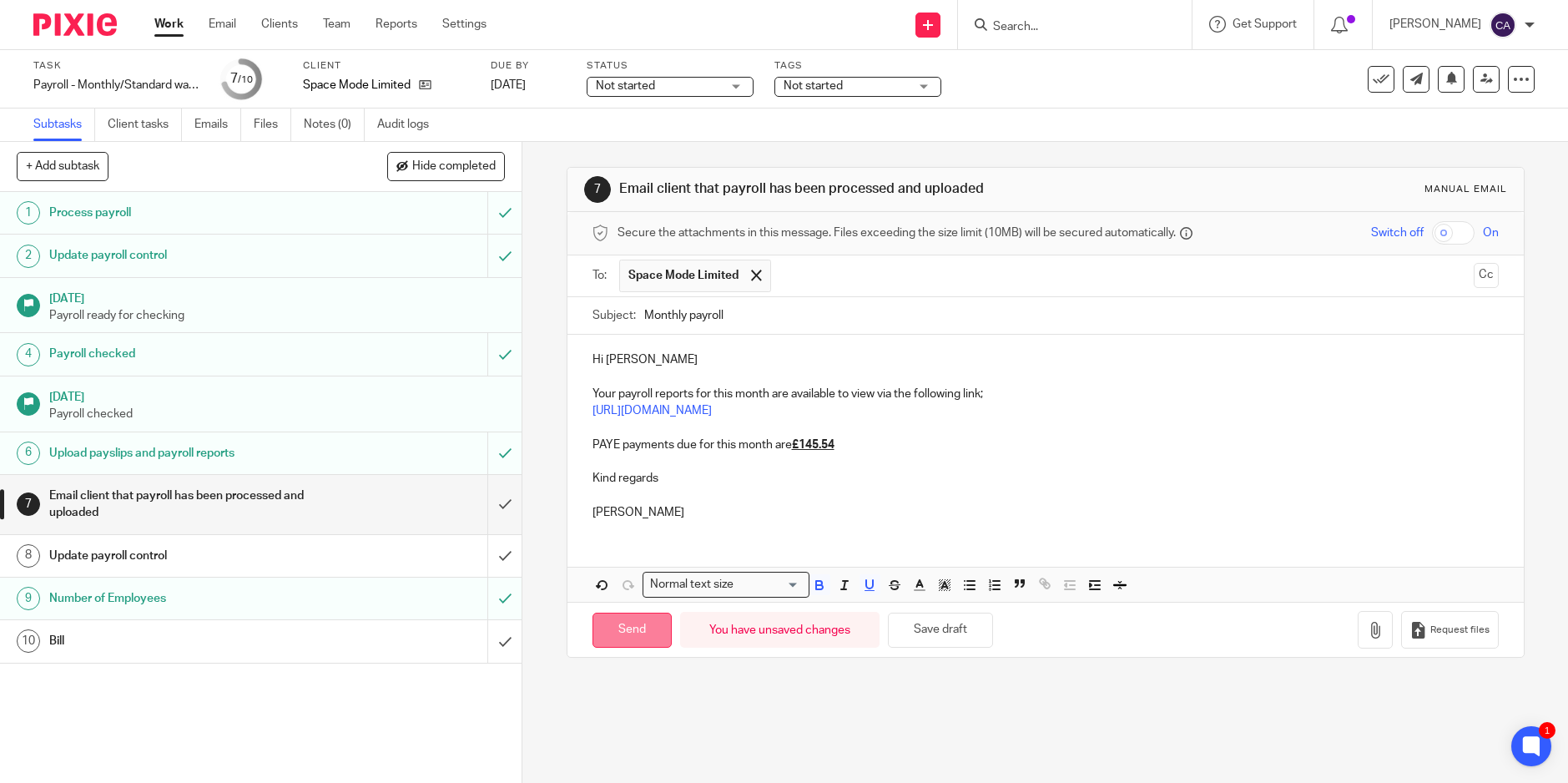
click at [624, 635] on input "Send" at bounding box center [632, 630] width 79 height 36
type input "Sent"
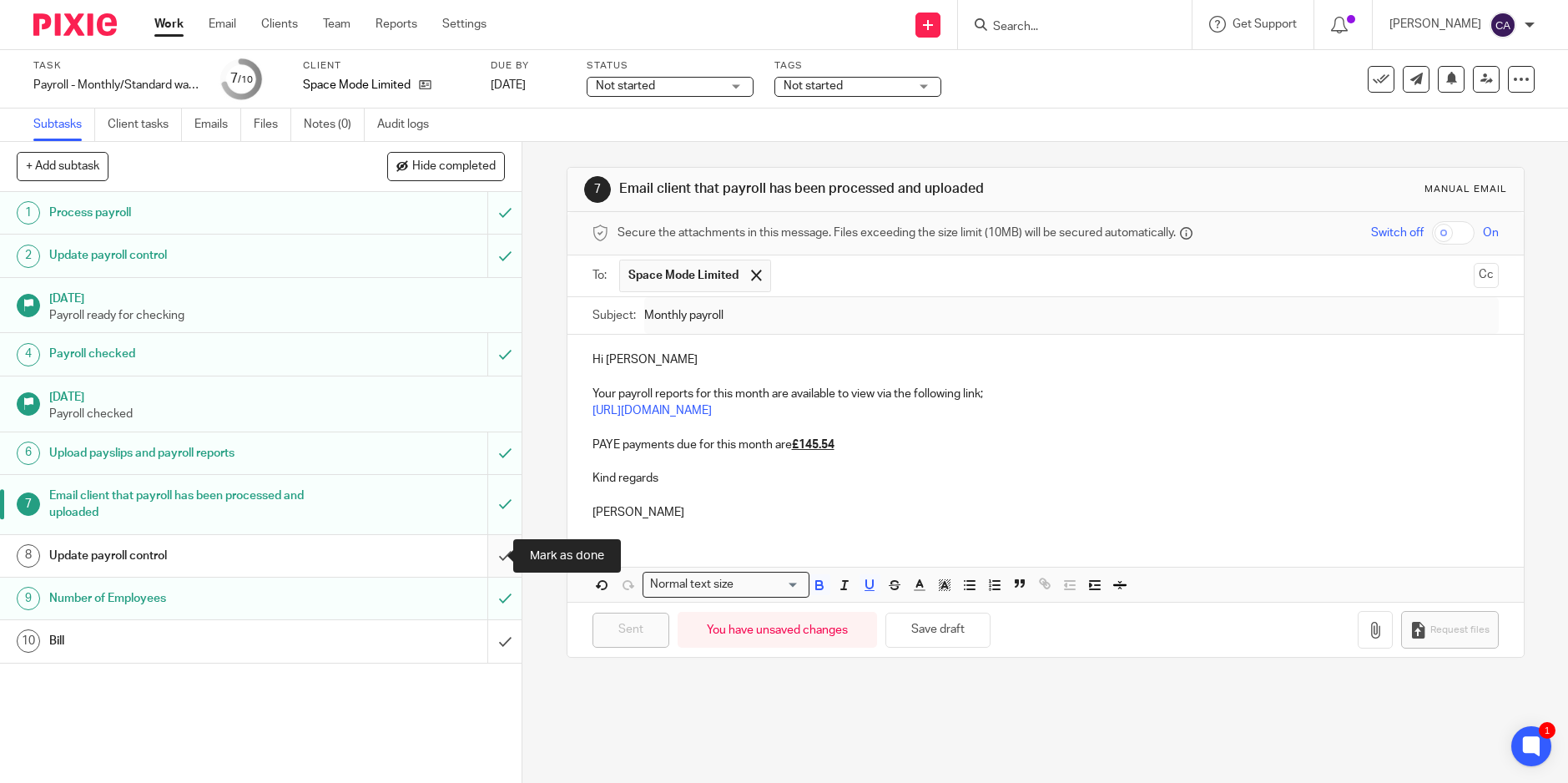
click at [489, 559] on input "submit" at bounding box center [260, 556] width 522 height 42
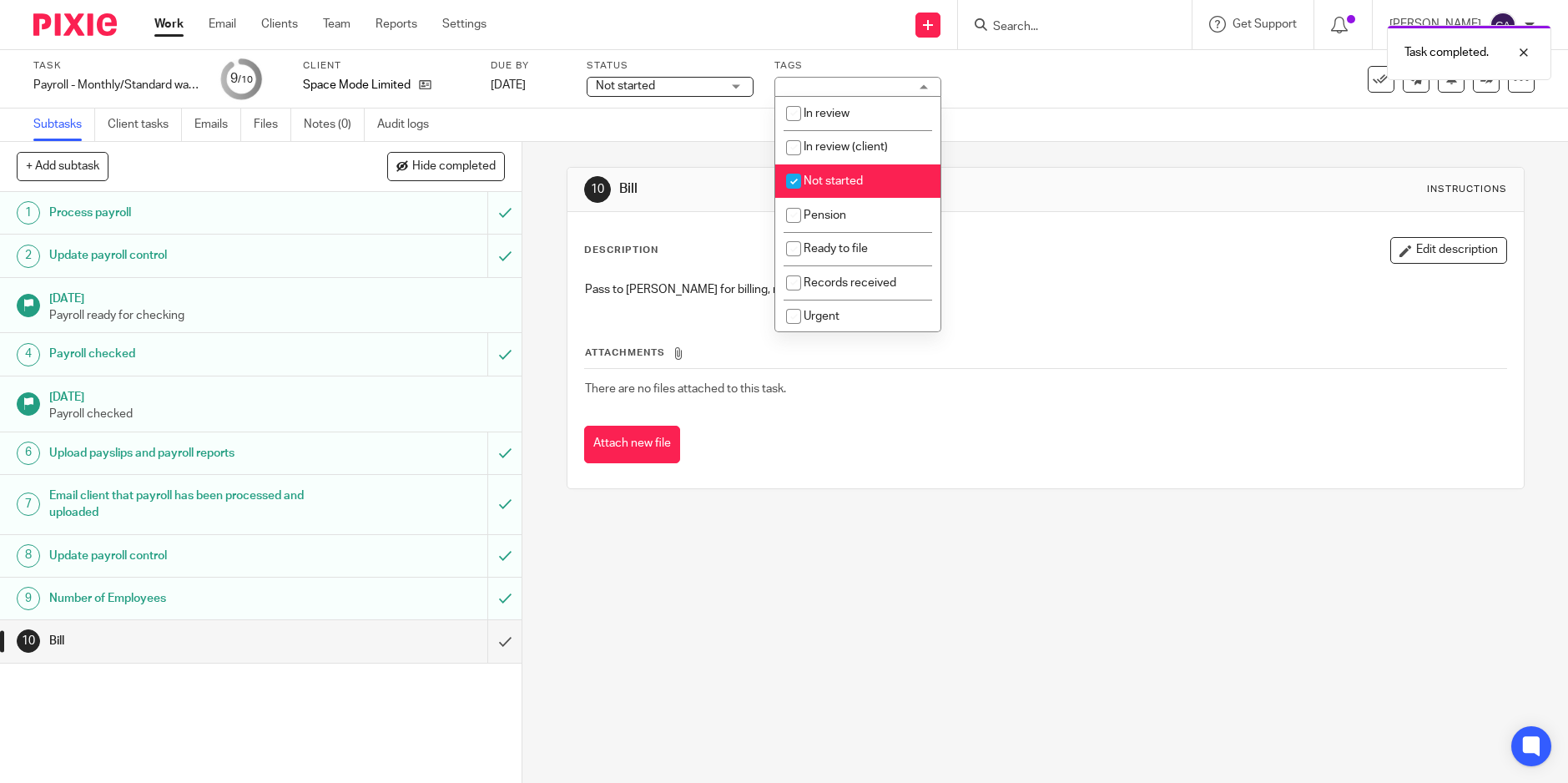
click at [801, 184] on input "checkbox" at bounding box center [794, 181] width 31 height 31
checkbox input "false"
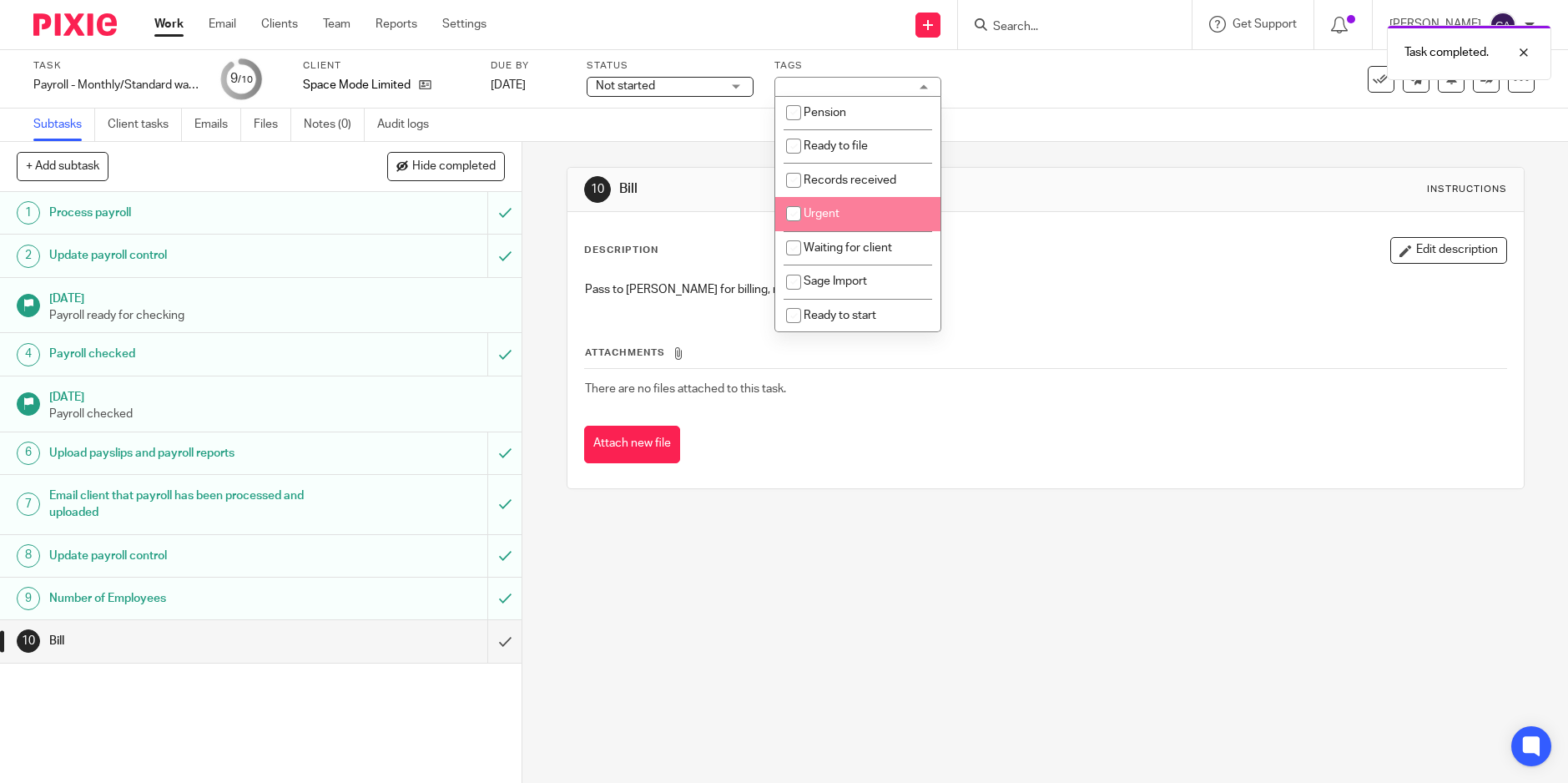
scroll to position [206, 0]
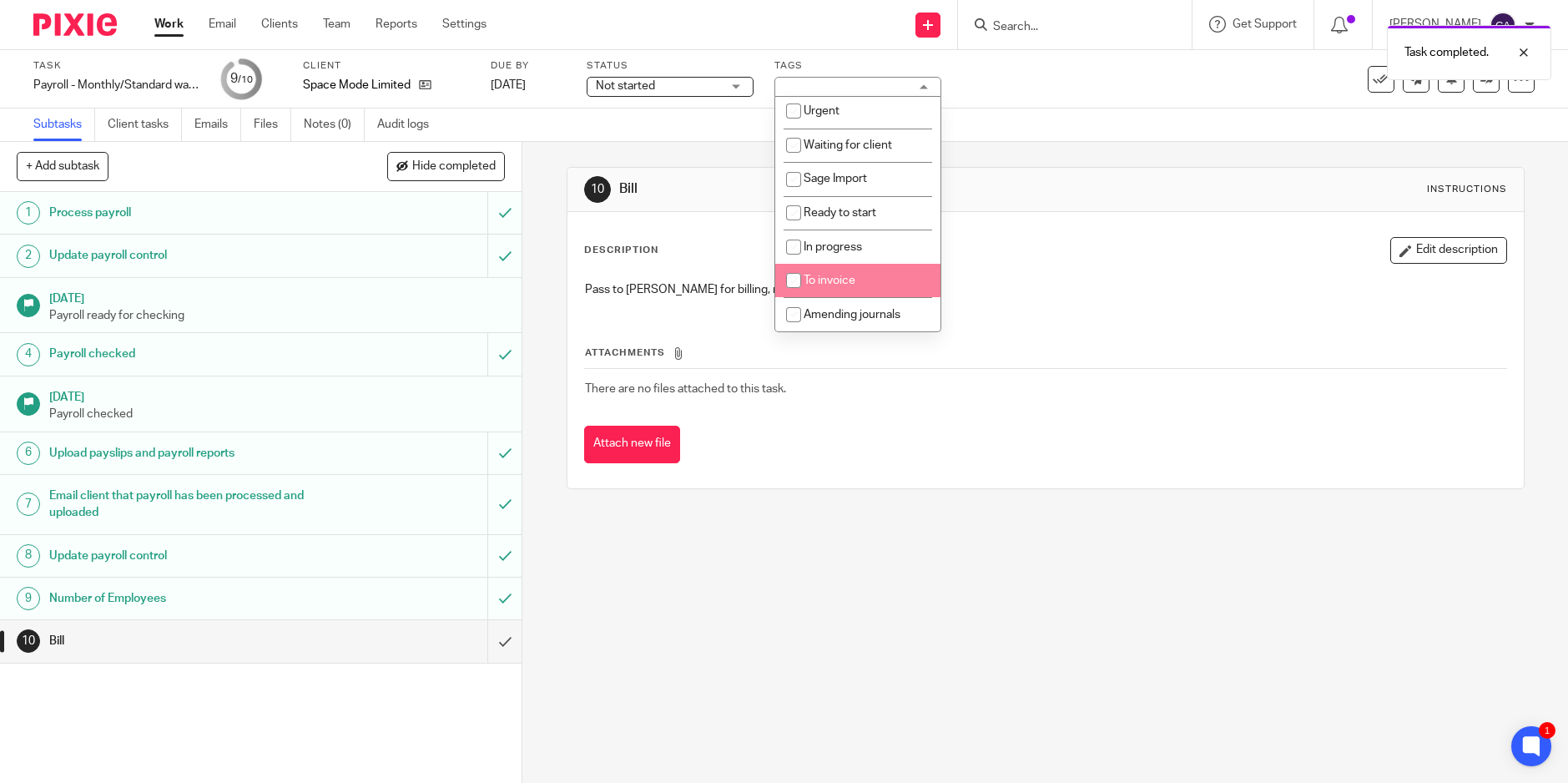
click at [787, 276] on input "checkbox" at bounding box center [794, 280] width 31 height 31
checkbox input "true"
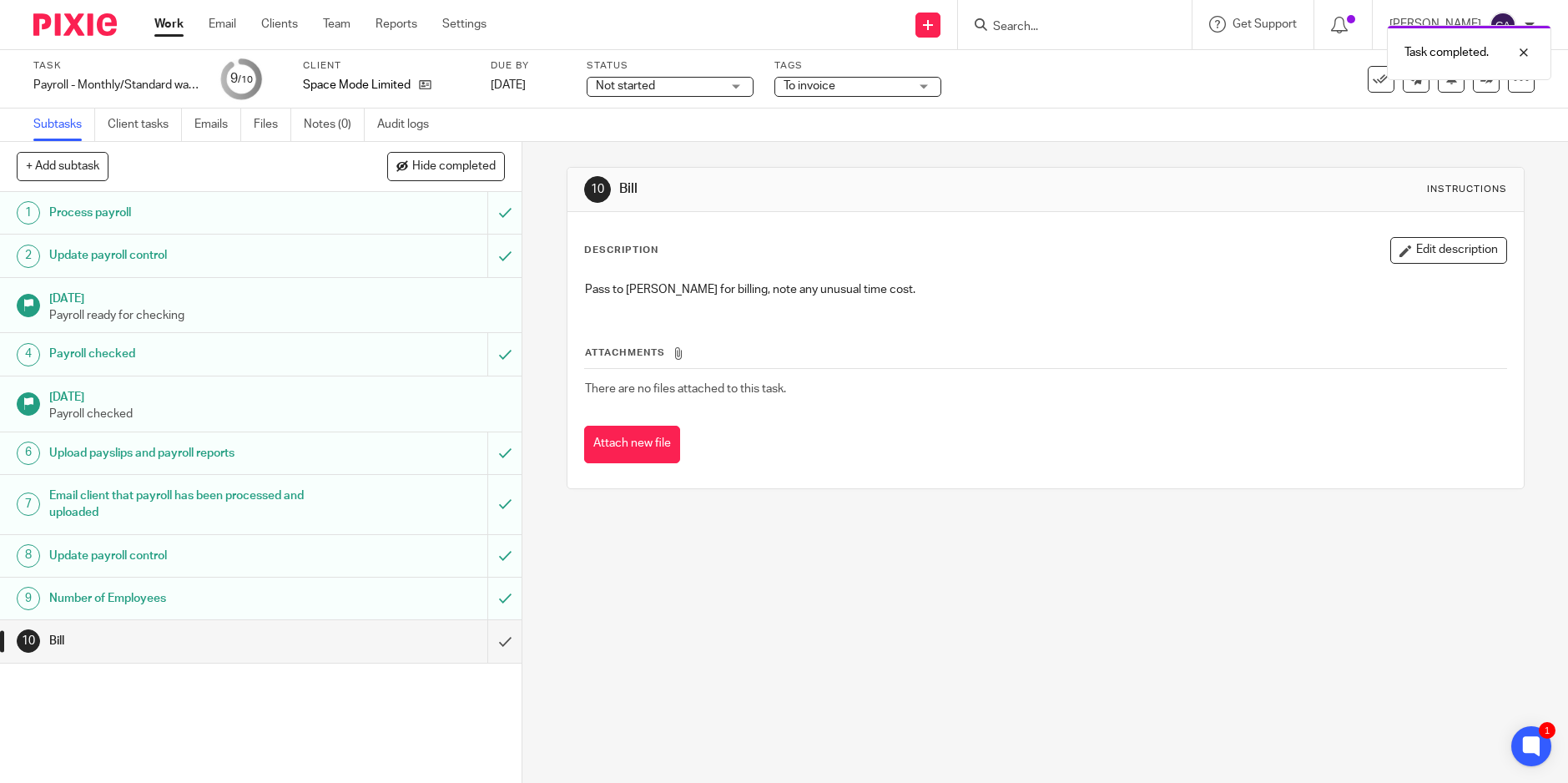
click at [1126, 152] on div "10 Bill Instructions Description Edit description Pass to Brian for billing, no…" at bounding box center [1046, 327] width 958 height 372
click at [1475, 90] on link at bounding box center [1486, 79] width 27 height 27
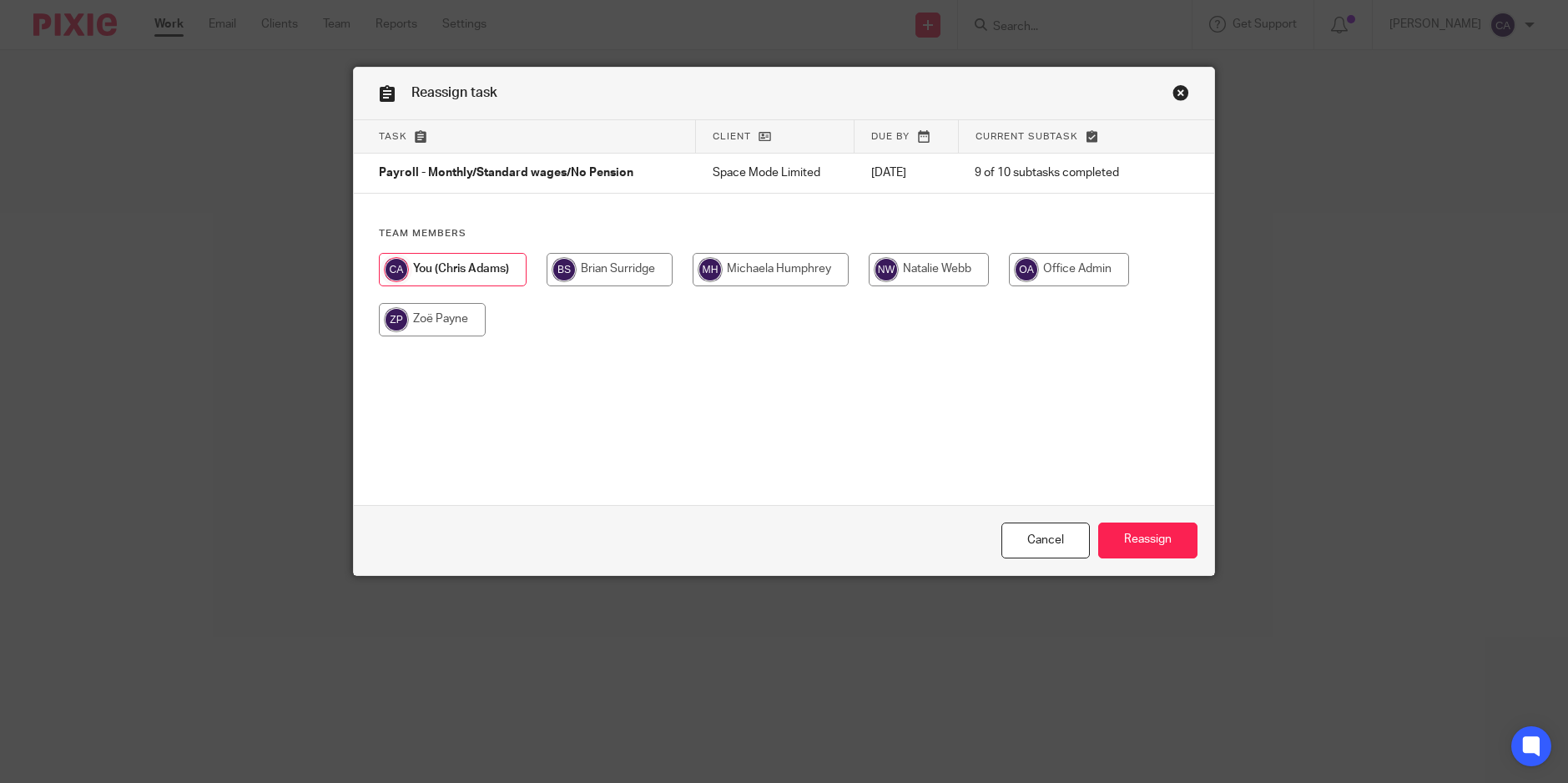
click at [605, 272] on input "radio" at bounding box center [610, 269] width 126 height 33
radio input "true"
click at [1172, 519] on div "Cancel Reassign" at bounding box center [784, 540] width 861 height 70
click at [1155, 537] on input "Reassign" at bounding box center [1148, 540] width 99 height 36
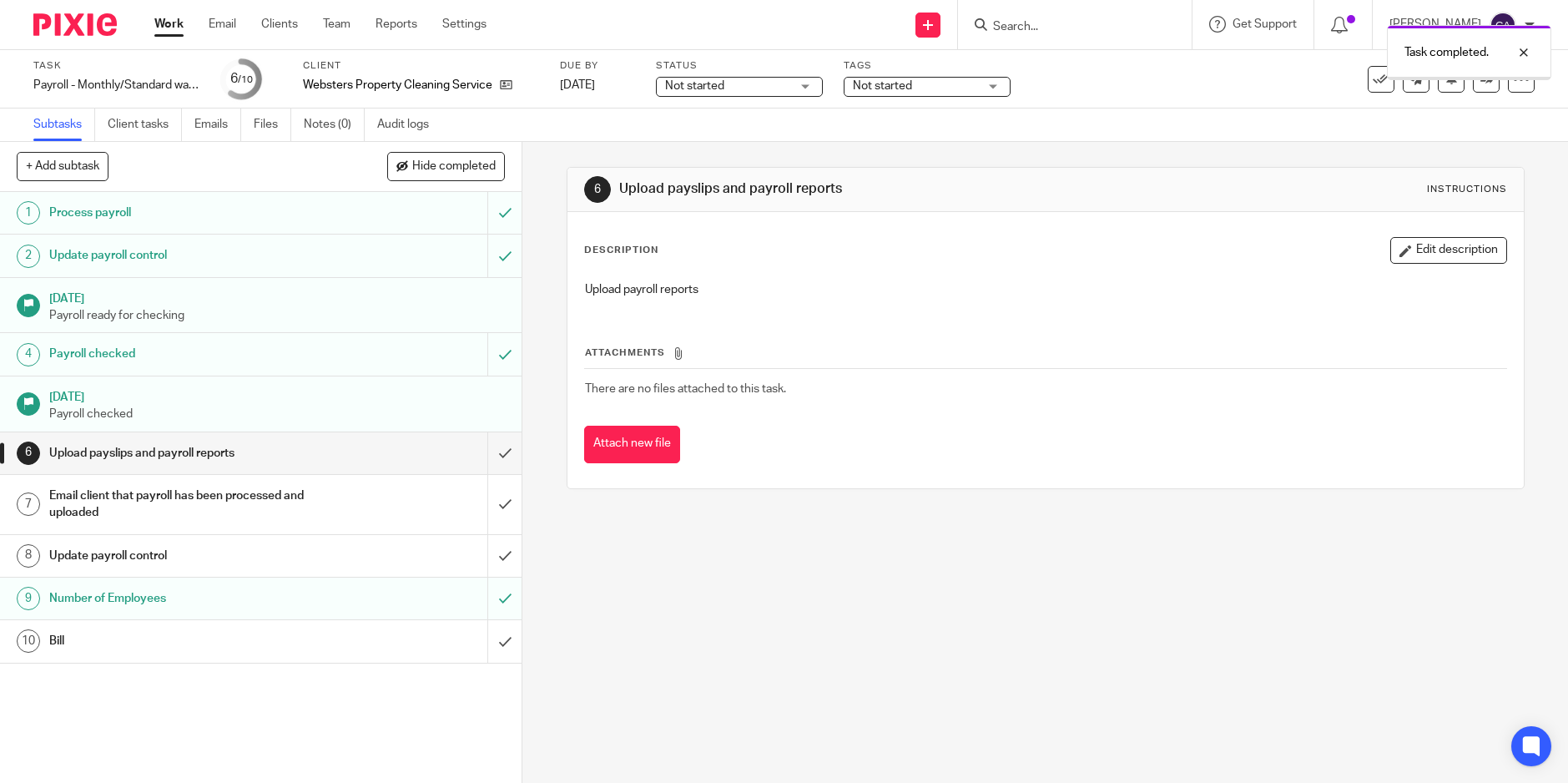
click at [487, 452] on input "submit" at bounding box center [260, 453] width 522 height 42
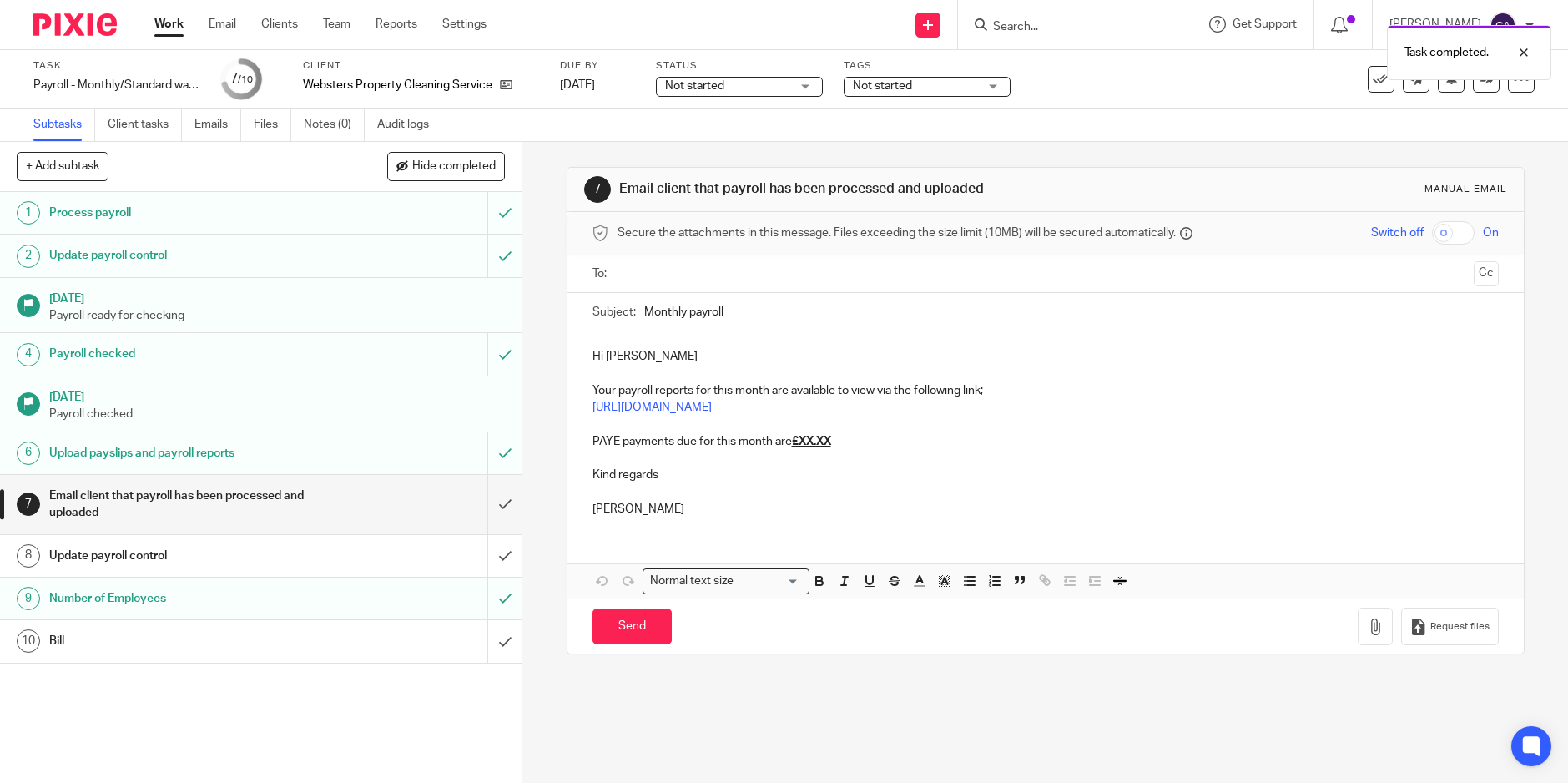
click at [875, 447] on p "PAYE payments due for this month are £XX.XX" at bounding box center [1045, 441] width 907 height 17
click at [704, 272] on input "text" at bounding box center [1045, 274] width 844 height 19
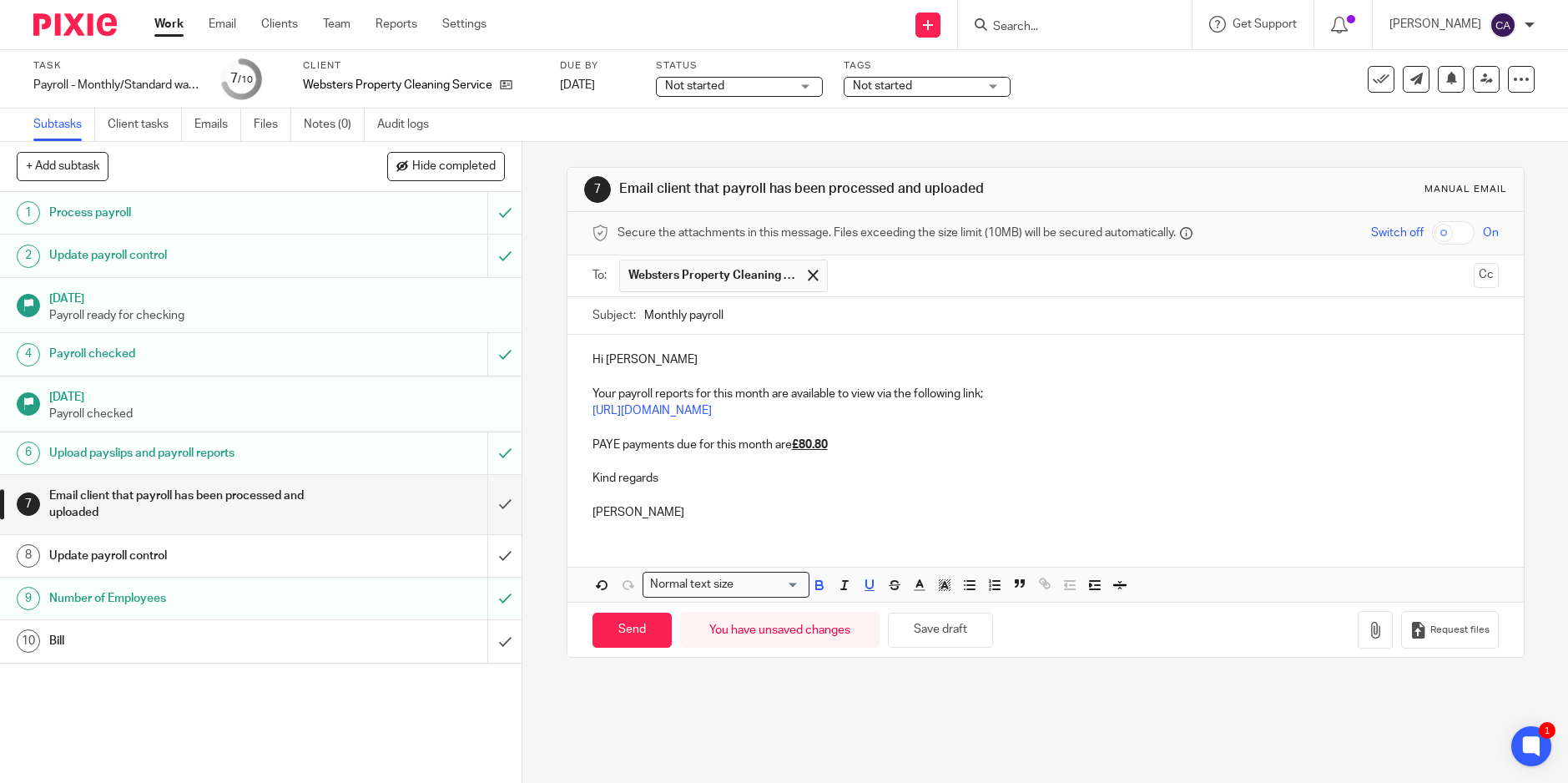
click at [720, 271] on span "Websters Property Cleaning Services Ltd" at bounding box center [712, 275] width 167 height 17
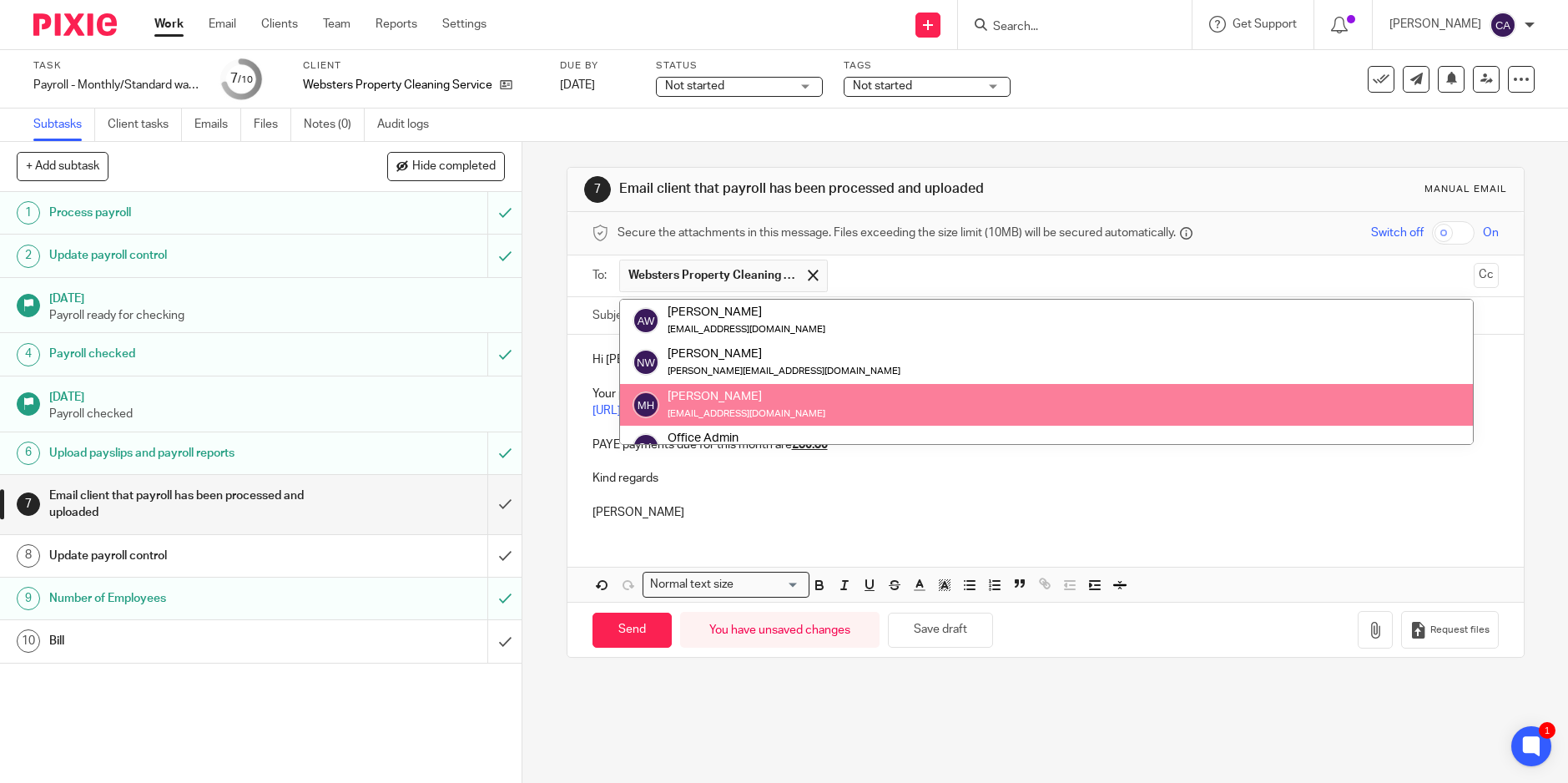
click at [837, 503] on p at bounding box center [1045, 496] width 907 height 17
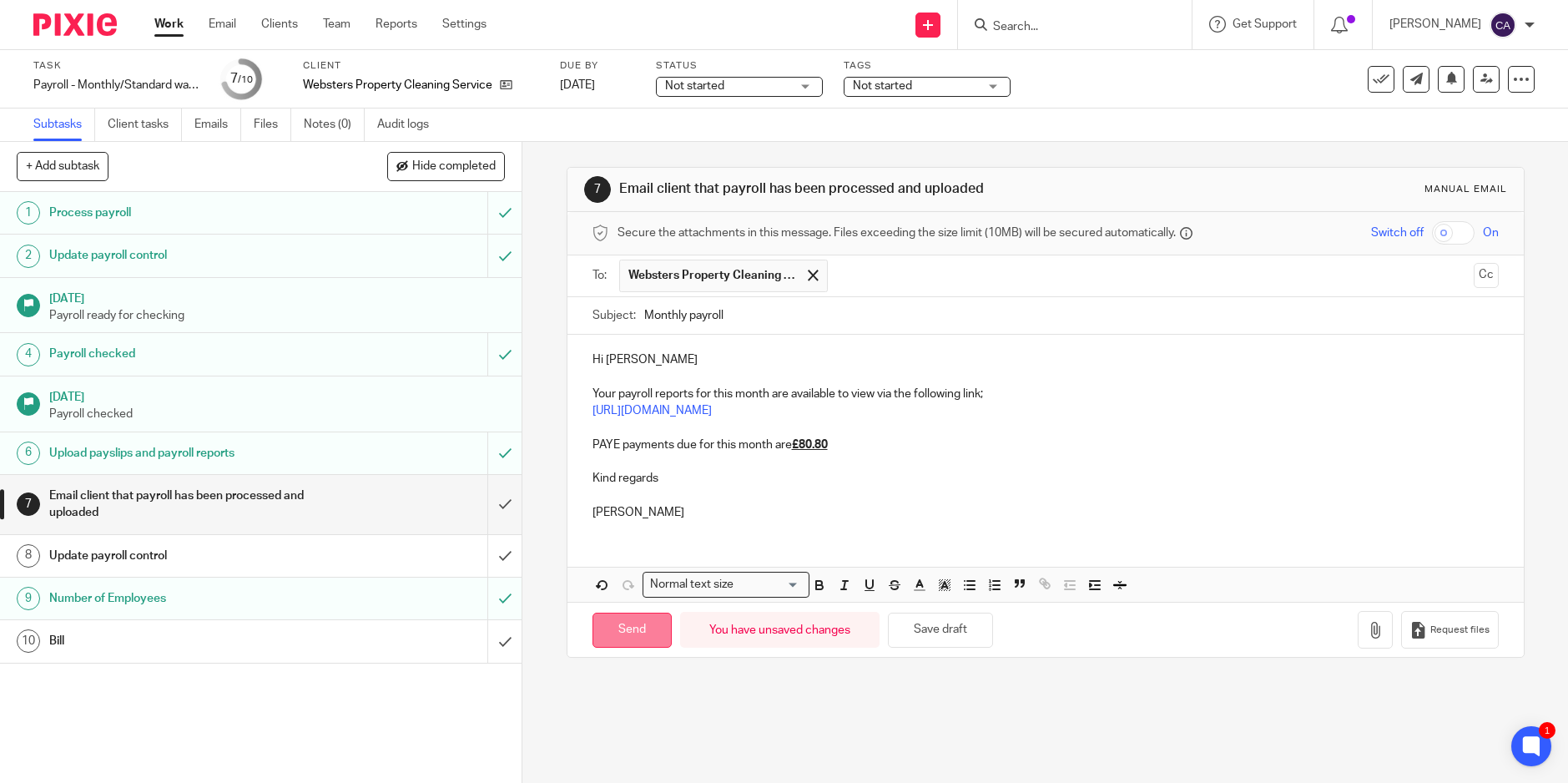
click at [630, 624] on input "Send" at bounding box center [632, 630] width 79 height 36
type input "Sent"
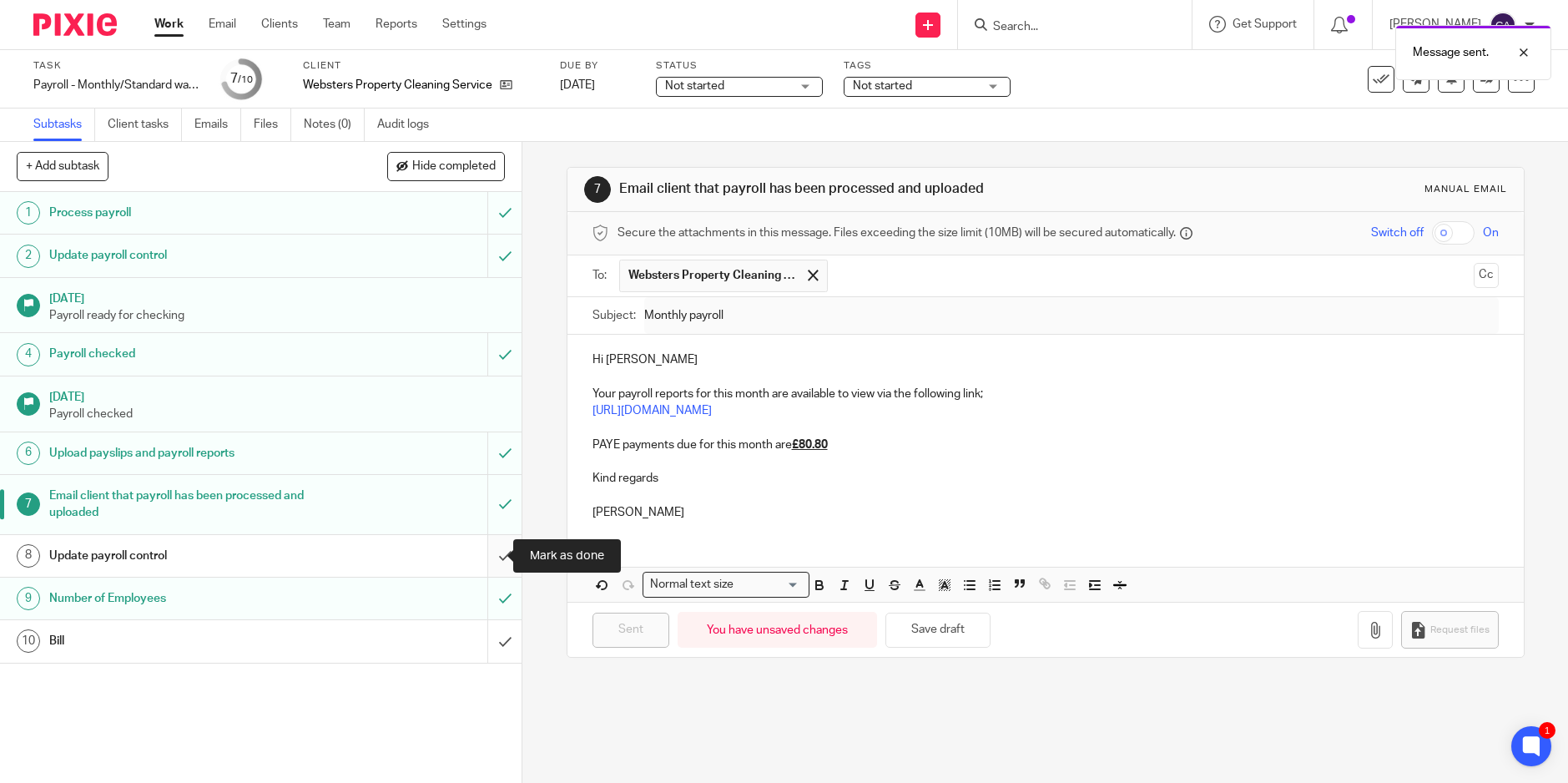
click at [497, 550] on input "submit" at bounding box center [260, 556] width 522 height 42
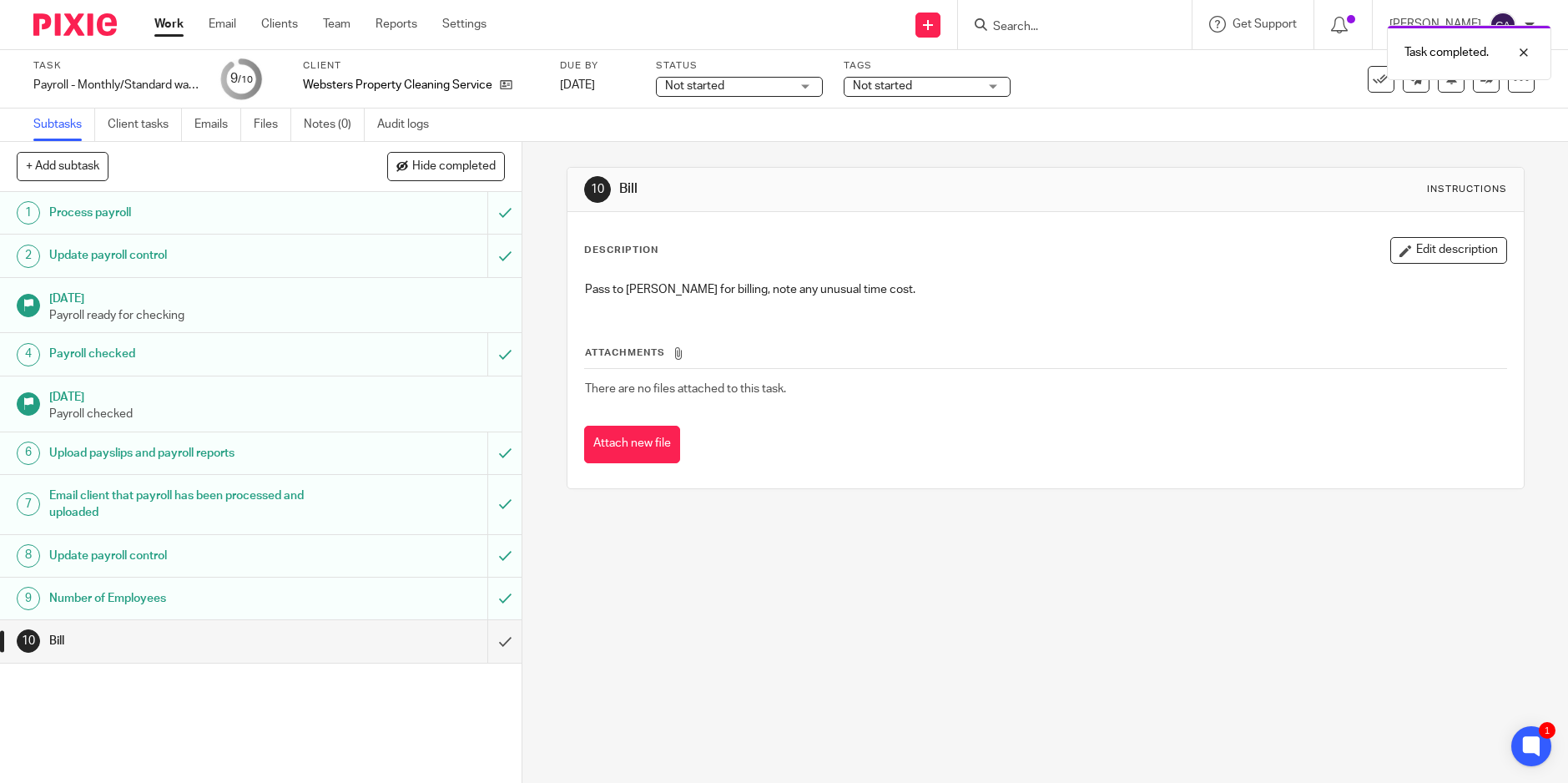
click at [962, 82] on span "Not started" at bounding box center [916, 86] width 125 height 17
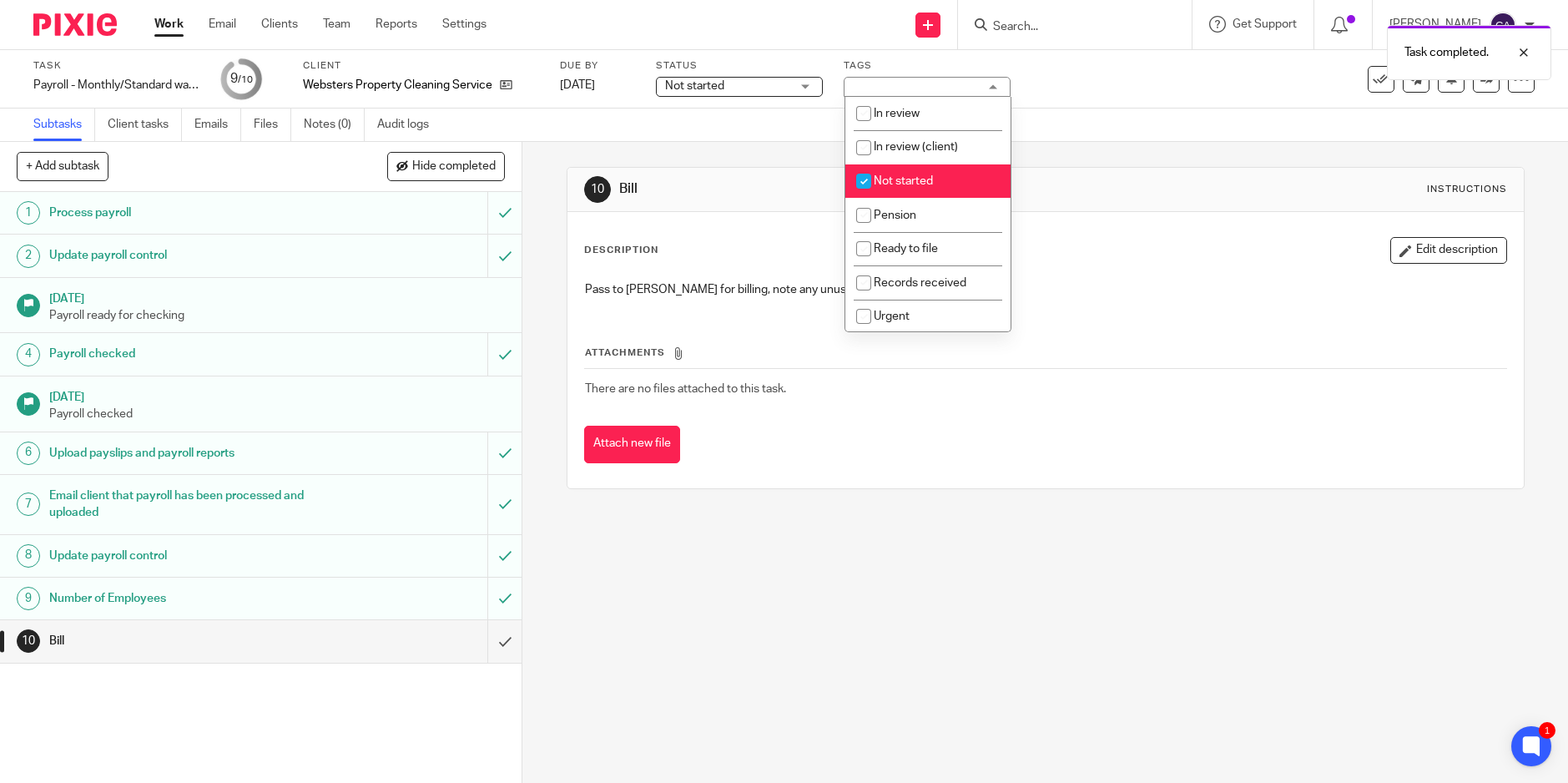
click at [866, 173] on input "checkbox" at bounding box center [863, 181] width 31 height 31
checkbox input "false"
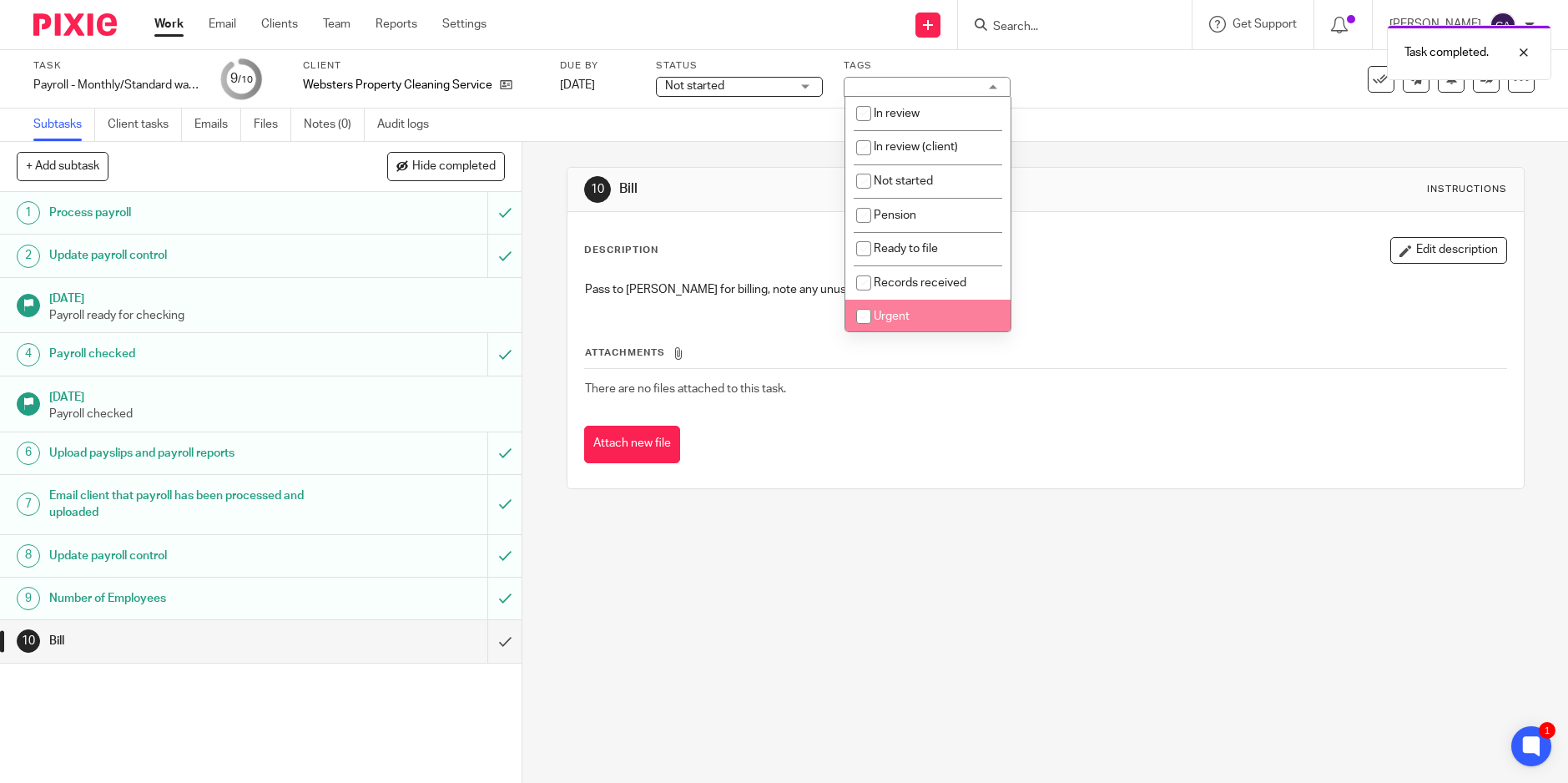
scroll to position [206, 0]
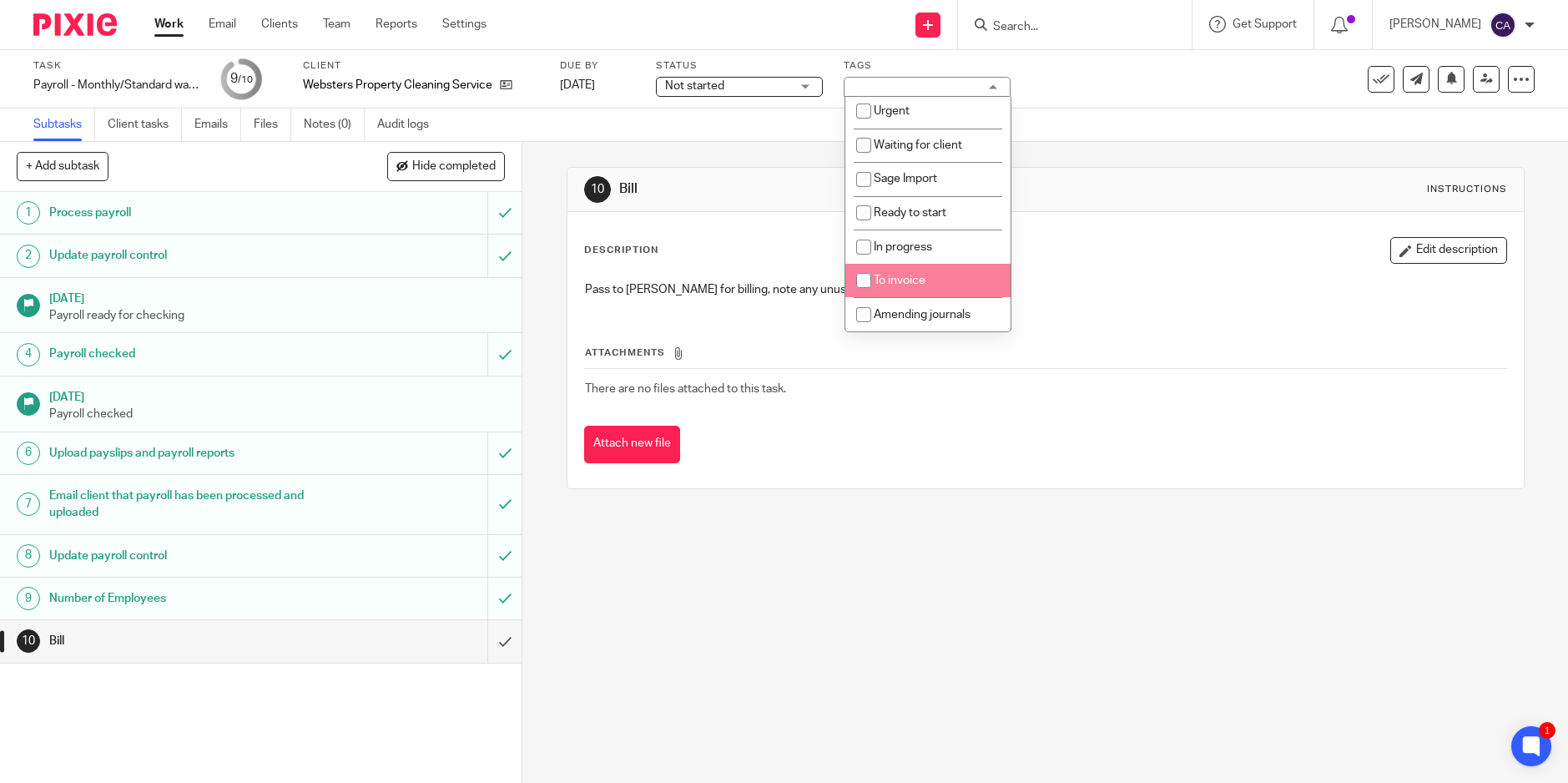
click at [856, 282] on input "checkbox" at bounding box center [863, 280] width 31 height 31
checkbox input "true"
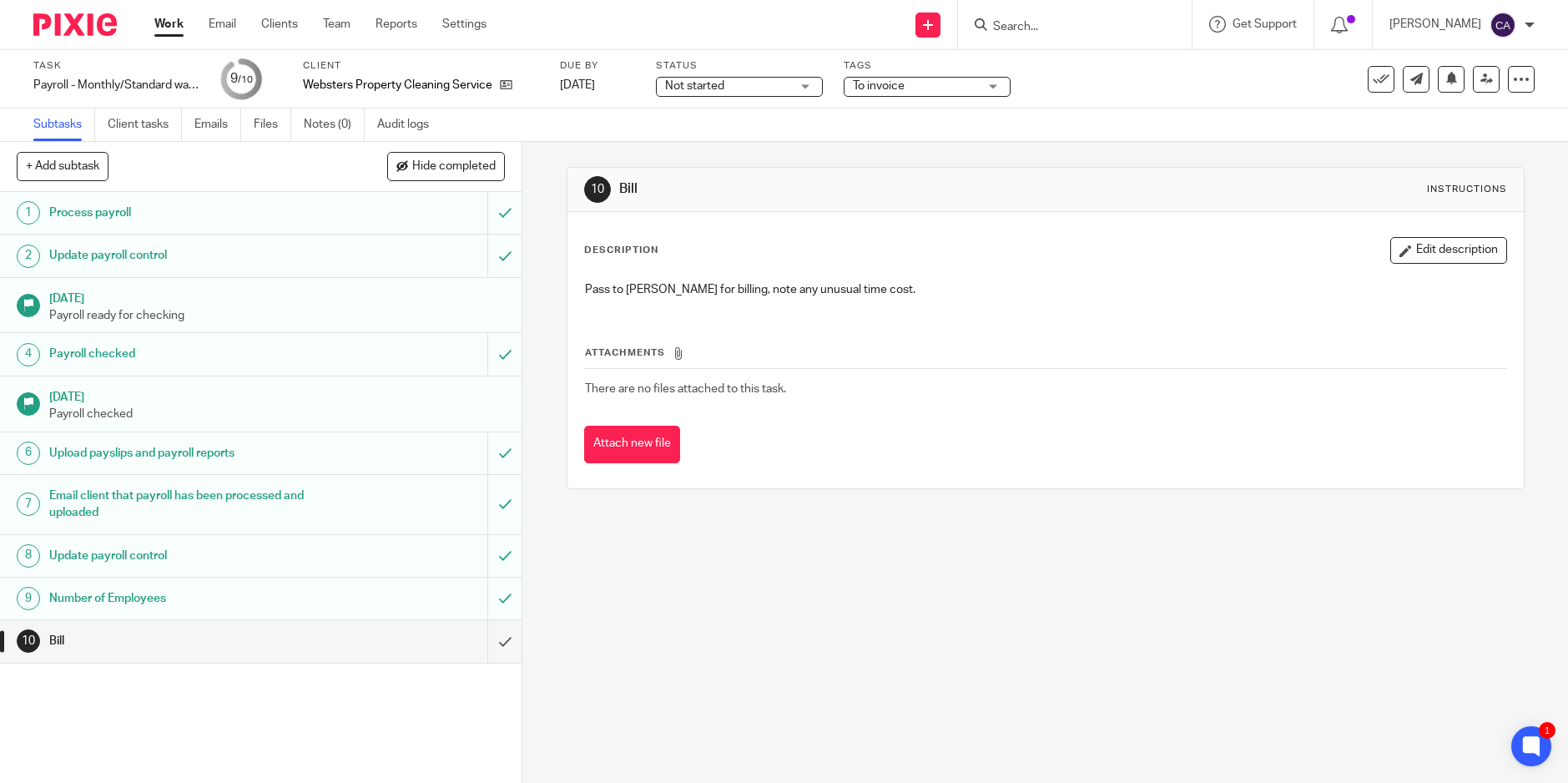
click at [1218, 164] on div "10 Bill Instructions Description Edit description Pass to Brian for billing, no…" at bounding box center [1046, 327] width 958 height 372
click at [1473, 88] on link at bounding box center [1486, 79] width 27 height 27
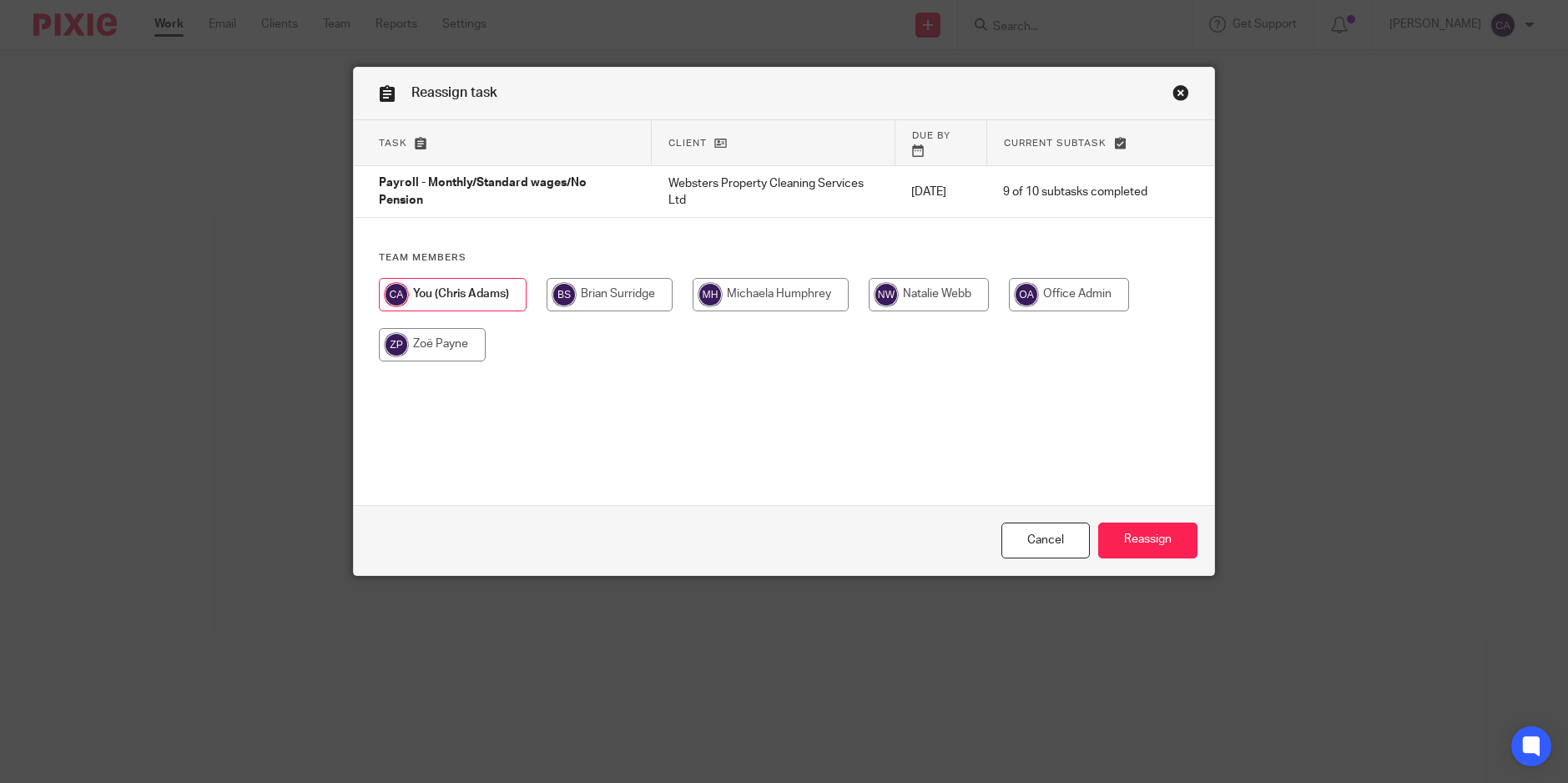
click at [627, 278] on input "radio" at bounding box center [610, 294] width 126 height 33
radio input "true"
click at [1156, 549] on input "Reassign" at bounding box center [1148, 540] width 99 height 36
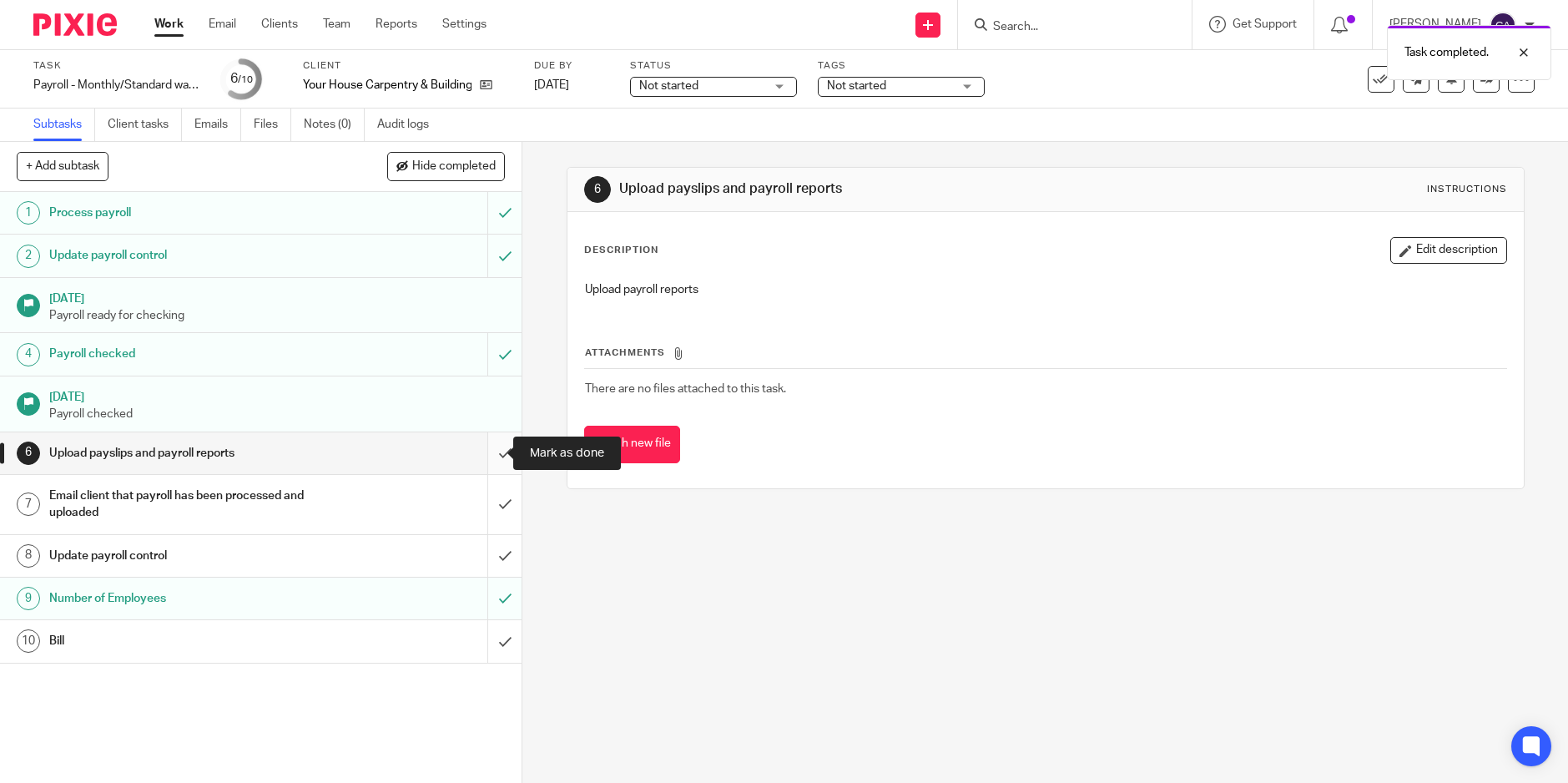
click at [489, 457] on input "submit" at bounding box center [260, 453] width 522 height 42
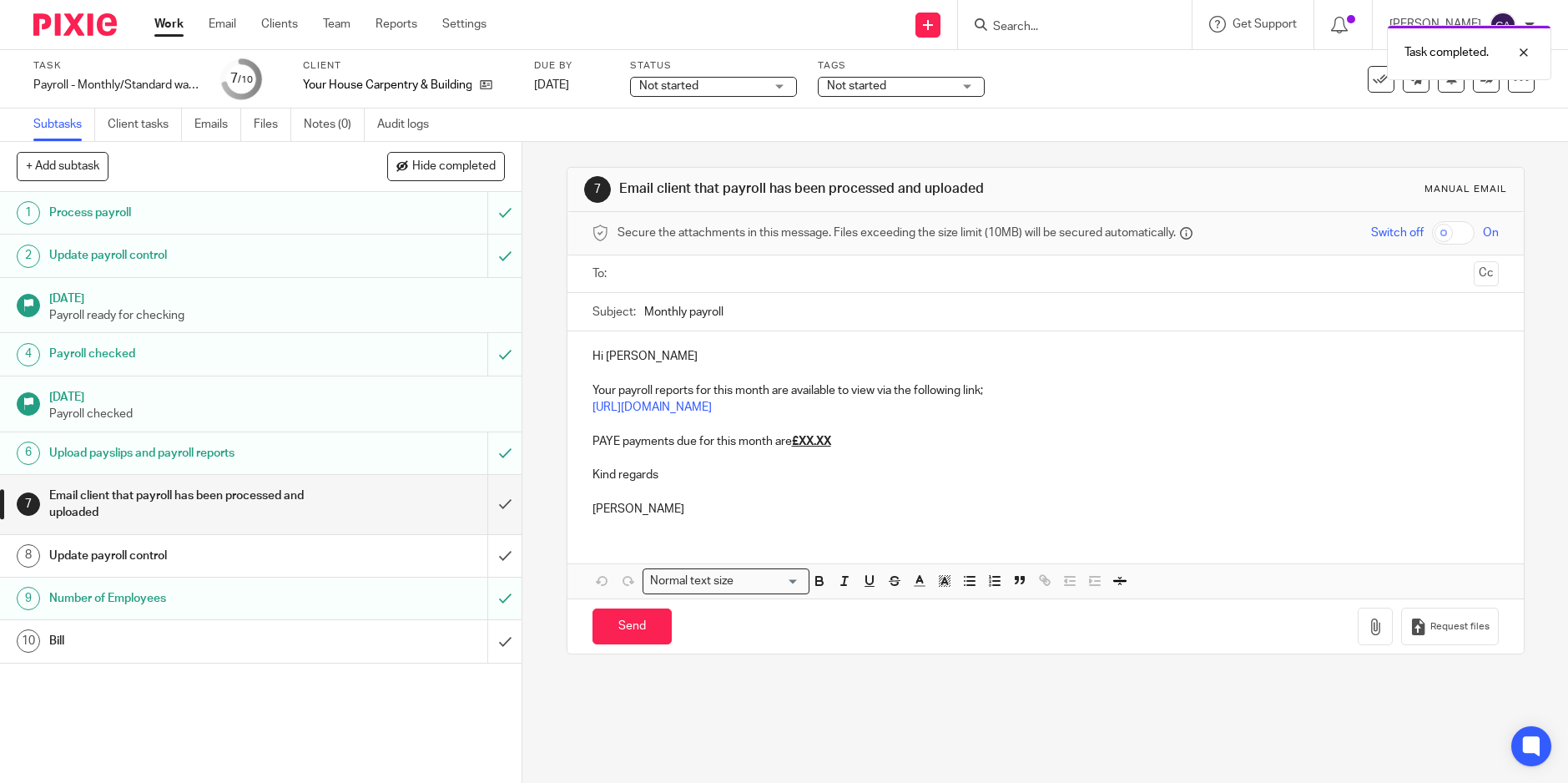
click at [856, 437] on p "PAYE payments due for this month are £XX.XX" at bounding box center [1045, 441] width 907 height 17
click at [647, 283] on input "text" at bounding box center [1045, 274] width 844 height 19
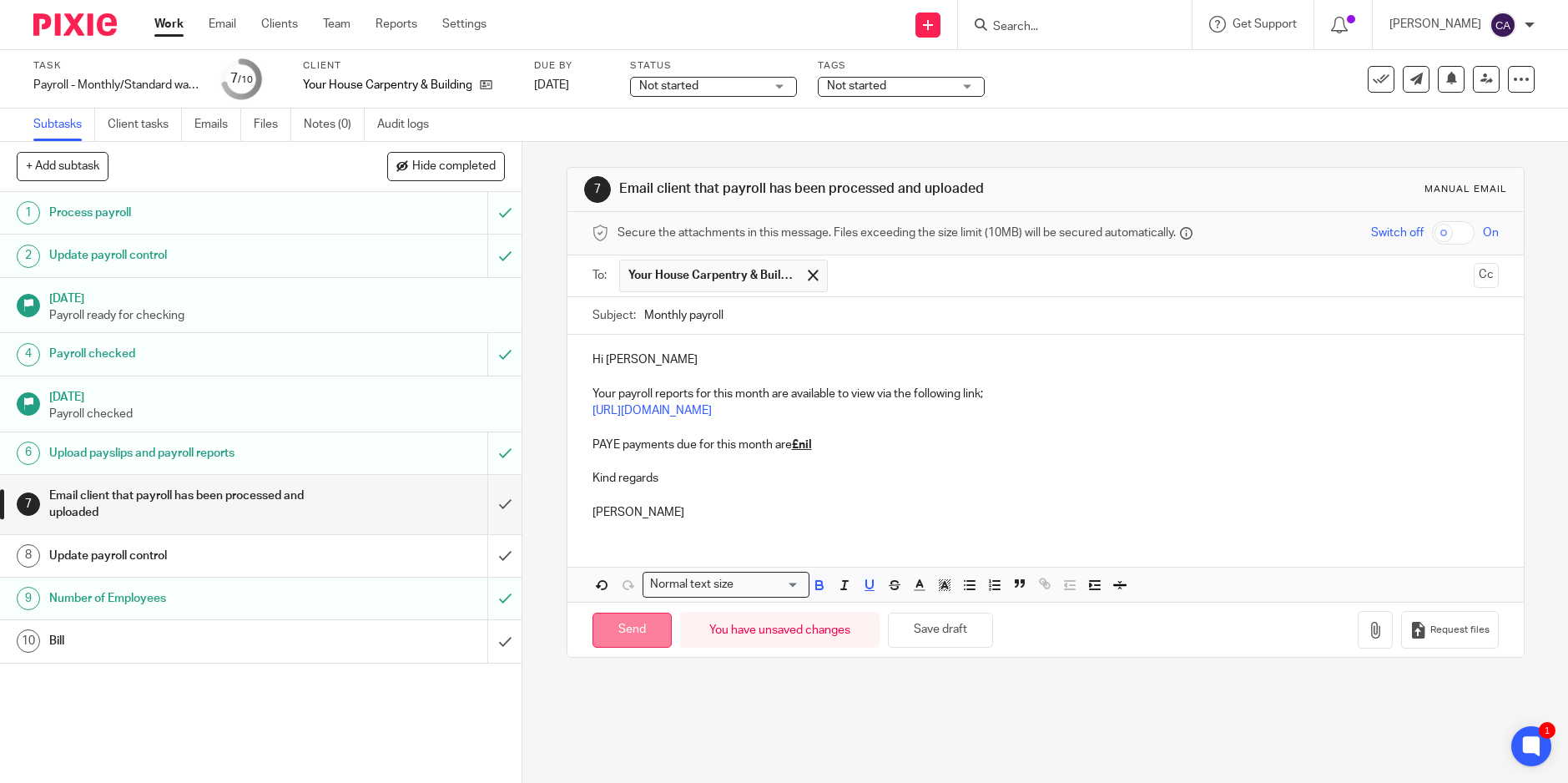
click at [637, 630] on input "Send" at bounding box center [632, 630] width 79 height 36
type input "Sent"
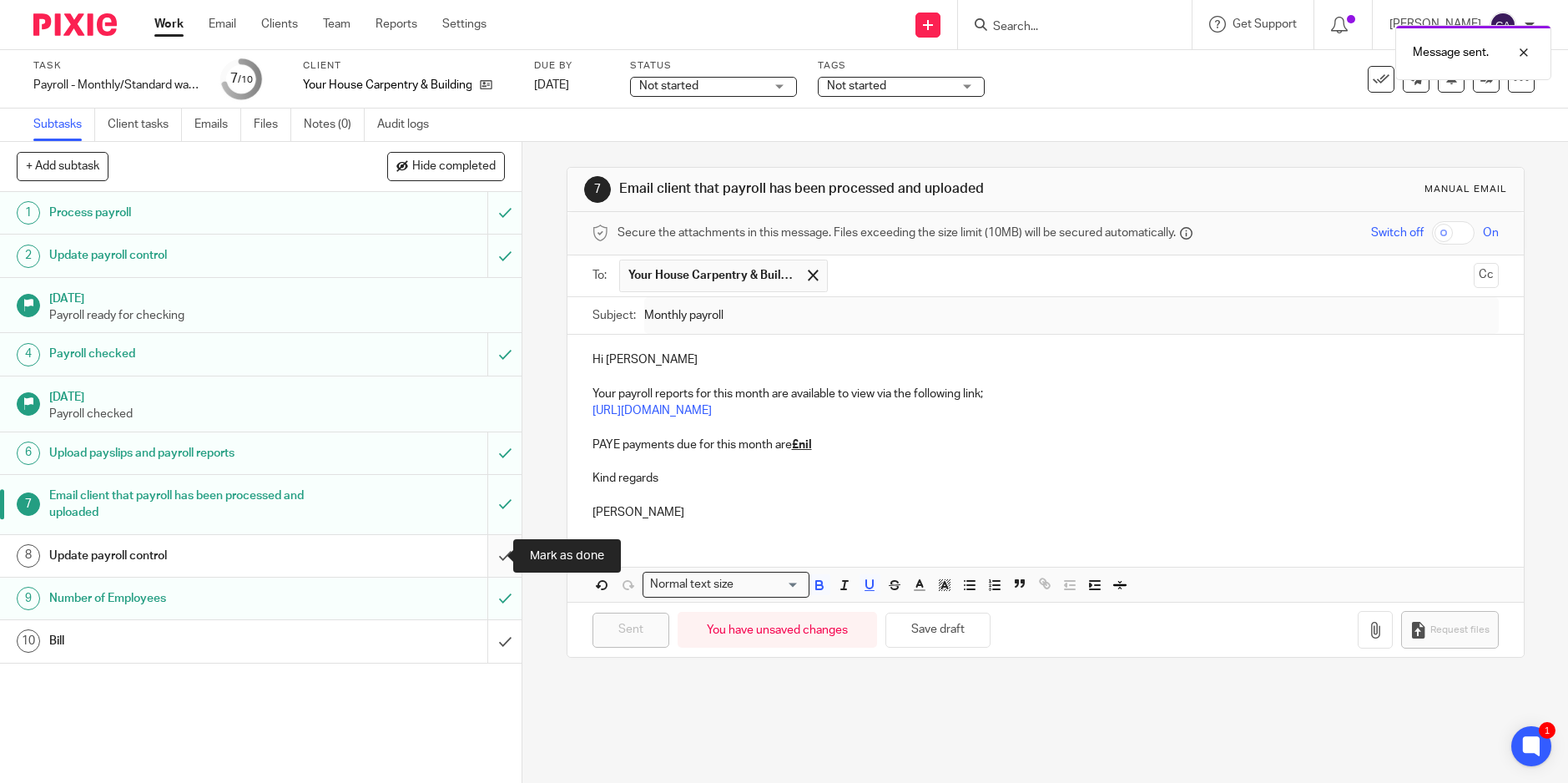
click at [487, 562] on input "submit" at bounding box center [260, 556] width 522 height 42
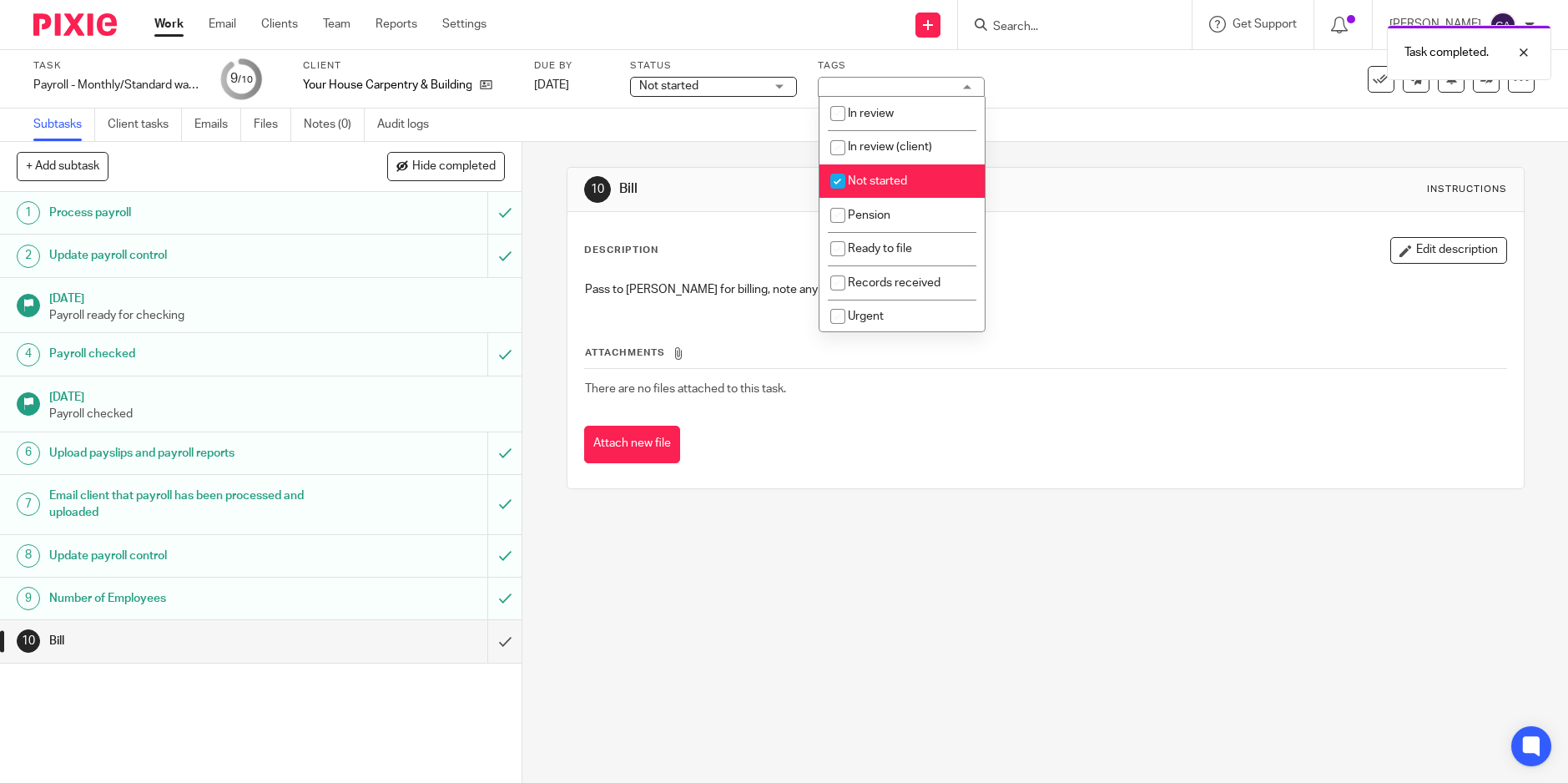
click at [837, 185] on input "checkbox" at bounding box center [838, 181] width 31 height 31
checkbox input "false"
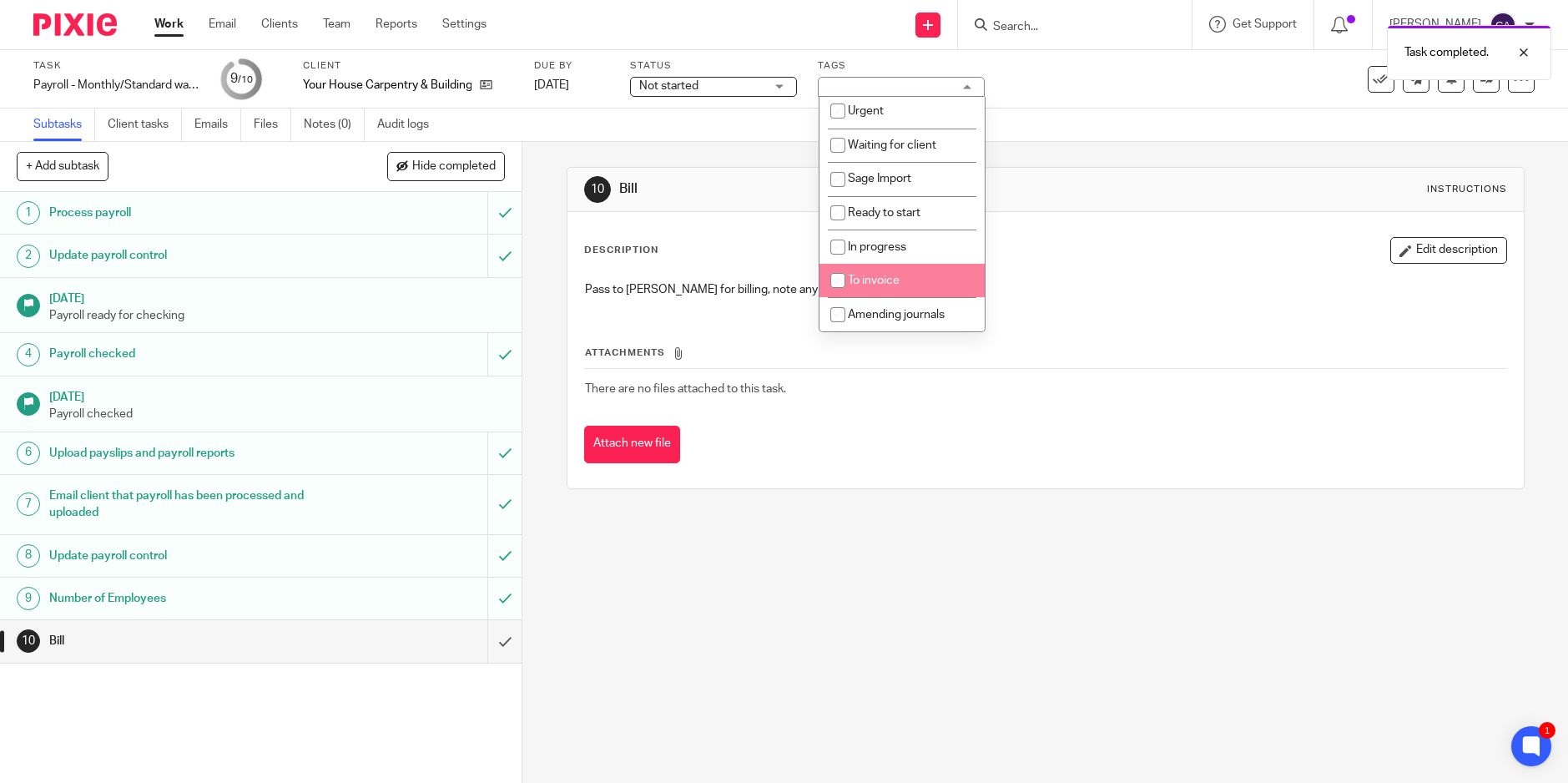
click at [841, 280] on input "checkbox" at bounding box center [838, 280] width 31 height 31
checkbox input "true"
click at [1095, 154] on div "10 Bill Instructions Description Edit description Pass to Brian for billing, no…" at bounding box center [1046, 327] width 958 height 372
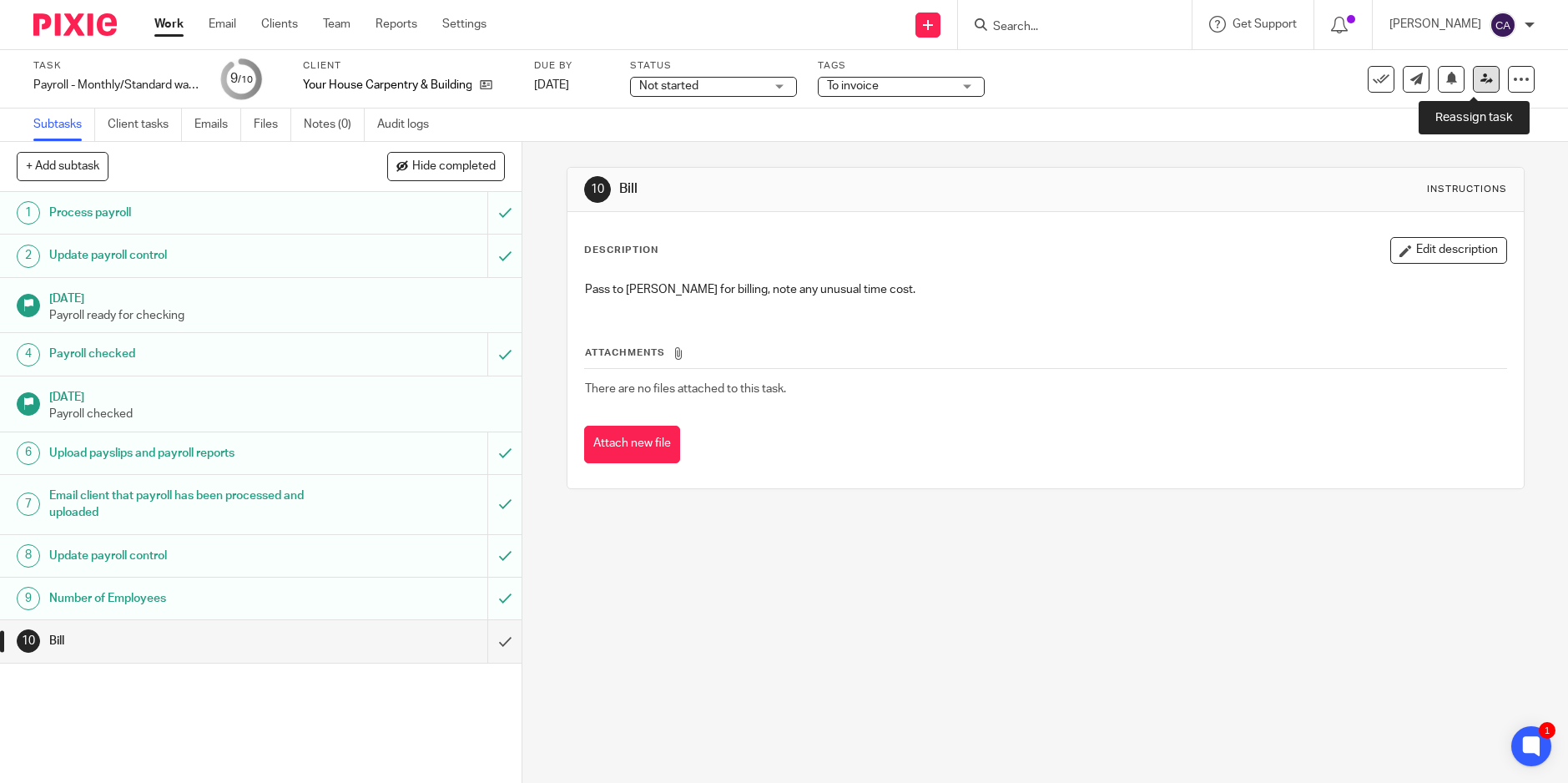
click at [1473, 90] on link at bounding box center [1486, 79] width 27 height 27
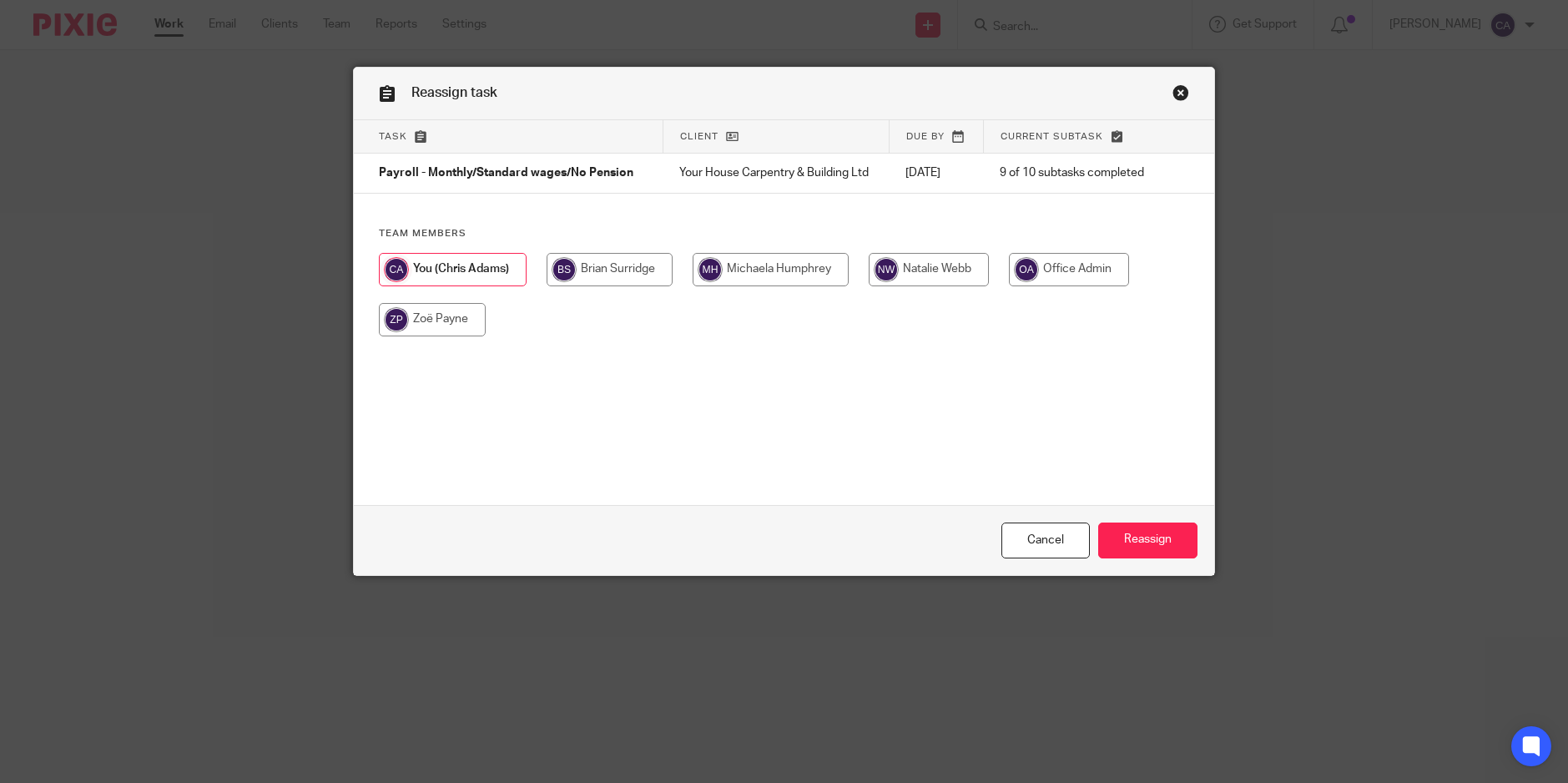
click at [578, 279] on input "radio" at bounding box center [610, 269] width 126 height 33
radio input "true"
click at [1152, 536] on input "Reassign" at bounding box center [1148, 540] width 99 height 36
